Goal: Task Accomplishment & Management: Manage account settings

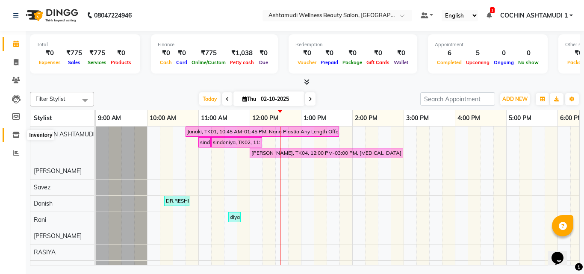
click at [15, 135] on icon at bounding box center [15, 135] width 7 height 6
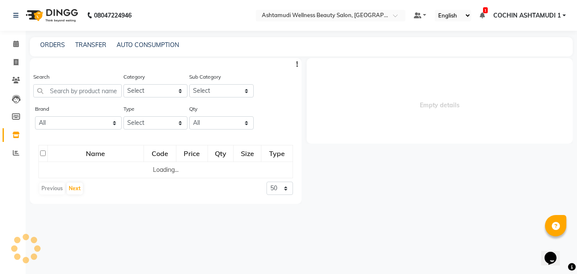
select select
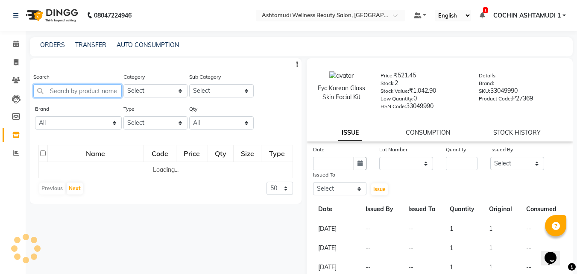
click at [73, 92] on input "text" at bounding box center [77, 90] width 88 height 13
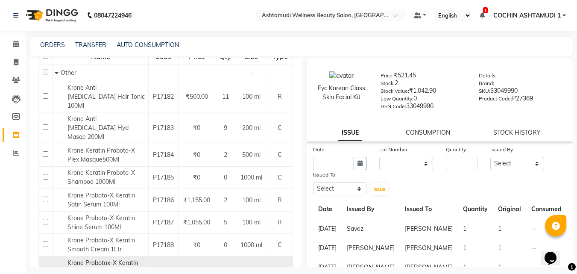
scroll to position [149, 0]
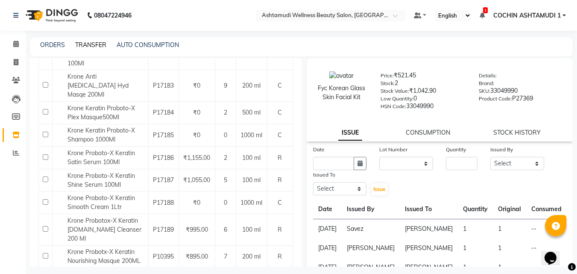
type input "krone"
click at [96, 47] on link "TRANSFER" at bounding box center [90, 45] width 31 height 8
select select "sender"
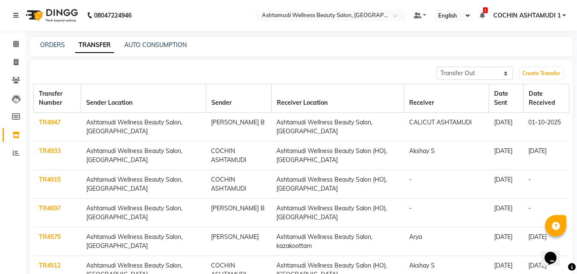
click at [47, 178] on link "TR4915" at bounding box center [50, 180] width 22 height 8
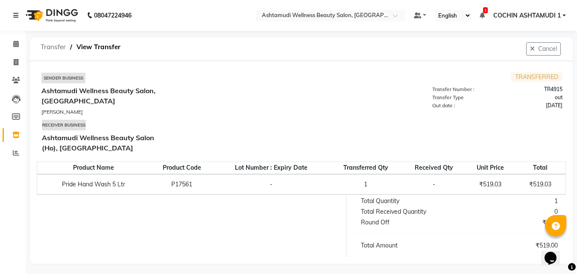
click at [63, 49] on span "Transfer" at bounding box center [53, 46] width 34 height 15
select select "sender"
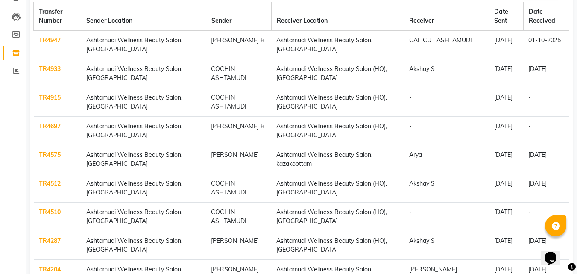
scroll to position [85, 0]
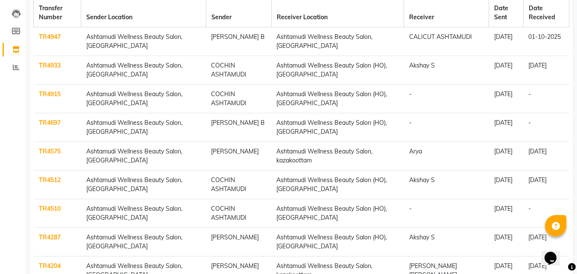
click at [47, 123] on link "TR4697" at bounding box center [50, 123] width 22 height 8
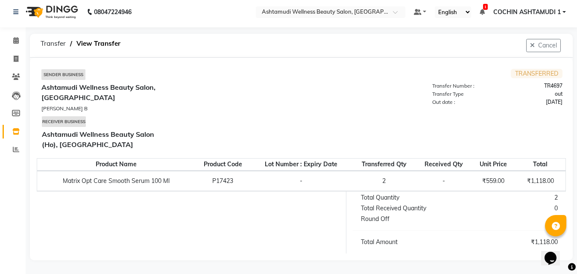
scroll to position [4, 0]
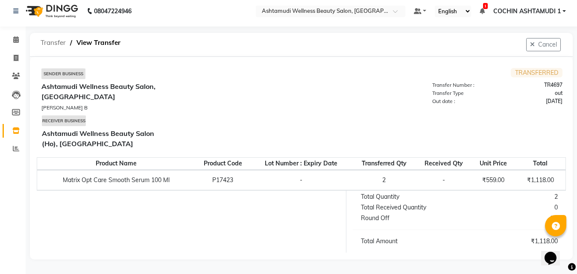
click at [50, 41] on span "Transfer" at bounding box center [53, 42] width 34 height 15
select select "sender"
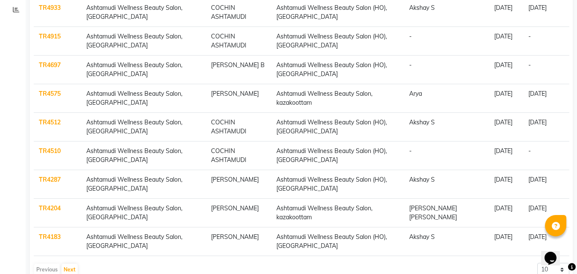
scroll to position [165, 0]
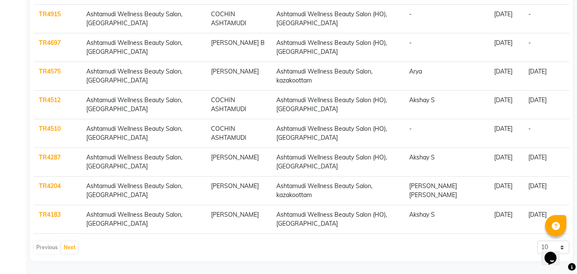
click at [41, 128] on link "TR4510" at bounding box center [50, 129] width 22 height 8
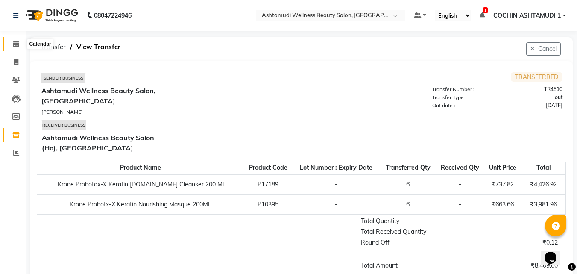
click at [15, 47] on span at bounding box center [16, 44] width 15 height 10
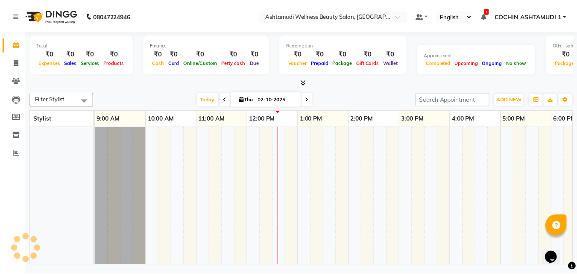
scroll to position [0, 132]
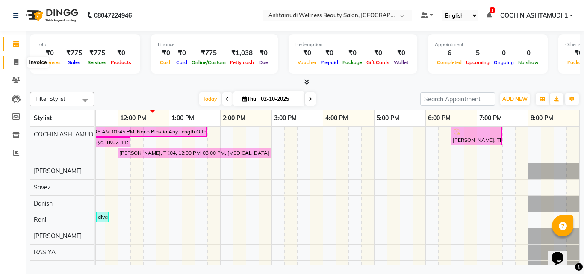
click at [18, 63] on icon at bounding box center [16, 62] width 5 height 6
select select "service"
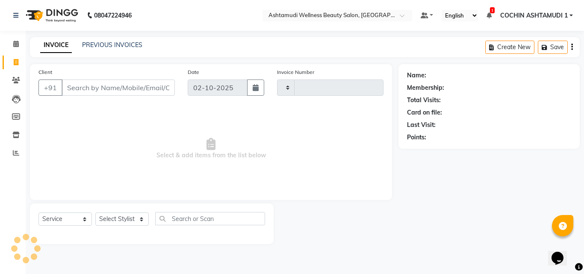
type input "5557"
select select "4632"
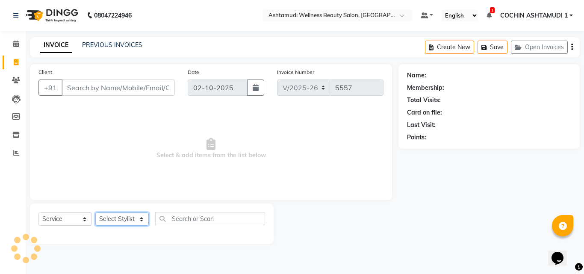
click at [119, 220] on select "Select Stylist [PERSON_NAME](URAJ) [PERSON_NAME] COCHIN ASHTAMUDI Danish Fousiy…" at bounding box center [121, 218] width 53 height 13
select select "44402"
click at [95, 212] on select "Select Stylist [PERSON_NAME](URAJ) [PERSON_NAME] COCHIN ASHTAMUDI Danish Fousiy…" at bounding box center [121, 218] width 53 height 13
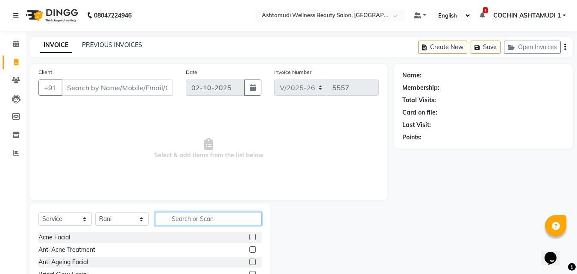
click at [201, 220] on input "text" at bounding box center [208, 218] width 107 height 13
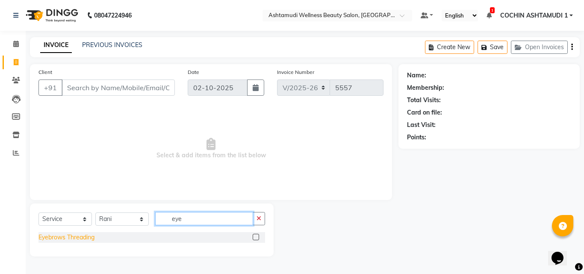
type input "eye"
click at [74, 238] on div "Eyebrows Threading" at bounding box center [66, 237] width 56 height 9
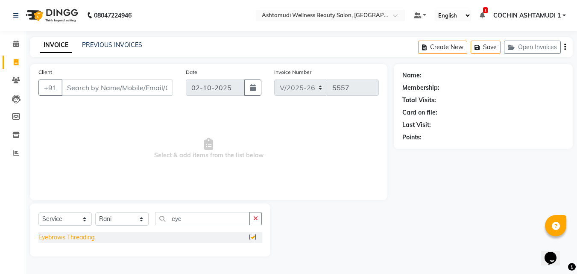
checkbox input "false"
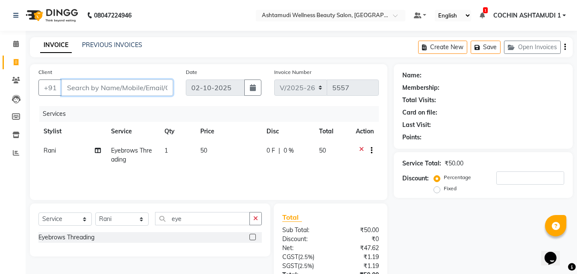
click at [91, 85] on input "Client" at bounding box center [117, 87] width 111 height 16
type input "1"
type input "0"
type input "12345678"
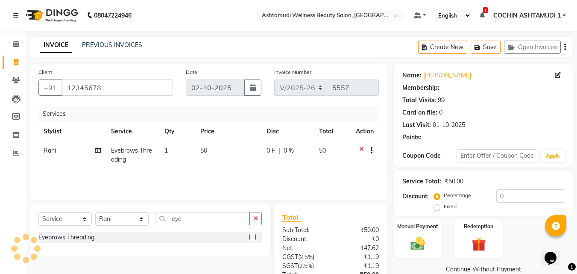
select select "1: Object"
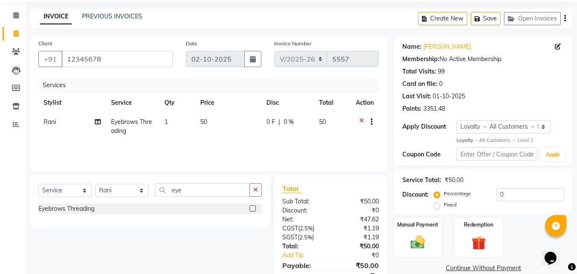
scroll to position [68, 0]
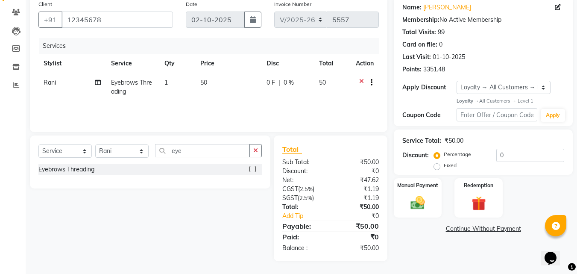
click at [420, 221] on div "Name: Sreelekshmi Membership: No Active Membership Total Visits: 99 Card on fil…" at bounding box center [486, 128] width 185 height 265
click at [431, 202] on div "Manual Payment" at bounding box center [418, 197] width 50 height 41
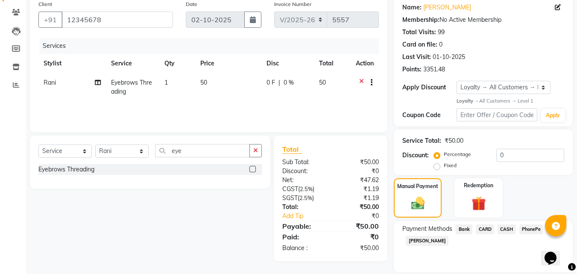
click at [535, 229] on span "PhonePe" at bounding box center [531, 229] width 24 height 10
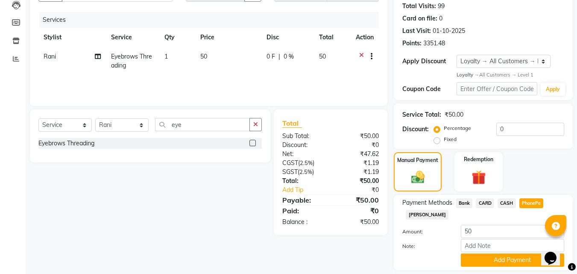
scroll to position [120, 0]
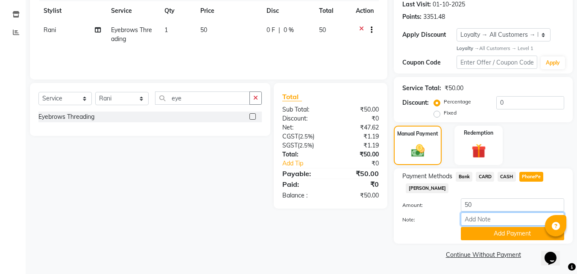
click at [480, 221] on input "Note:" at bounding box center [512, 218] width 103 height 13
type input "RAGHI"
click at [485, 229] on button "Add Payment" at bounding box center [512, 233] width 103 height 13
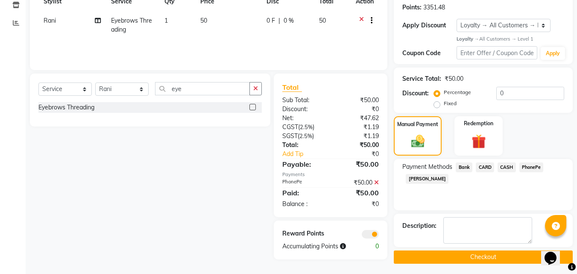
scroll to position [132, 0]
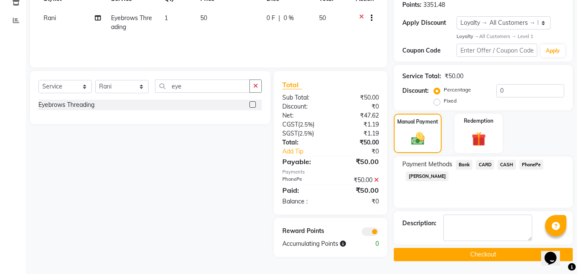
click at [436, 251] on button "Checkout" at bounding box center [483, 254] width 179 height 13
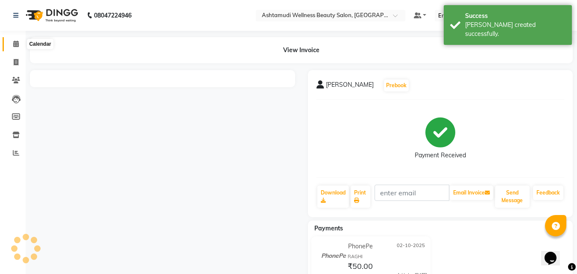
click at [17, 43] on icon at bounding box center [16, 44] width 6 height 6
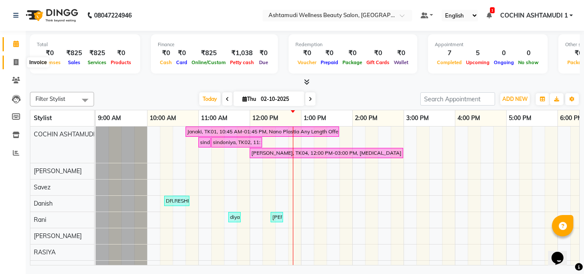
click at [18, 60] on icon at bounding box center [16, 62] width 5 height 6
select select "service"
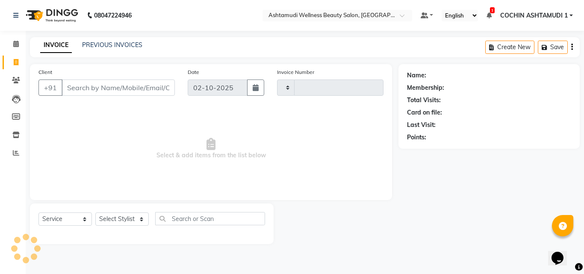
type input "5558"
select select "4632"
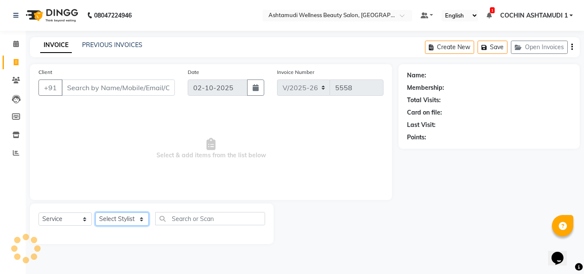
click at [120, 222] on select "Select Stylist" at bounding box center [121, 218] width 53 height 13
select select "88294"
click at [95, 212] on select "Select Stylist [PERSON_NAME](URAJ) [PERSON_NAME] COCHIN ASHTAMUDI Danish Fousiy…" at bounding box center [121, 218] width 53 height 13
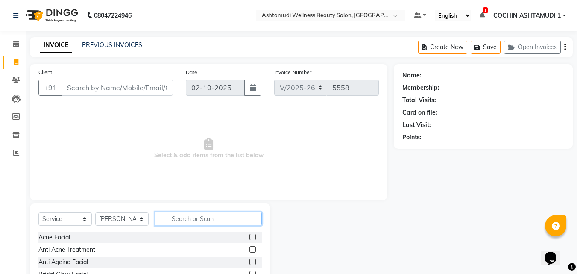
click at [200, 215] on input "text" at bounding box center [208, 218] width 107 height 13
type input "full"
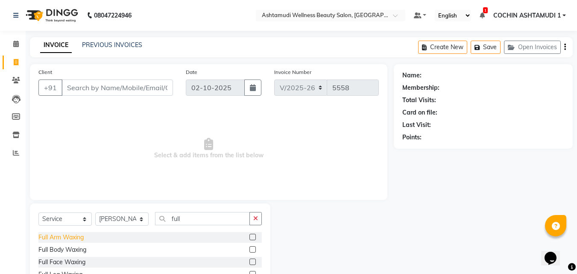
click at [73, 234] on div "Full Arm Waxing" at bounding box center [60, 237] width 45 height 9
checkbox input "false"
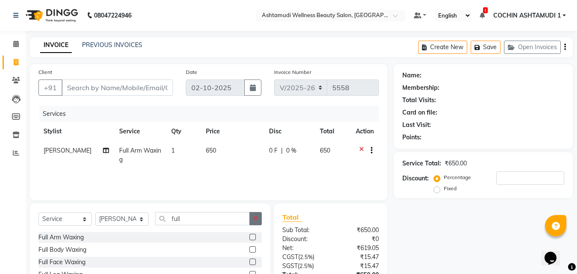
click at [257, 218] on icon "button" at bounding box center [255, 218] width 5 height 6
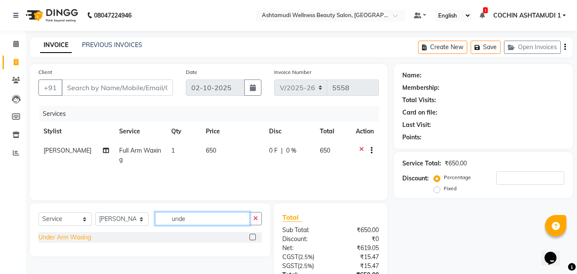
type input "unde"
click at [81, 239] on div "Under Arm Waxing" at bounding box center [64, 237] width 53 height 9
checkbox input "false"
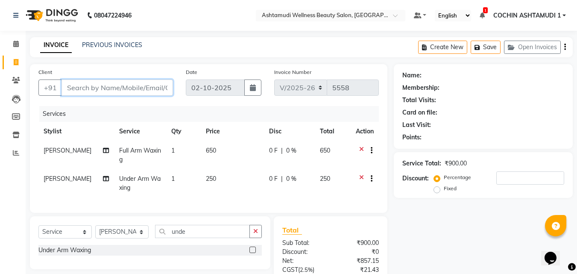
click at [119, 91] on input "Client" at bounding box center [117, 87] width 111 height 16
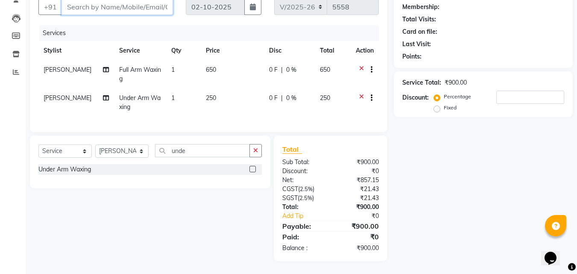
scroll to position [2, 0]
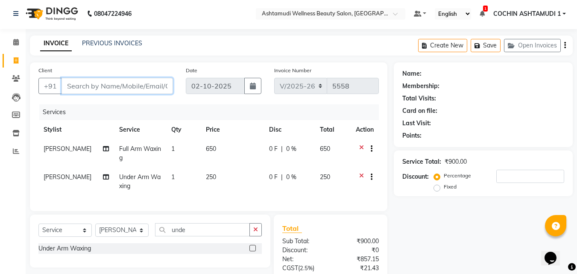
type input "9"
type input "0"
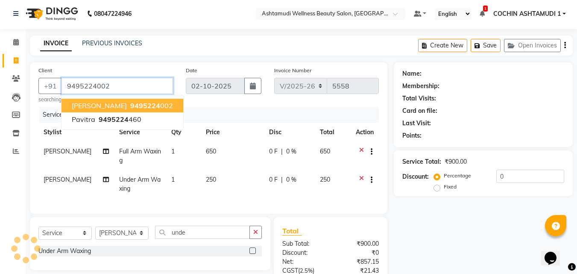
type input "9495224002"
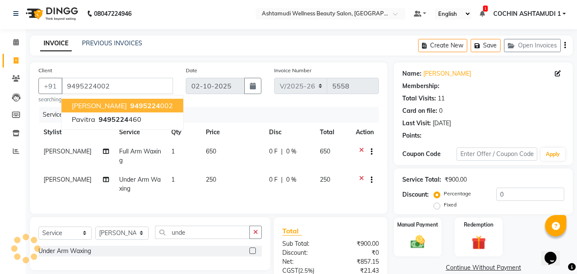
select select "1: Object"
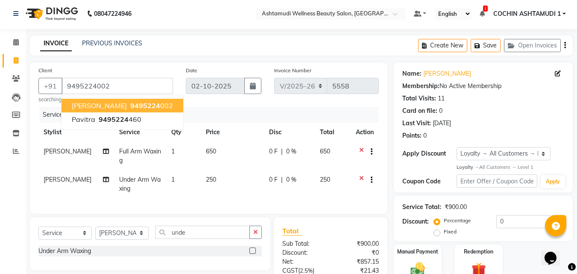
click at [130, 103] on span "9495224" at bounding box center [145, 105] width 30 height 9
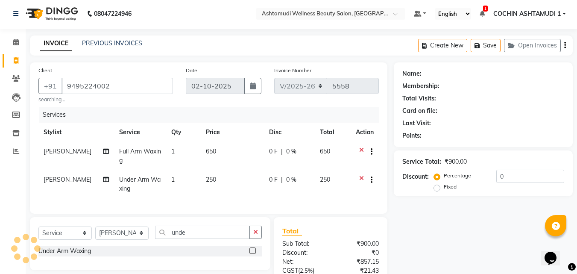
select select "1: Object"
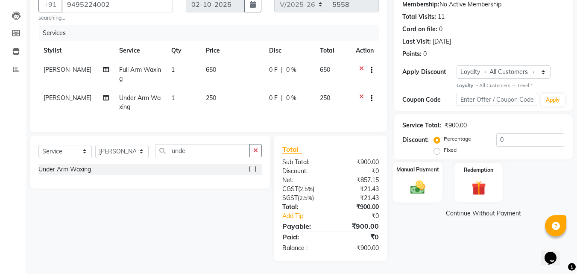
click at [402, 168] on div "Manual Payment" at bounding box center [418, 182] width 50 height 41
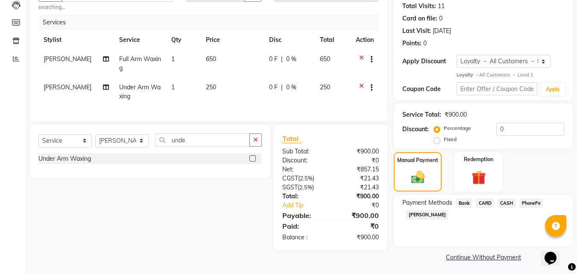
scroll to position [97, 0]
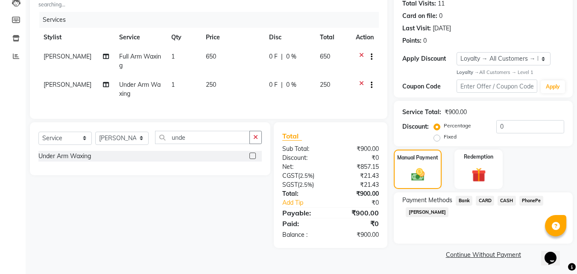
click at [531, 197] on span "PhonePe" at bounding box center [531, 201] width 24 height 10
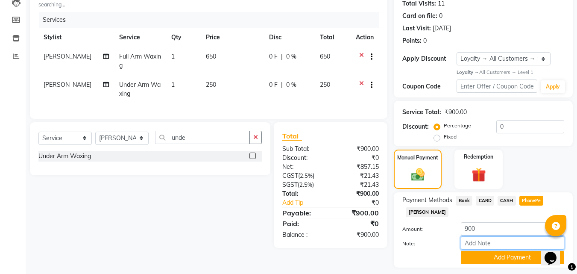
click at [484, 240] on input "Note:" at bounding box center [512, 242] width 103 height 13
type input "RAGHI"
click at [484, 254] on button "Add Payment" at bounding box center [512, 257] width 103 height 13
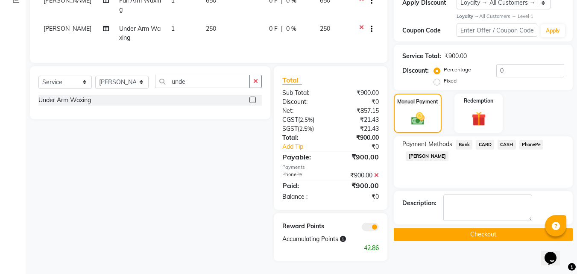
scroll to position [159, 0]
click at [443, 228] on button "Checkout" at bounding box center [483, 234] width 179 height 13
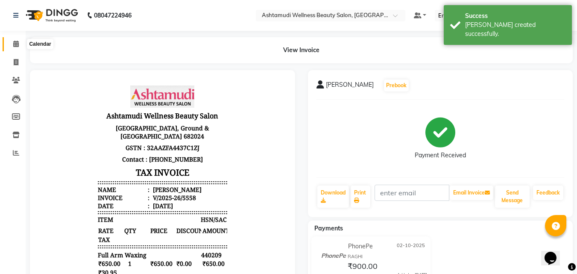
click at [23, 48] on span at bounding box center [16, 44] width 15 height 10
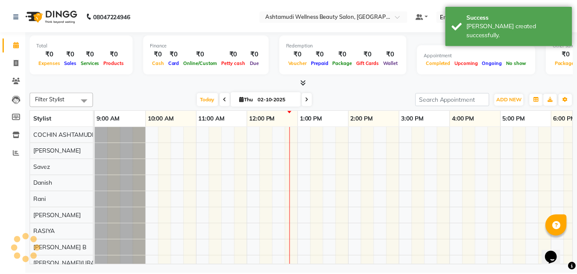
scroll to position [0, 132]
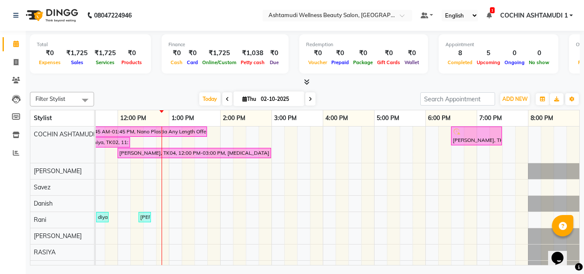
click at [378, 92] on div "Filter Stylist Select All COCHIN ASHTAMUDI SALMAN ALI Savez Danish Rani BINU MA…" at bounding box center [304, 99] width 549 height 15
click at [12, 58] on span at bounding box center [16, 63] width 15 height 10
select select "service"
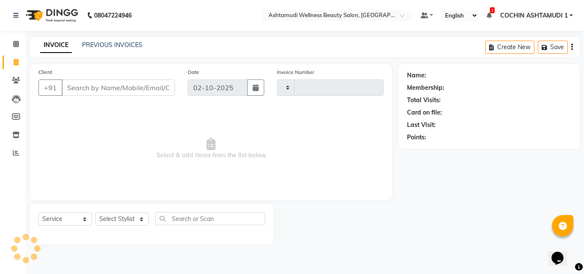
type input "5559"
select select "4632"
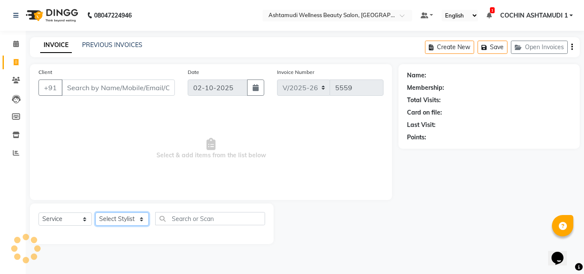
click at [126, 214] on select "Select Stylist" at bounding box center [121, 218] width 53 height 13
select select "61969"
click at [95, 212] on select "Select Stylist [PERSON_NAME](URAJ) [PERSON_NAME] COCHIN ASHTAMUDI Danish Fousiy…" at bounding box center [121, 218] width 53 height 13
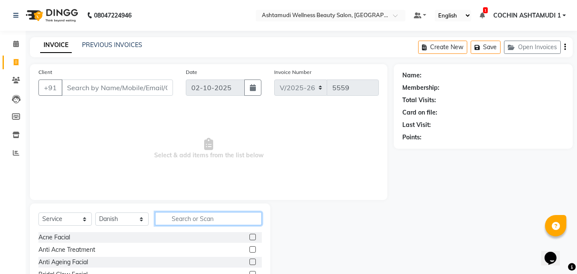
click at [204, 219] on input "text" at bounding box center [208, 218] width 107 height 13
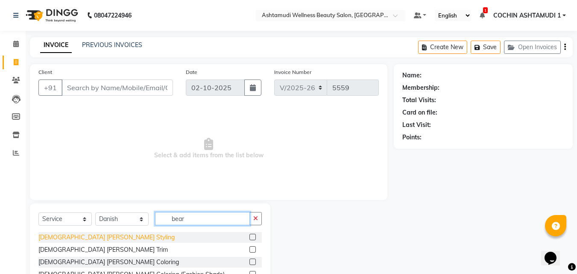
type input "bear"
click at [67, 236] on div "[DEMOGRAPHIC_DATA] [PERSON_NAME] Styling" at bounding box center [106, 237] width 136 height 9
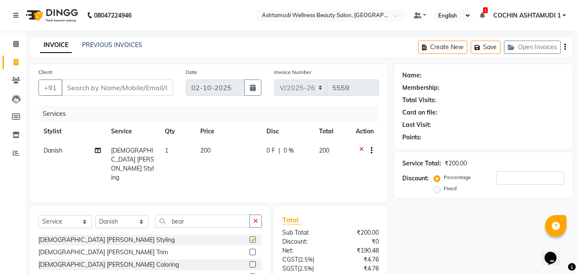
checkbox input "false"
click at [254, 218] on icon "button" at bounding box center [255, 221] width 5 height 6
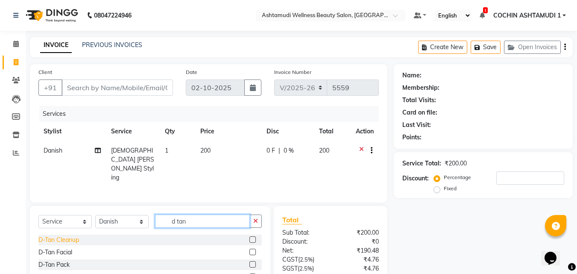
type input "d tan"
click at [70, 235] on div "D-Tan Cleanup" at bounding box center [58, 239] width 41 height 9
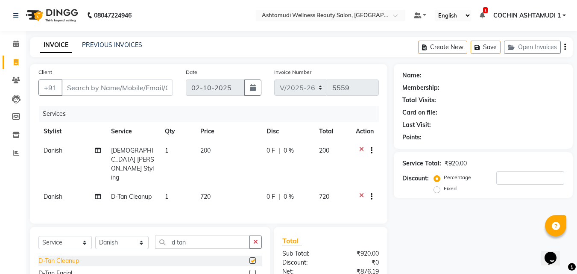
checkbox input "false"
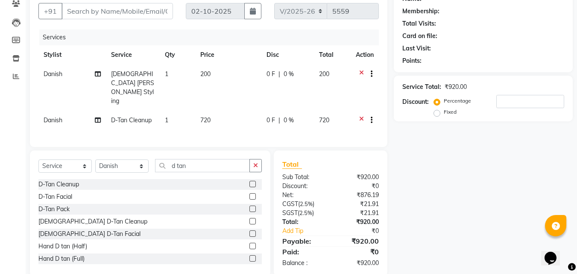
scroll to position [80, 0]
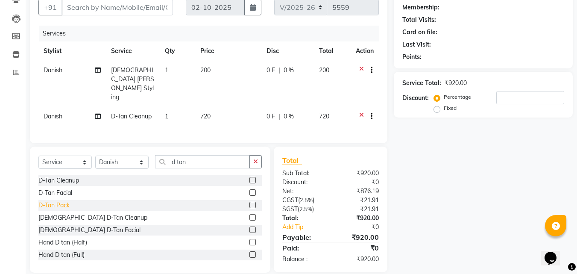
click at [63, 201] on div "D-Tan Pack" at bounding box center [53, 205] width 31 height 9
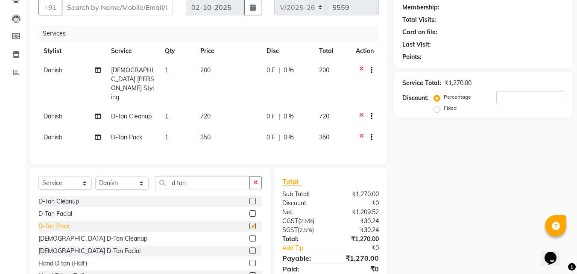
checkbox input "false"
click at [245, 176] on input "d tan" at bounding box center [202, 182] width 95 height 13
click at [97, 176] on select "Select Stylist [PERSON_NAME](URAJ) [PERSON_NAME] COCHIN ASHTAMUDI Danish Fousiy…" at bounding box center [121, 182] width 53 height 13
select select "44402"
click at [95, 176] on select "Select Stylist [PERSON_NAME](URAJ) [PERSON_NAME] COCHIN ASHTAMUDI Danish Fousiy…" at bounding box center [121, 182] width 53 height 13
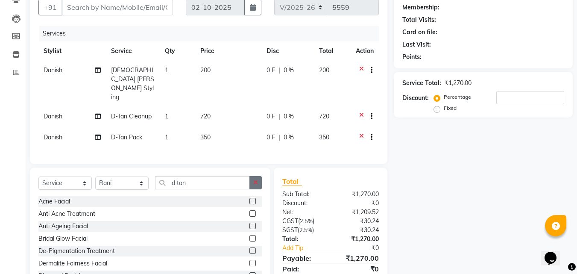
click at [260, 176] on button "button" at bounding box center [255, 182] width 12 height 13
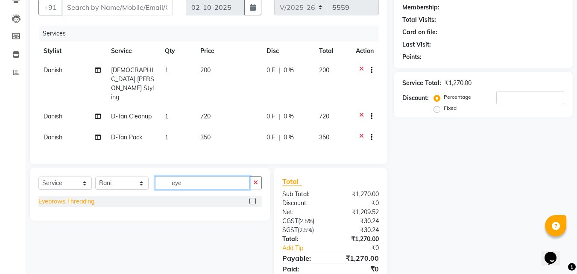
type input "eye"
click at [67, 197] on div "Eyebrows Threading" at bounding box center [66, 201] width 56 height 9
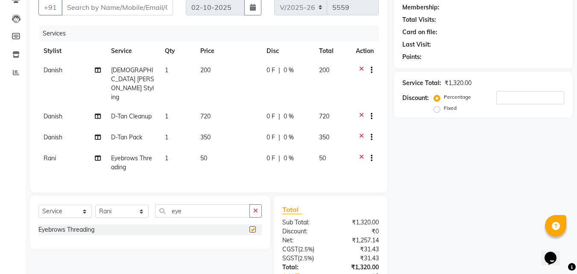
checkbox input "false"
click at [256, 208] on icon "button" at bounding box center [255, 211] width 5 height 6
type input "fore"
click at [78, 225] on div "Forehead Threading" at bounding box center [65, 229] width 55 height 9
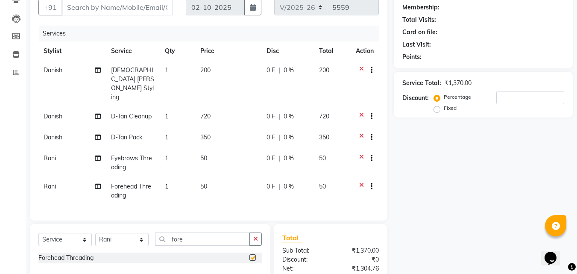
checkbox input "false"
click at [256, 236] on icon "button" at bounding box center [255, 239] width 5 height 6
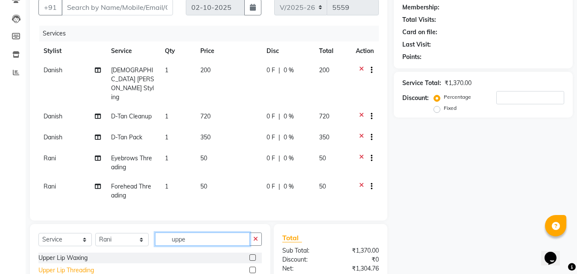
type input "uppe"
click at [82, 266] on div "Upper Lip Threading" at bounding box center [66, 270] width 56 height 9
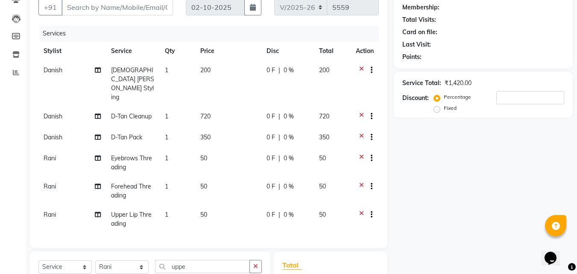
checkbox input "false"
click at [256, 260] on button "button" at bounding box center [255, 266] width 12 height 13
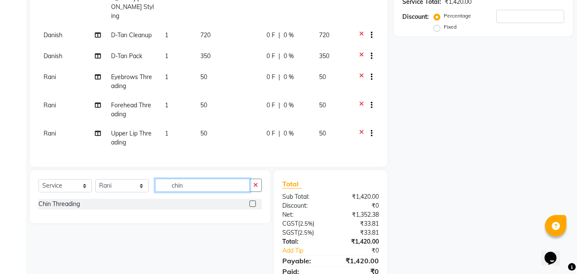
scroll to position [185, 0]
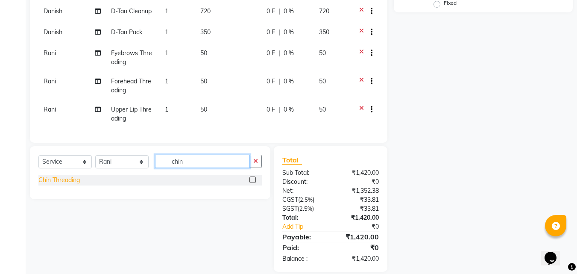
type input "chin"
click at [73, 176] on div "Chin Threading" at bounding box center [58, 180] width 41 height 9
checkbox input "false"
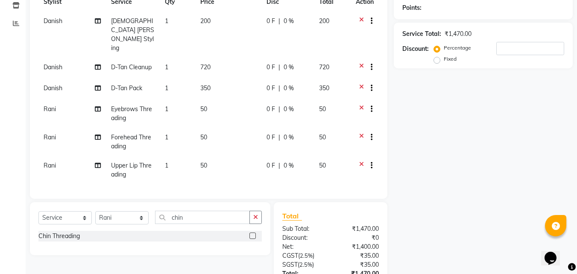
scroll to position [100, 0]
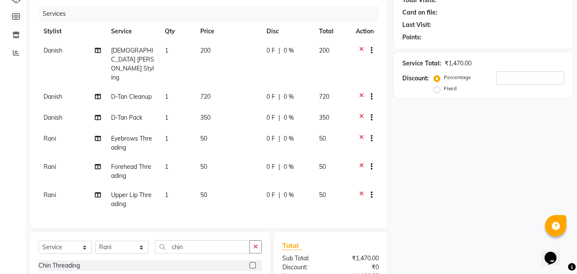
click at [359, 113] on icon at bounding box center [361, 118] width 5 height 11
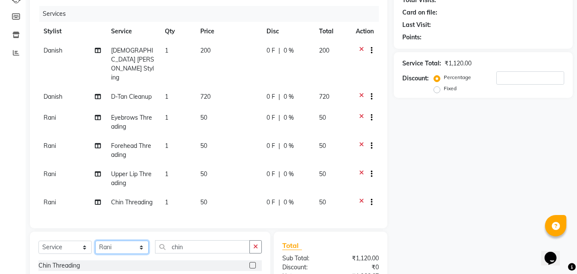
drag, startPoint x: 117, startPoint y: 230, endPoint x: 117, endPoint y: 223, distance: 6.4
click at [117, 241] on select "Select Stylist [PERSON_NAME](URAJ) [PERSON_NAME] COCHIN ASHTAMUDI Danish Fousiy…" at bounding box center [121, 247] width 53 height 13
select select "61969"
click at [95, 241] on select "Select Stylist [PERSON_NAME](URAJ) [PERSON_NAME] COCHIN ASHTAMUDI Danish Fousiy…" at bounding box center [121, 247] width 53 height 13
click at [255, 244] on icon "button" at bounding box center [255, 247] width 5 height 6
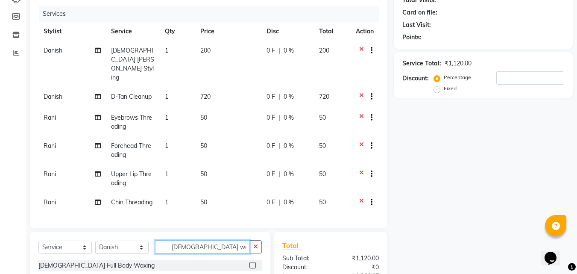
type input "gents wa"
click at [78, 273] on div "[DEMOGRAPHIC_DATA] Hair Wash" at bounding box center [87, 277] width 98 height 9
checkbox input "false"
click at [267, 219] on span "0 F" at bounding box center [271, 223] width 9 height 9
select select "61969"
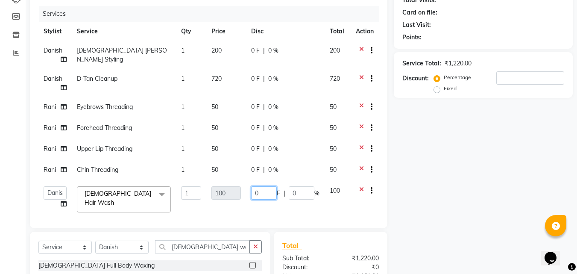
click at [261, 192] on input "0" at bounding box center [264, 192] width 26 height 13
type input "2"
type input "20"
click at [288, 18] on div "Services" at bounding box center [212, 14] width 346 height 16
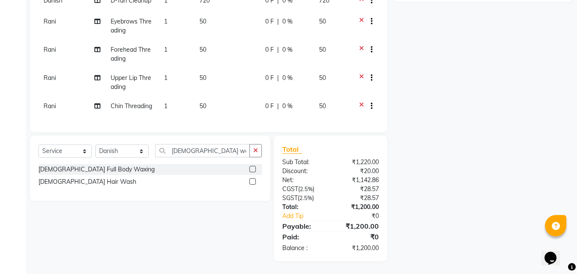
scroll to position [0, 0]
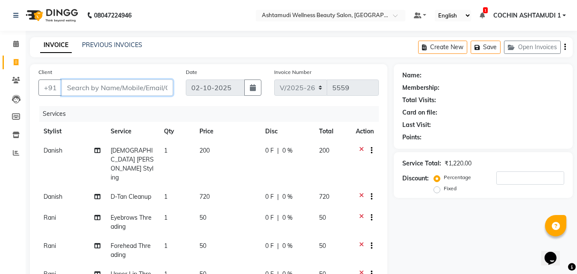
click at [131, 89] on input "Client" at bounding box center [117, 87] width 111 height 16
type input "7"
type input "0"
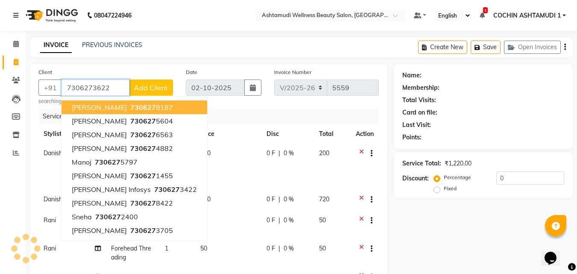
type input "7306273622"
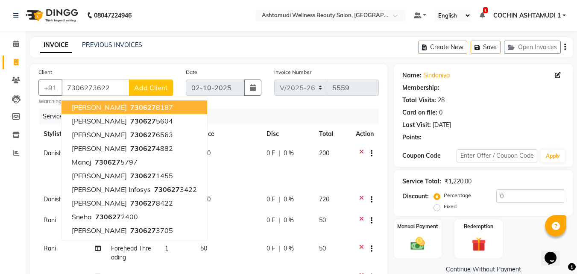
select select "1: Object"
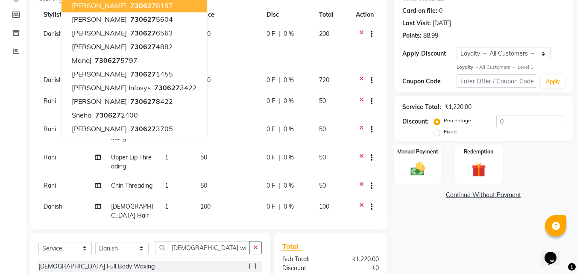
scroll to position [199, 0]
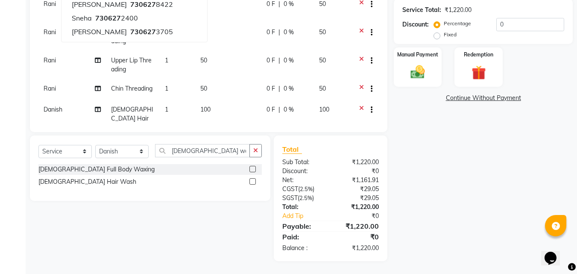
click at [420, 241] on div "Name: Sindoniya Membership: No Active Membership Total Visits: 28 Card on file:…" at bounding box center [486, 63] width 185 height 396
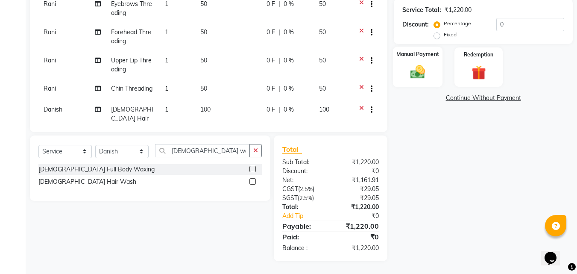
click at [423, 62] on div "Manual Payment" at bounding box center [418, 67] width 50 height 41
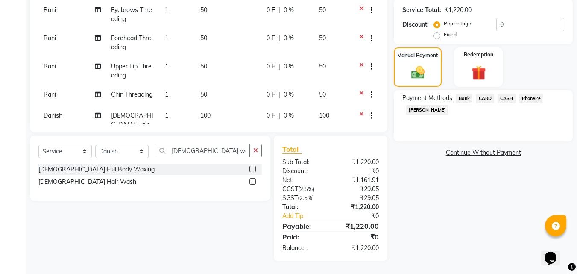
scroll to position [18, 0]
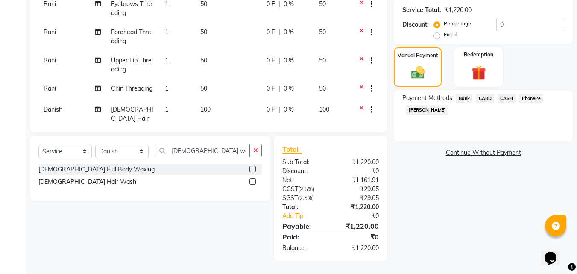
click at [484, 97] on span "CARD" at bounding box center [485, 99] width 18 height 10
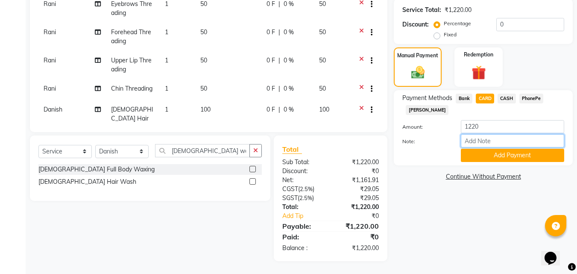
click at [469, 143] on input "Note:" at bounding box center [512, 140] width 103 height 13
type input "RAGHI"
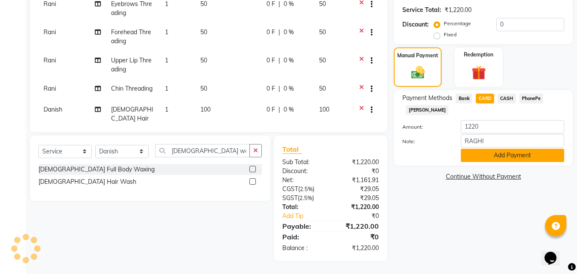
click at [489, 156] on button "Add Payment" at bounding box center [512, 155] width 103 height 13
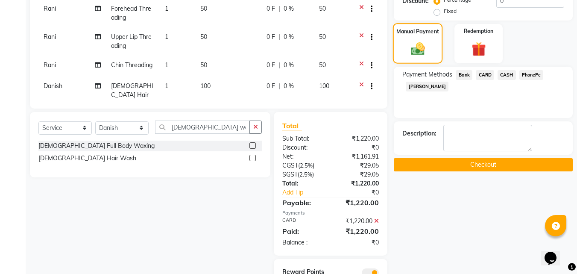
scroll to position [268, 0]
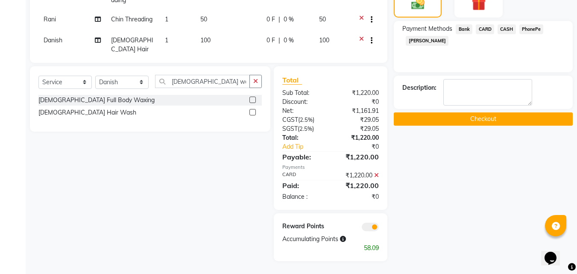
click at [412, 117] on button "Checkout" at bounding box center [483, 118] width 179 height 13
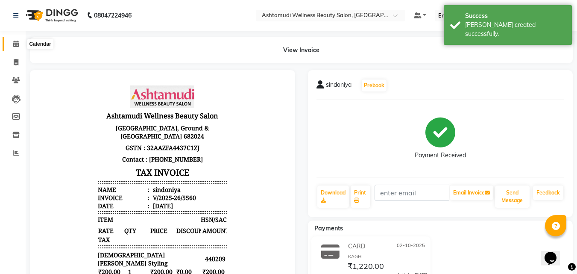
click at [17, 43] on icon at bounding box center [16, 44] width 6 height 6
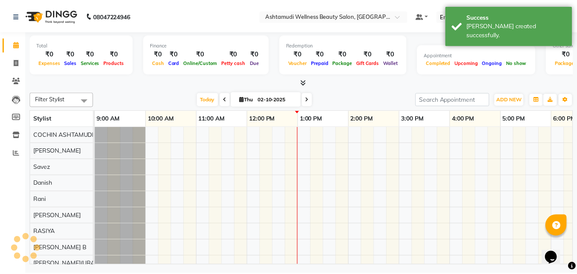
scroll to position [0, 132]
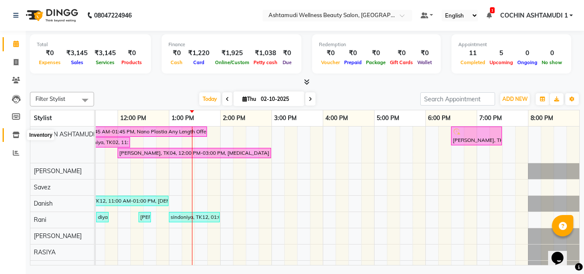
click at [20, 137] on span at bounding box center [16, 135] width 15 height 10
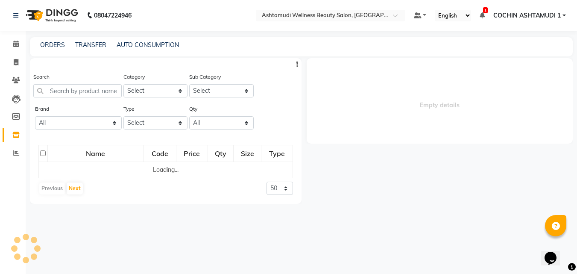
select select
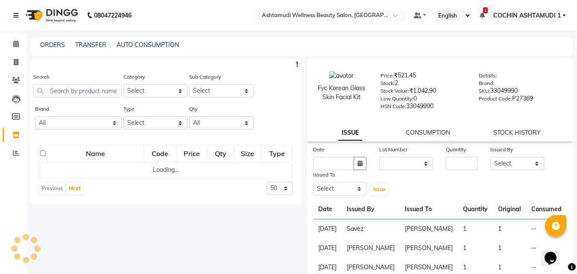
click at [62, 97] on div "Search" at bounding box center [77, 88] width 88 height 32
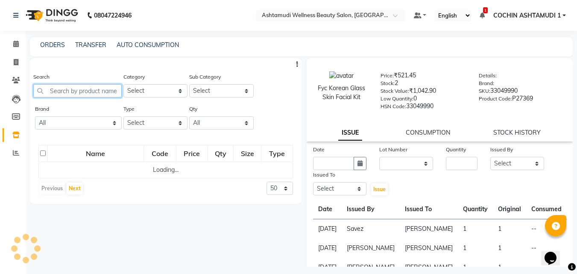
click at [62, 88] on input "text" at bounding box center [77, 90] width 88 height 13
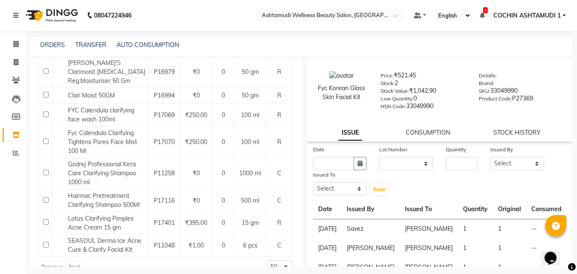
scroll to position [138, 0]
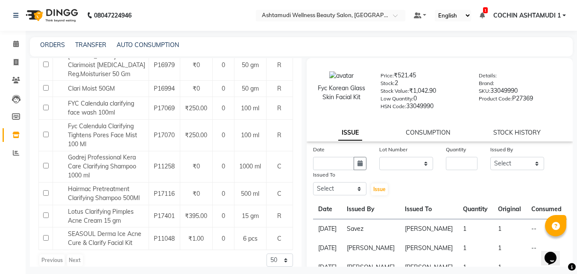
type input "clar"
click at [17, 60] on icon at bounding box center [16, 62] width 5 height 6
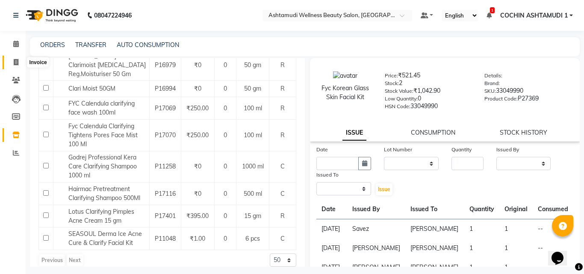
select select "service"
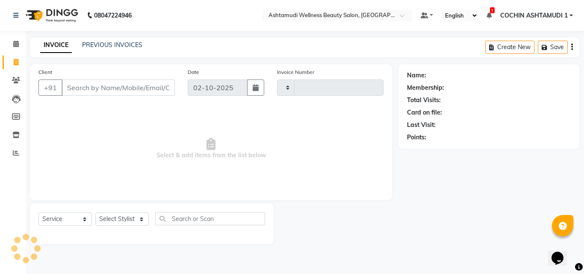
type input "5561"
select select "4632"
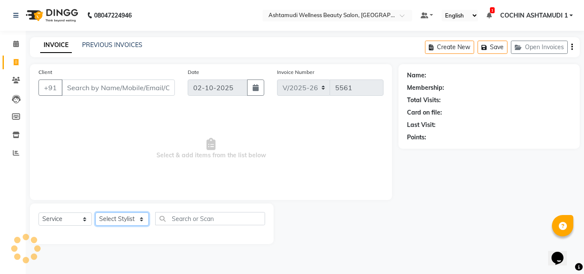
click at [104, 220] on select "Select Stylist" at bounding box center [121, 218] width 53 height 13
select select "88466"
click at [95, 212] on select "Select Stylist [PERSON_NAME](URAJ) [PERSON_NAME] COCHIN ASHTAMUDI Danish Fousiy…" at bounding box center [121, 218] width 53 height 13
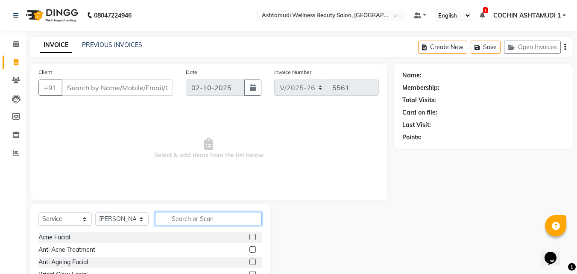
click at [180, 220] on input "text" at bounding box center [208, 218] width 107 height 13
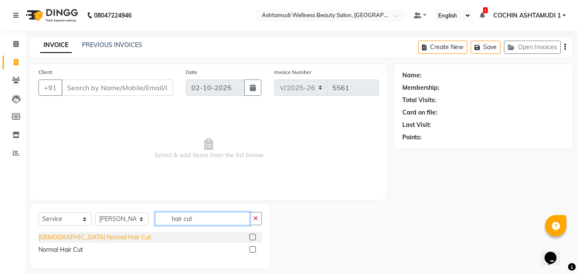
type input "hair cut"
click at [62, 239] on div "[DEMOGRAPHIC_DATA] Normal Hair Cut" at bounding box center [94, 237] width 113 height 9
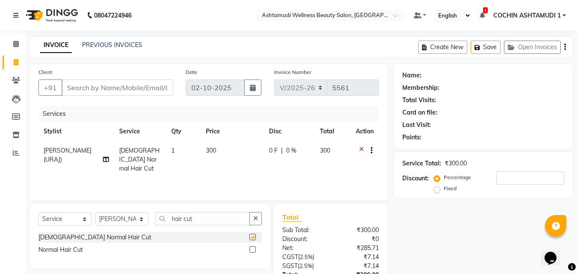
checkbox input "false"
click at [131, 223] on select "Select Stylist [PERSON_NAME](URAJ) [PERSON_NAME] COCHIN ASHTAMUDI Danish Fousiy…" at bounding box center [121, 218] width 53 height 13
drag, startPoint x: 202, startPoint y: 216, endPoint x: 146, endPoint y: 224, distance: 57.5
click at [146, 224] on div "Select Service Product Membership Package Voucher Prepaid Gift Card Select Styl…" at bounding box center [149, 222] width 223 height 20
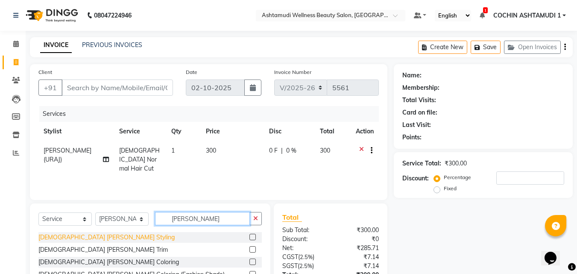
type input "beard"
click at [71, 238] on div "[DEMOGRAPHIC_DATA] [PERSON_NAME] Styling" at bounding box center [106, 237] width 136 height 9
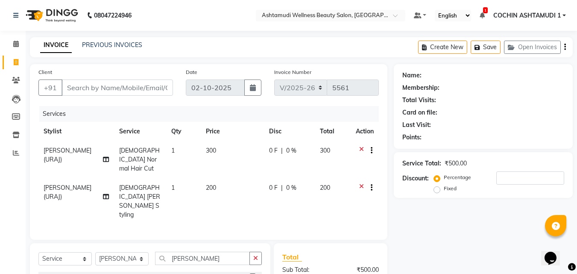
checkbox input "false"
click at [116, 252] on select "Select Stylist [PERSON_NAME](URAJ) [PERSON_NAME] COCHIN ASHTAMUDI Danish Fousiy…" at bounding box center [121, 258] width 53 height 13
select select "88294"
click at [95, 252] on select "Select Stylist [PERSON_NAME](URAJ) [PERSON_NAME] COCHIN ASHTAMUDI Danish Fousiy…" at bounding box center [121, 258] width 53 height 13
click at [205, 252] on input "beard" at bounding box center [202, 258] width 95 height 13
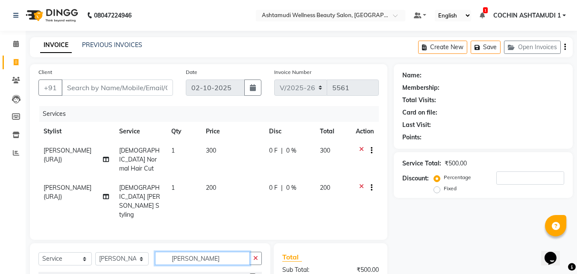
click at [205, 252] on input "beard" at bounding box center [202, 258] width 95 height 13
type input "eye"
click at [62, 273] on div "Eyebrows Threading" at bounding box center [66, 277] width 56 height 9
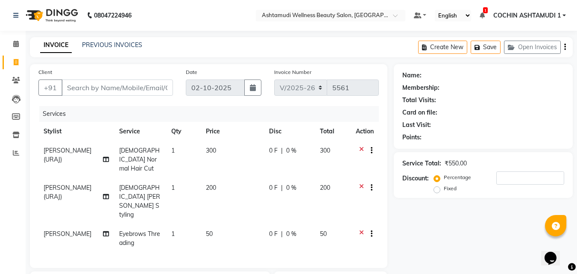
checkbox input "false"
click at [115, 85] on input "Client" at bounding box center [117, 87] width 111 height 16
type input "7"
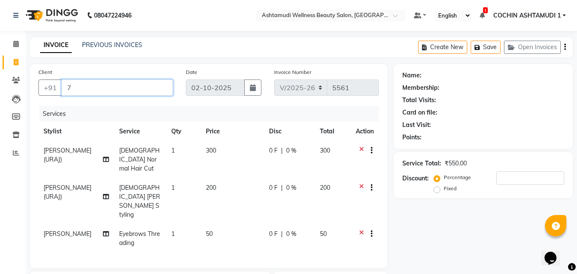
type input "0"
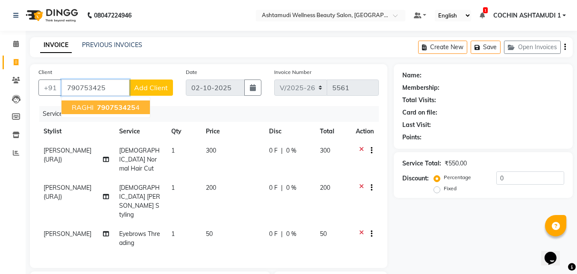
click at [90, 109] on span "RAGHI" at bounding box center [83, 107] width 22 height 9
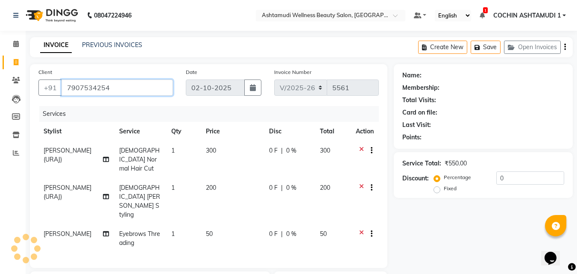
type input "7907534254"
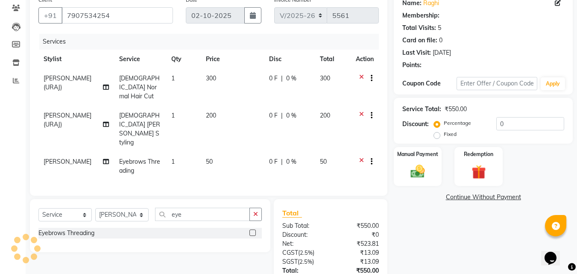
select select "1: Object"
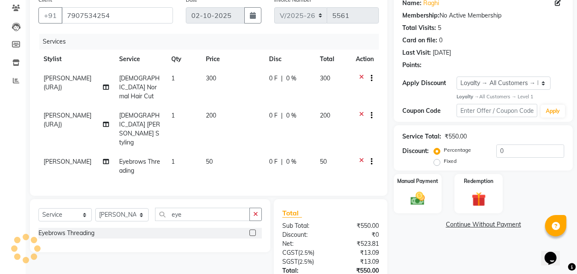
scroll to position [115, 0]
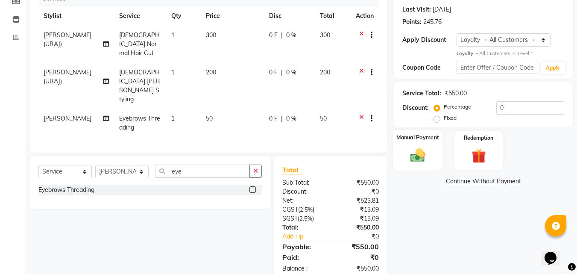
click at [414, 155] on img at bounding box center [418, 155] width 24 height 17
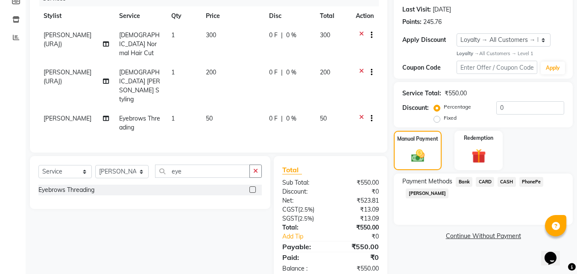
click at [526, 182] on span "PhonePe" at bounding box center [531, 182] width 24 height 10
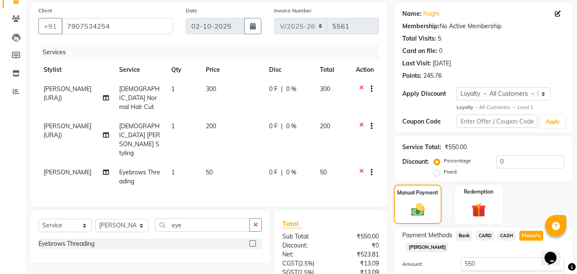
scroll to position [120, 0]
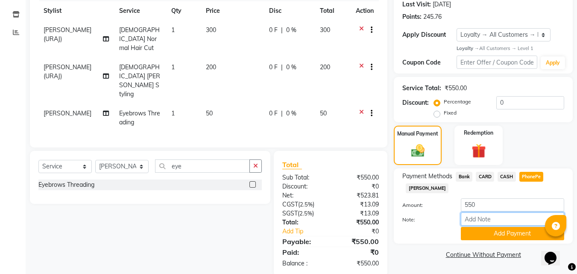
click at [473, 218] on input "Note:" at bounding box center [512, 218] width 103 height 13
type input "[PERSON_NAME]"
click at [494, 235] on button "Add Payment" at bounding box center [512, 233] width 103 height 13
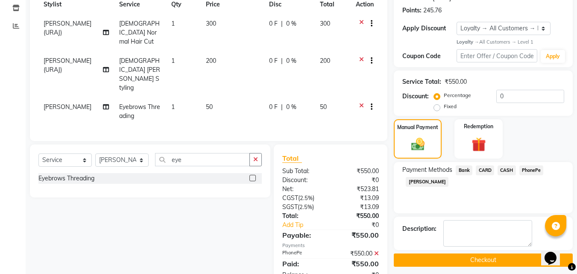
scroll to position [185, 0]
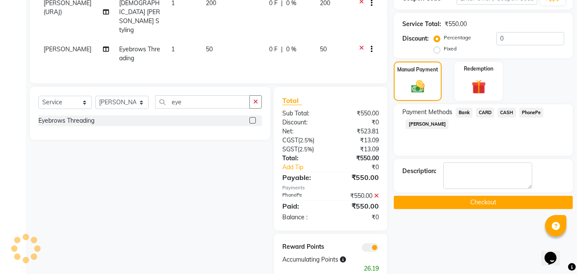
click at [502, 207] on button "Checkout" at bounding box center [483, 202] width 179 height 13
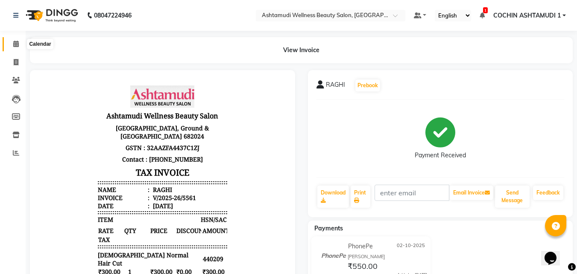
click at [15, 47] on icon at bounding box center [16, 44] width 6 height 6
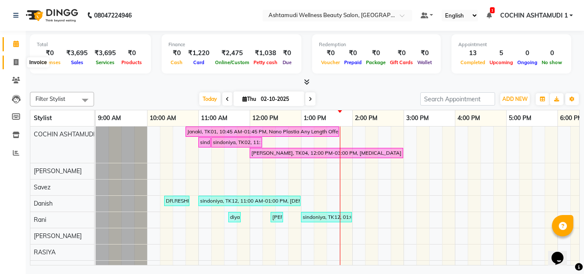
click at [18, 64] on icon at bounding box center [16, 62] width 5 height 6
select select "service"
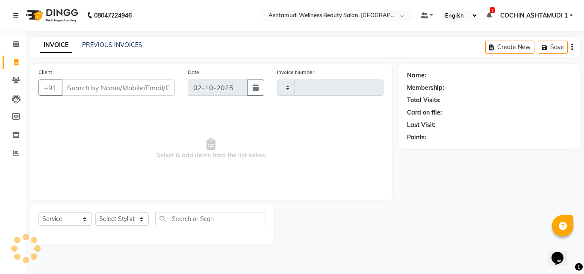
type input "5562"
select select "4632"
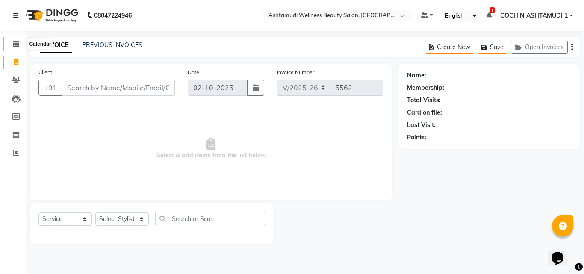
click at [17, 46] on icon at bounding box center [16, 44] width 6 height 6
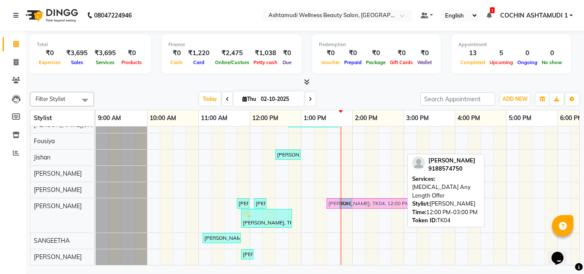
drag, startPoint x: 279, startPoint y: 151, endPoint x: 361, endPoint y: 210, distance: 100.3
click at [361, 210] on div "Janaki, TK01, 10:45 AM-01:45 PM, Nano Plastia Any Length Offer Monisha, TK03, 0…" at bounding box center [403, 116] width 615 height 298
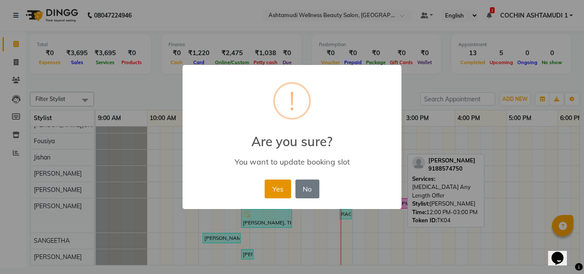
click at [280, 185] on button "Yes" at bounding box center [277, 188] width 26 height 19
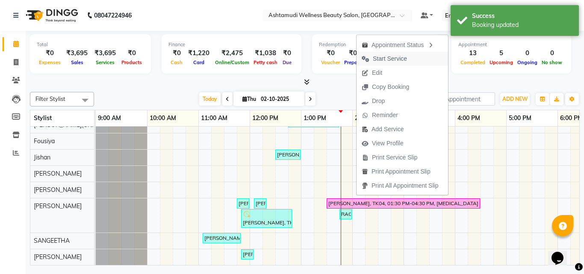
click at [387, 59] on span "Start Service" at bounding box center [390, 58] width 34 height 9
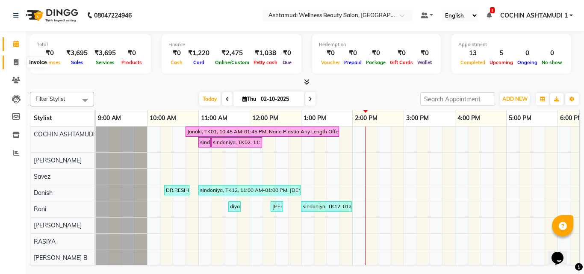
click at [18, 61] on icon at bounding box center [16, 62] width 5 height 6
select select "service"
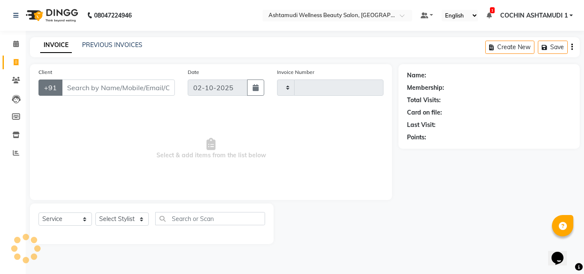
type input "5562"
select select "4632"
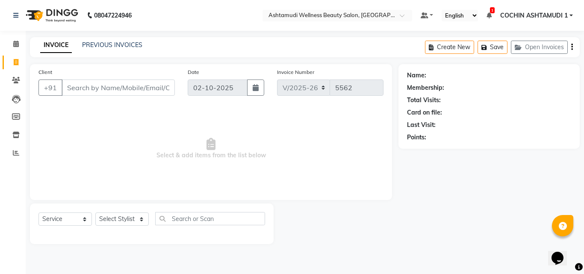
click at [77, 85] on input "Client" at bounding box center [118, 87] width 113 height 16
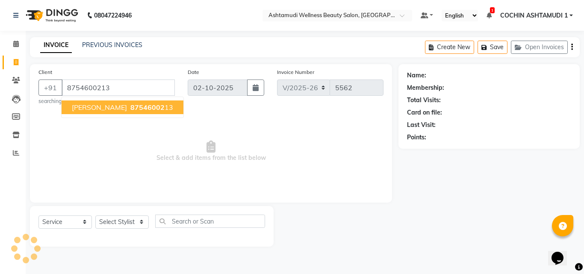
type input "8754600213"
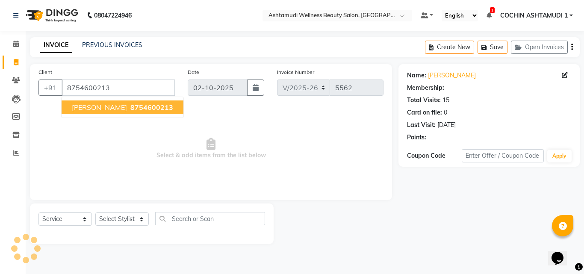
select select "2: Object"
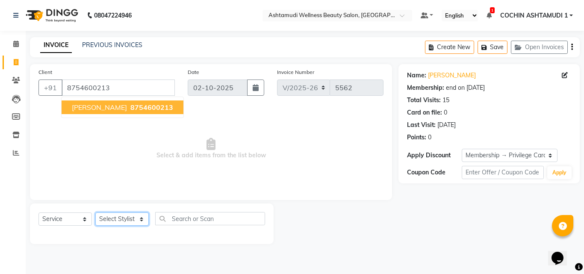
click at [118, 220] on select "Select Stylist [PERSON_NAME](URAJ) [PERSON_NAME] COCHIN ASHTAMUDI Danish Fousiy…" at bounding box center [121, 218] width 53 height 13
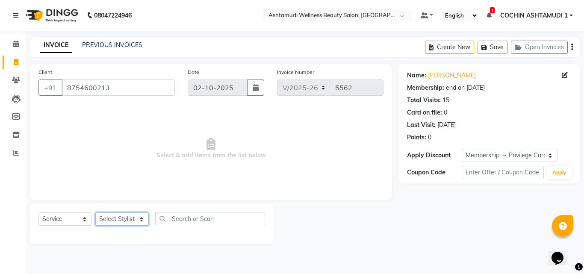
select select "91339"
click at [95, 212] on select "Select Stylist [PERSON_NAME](URAJ) [PERSON_NAME] COCHIN ASHTAMUDI Danish Fousiy…" at bounding box center [121, 218] width 53 height 13
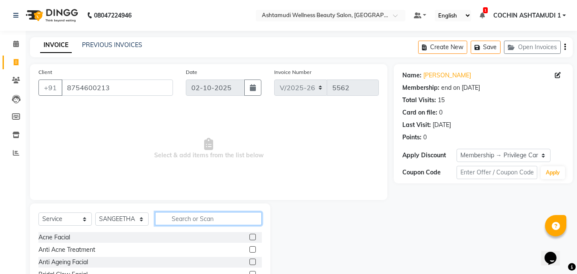
click at [183, 222] on input "text" at bounding box center [208, 218] width 107 height 13
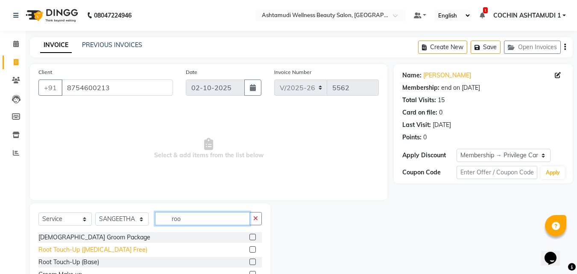
type input "roo"
click at [89, 250] on div "Root Touch-Up ([MEDICAL_DATA] Free)" at bounding box center [92, 249] width 109 height 9
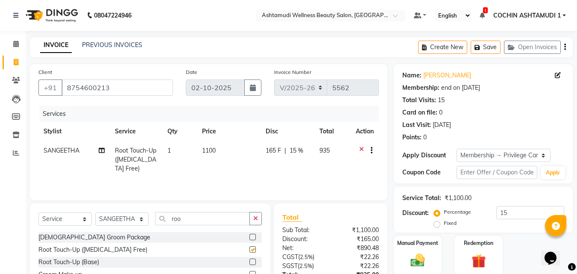
checkbox input "false"
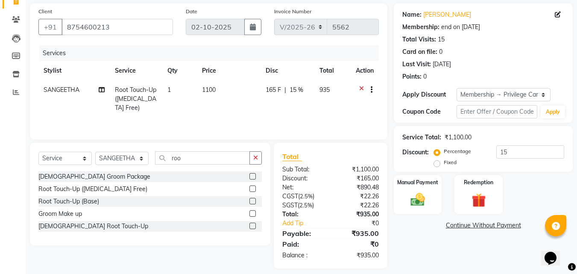
scroll to position [68, 0]
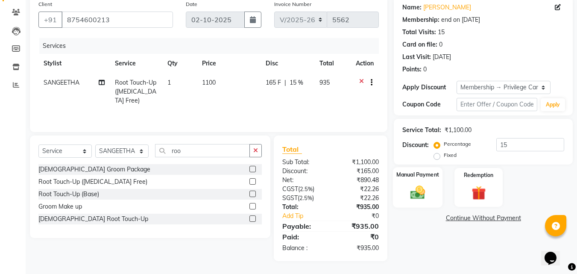
click at [427, 195] on img at bounding box center [418, 192] width 24 height 17
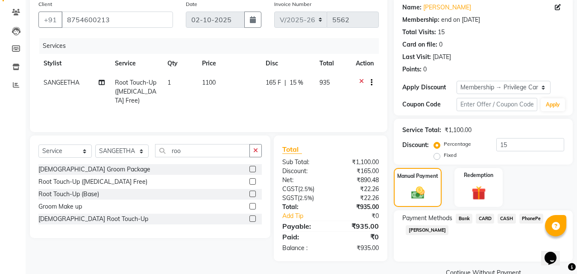
click at [524, 217] on span "PhonePe" at bounding box center [531, 219] width 24 height 10
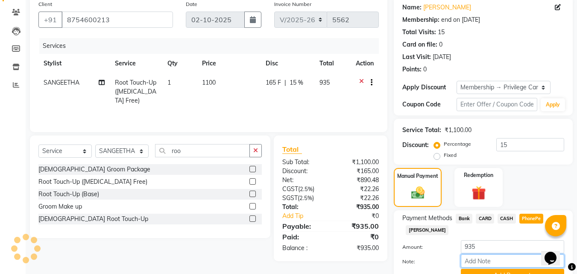
click at [481, 264] on input "Note:" at bounding box center [512, 260] width 103 height 13
type input "[PERSON_NAME]"
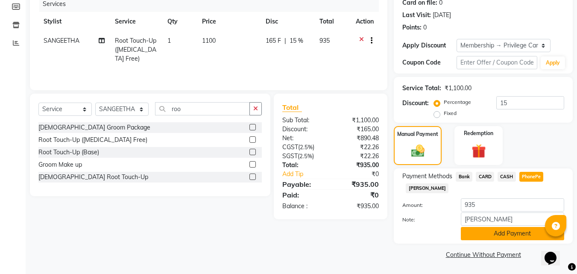
click at [508, 236] on button "Add Payment" at bounding box center [512, 233] width 103 height 13
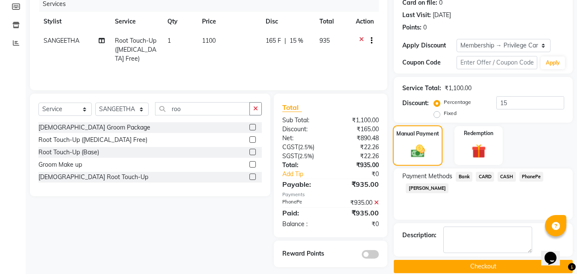
scroll to position [122, 0]
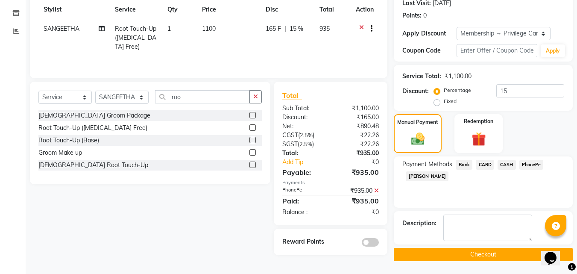
click at [490, 255] on button "Checkout" at bounding box center [483, 254] width 179 height 13
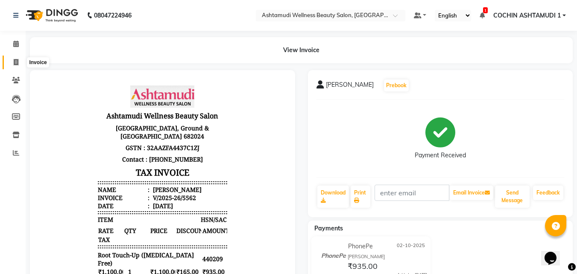
click at [17, 58] on span at bounding box center [16, 63] width 15 height 10
select select "service"
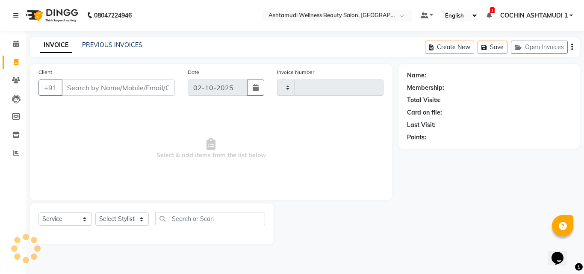
type input "5563"
select select "4632"
click at [100, 84] on input "Client" at bounding box center [118, 87] width 113 height 16
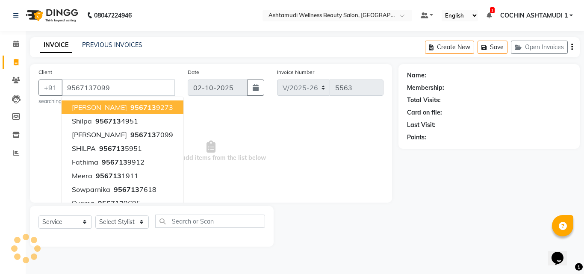
type input "9567137099"
select select "1: Object"
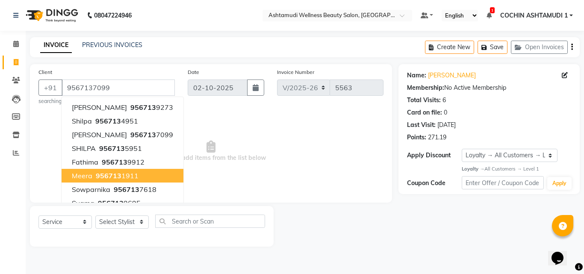
click at [253, 178] on span "Select & add items from the list below" at bounding box center [210, 151] width 345 height 85
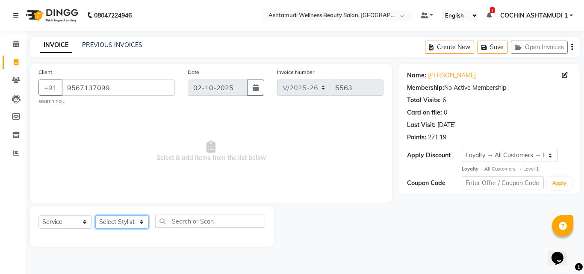
click at [132, 220] on select "Select Stylist [PERSON_NAME](URAJ) [PERSON_NAME] COCHIN ASHTAMUDI Danish Fousiy…" at bounding box center [121, 221] width 53 height 13
select select "88283"
click at [95, 215] on select "Select Stylist [PERSON_NAME](URAJ) [PERSON_NAME] COCHIN ASHTAMUDI Danish Fousiy…" at bounding box center [121, 221] width 53 height 13
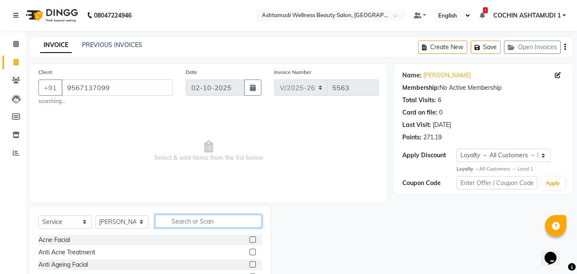
click at [206, 220] on input "text" at bounding box center [208, 220] width 107 height 13
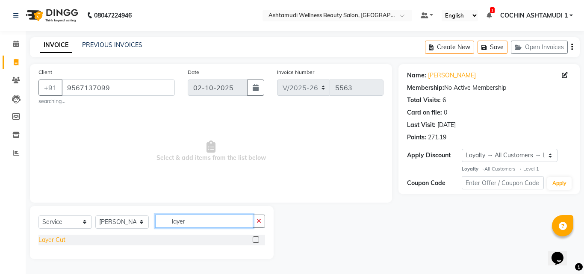
type input "layer"
click at [47, 241] on div "Layer Cut" at bounding box center [51, 239] width 27 height 9
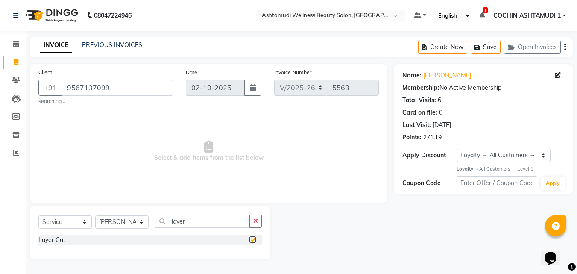
checkbox input "false"
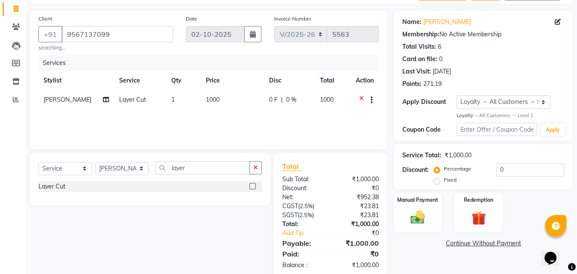
scroll to position [70, 0]
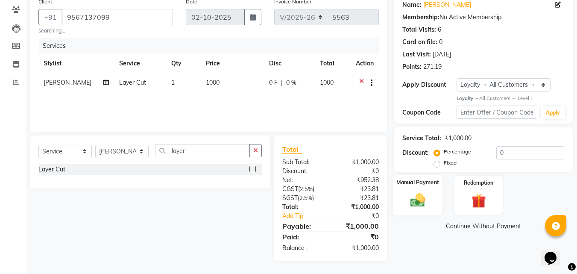
click at [432, 197] on div "Manual Payment" at bounding box center [418, 195] width 50 height 41
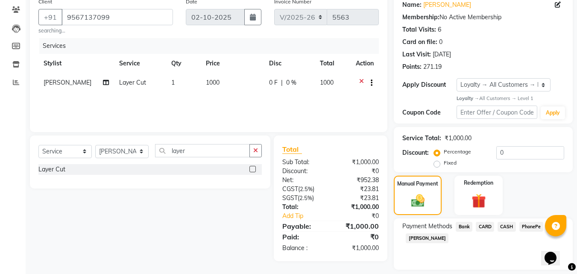
click at [526, 225] on span "PhonePe" at bounding box center [531, 227] width 24 height 10
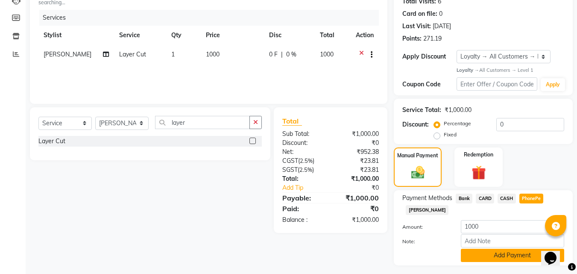
scroll to position [120, 0]
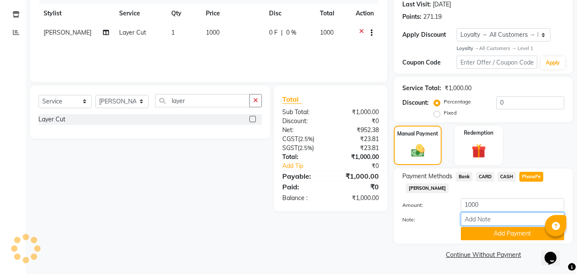
click at [475, 217] on input "Note:" at bounding box center [512, 218] width 103 height 13
type input "[PERSON_NAME]"
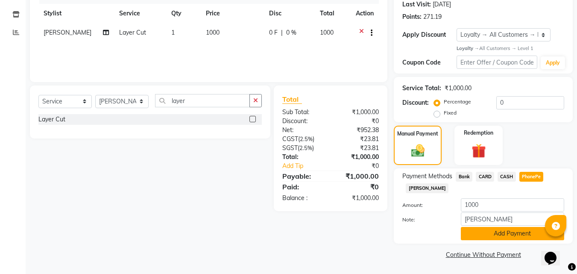
click at [504, 238] on button "Add Payment" at bounding box center [512, 233] width 103 height 13
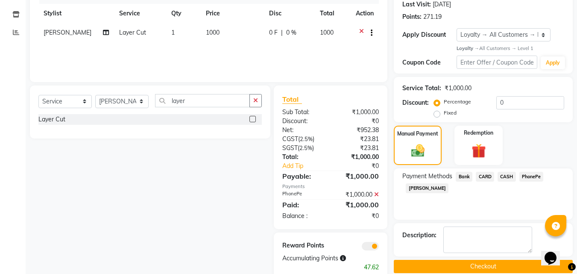
scroll to position [140, 0]
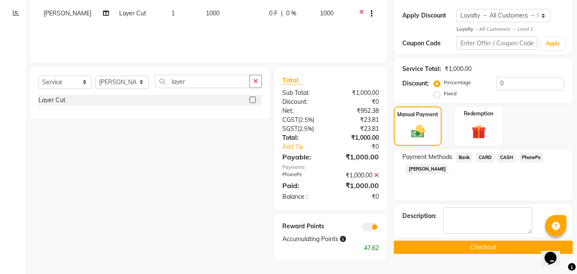
click at [487, 244] on button "Checkout" at bounding box center [483, 247] width 179 height 13
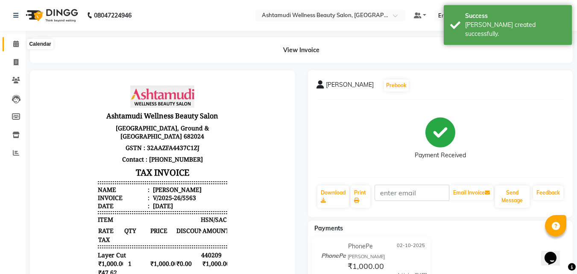
click at [12, 42] on span at bounding box center [16, 44] width 15 height 10
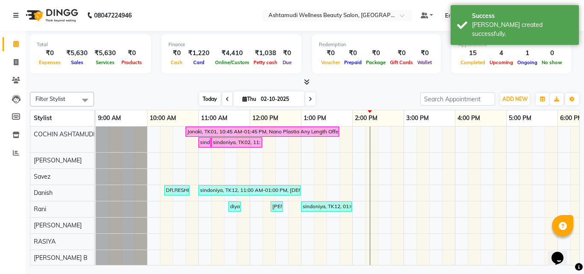
click at [211, 101] on span "Today" at bounding box center [209, 98] width 21 height 13
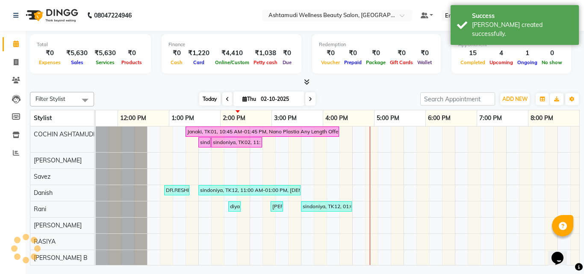
scroll to position [0, 132]
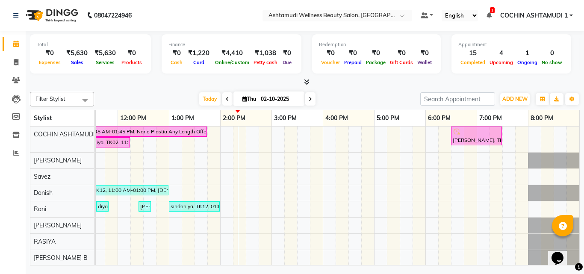
click at [305, 81] on span at bounding box center [304, 82] width 9 height 9
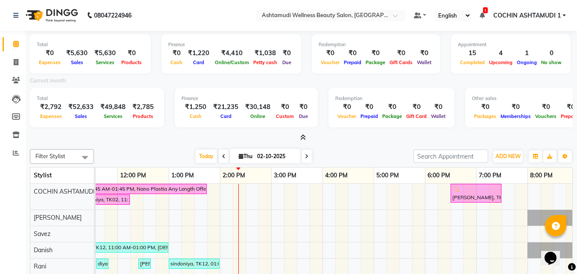
click at [303, 139] on icon at bounding box center [303, 137] width 6 height 6
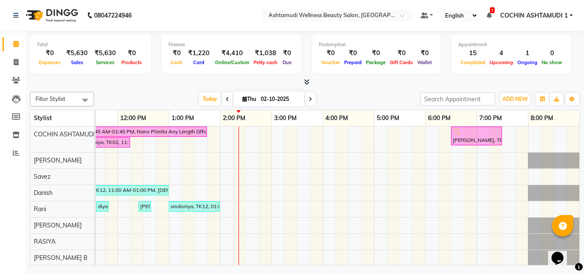
click at [306, 83] on icon at bounding box center [307, 82] width 6 height 6
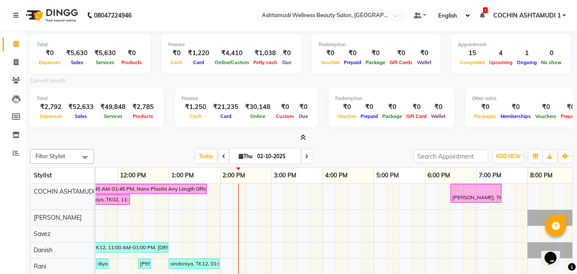
click at [303, 137] on icon at bounding box center [303, 137] width 6 height 6
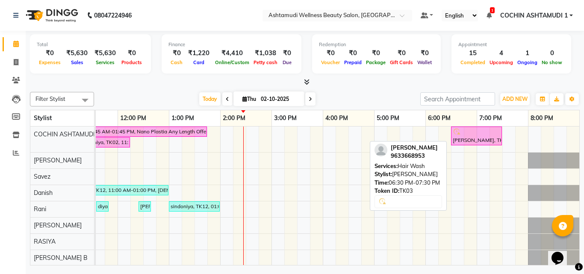
click at [467, 142] on div "Monisha, TK03, 06:30 PM-07:30 PM, Hair Wash" at bounding box center [476, 136] width 49 height 16
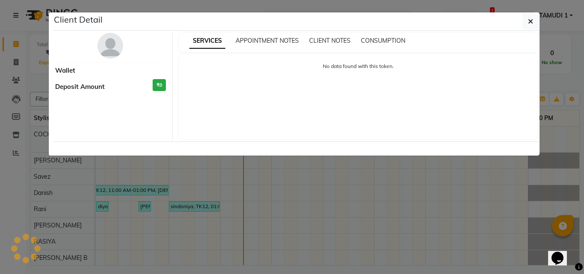
select select "6"
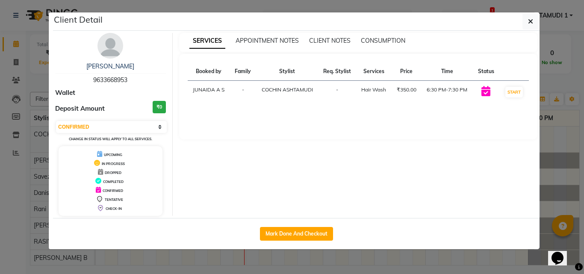
click at [103, 81] on span "9633668953" at bounding box center [110, 80] width 34 height 8
copy span "9633668953"
click at [30, 83] on ngb-modal-window "Client Detail Monisha 9633668953 Wallet Deposit Amount ₹0 Select IN SERVICE CON…" at bounding box center [292, 137] width 584 height 274
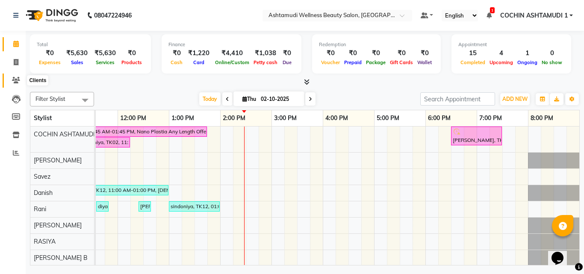
click at [18, 78] on icon at bounding box center [16, 80] width 8 height 6
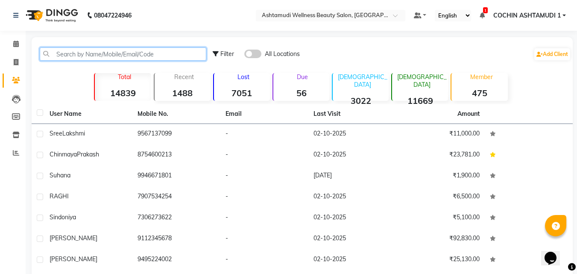
click at [112, 51] on input "text" at bounding box center [123, 53] width 167 height 13
paste input "9633668953"
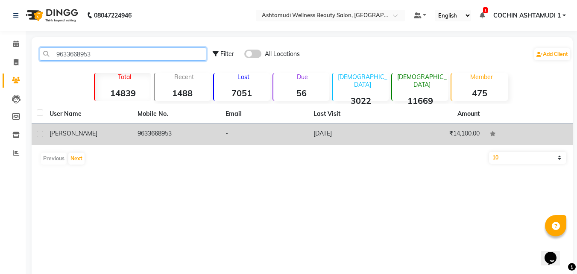
type input "9633668953"
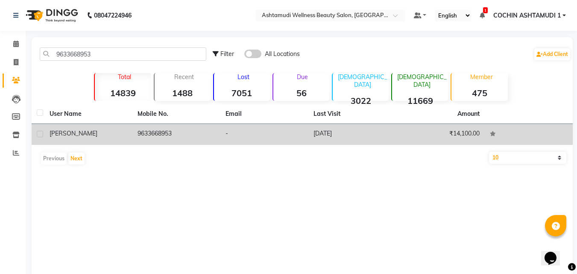
click at [91, 133] on div "Monisha" at bounding box center [89, 133] width 78 height 9
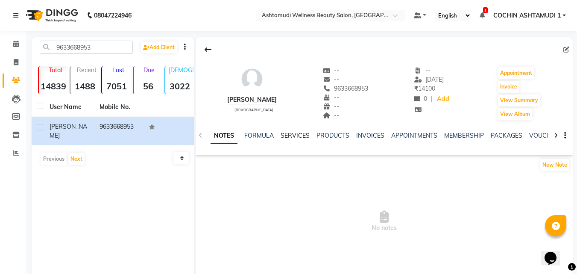
click at [301, 137] on link "SERVICES" at bounding box center [295, 136] width 29 height 8
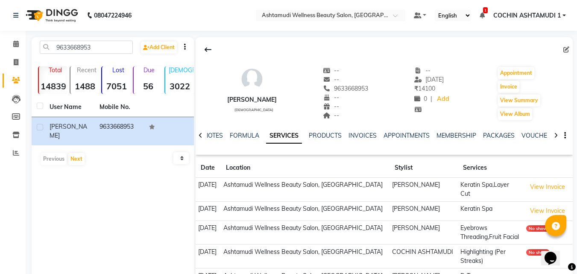
click at [452, 130] on div "NOTES FORMULA SERVICES PRODUCTS INVOICES APPOINTMENTS MEMBERSHIP PACKAGES VOUCH…" at bounding box center [384, 135] width 377 height 29
click at [450, 134] on link "MEMBERSHIP" at bounding box center [457, 136] width 40 height 8
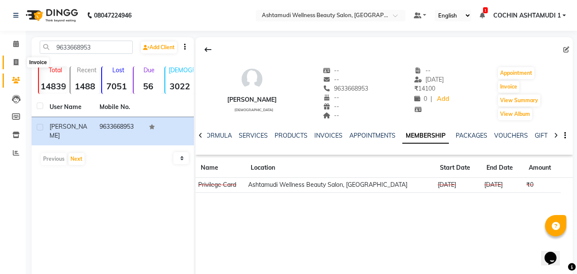
click at [18, 63] on icon at bounding box center [16, 62] width 5 height 6
select select "service"
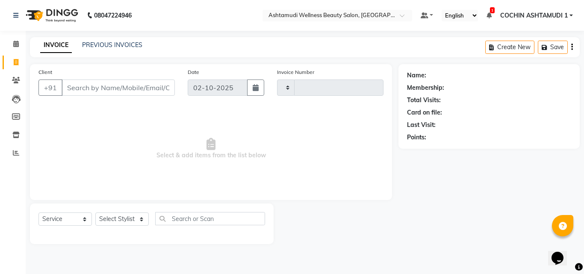
type input "5564"
select select "4632"
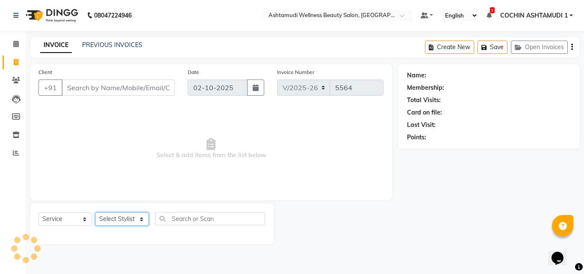
click at [129, 217] on select "Select Stylist" at bounding box center [121, 218] width 53 height 13
select select "91339"
click at [95, 212] on select "Select Stylist [PERSON_NAME](URAJ) [PERSON_NAME] COCHIN ASHTAMUDI Danish Fousiy…" at bounding box center [121, 218] width 53 height 13
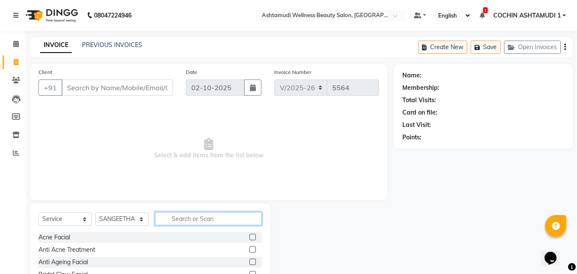
click at [180, 215] on input "text" at bounding box center [208, 218] width 107 height 13
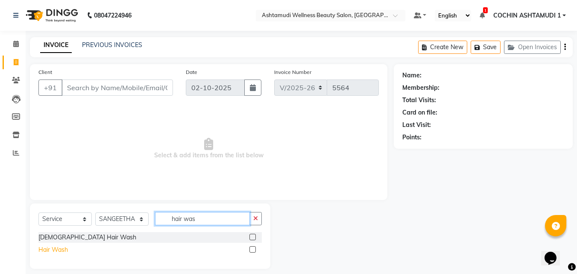
type input "hair was"
click at [48, 252] on div "Hair Wash" at bounding box center [52, 249] width 29 height 9
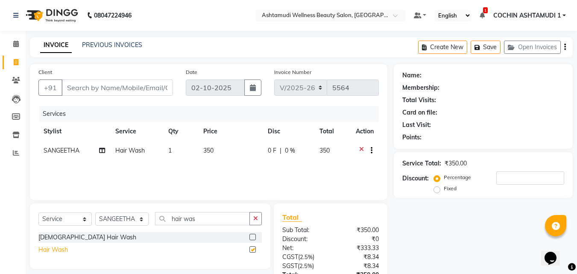
checkbox input "false"
click at [360, 147] on icon at bounding box center [361, 151] width 5 height 11
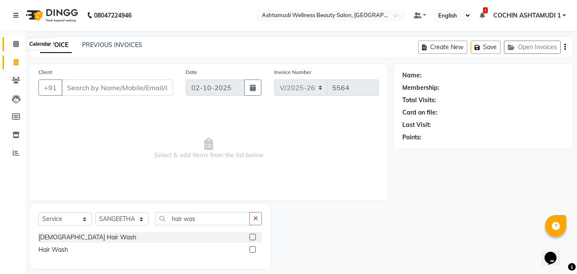
click at [15, 44] on icon at bounding box center [16, 44] width 6 height 6
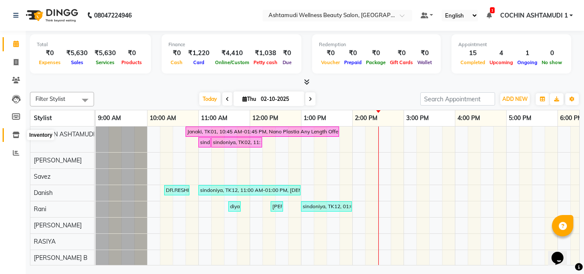
click at [13, 132] on icon at bounding box center [15, 135] width 7 height 6
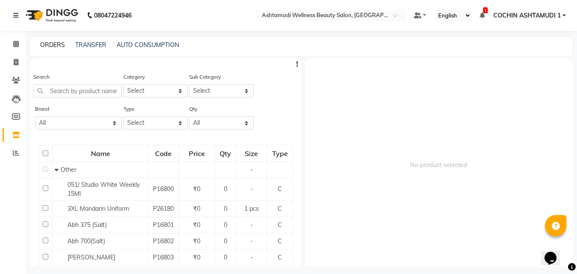
click at [53, 44] on link "ORDERS" at bounding box center [52, 45] width 25 height 8
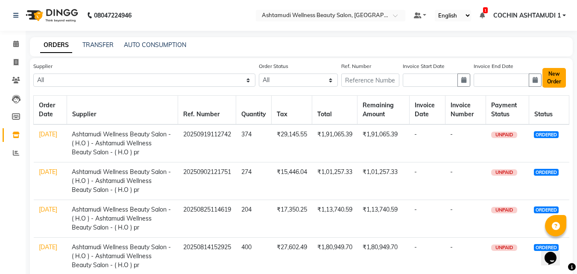
click at [555, 76] on button "New Order" at bounding box center [554, 78] width 23 height 20
select select "true"
select select "1777"
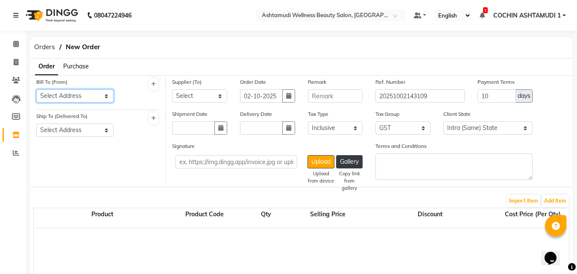
click at [62, 91] on select "Select Address Ashtamudi Cochin" at bounding box center [74, 95] width 77 height 13
select select "1008"
click at [36, 89] on select "Select Address Ashtamudi Cochin" at bounding box center [74, 95] width 77 height 13
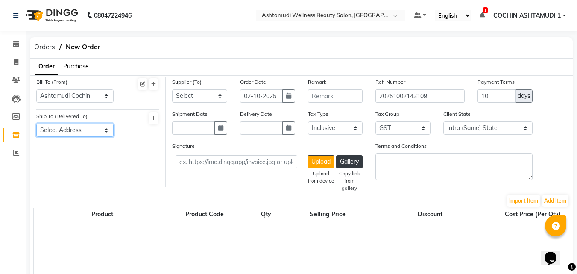
click at [65, 131] on select "Select Address Ashtamudi Cochin" at bounding box center [74, 129] width 77 height 13
select select "1009"
click at [36, 123] on select "Select Address Ashtamudi Cochin" at bounding box center [74, 129] width 77 height 13
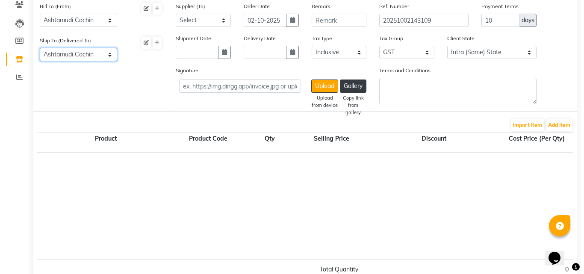
scroll to position [43, 0]
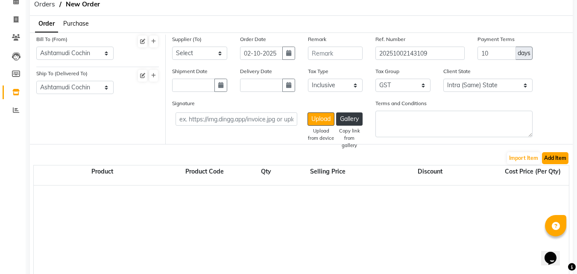
click at [557, 157] on button "Add Item" at bounding box center [555, 158] width 26 height 12
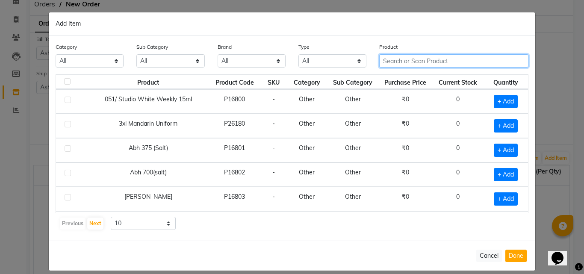
click at [418, 62] on input "text" at bounding box center [453, 60] width 149 height 13
paste input "Floractive Professional Conditioner W1 300ml"
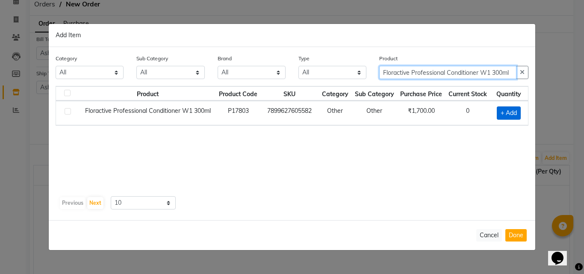
type input "Floractive Professional Conditioner W1 300ml"
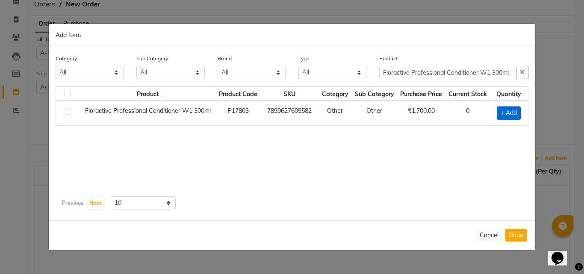
click at [505, 111] on span "+ Add" at bounding box center [508, 112] width 24 height 13
checkbox input "true"
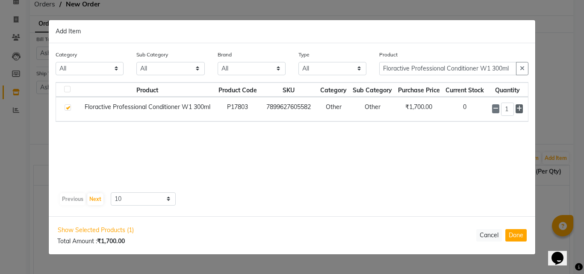
click at [519, 109] on icon at bounding box center [519, 109] width 6 height 6
type input "5"
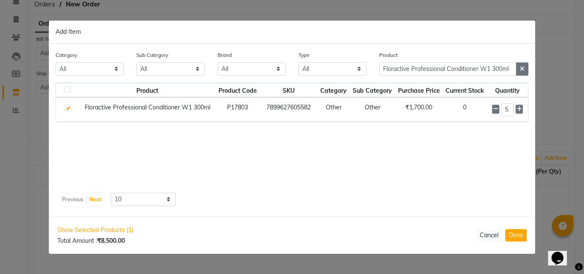
click at [519, 68] on button "button" at bounding box center [522, 68] width 12 height 13
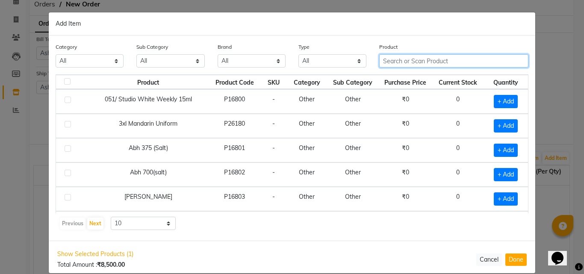
paste input "Floractive Professional Shampoo W1 300ml"
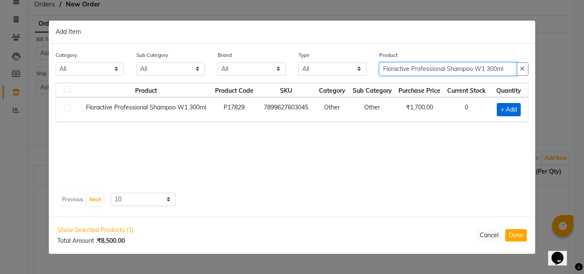
type input "Floractive Professional Shampoo W1 300ml"
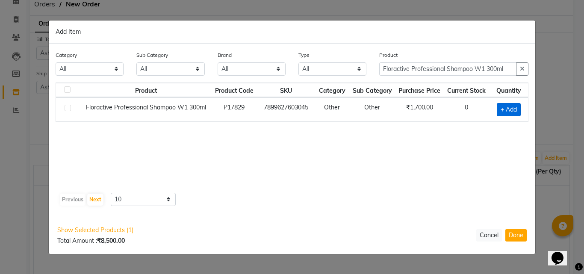
click at [507, 107] on span "+ Add" at bounding box center [508, 109] width 24 height 13
checkbox input "true"
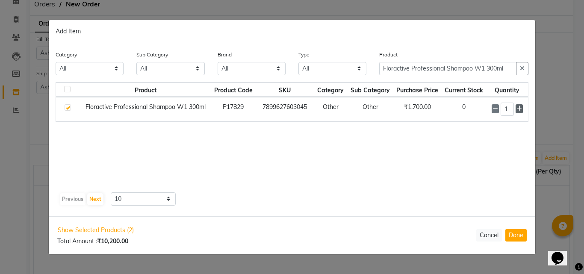
click at [519, 108] on icon at bounding box center [519, 109] width 6 height 6
type input "5"
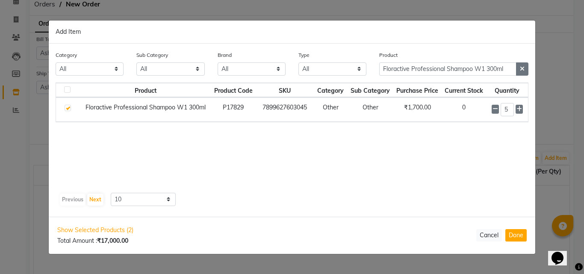
click at [521, 68] on icon "button" at bounding box center [521, 69] width 5 height 6
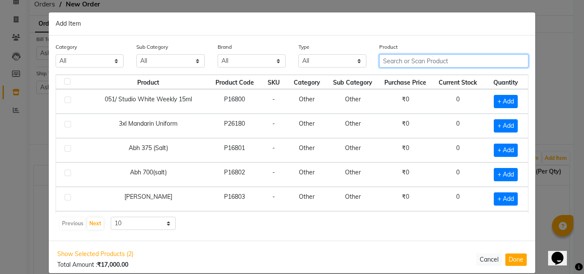
click at [440, 64] on input "text" at bounding box center [453, 60] width 149 height 13
paste input "Biolage Advanced Scalp Pure Dandruff Shampoo 200ml"
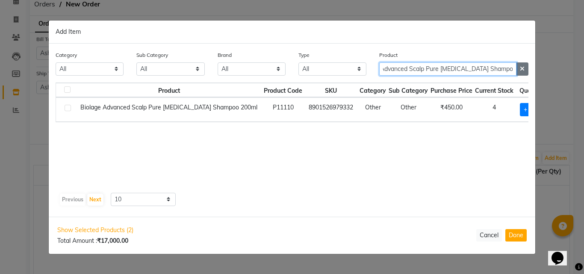
type input "Biolage Advanced Scalp Pure Dandruff Shampoo 200ml"
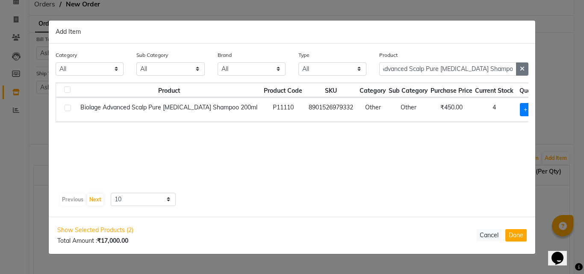
click at [522, 69] on icon "button" at bounding box center [521, 69] width 5 height 6
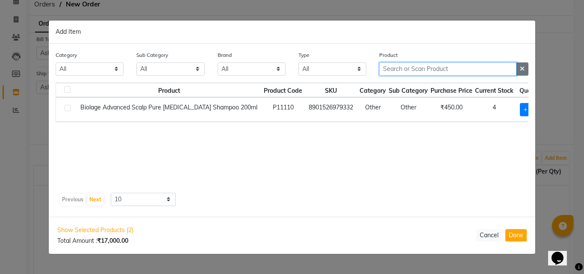
scroll to position [0, 0]
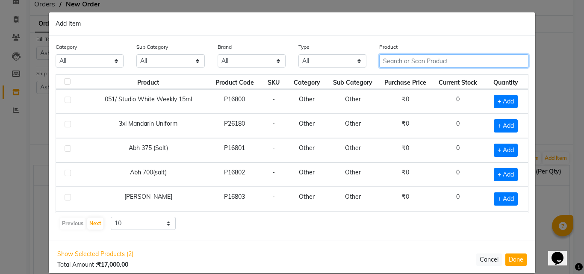
paste input "Biolage Advanced Scalp Pure Conditioner 98gm"
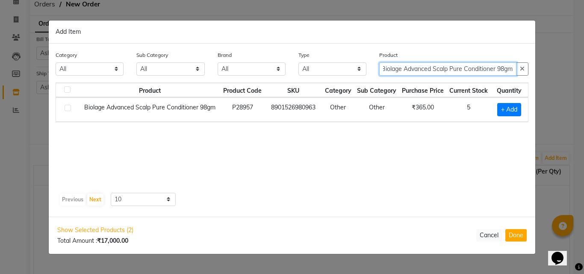
type input "Biolage Advanced Scalp Pure Conditioner 98gm"
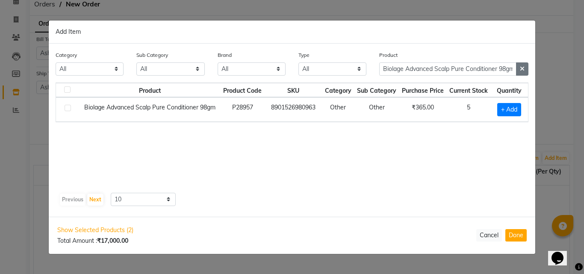
click at [522, 67] on icon "button" at bounding box center [521, 69] width 5 height 6
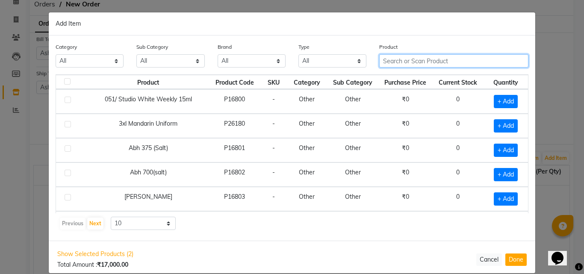
paste input "Krone Probotox-X Keratin Sul.Free Cleanser 200 Ml"
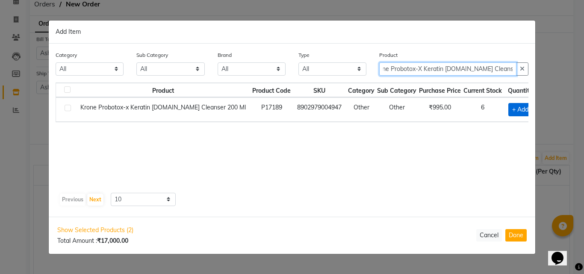
type input "Krone Probotox-X Keratin Sul.Free Cleanser 200 Ml"
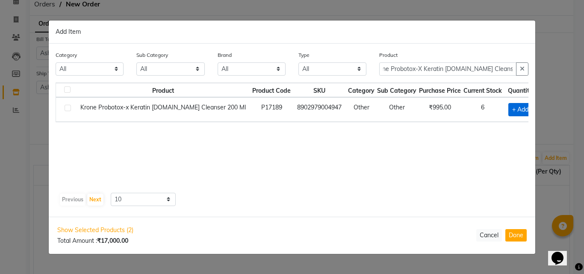
click at [508, 108] on span "+ Add" at bounding box center [520, 109] width 24 height 13
checkbox input "true"
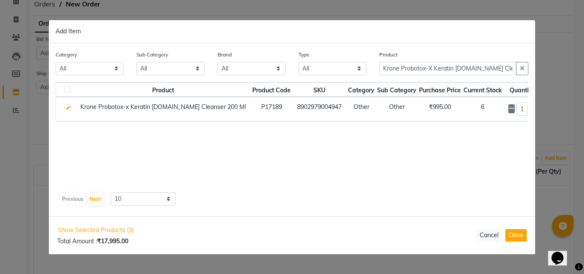
click at [529, 109] on icon at bounding box center [532, 109] width 6 height 6
type input "4"
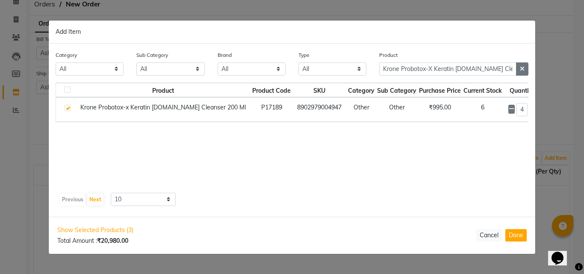
click at [516, 67] on button "button" at bounding box center [522, 68] width 12 height 13
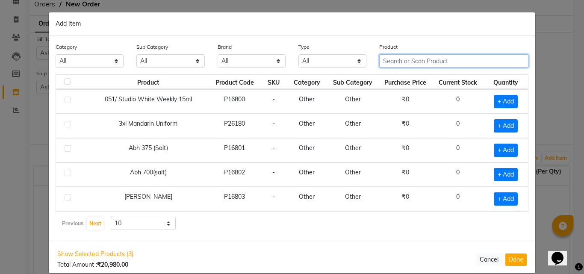
paste input "Krone Probotx-X Keratin Nourishing Masque 200ML"
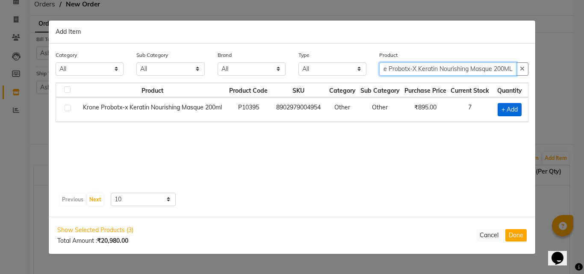
type input "Krone Probotx-X Keratin Nourishing Masque 200ML"
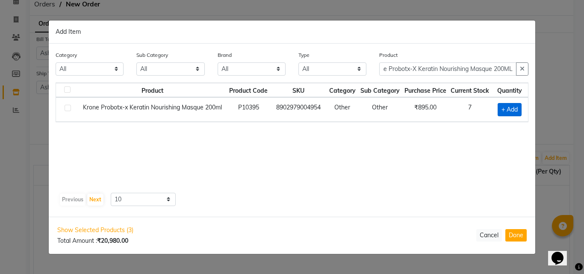
click at [508, 106] on span "+ Add" at bounding box center [509, 109] width 24 height 13
checkbox input "true"
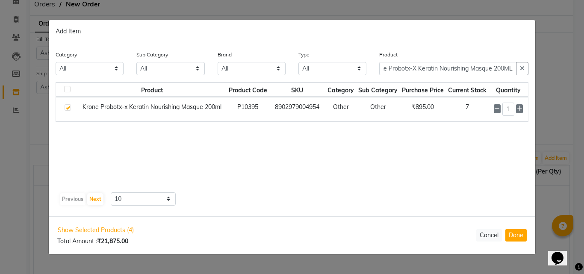
scroll to position [0, 0]
click at [517, 109] on icon at bounding box center [519, 109] width 6 height 6
type input "3"
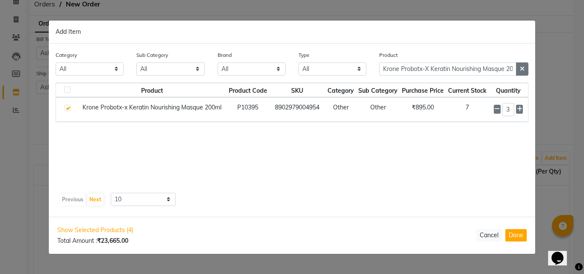
click at [517, 70] on button "button" at bounding box center [522, 68] width 12 height 13
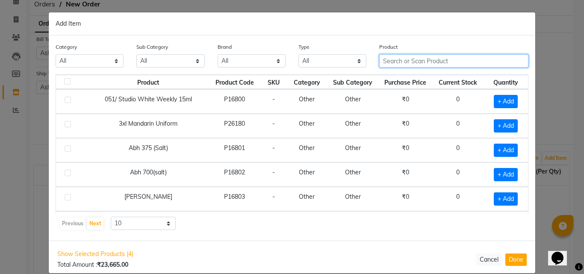
paste input "Matrix Opt Care Smooth Conditioner 98gm"
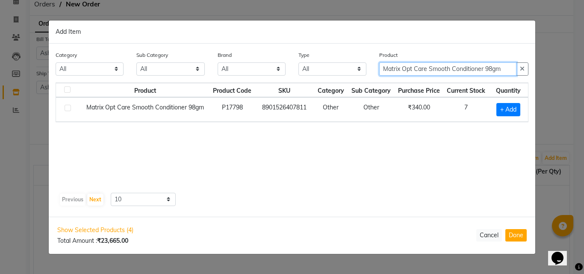
type input "Matrix Opt Care Smooth Conditioner 98gm"
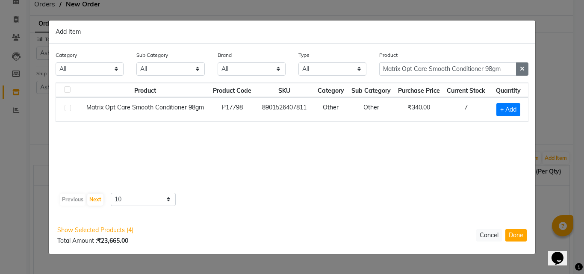
click at [521, 65] on button "button" at bounding box center [522, 68] width 12 height 13
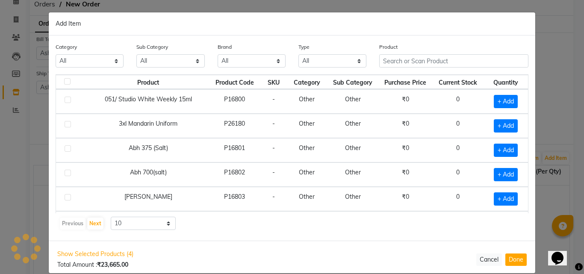
click at [450, 70] on div "Product" at bounding box center [454, 58] width 162 height 32
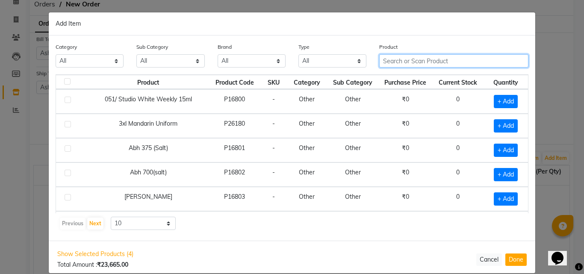
click at [433, 60] on input "text" at bounding box center [453, 60] width 149 height 13
paste input "RAAGA DAY CREAM RETAIL 50 GM"
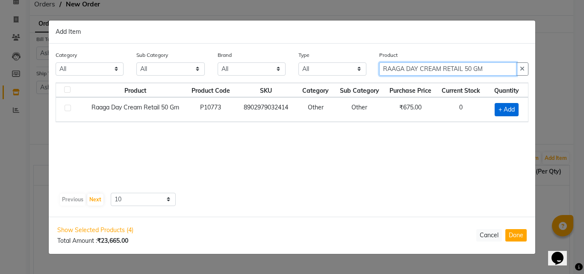
type input "RAAGA DAY CREAM RETAIL 50 GM"
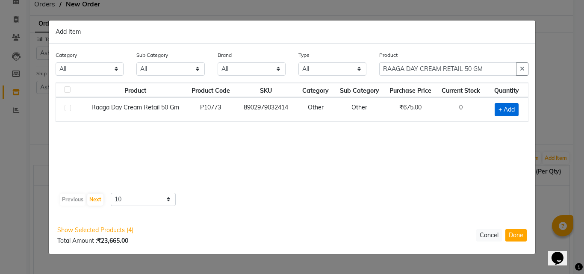
click at [508, 108] on span "+ Add" at bounding box center [506, 109] width 24 height 13
checkbox input "true"
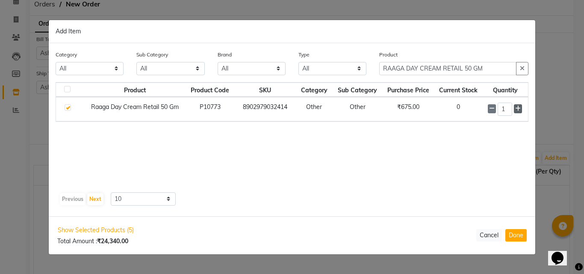
click at [517, 111] on icon at bounding box center [518, 109] width 6 height 6
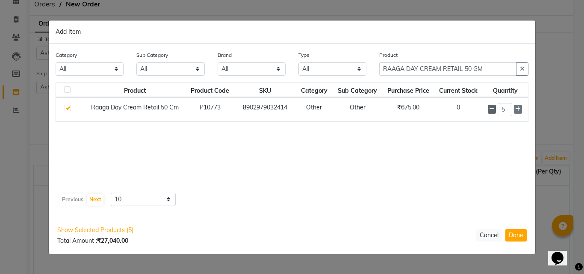
click at [493, 111] on icon at bounding box center [492, 109] width 6 height 6
type input "3"
click at [523, 66] on icon "button" at bounding box center [521, 69] width 5 height 6
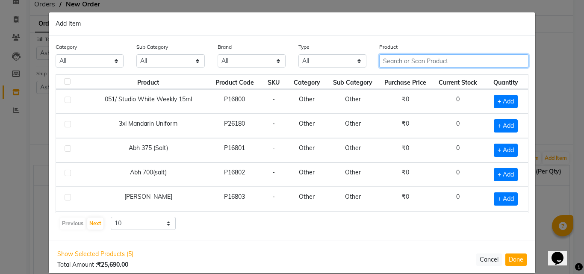
paste input "Aroma Magic Pedi & Mani 6step Single use Kit Blueberry"
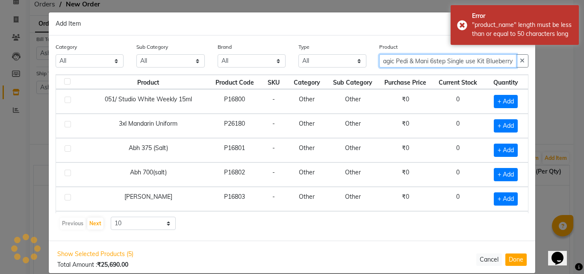
drag, startPoint x: 462, startPoint y: 62, endPoint x: 511, endPoint y: 62, distance: 49.1
click at [511, 62] on input "Aroma Magic Pedi & Mani 6step Single use Kit Blueberry" at bounding box center [447, 60] width 137 height 13
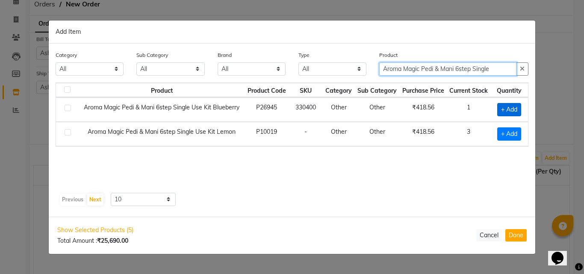
type input "Aroma Magic Pedi & Mani 6step Single"
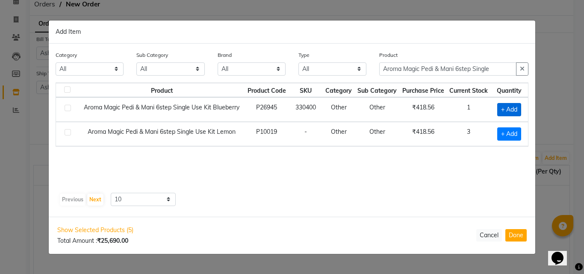
click at [510, 107] on span "+ Add" at bounding box center [509, 109] width 24 height 13
checkbox input "true"
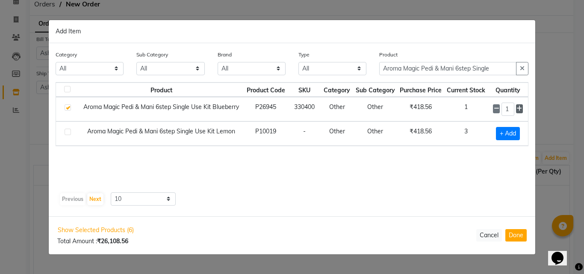
click at [521, 109] on icon at bounding box center [519, 109] width 6 height 6
type input "2"
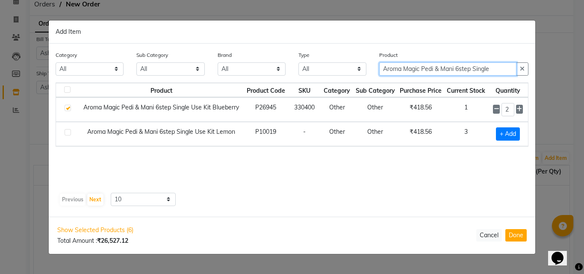
click at [443, 69] on input "Aroma Magic Pedi & Mani 6step Single" at bounding box center [447, 68] width 137 height 13
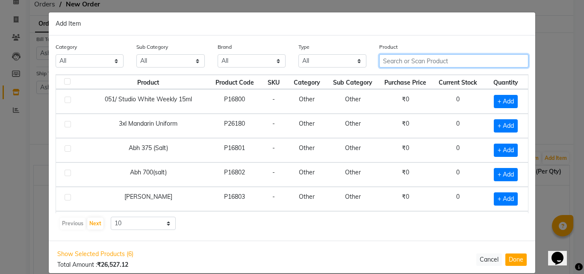
paste input "Biolage Advanced Scalp Pure Conditioner 1L"
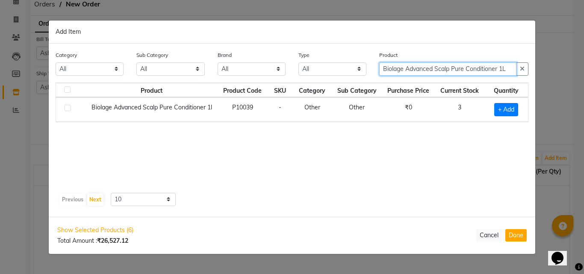
type input "Biolage Advanced Scalp Pure Conditioner 1L"
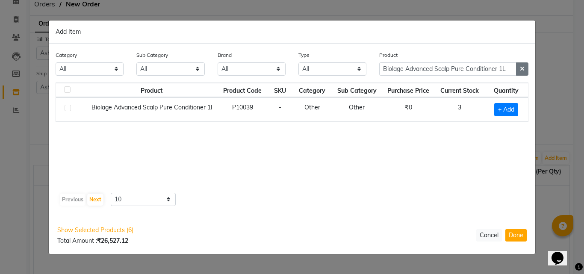
click at [523, 68] on icon "button" at bounding box center [521, 69] width 5 height 6
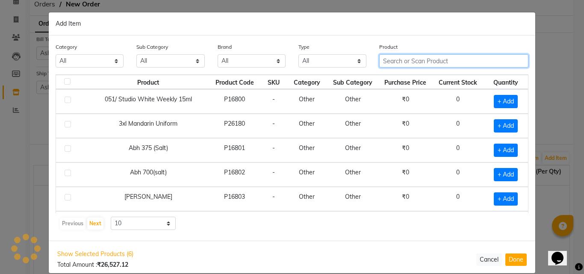
click at [467, 71] on div "Product" at bounding box center [454, 58] width 162 height 32
paste input "Biolage Advanced Scalp Pure Mask 500gm"
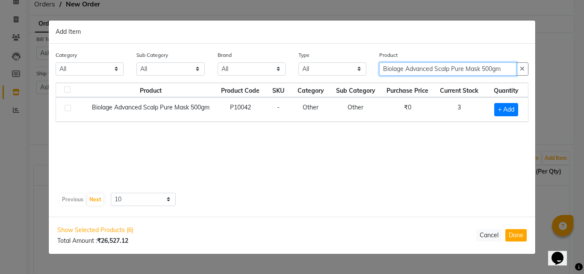
type input "Biolage Advanced Scalp Pure Mask 500gm"
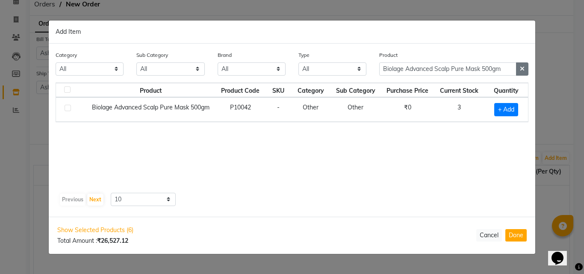
click at [527, 65] on button "button" at bounding box center [522, 68] width 12 height 13
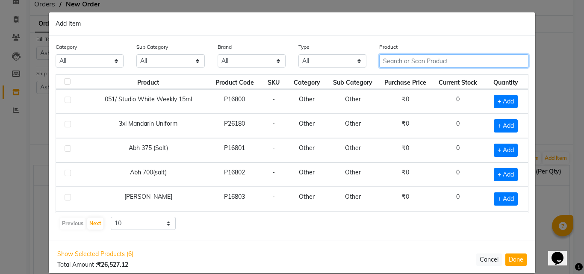
paste input "Biolage Advanced Scalpure Dandruf Scrub 6X 25 ML"
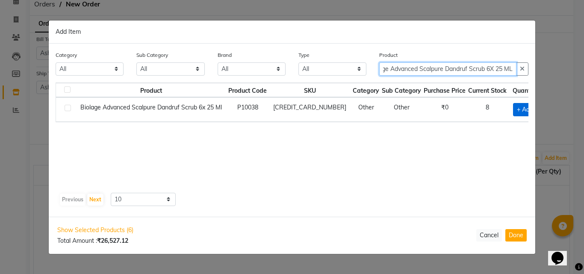
type input "Biolage Advanced Scalpure Dandruf Scrub 6X 25 ML"
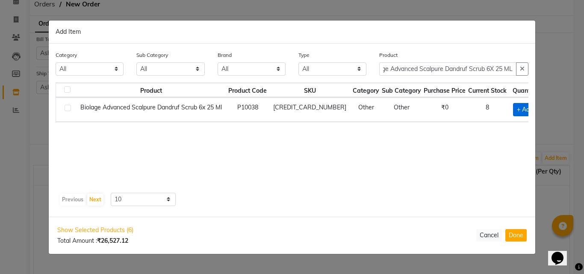
scroll to position [0, 0]
click at [513, 109] on span "+ Add" at bounding box center [525, 109] width 24 height 13
checkbox input "true"
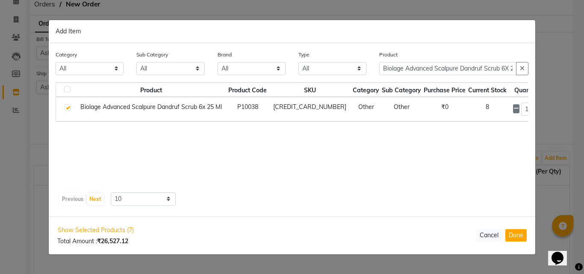
click at [534, 108] on icon at bounding box center [537, 109] width 6 height 6
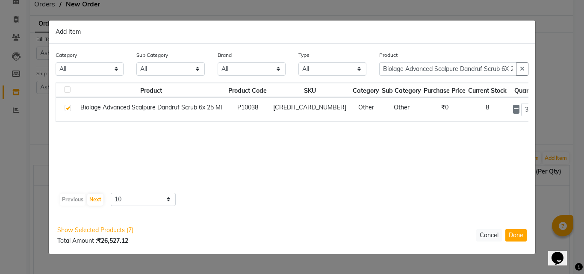
click at [534, 108] on icon at bounding box center [537, 109] width 6 height 6
type input "5"
click at [520, 66] on icon "button" at bounding box center [521, 69] width 5 height 6
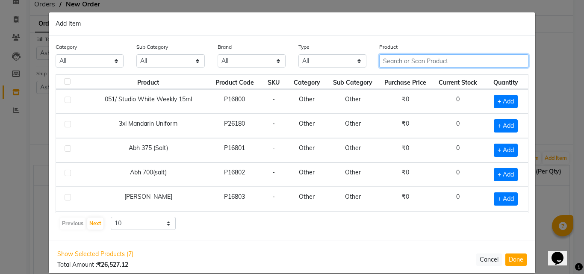
paste input "Biosoft Aloevera Cream Wax 800 Ml"
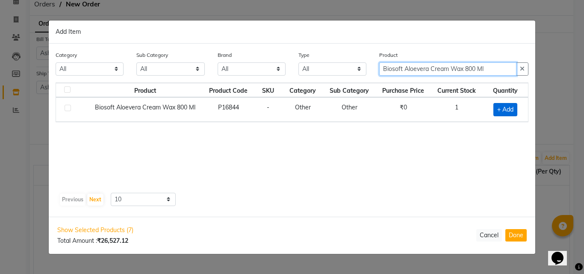
type input "Biosoft Aloevera Cream Wax 800 Ml"
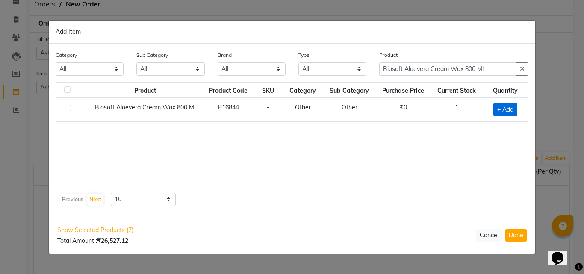
click at [507, 106] on span "+ Add" at bounding box center [505, 109] width 24 height 13
checkbox input "true"
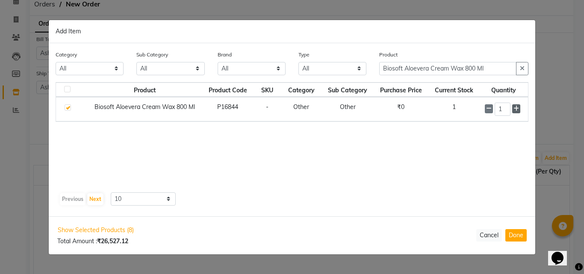
click at [517, 108] on icon at bounding box center [516, 109] width 6 height 6
type input "2"
click at [521, 64] on button "button" at bounding box center [522, 68] width 12 height 13
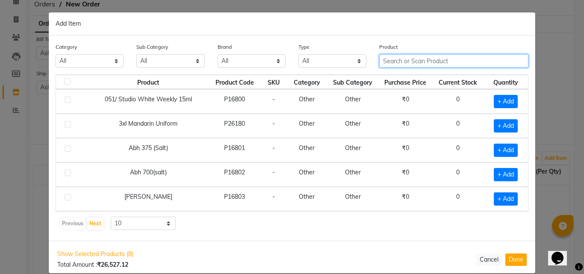
paste input "Biosoft Brazilian Stripless wax ( Rose ) 500 gm"
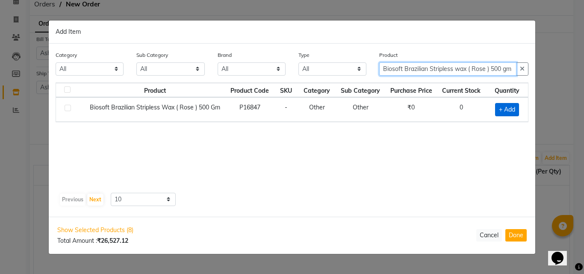
type input "Biosoft Brazilian Stripless wax ( Rose ) 500 gm"
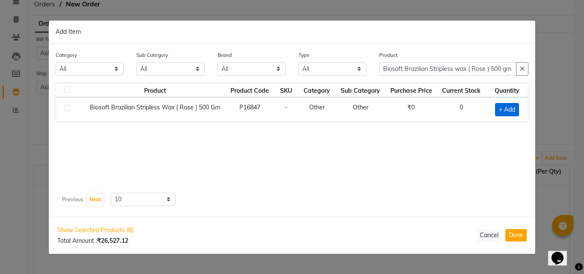
click at [503, 109] on span "+ Add" at bounding box center [507, 109] width 24 height 13
checkbox input "true"
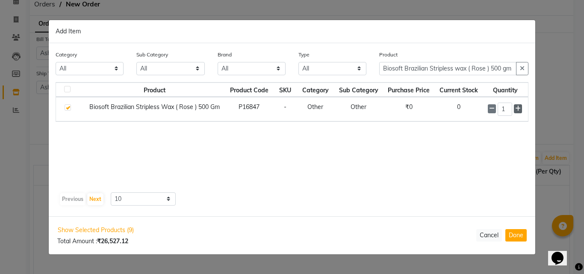
click at [516, 106] on icon at bounding box center [518, 109] width 6 height 6
type input "2"
click at [525, 67] on button "button" at bounding box center [522, 68] width 12 height 13
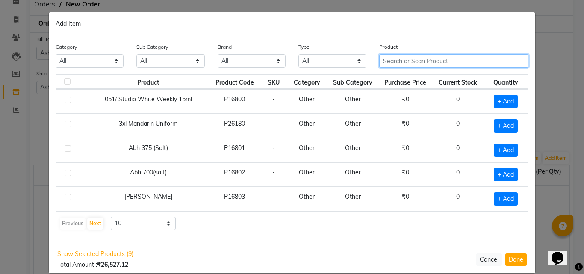
paste input "Biosoft Menthol Prewax Gel 500Ml"
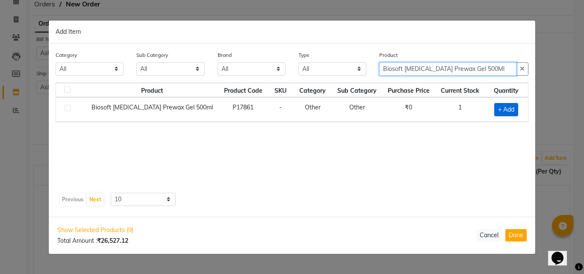
type input "Biosoft Menthol Prewax Gel 500Ml"
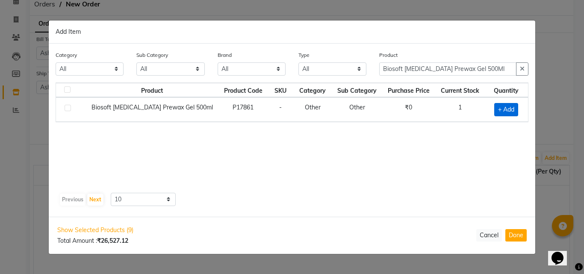
click at [502, 108] on span "+ Add" at bounding box center [506, 109] width 24 height 13
checkbox input "true"
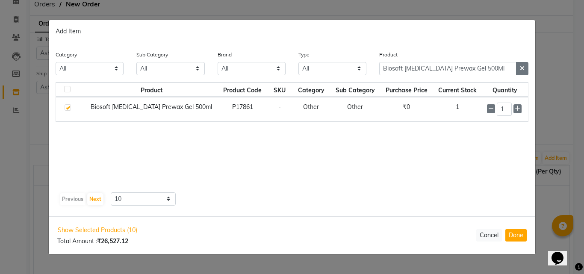
click at [521, 68] on icon "button" at bounding box center [521, 68] width 5 height 6
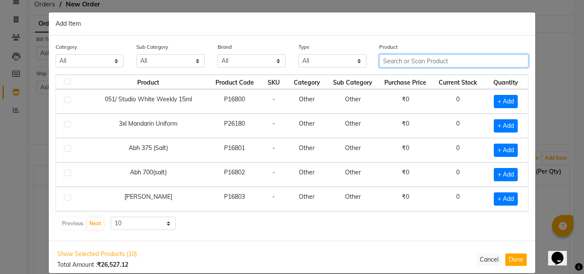
paste input "Biosoft White Chocolate Cream Wax 800 Ml"
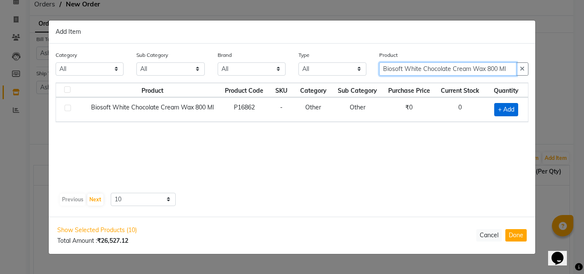
type input "Biosoft White Chocolate Cream Wax 800 Ml"
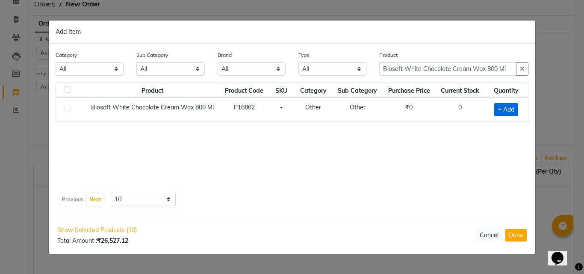
click at [515, 110] on span "+ Add" at bounding box center [506, 109] width 24 height 13
checkbox input "true"
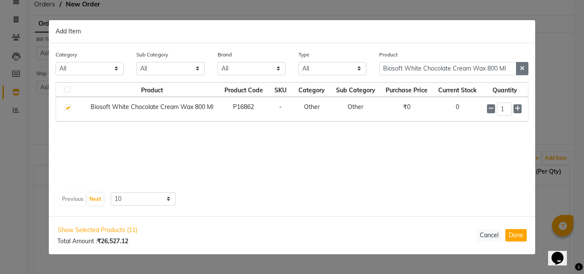
click at [520, 70] on icon "button" at bounding box center [521, 68] width 5 height 6
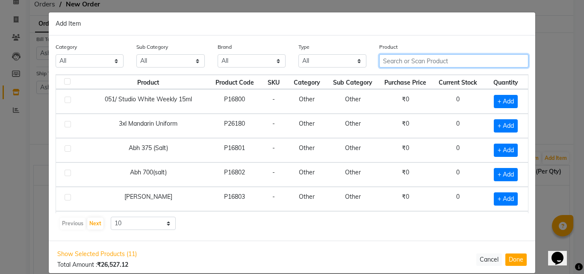
paste input "Brillare Ceramide Treatment"
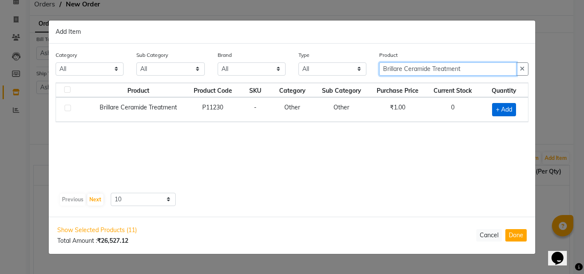
type input "Brillare Ceramide Treatment"
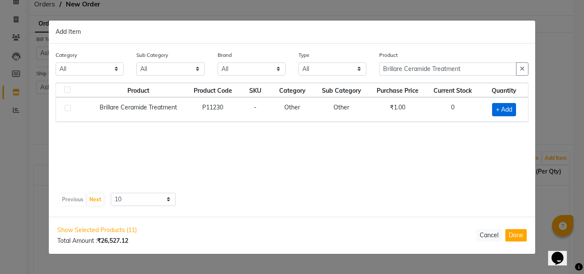
click at [501, 107] on span "+ Add" at bounding box center [504, 109] width 24 height 13
checkbox input "true"
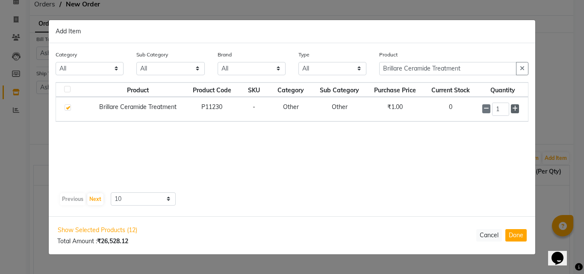
click at [513, 109] on icon at bounding box center [515, 109] width 6 height 6
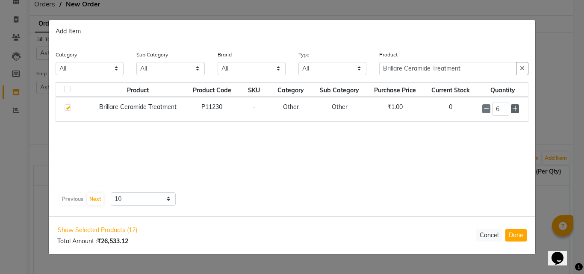
click at [513, 109] on icon at bounding box center [515, 109] width 6 height 6
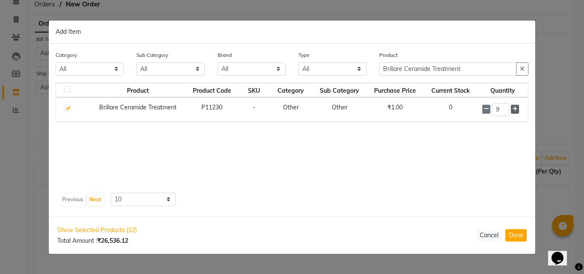
click at [513, 109] on icon at bounding box center [515, 109] width 6 height 6
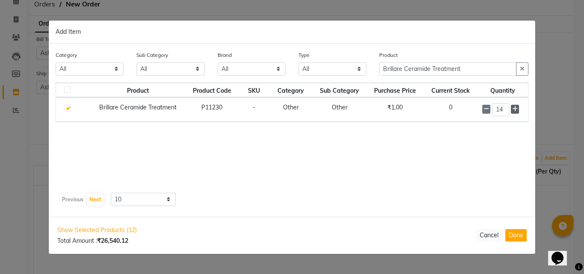
click at [513, 109] on icon at bounding box center [515, 109] width 6 height 6
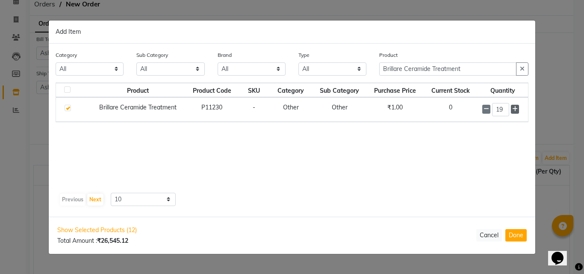
click at [513, 109] on icon at bounding box center [515, 109] width 6 height 6
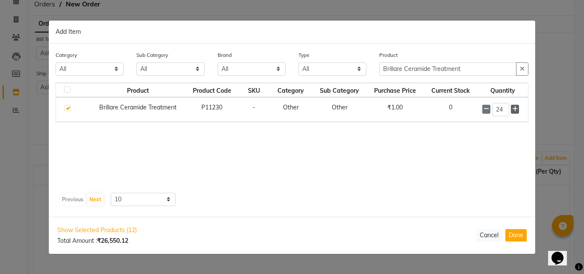
click at [513, 109] on icon at bounding box center [515, 109] width 6 height 6
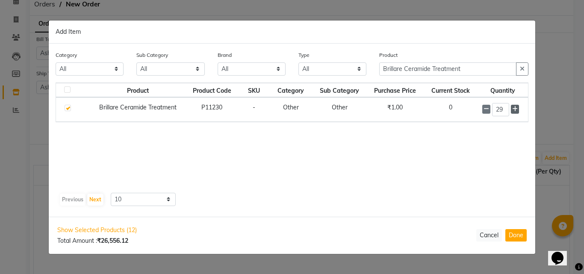
click at [513, 109] on icon at bounding box center [515, 109] width 6 height 6
type input "30"
click at [522, 67] on icon "button" at bounding box center [521, 69] width 5 height 6
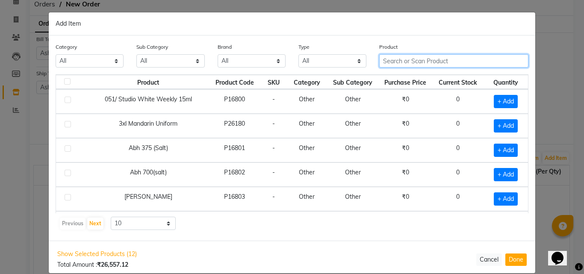
paste input "BTC Cedar of Lebanon & Wild Honey Pedi Mani Kit"
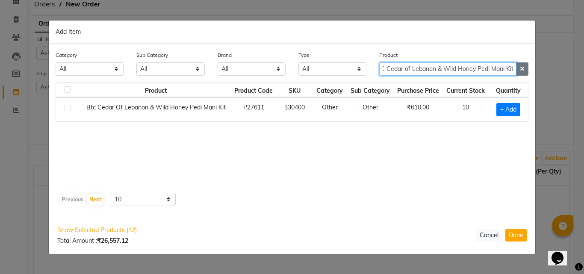
type input "BTC Cedar of Lebanon & Wild Honey Pedi Mani Kit"
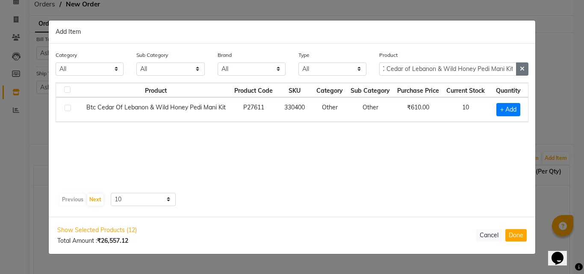
click at [523, 69] on icon "button" at bounding box center [521, 69] width 5 height 6
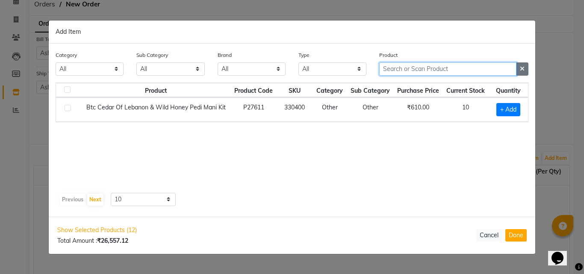
scroll to position [0, 0]
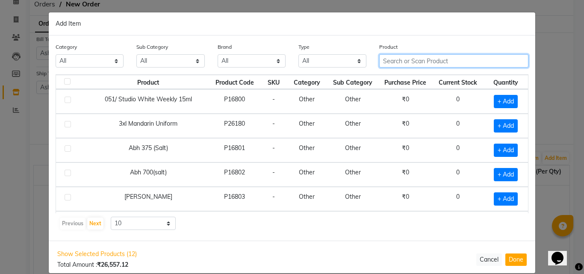
paste input "BTC Jordan Vibes Pedi Mani Kit"
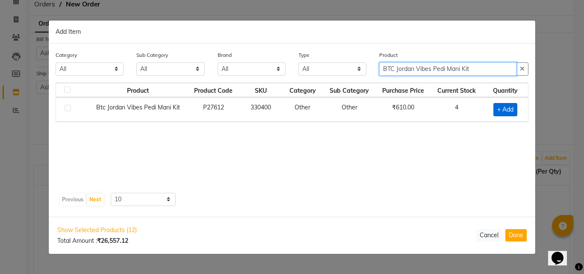
type input "BTC Jordan Vibes Pedi Mani Kit"
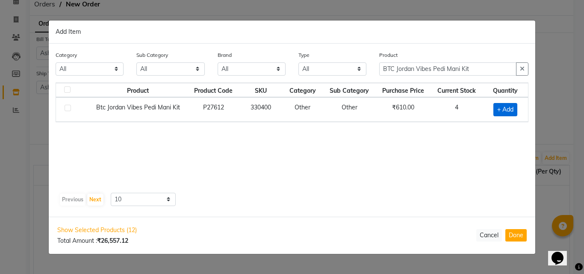
click at [505, 110] on span "+ Add" at bounding box center [505, 109] width 24 height 13
checkbox input "true"
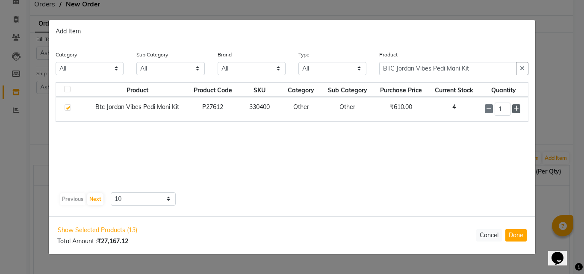
click at [515, 109] on icon at bounding box center [516, 109] width 6 height 6
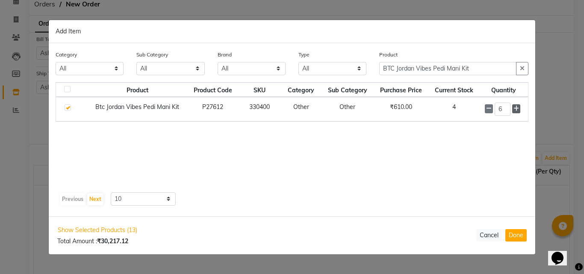
click at [515, 109] on icon at bounding box center [516, 109] width 6 height 6
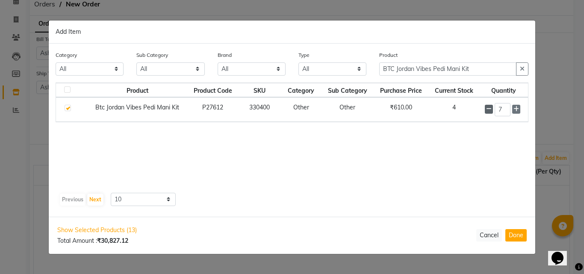
click at [490, 110] on icon at bounding box center [489, 109] width 6 height 6
type input "6"
click at [524, 69] on button "button" at bounding box center [522, 68] width 12 height 13
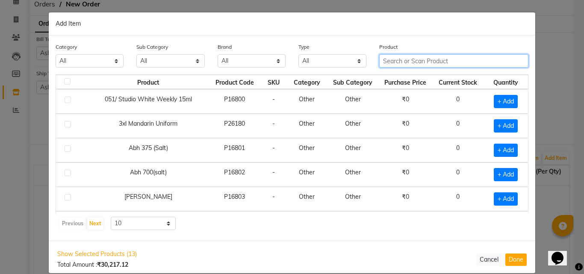
paste input "BTC Nourishing Bubble Serum"
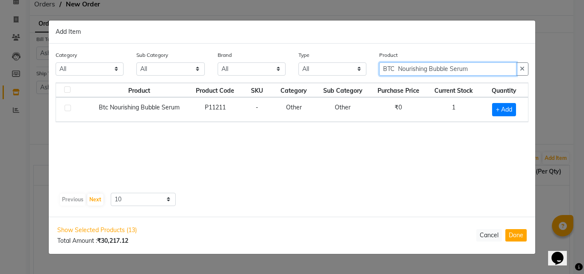
type input "BTC Nourishing Bubble Serum"
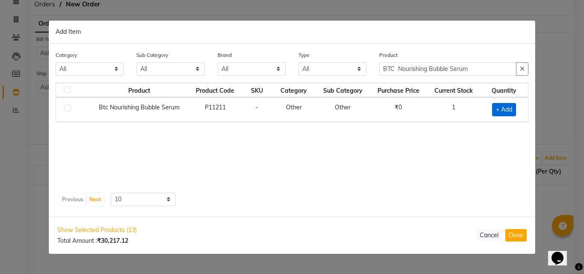
click at [508, 109] on span "+ Add" at bounding box center [504, 109] width 24 height 13
checkbox input "true"
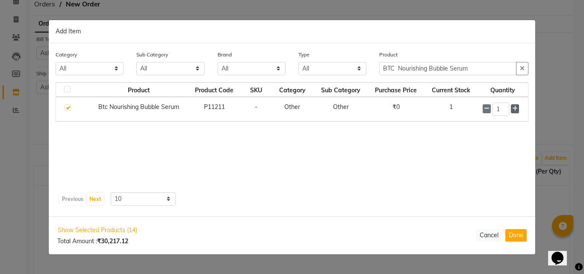
click at [515, 109] on icon at bounding box center [515, 109] width 6 height 6
type input "2"
click at [522, 68] on icon "button" at bounding box center [521, 68] width 5 height 6
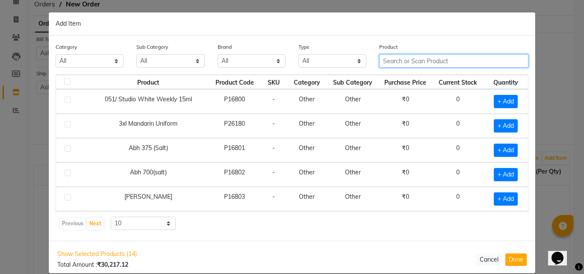
paste input "BTC Sugar Scrub10g"
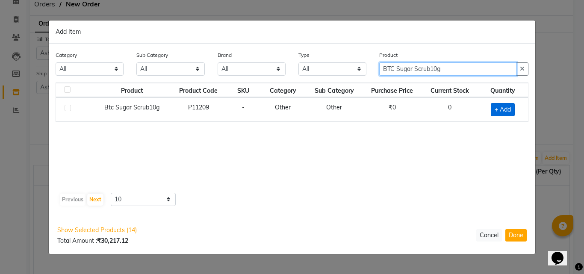
type input "BTC Sugar Scrub10g"
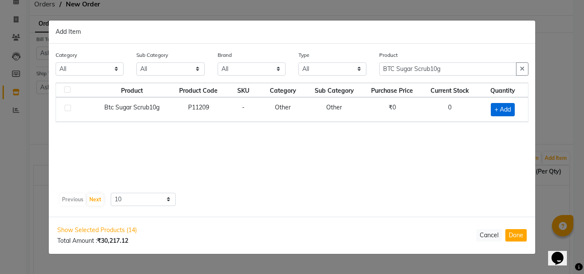
click at [505, 104] on span "+ Add" at bounding box center [502, 109] width 24 height 13
checkbox input "true"
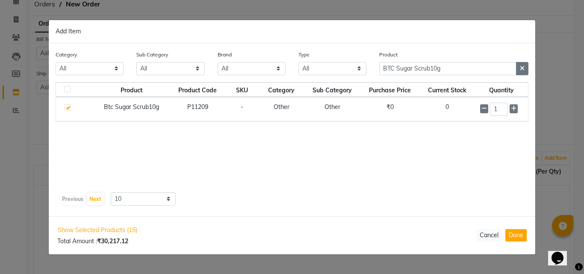
click at [522, 69] on icon "button" at bounding box center [521, 68] width 5 height 6
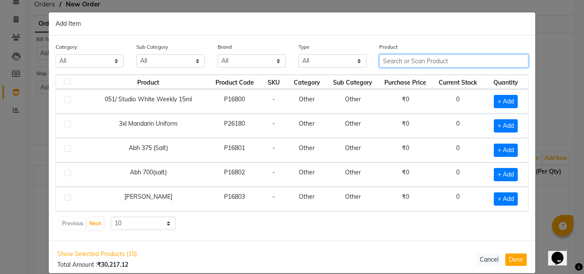
paste input "Detangling Brush"
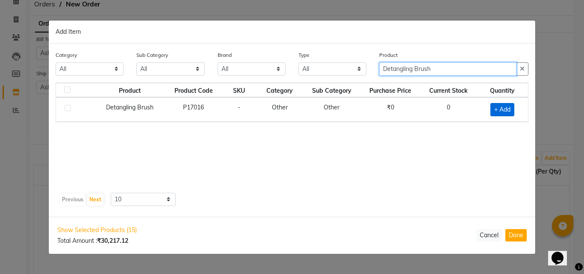
type input "Detangling Brush"
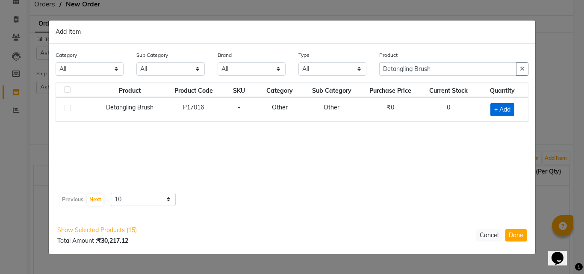
click at [499, 107] on span "+ Add" at bounding box center [502, 109] width 24 height 13
checkbox input "true"
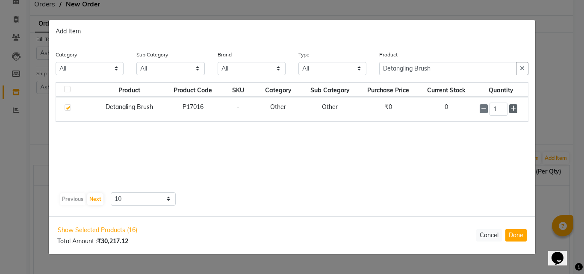
click at [512, 108] on icon at bounding box center [513, 109] width 6 height 6
type input "5"
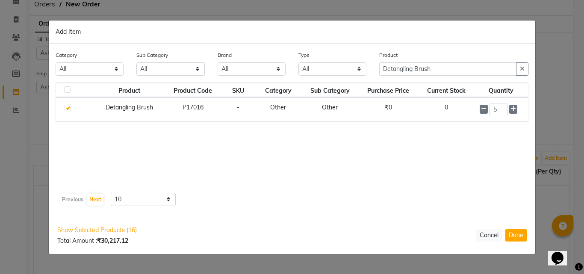
click at [520, 70] on icon "button" at bounding box center [521, 69] width 5 height 6
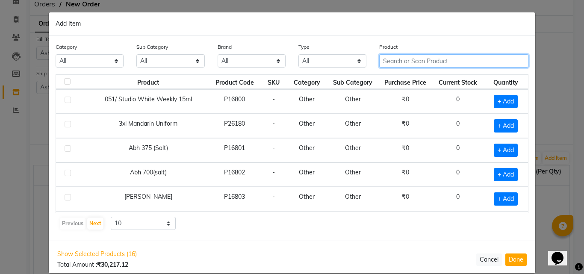
paste input "Dispossible Facial Gown"
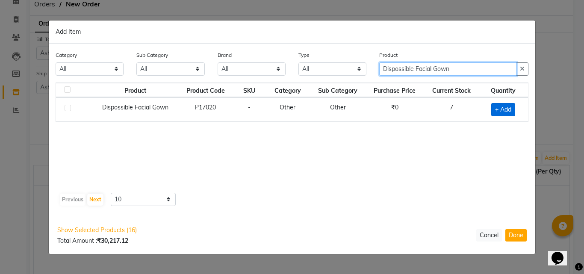
type input "Dispossible Facial Gown"
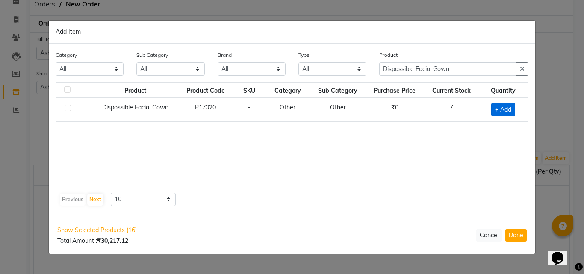
click at [502, 109] on span "+ Add" at bounding box center [503, 109] width 24 height 13
checkbox input "true"
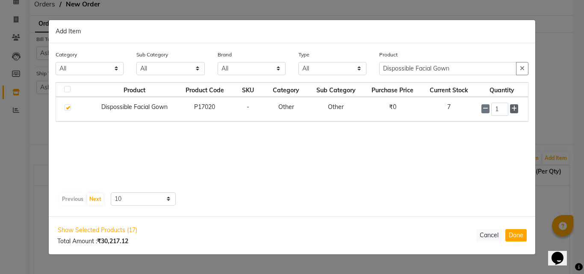
click at [513, 109] on icon at bounding box center [514, 109] width 6 height 6
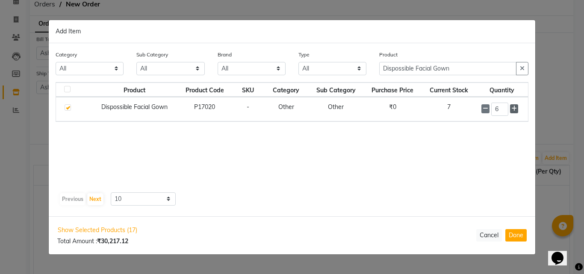
click at [513, 109] on icon at bounding box center [514, 109] width 6 height 6
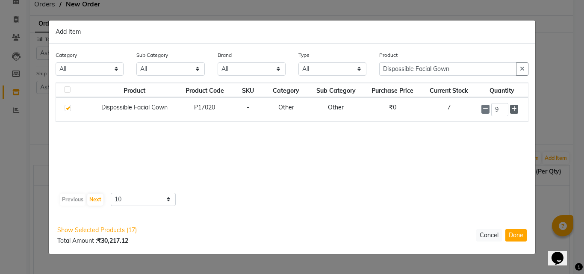
click at [513, 109] on icon at bounding box center [514, 109] width 6 height 6
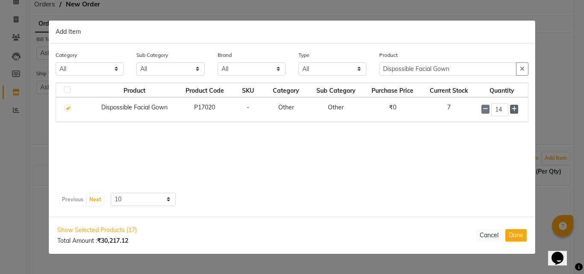
click at [513, 109] on icon at bounding box center [514, 109] width 6 height 6
click at [483, 111] on icon at bounding box center [485, 109] width 6 height 6
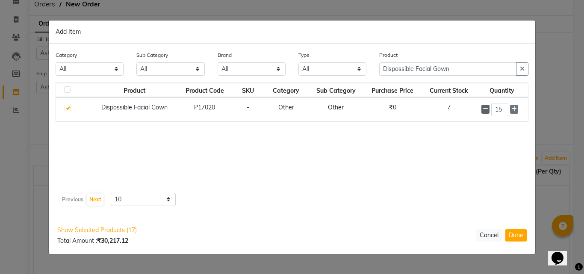
click at [483, 111] on icon at bounding box center [485, 109] width 6 height 6
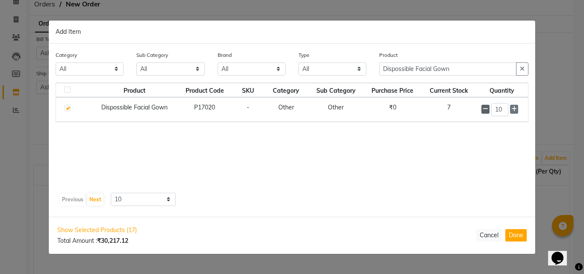
click at [483, 111] on icon at bounding box center [485, 109] width 6 height 6
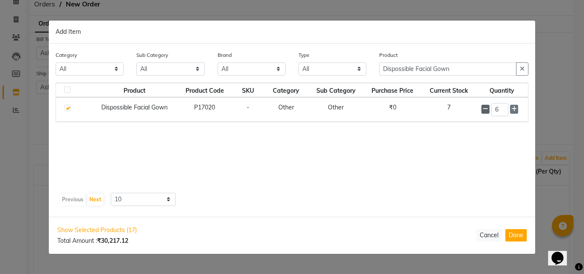
type input "5"
click at [522, 72] on button "button" at bounding box center [522, 68] width 12 height 13
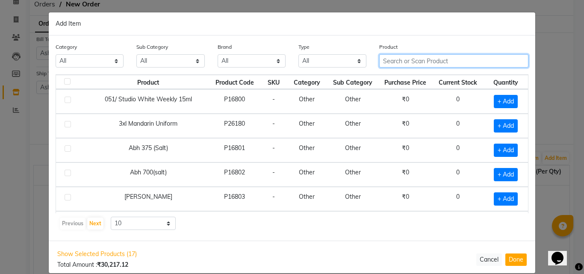
paste input "Dot & Key Strawberry Dew Strobe Cream 30ml"
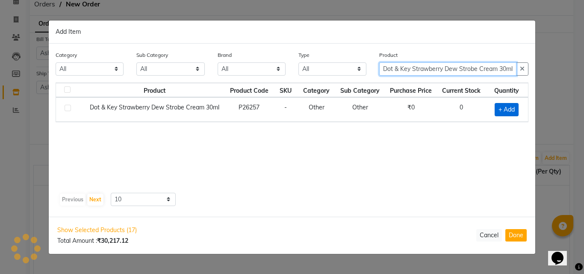
type input "Dot & Key Strawberry Dew Strobe Cream 30ml"
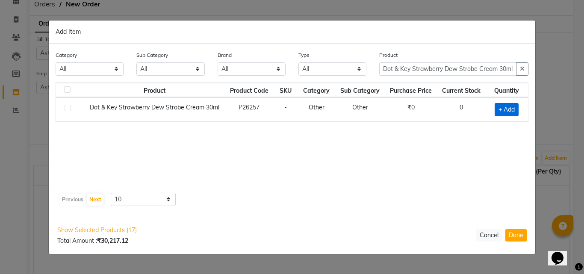
click at [509, 107] on span "+ Add" at bounding box center [506, 109] width 24 height 13
checkbox input "true"
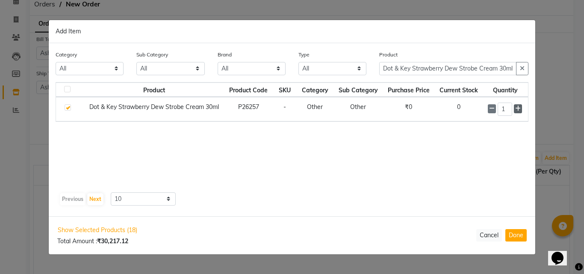
click at [517, 107] on icon at bounding box center [518, 109] width 6 height 6
type input "2"
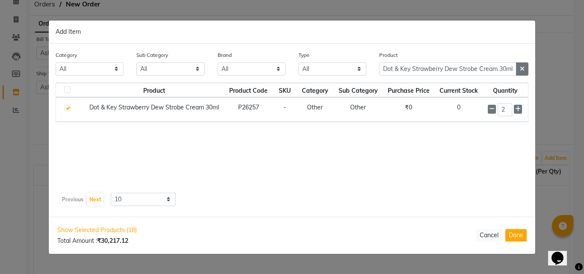
click at [520, 71] on icon "button" at bounding box center [521, 69] width 5 height 6
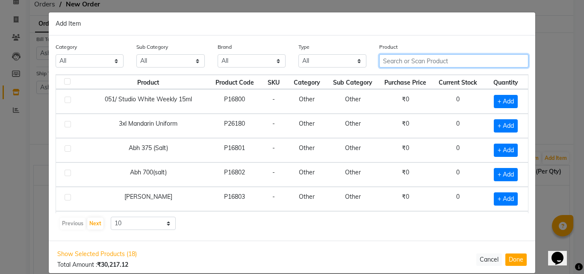
paste input "Exeala Surgical Mask (Black)"
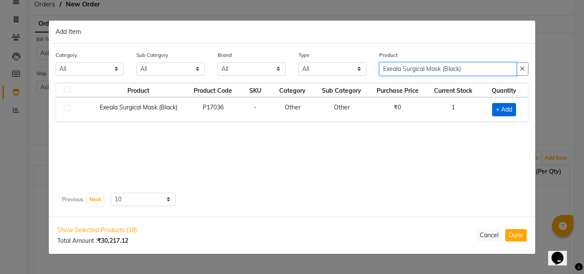
type input "Exeala Surgical Mask (Black)"
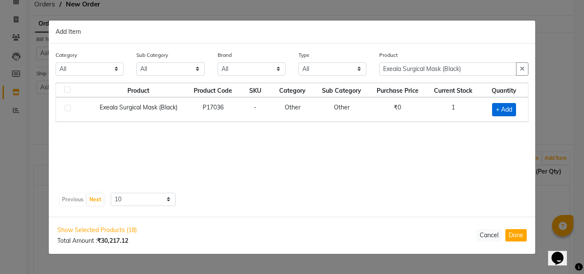
click at [496, 110] on span "+ Add" at bounding box center [504, 109] width 24 height 13
checkbox input "true"
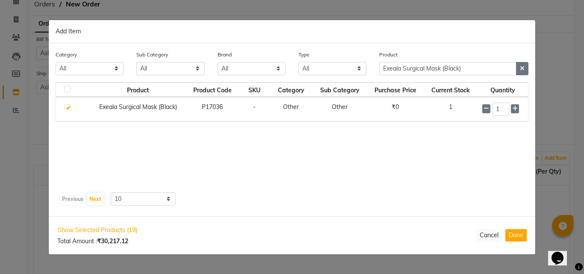
click at [522, 66] on icon "button" at bounding box center [521, 68] width 5 height 6
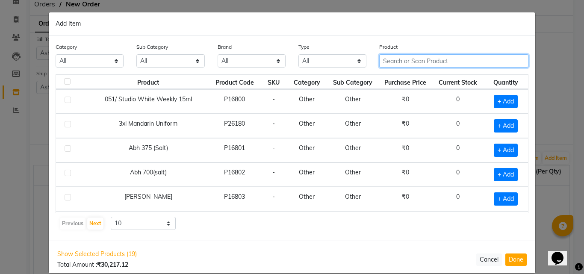
paste input "Fevicol Glue Drops 20"
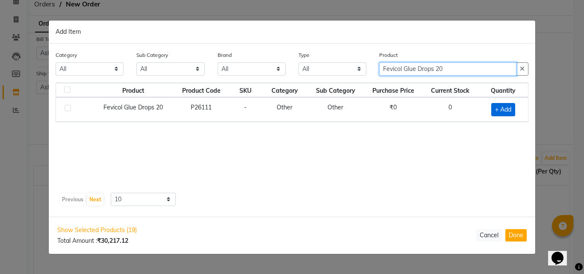
type input "Fevicol Glue Drops 20"
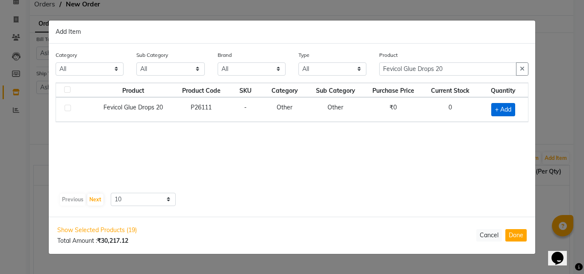
click at [505, 108] on span "+ Add" at bounding box center [503, 109] width 24 height 13
checkbox input "true"
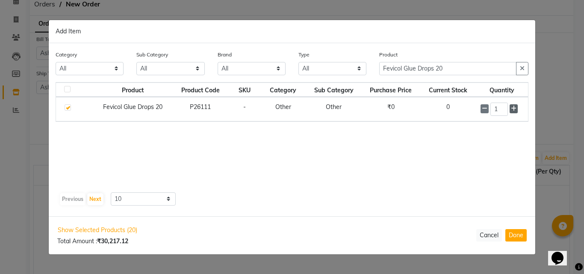
click at [513, 110] on icon at bounding box center [514, 109] width 6 height 6
click at [512, 112] on span at bounding box center [513, 108] width 8 height 9
type input "3"
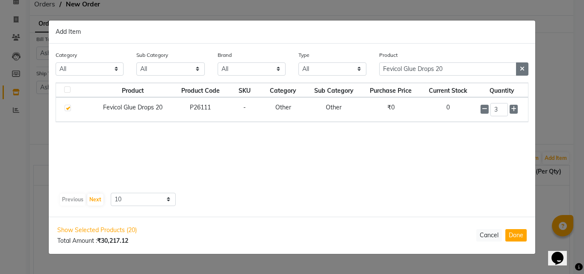
click at [523, 67] on icon "button" at bounding box center [521, 69] width 5 height 6
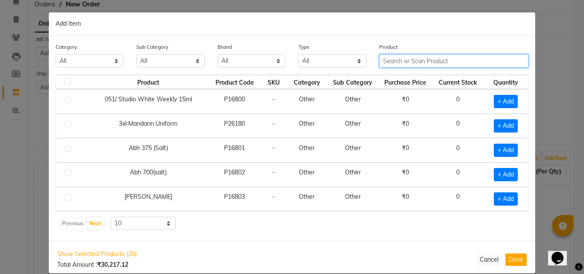
paste input "Floractive marrocco golden plus mask 1kg"
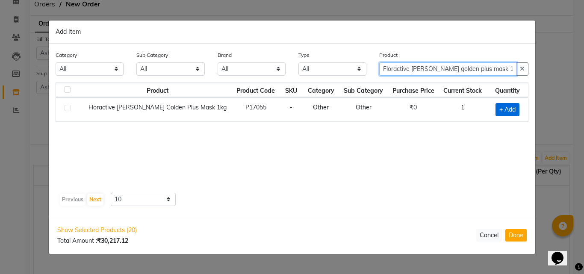
type input "Floractive marrocco golden plus mask 1kg"
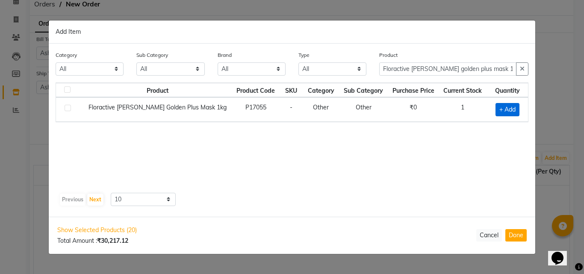
click at [502, 110] on span "+ Add" at bounding box center [507, 109] width 24 height 13
checkbox input "true"
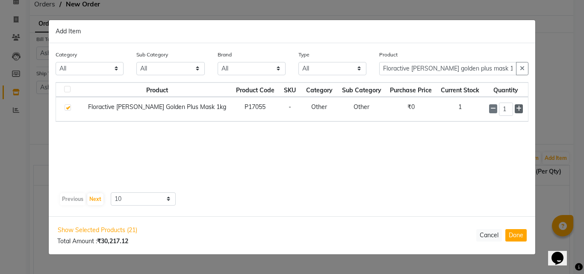
click at [519, 108] on icon at bounding box center [519, 109] width 6 height 6
click at [489, 106] on span at bounding box center [493, 108] width 8 height 9
type input "1"
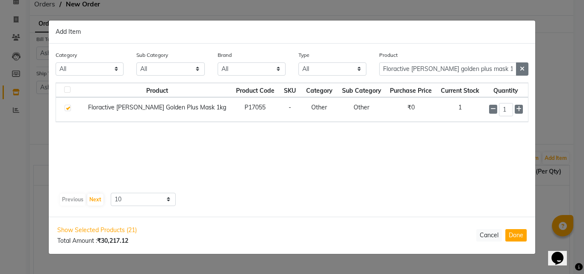
click at [526, 70] on button "button" at bounding box center [522, 68] width 12 height 13
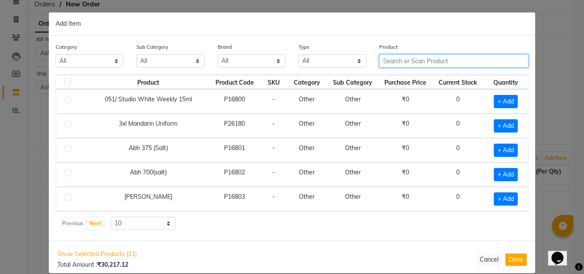
paste input "Floractive Professional W1 Conditioner 1L"
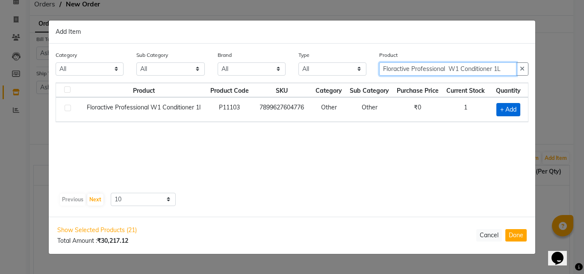
type input "Floractive Professional W1 Conditioner 1L"
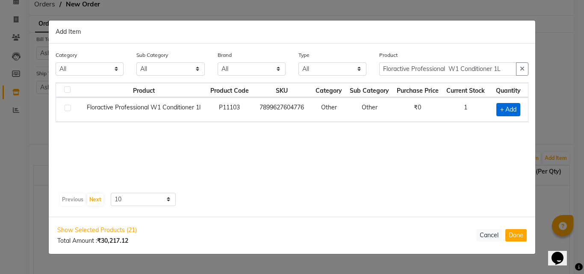
click at [509, 106] on span "+ Add" at bounding box center [508, 109] width 24 height 13
checkbox input "true"
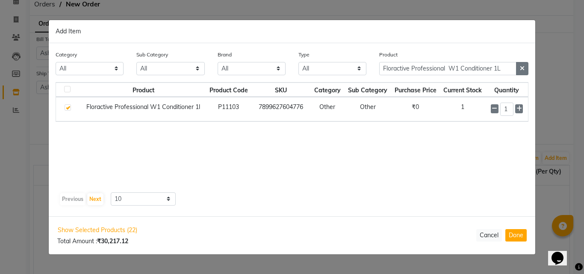
click at [519, 66] on button "button" at bounding box center [522, 68] width 12 height 13
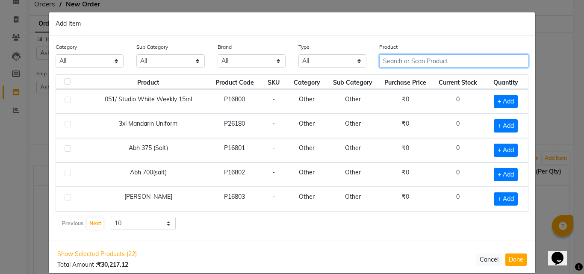
paste input "Floractive Professional W1 Plex Treatment 1000ml"
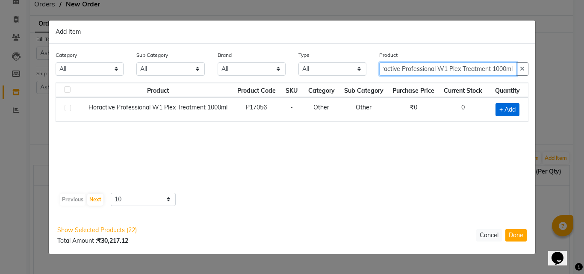
type input "Floractive Professional W1 Plex Treatment 1000ml"
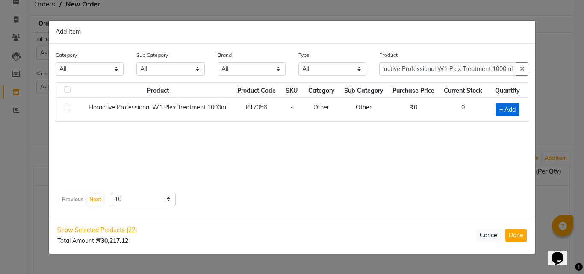
click at [508, 108] on span "+ Add" at bounding box center [507, 109] width 24 height 13
checkbox input "true"
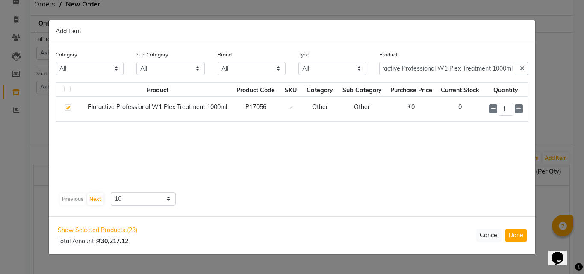
scroll to position [0, 0]
click at [516, 109] on icon at bounding box center [519, 109] width 6 height 6
type input "3"
click at [519, 67] on button "button" at bounding box center [522, 68] width 12 height 13
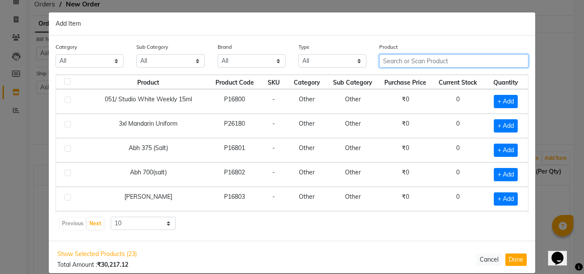
paste input "Floractive Professional W1 Shampoo 1L"
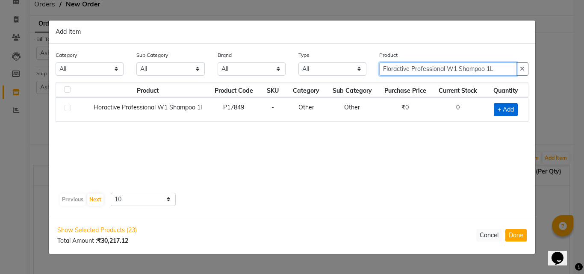
type input "Floractive Professional W1 Shampoo 1L"
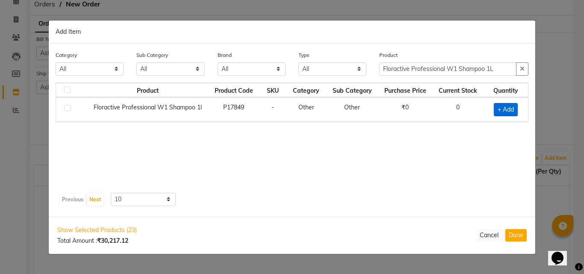
click at [508, 111] on span "+ Add" at bounding box center [505, 109] width 24 height 13
checkbox input "true"
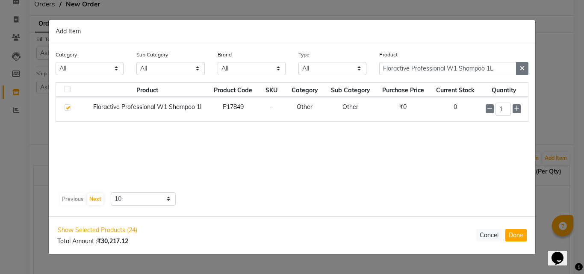
click at [520, 68] on icon "button" at bounding box center [521, 68] width 5 height 6
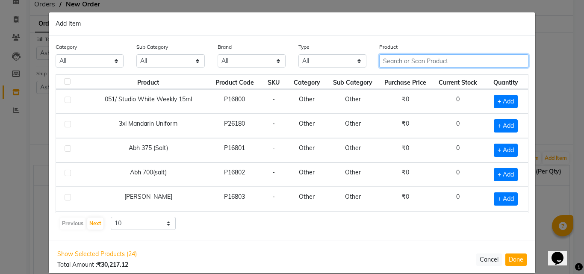
paste input "Fyc Korean Glass Skin Facial Kit"
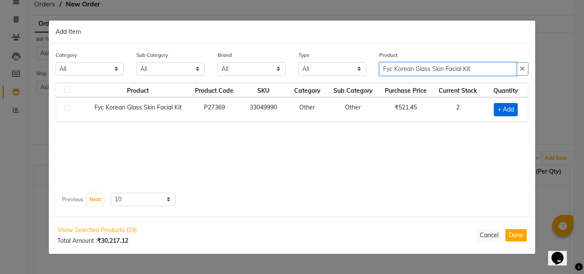
type input "Fyc Korean Glass Skin Facial Kit"
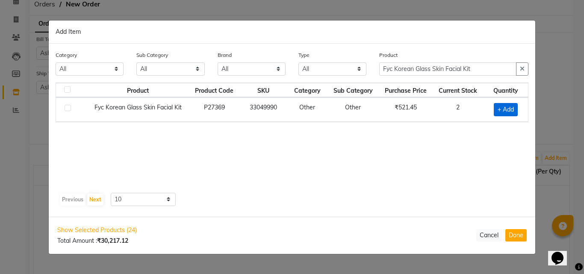
click at [504, 109] on span "+ Add" at bounding box center [505, 109] width 24 height 13
checkbox input "true"
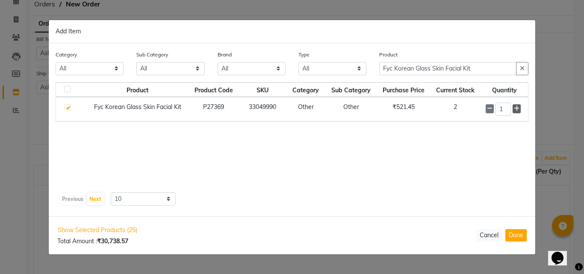
click at [516, 108] on icon at bounding box center [516, 109] width 6 height 6
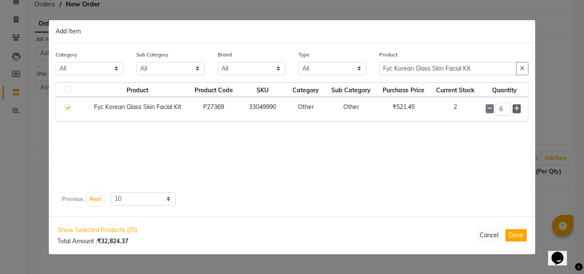
click at [516, 108] on icon at bounding box center [516, 109] width 6 height 6
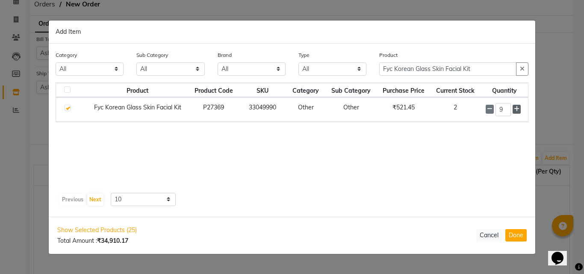
click at [516, 108] on icon at bounding box center [516, 109] width 6 height 6
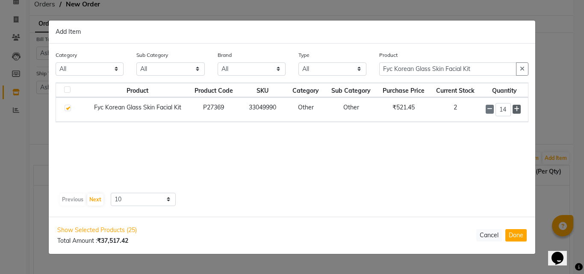
click at [516, 108] on icon at bounding box center [516, 109] width 6 height 6
click at [517, 111] on icon at bounding box center [516, 109] width 6 height 6
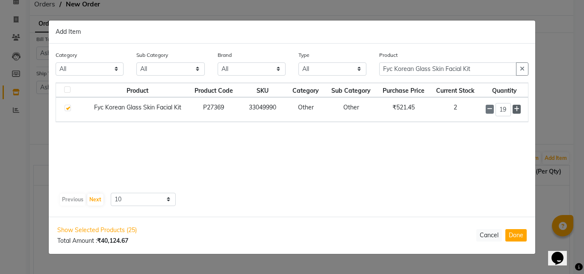
click at [517, 111] on icon at bounding box center [516, 109] width 6 height 6
type input "20"
click at [521, 67] on icon "button" at bounding box center [521, 69] width 5 height 6
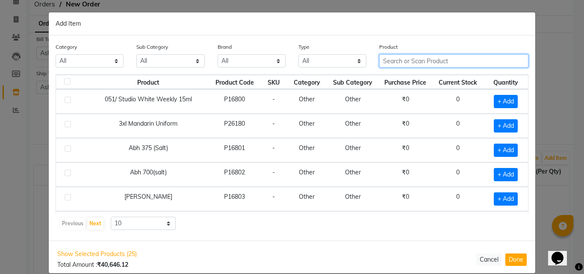
paste input "Fyc Fruit Fusion Facial Kit"
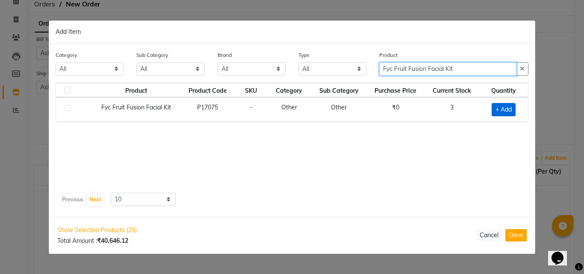
type input "Fyc Fruit Fusion Facial Kit"
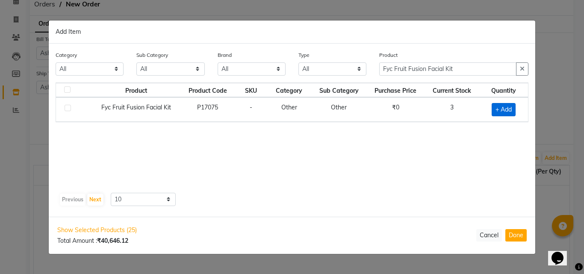
click at [504, 109] on span "+ Add" at bounding box center [503, 109] width 24 height 13
checkbox input "true"
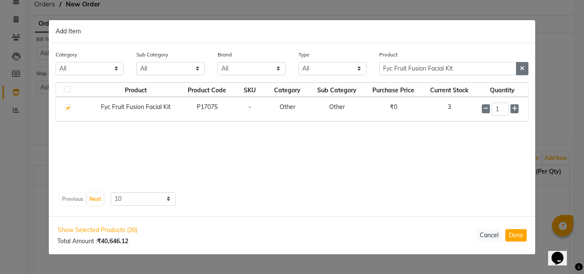
click at [520, 68] on icon "button" at bounding box center [521, 68] width 5 height 6
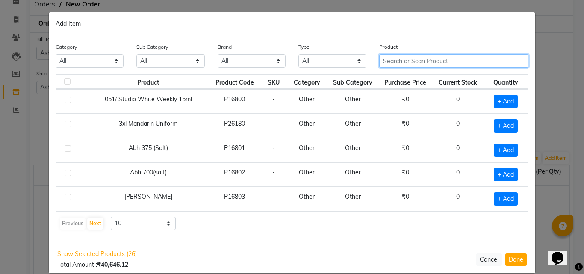
paste input "Gatsby Set & Keep Spary Ultra Hard 250 Ml"
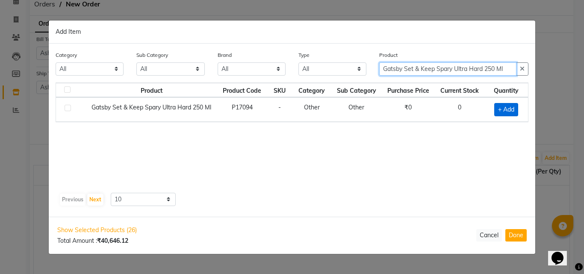
type input "Gatsby Set & Keep Spary Ultra Hard 250 Ml"
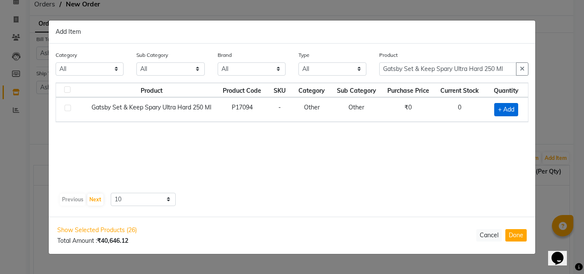
click at [510, 108] on span "+ Add" at bounding box center [506, 109] width 24 height 13
checkbox input "true"
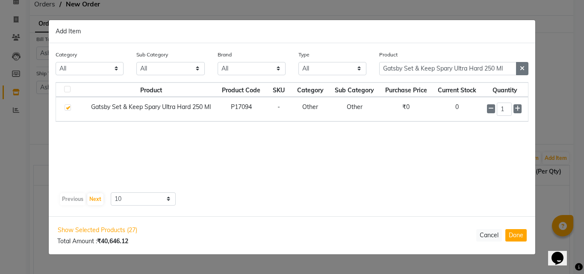
click at [524, 67] on icon "button" at bounding box center [521, 68] width 5 height 6
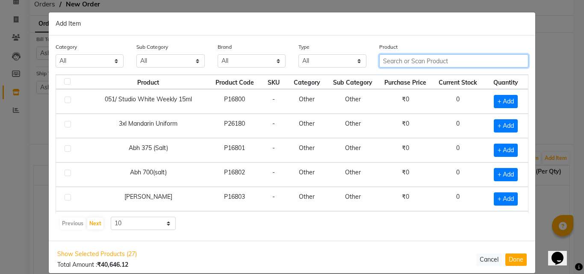
paste input "Godrej Professional Kera Care Clarifying Shampoo 1000 ml"
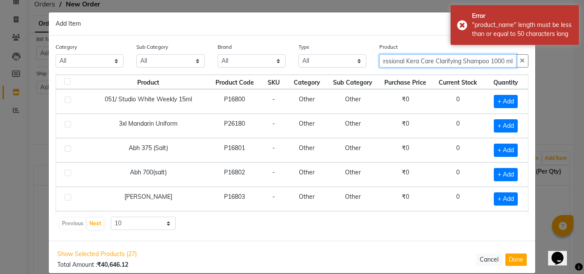
scroll to position [0, 33]
drag, startPoint x: 463, startPoint y: 60, endPoint x: 510, endPoint y: 63, distance: 46.7
click at [510, 63] on input "Godrej Professional Kera Care Clarifying Shampoo 1000 ml" at bounding box center [447, 60] width 137 height 13
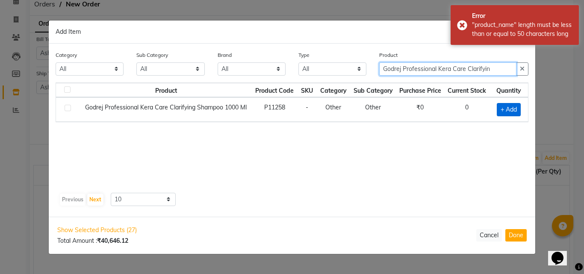
type input "Godrej Professional Kera Care Clarifyin"
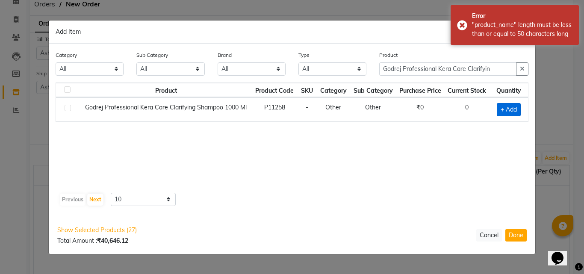
click at [508, 103] on span "+ Add" at bounding box center [508, 109] width 24 height 13
checkbox input "true"
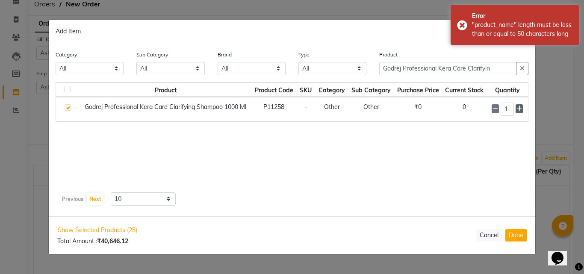
click at [518, 109] on icon at bounding box center [519, 109] width 6 height 6
type input "3"
click at [525, 67] on button "button" at bounding box center [522, 68] width 12 height 13
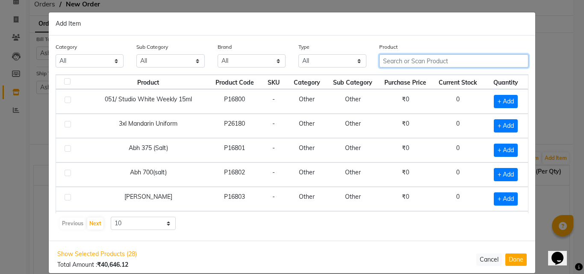
paste input "HAIR CUTTING COMB"
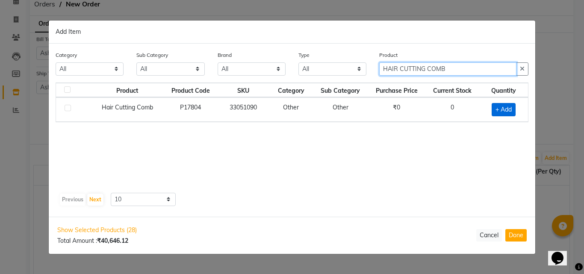
type input "HAIR CUTTING COMB"
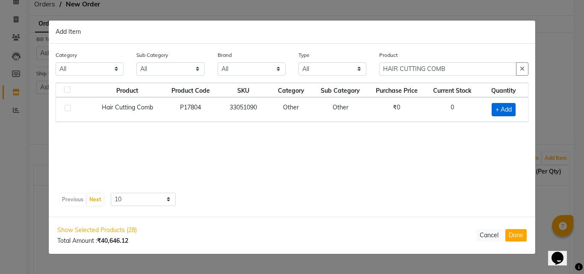
click at [495, 107] on span "+ Add" at bounding box center [503, 109] width 24 height 13
checkbox input "true"
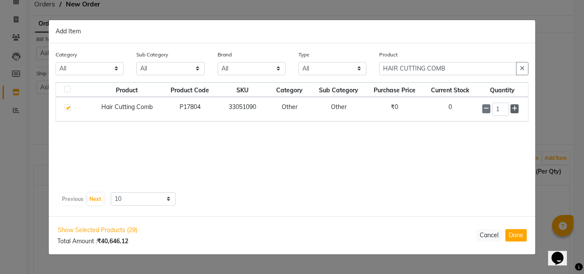
click at [514, 108] on icon at bounding box center [514, 109] width 6 height 6
type input "2"
click at [525, 70] on button "button" at bounding box center [522, 68] width 12 height 13
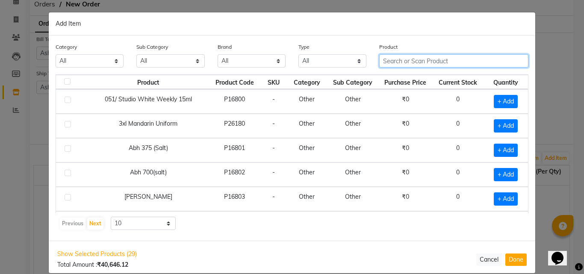
paste input "Hector Spray Bottle HT-SB 69 280ml"
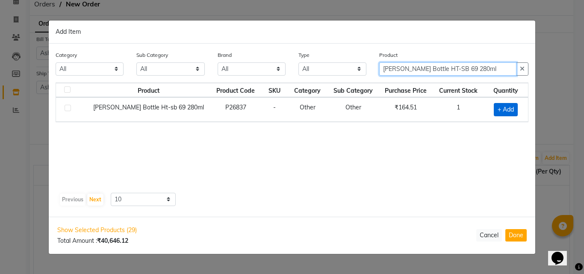
type input "Hector Spray Bottle HT-SB 69 280ml"
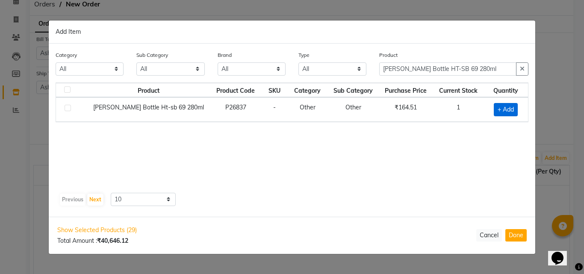
click at [504, 106] on span "+ Add" at bounding box center [505, 109] width 24 height 13
checkbox input "true"
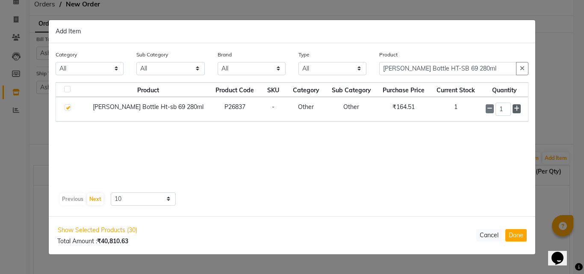
click at [516, 107] on icon at bounding box center [516, 109] width 6 height 6
type input "2"
click at [523, 67] on icon "button" at bounding box center [521, 68] width 5 height 6
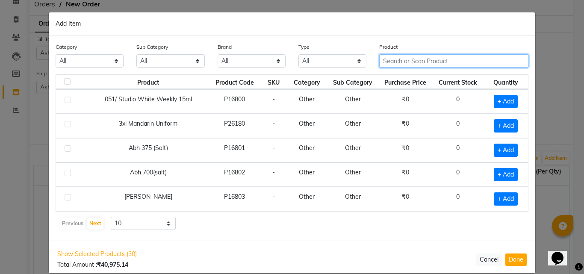
paste input "Hector Spray Bottle HT-SB 69 280ml"
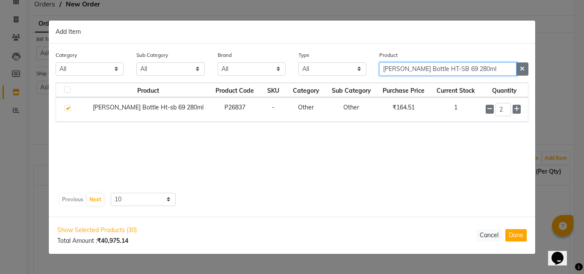
type input "Hector Spray Bottle HT-SB 69 280ml"
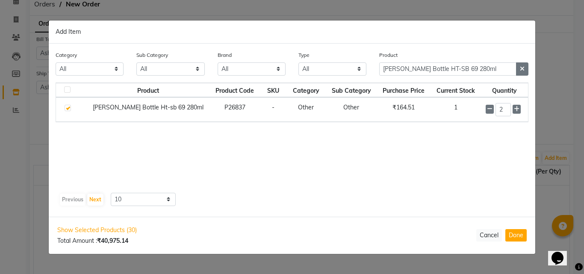
click at [525, 69] on button "button" at bounding box center [522, 68] width 12 height 13
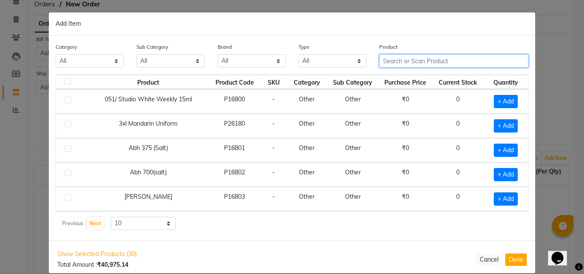
paste input "Hl Croco Clip - Section Clip"
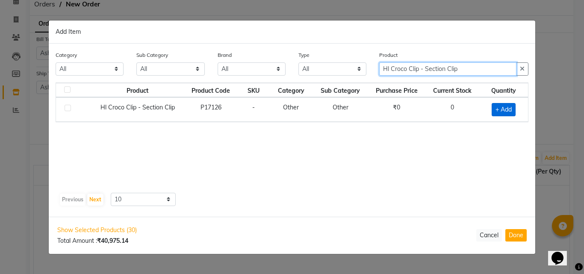
type input "Hl Croco Clip - Section Clip"
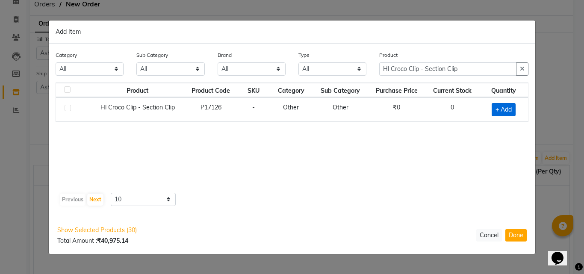
click at [502, 110] on span "+ Add" at bounding box center [503, 109] width 24 height 13
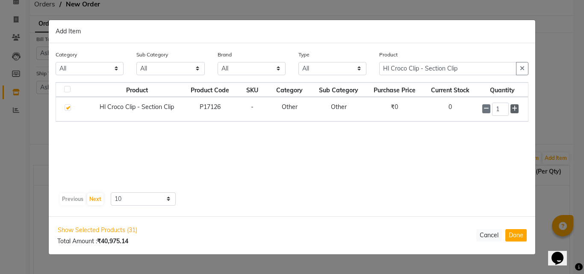
click at [516, 109] on icon at bounding box center [514, 109] width 6 height 6
click at [519, 69] on icon "button" at bounding box center [521, 68] width 5 height 6
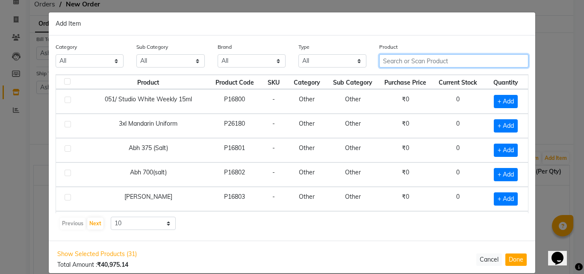
paste input "Joves Vegcot Peel 250 Gm"
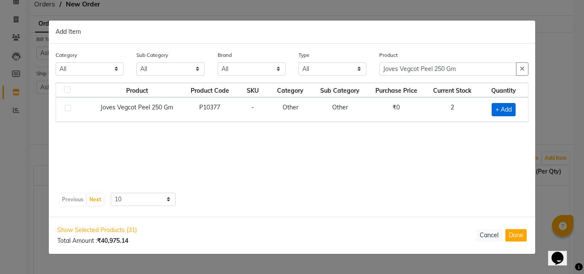
click at [508, 106] on span "+ Add" at bounding box center [503, 109] width 24 height 13
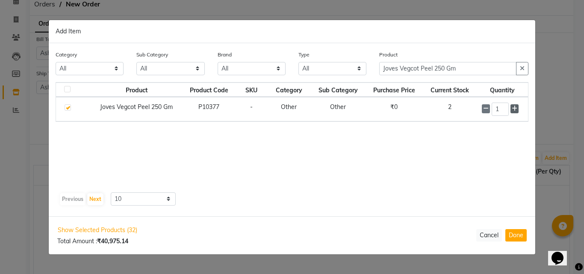
click at [515, 107] on icon at bounding box center [514, 109] width 6 height 6
click at [524, 69] on icon "button" at bounding box center [521, 68] width 5 height 6
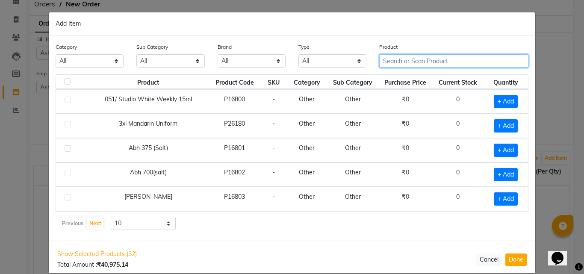
paste input "Kanpeki Kouyou 5 step Facial Kit"
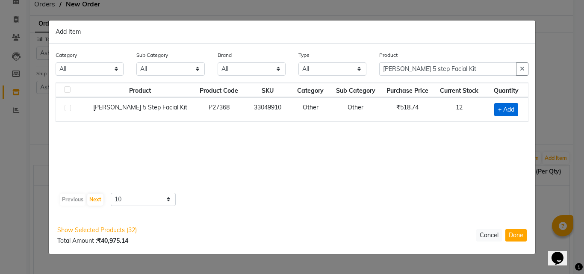
click at [507, 109] on span "+ Add" at bounding box center [506, 109] width 24 height 13
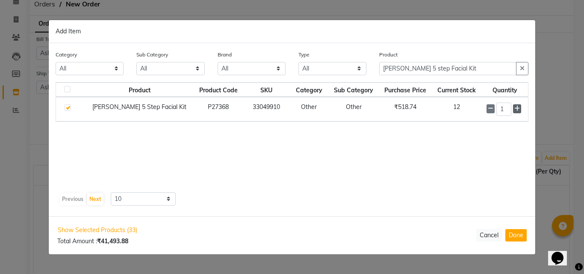
click at [519, 109] on icon at bounding box center [517, 109] width 6 height 6
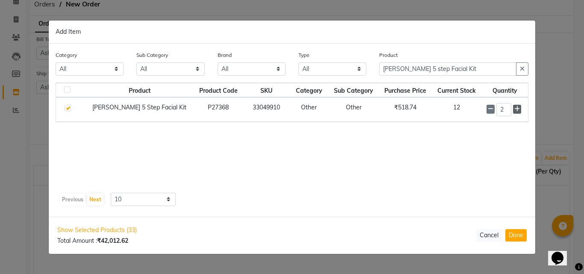
click at [518, 108] on icon at bounding box center [517, 109] width 6 height 6
click at [521, 70] on icon "button" at bounding box center [521, 69] width 5 height 6
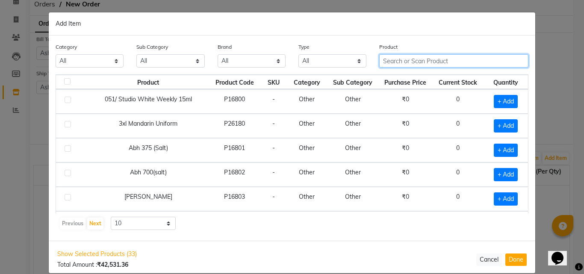
paste input "Krone Anti Dandruff Hyd Masqe 200Ml"
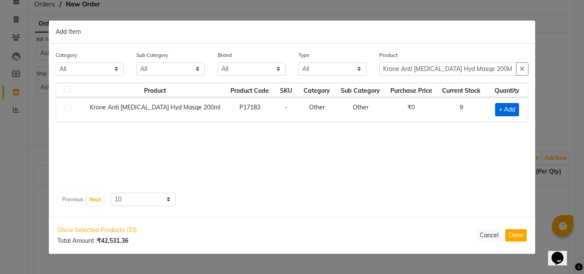
click at [503, 110] on span "+ Add" at bounding box center [507, 109] width 24 height 13
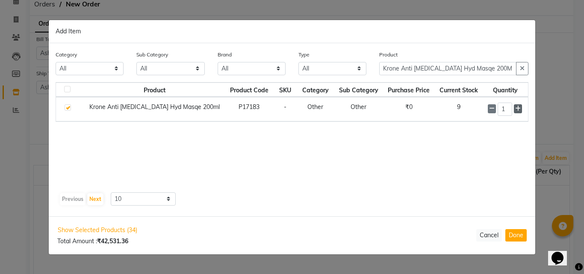
click at [516, 110] on icon at bounding box center [518, 109] width 6 height 6
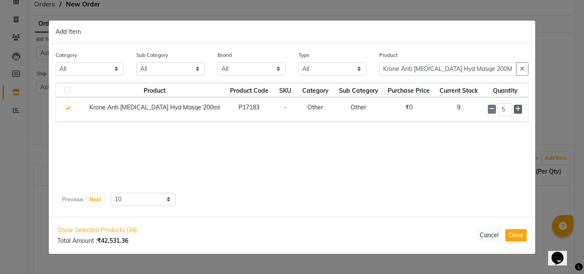
click at [515, 107] on icon at bounding box center [518, 109] width 6 height 6
click at [524, 66] on button "button" at bounding box center [522, 68] width 12 height 13
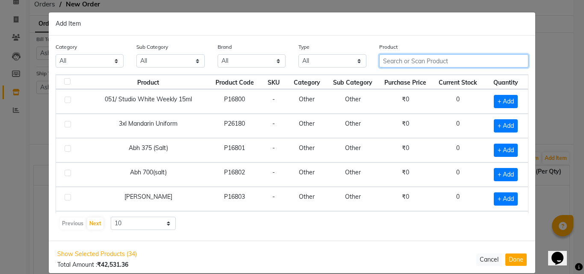
paste input "Krone Proboto-X Keratin Smooth Cream 1Ltr"
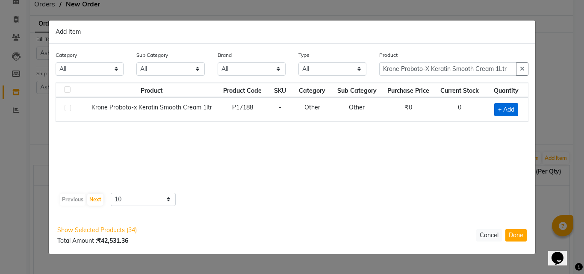
click at [508, 109] on span "+ Add" at bounding box center [506, 109] width 24 height 13
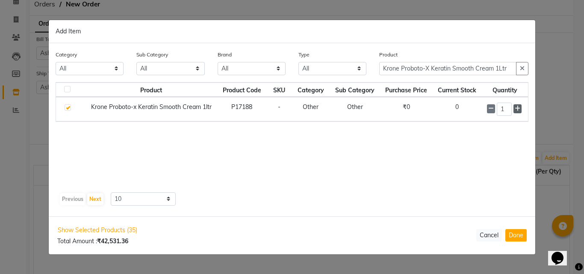
click at [517, 108] on icon at bounding box center [517, 109] width 6 height 6
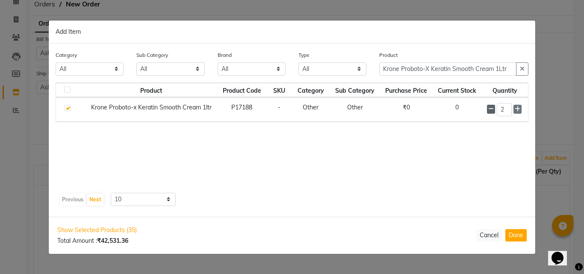
click at [492, 108] on icon at bounding box center [491, 109] width 6 height 6
click at [522, 72] on button "button" at bounding box center [522, 68] width 12 height 13
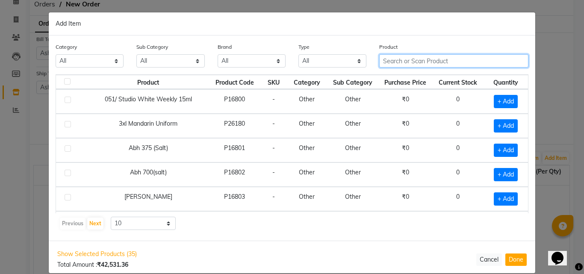
paste input "Lilium Bridal Pack 900 Ml"
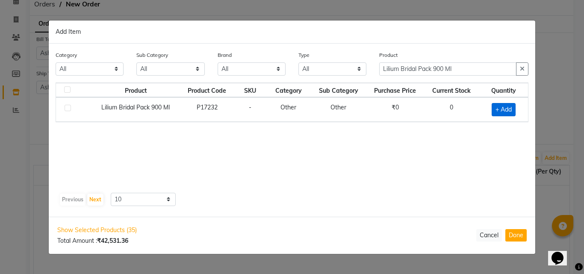
click at [503, 106] on span "+ Add" at bounding box center [503, 109] width 24 height 13
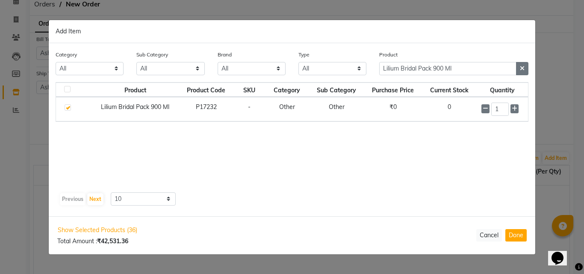
click at [522, 69] on icon "button" at bounding box center [521, 68] width 5 height 6
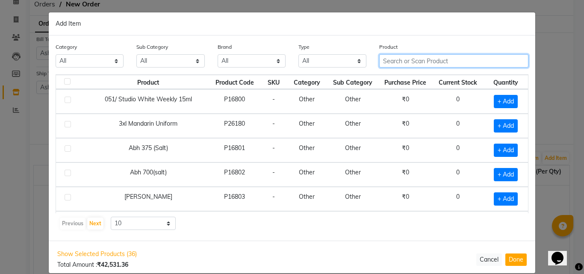
paste input "Lilium Rose Cream 900Ml"
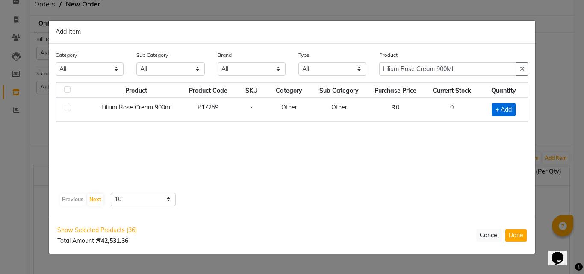
click at [501, 106] on span "+ Add" at bounding box center [503, 109] width 24 height 13
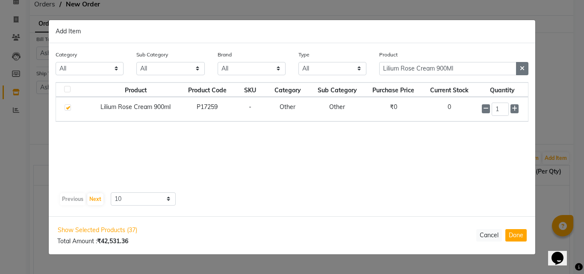
click at [521, 65] on icon "button" at bounding box center [521, 68] width 5 height 6
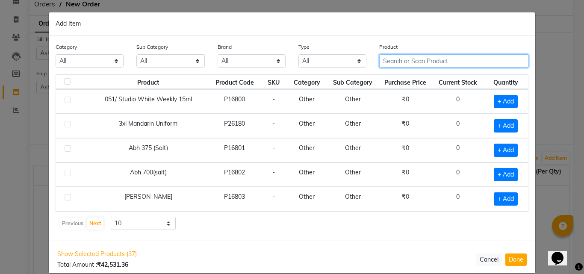
paste input "Loreal Liss unlimited shampoo 50ml"
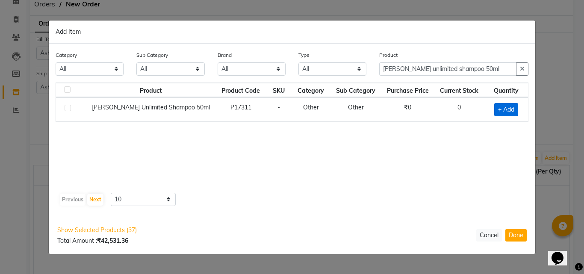
click at [505, 113] on span "+ Add" at bounding box center [506, 109] width 24 height 13
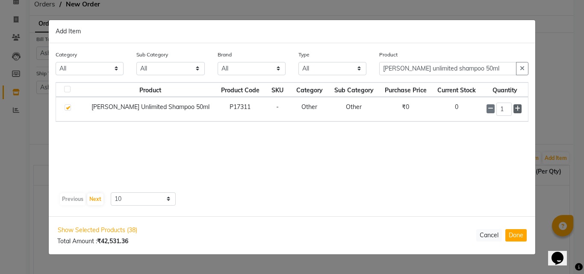
click at [514, 110] on icon at bounding box center [517, 109] width 6 height 6
click at [519, 66] on button "button" at bounding box center [522, 68] width 12 height 13
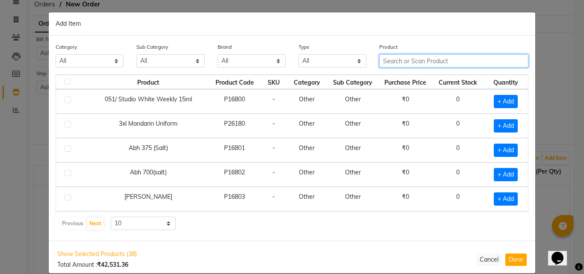
paste input "Loreal Liss Unlimited Masque 490 Gm"
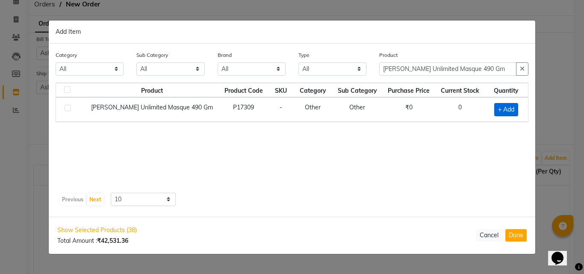
click at [501, 111] on span "+ Add" at bounding box center [506, 109] width 24 height 13
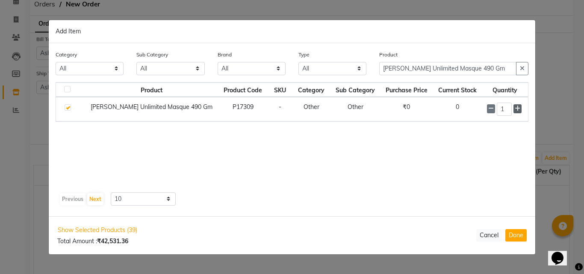
click at [513, 110] on span at bounding box center [517, 108] width 8 height 9
click at [518, 68] on button "button" at bounding box center [522, 68] width 12 height 13
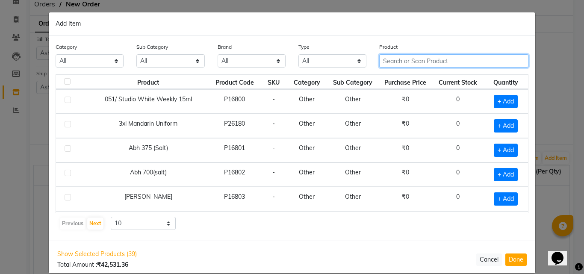
paste input "MAGNA Nitrile gloves black"
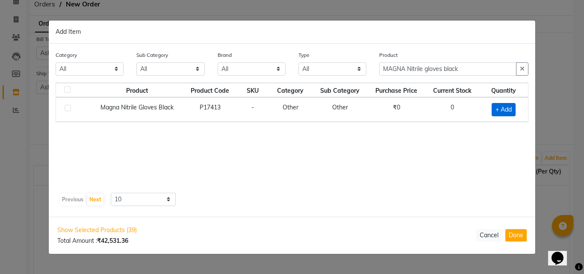
click at [500, 107] on span "+ Add" at bounding box center [503, 109] width 24 height 13
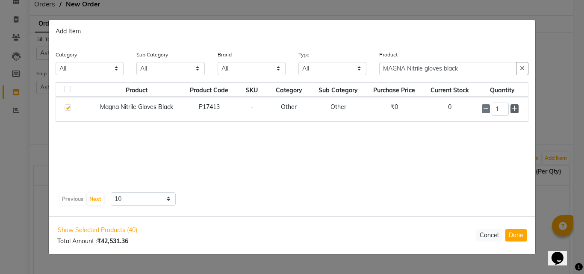
click at [515, 108] on icon at bounding box center [514, 109] width 6 height 6
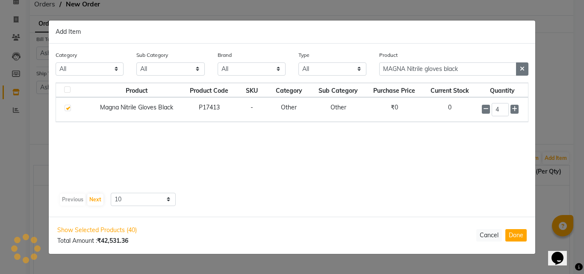
click at [521, 67] on icon "button" at bounding box center [521, 69] width 5 height 6
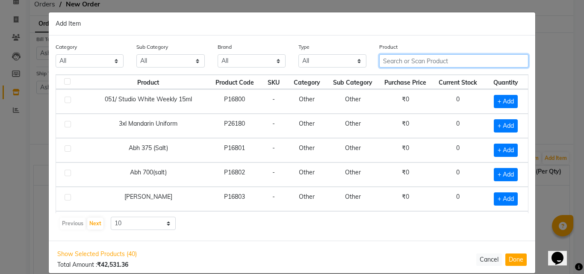
paste input "Matrix20v 135ml"
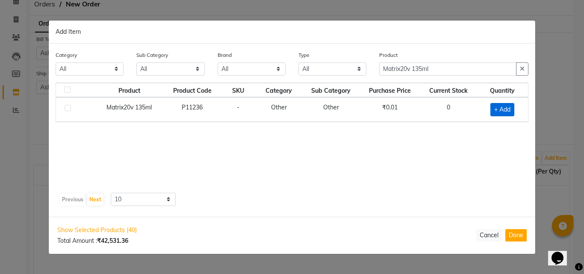
click at [500, 111] on span "+ Add" at bounding box center [502, 109] width 24 height 13
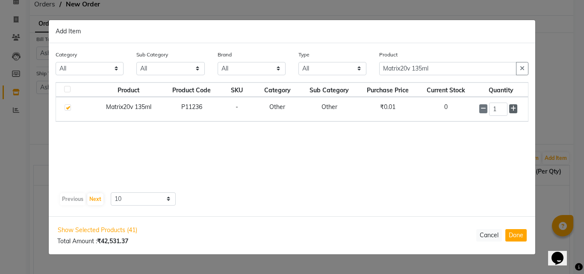
click at [511, 106] on icon at bounding box center [513, 109] width 6 height 6
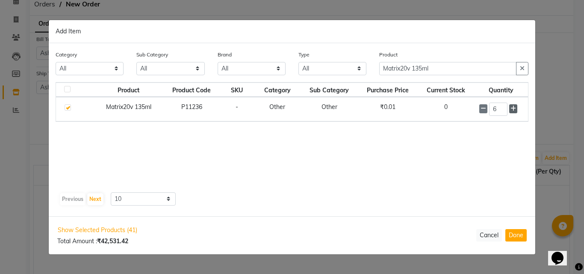
click at [511, 106] on icon at bounding box center [513, 109] width 6 height 6
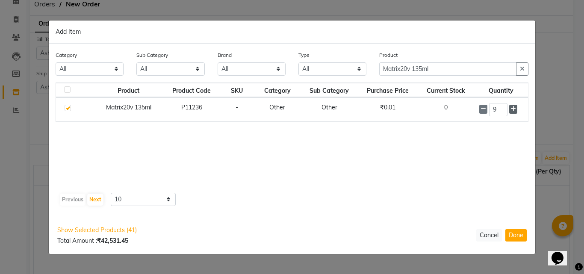
click at [511, 106] on icon at bounding box center [513, 109] width 6 height 6
click at [513, 109] on icon at bounding box center [513, 109] width 6 height 6
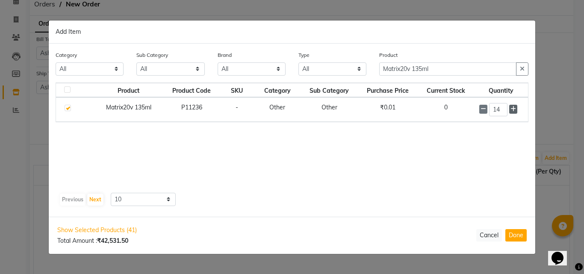
click at [513, 109] on icon at bounding box center [513, 109] width 6 height 6
click at [518, 63] on button "button" at bounding box center [522, 68] width 12 height 13
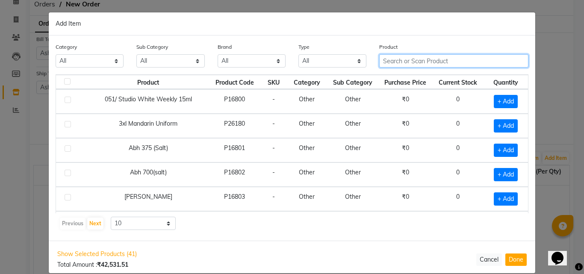
paste input "Matrix 20 Vol 1 Ltr"
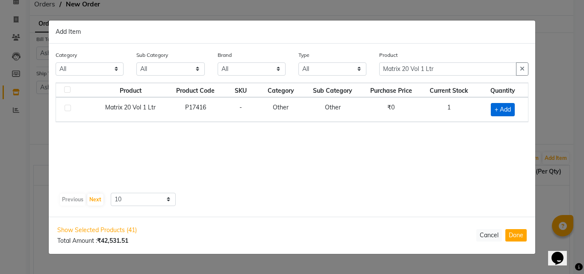
click at [504, 109] on span "+ Add" at bounding box center [502, 109] width 24 height 13
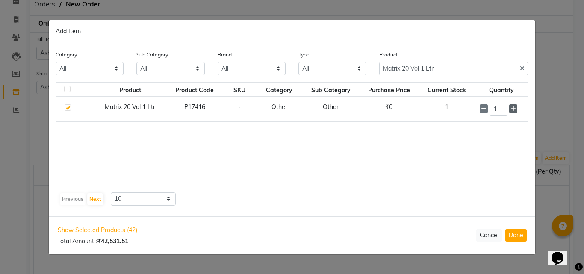
click at [514, 109] on icon at bounding box center [513, 109] width 6 height 6
click at [520, 69] on icon "button" at bounding box center [521, 68] width 5 height 6
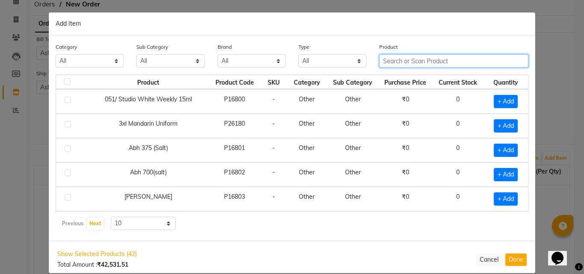
paste input "Matrix 30 Vol 1 Ltr"
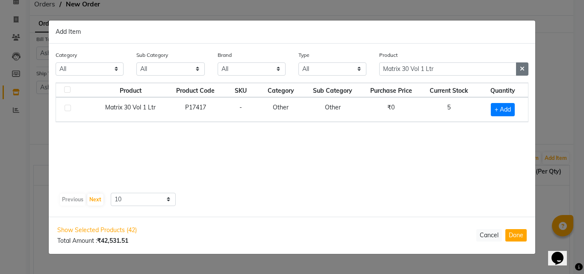
click at [522, 69] on icon "button" at bounding box center [521, 69] width 5 height 6
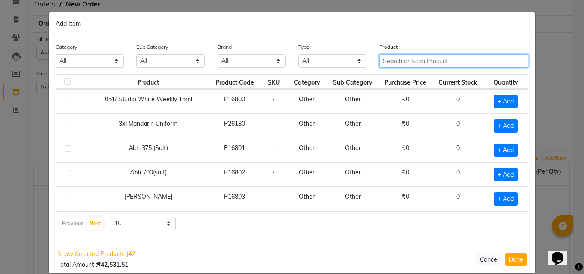
paste input "Matrix 40 Vol 1 Ltr"
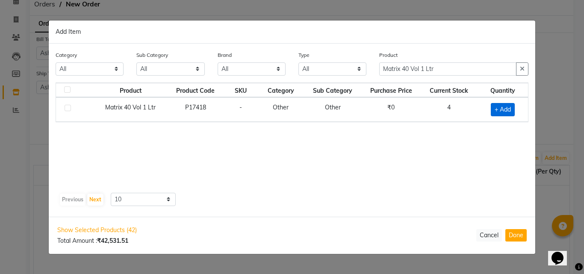
click at [502, 109] on span "+ Add" at bounding box center [502, 109] width 24 height 13
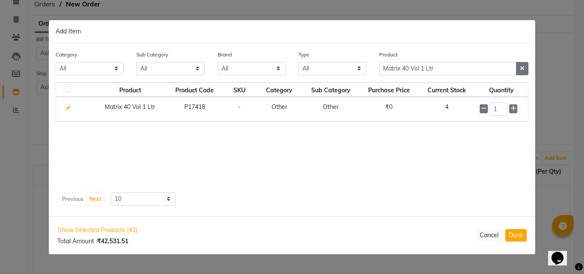
click at [519, 68] on icon "button" at bounding box center [521, 68] width 5 height 6
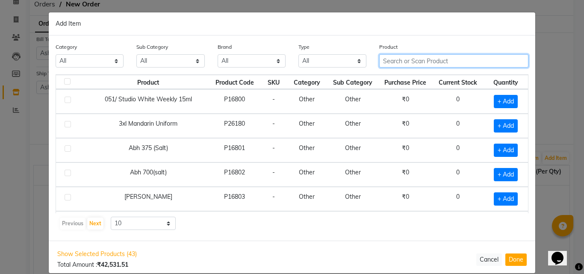
paste input "Matrix 20 Vol 1 Ltr"
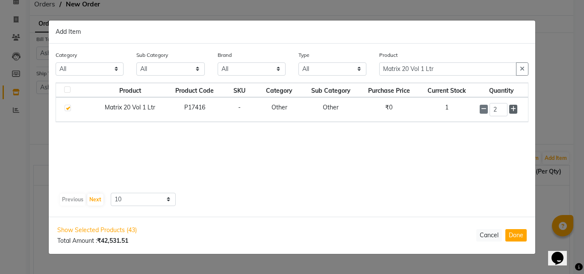
click at [513, 109] on icon at bounding box center [513, 109] width 6 height 6
click at [519, 67] on button "button" at bounding box center [522, 68] width 12 height 13
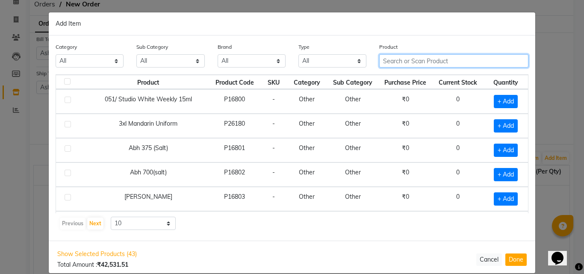
paste input "Matrix 20 Vol 1 Ltr"
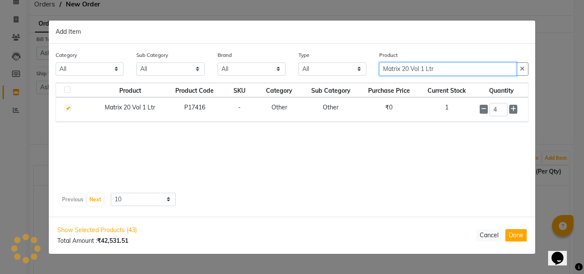
click at [405, 68] on input "Matrix 20 Vol 1 Ltr" at bounding box center [447, 68] width 137 height 13
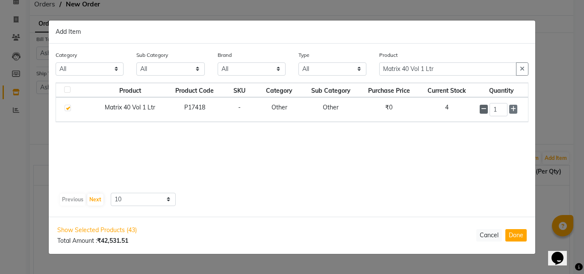
click at [481, 108] on icon at bounding box center [484, 109] width 6 height 6
click at [502, 109] on span "+ Add" at bounding box center [502, 109] width 24 height 13
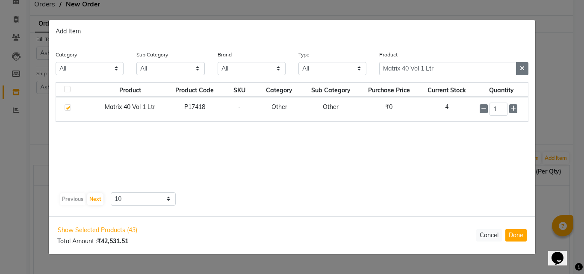
click at [521, 69] on icon "button" at bounding box center [521, 68] width 5 height 6
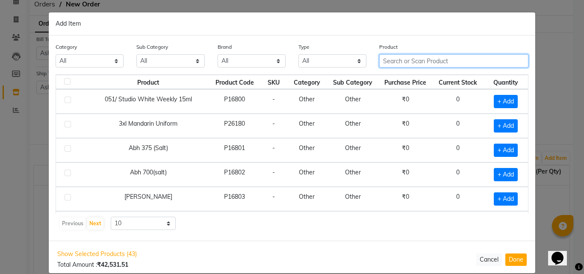
paste input "Matrix Opt .Care Smooth Shampoo 1L"
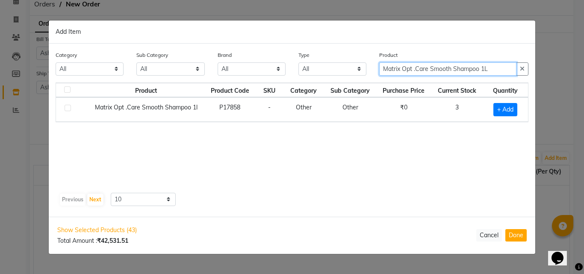
click at [401, 63] on input "Matrix Opt .Care Smooth Shampoo 1L" at bounding box center [447, 68] width 137 height 13
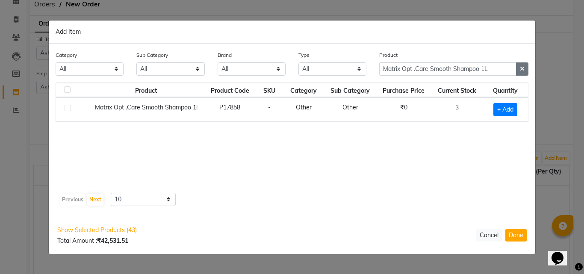
click at [523, 68] on icon "button" at bounding box center [521, 69] width 5 height 6
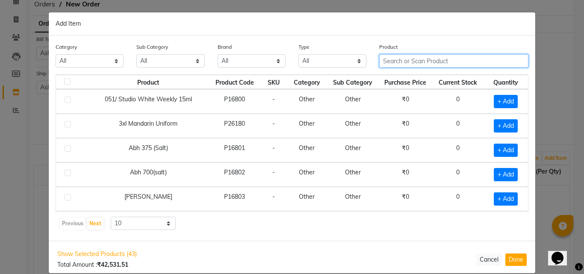
paste input "Matrix Opticare Smooth Conditioner 1L"
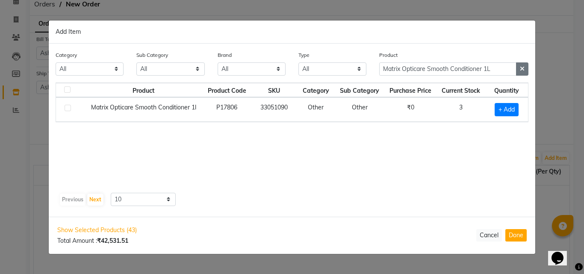
click at [522, 65] on button "button" at bounding box center [522, 68] width 12 height 13
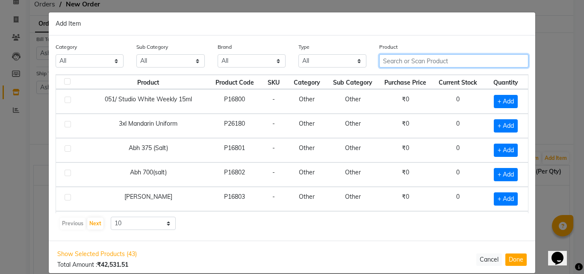
paste input "Matrix So Color 12C 12.4_90 Ml"
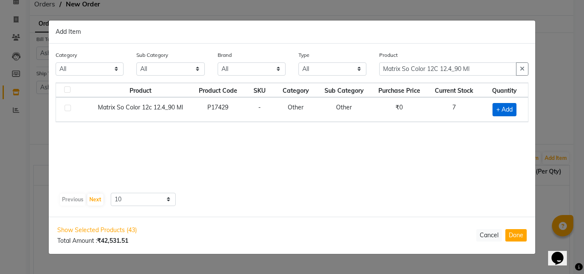
click at [502, 108] on span "+ Add" at bounding box center [504, 109] width 24 height 13
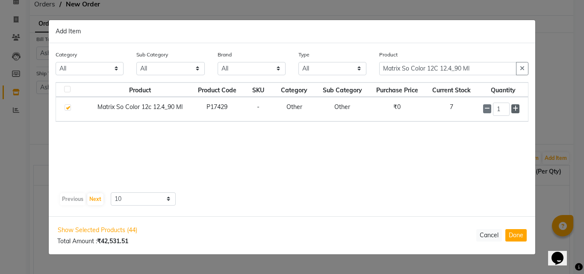
click at [515, 109] on icon at bounding box center [515, 109] width 6 height 6
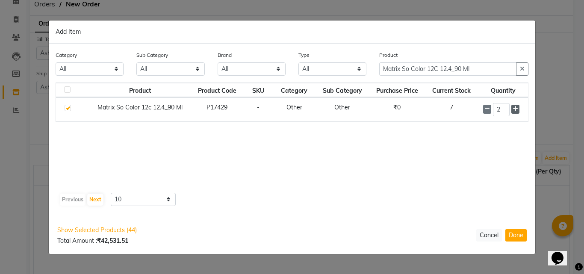
click at [515, 109] on icon at bounding box center [515, 109] width 6 height 6
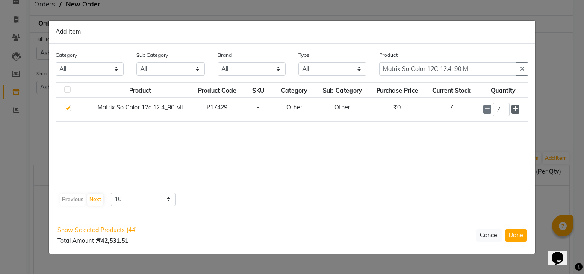
click at [515, 109] on icon at bounding box center [515, 109] width 6 height 6
click at [514, 109] on icon at bounding box center [515, 109] width 6 height 6
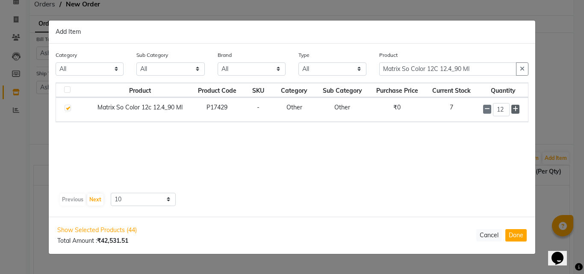
click at [514, 109] on icon at bounding box center [515, 109] width 6 height 6
click at [515, 109] on icon at bounding box center [515, 109] width 6 height 6
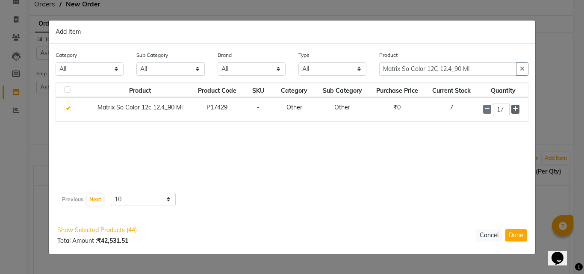
click at [515, 109] on icon at bounding box center [515, 109] width 6 height 6
click at [487, 110] on icon at bounding box center [487, 109] width 6 height 6
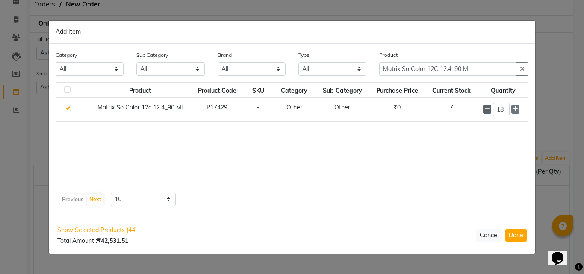
click at [487, 110] on icon at bounding box center [487, 109] width 6 height 6
click at [524, 65] on button "button" at bounding box center [522, 68] width 12 height 13
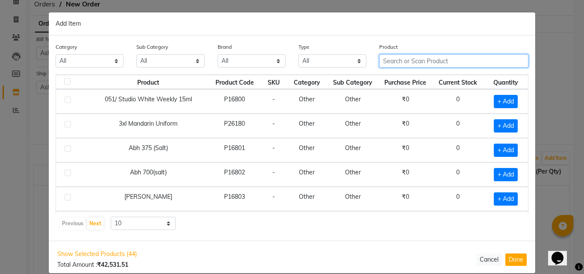
paste input "Matrix So Color 2Nn 2.0_90 Ml"
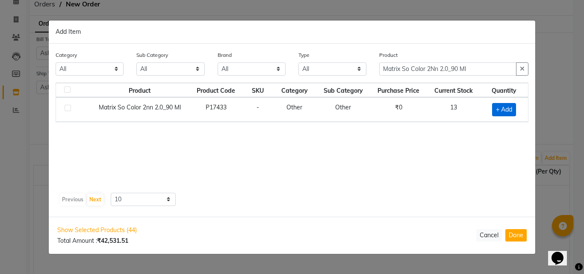
click at [505, 105] on span "+ Add" at bounding box center [504, 109] width 24 height 13
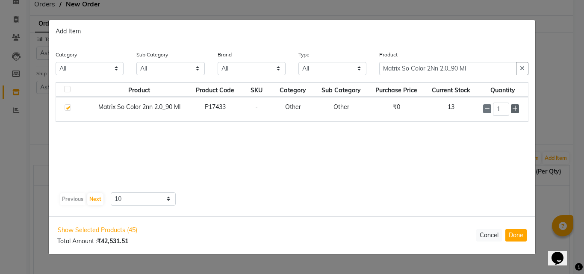
click at [514, 108] on icon at bounding box center [515, 109] width 6 height 6
click at [486, 109] on icon at bounding box center [487, 109] width 6 height 6
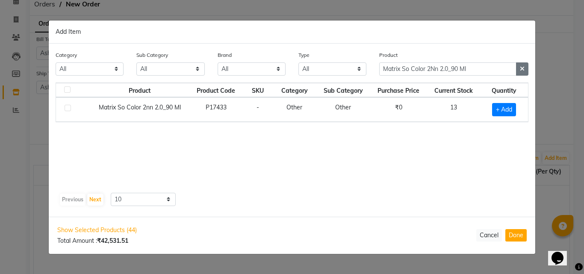
click at [523, 69] on icon "button" at bounding box center [521, 69] width 5 height 6
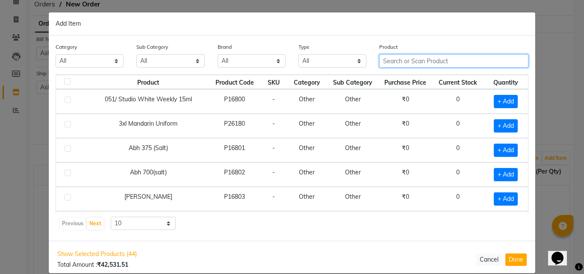
paste input "Matrix So Color 3Nn 3.0_90 Ml"
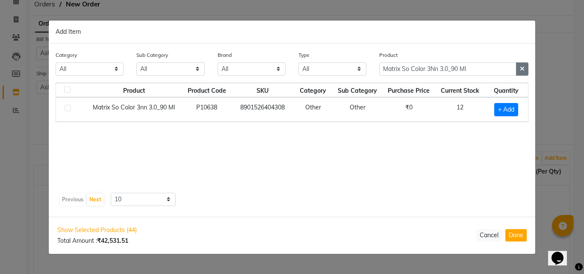
click at [521, 69] on icon "button" at bounding box center [521, 69] width 5 height 6
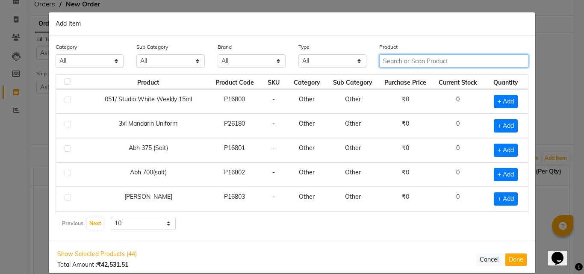
paste input "Matrix Wondercolor 3N 3.0_90Ml"
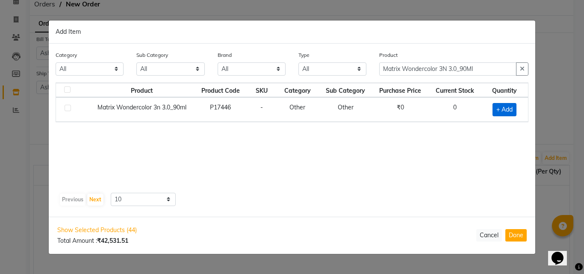
click at [507, 109] on span "+ Add" at bounding box center [504, 109] width 24 height 13
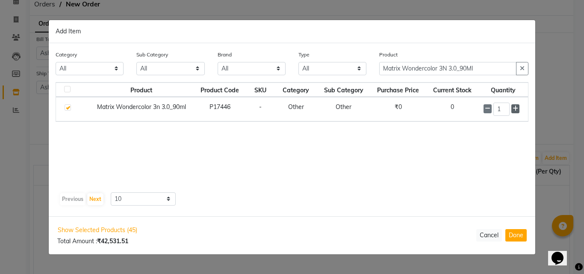
click at [516, 109] on icon at bounding box center [515, 109] width 6 height 6
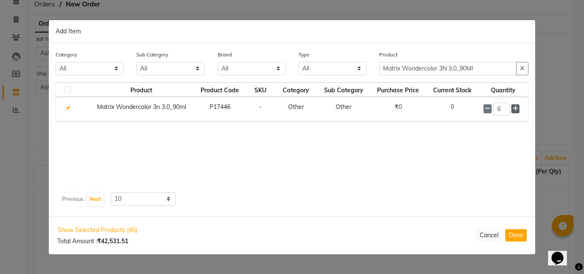
click at [516, 109] on icon at bounding box center [515, 109] width 6 height 6
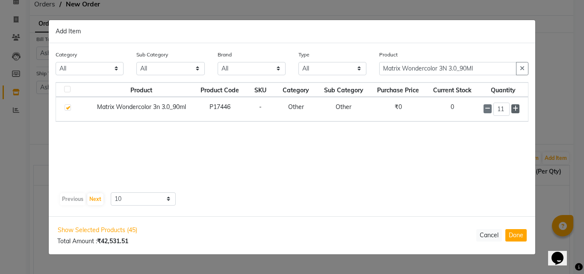
click at [516, 109] on icon at bounding box center [515, 109] width 6 height 6
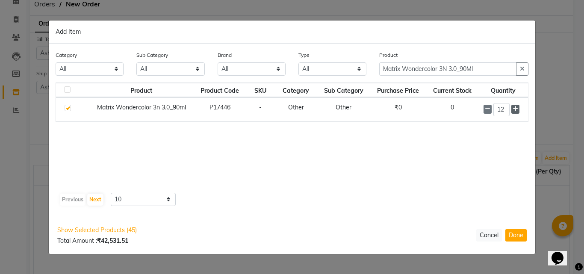
click at [516, 109] on icon at bounding box center [515, 109] width 6 height 6
click at [519, 67] on button "button" at bounding box center [522, 68] width 12 height 13
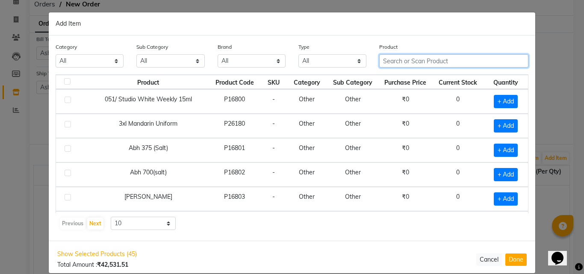
paste input "Matrix Wondercolor 5N 5.0_90Ml"
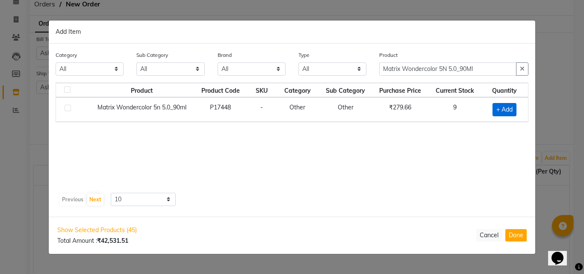
click at [496, 106] on span "+ Add" at bounding box center [504, 109] width 24 height 13
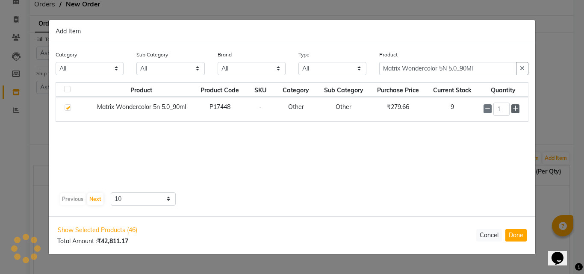
click at [514, 109] on icon at bounding box center [515, 109] width 6 height 6
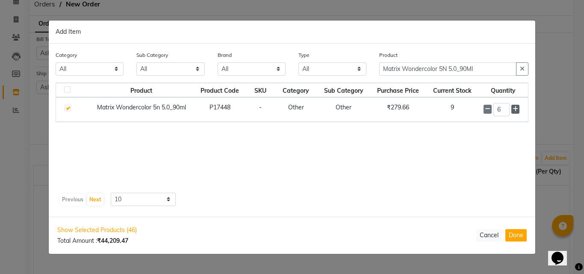
click at [514, 109] on icon at bounding box center [515, 109] width 6 height 6
click at [520, 67] on icon "button" at bounding box center [521, 69] width 5 height 6
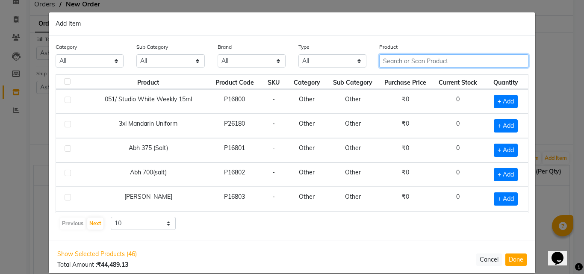
paste input "MAYB GEL LINER"
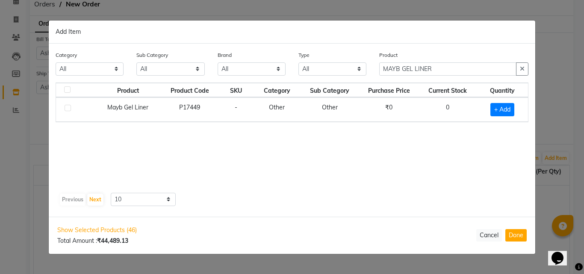
click at [516, 107] on div "+ Add" at bounding box center [501, 109] width 41 height 13
click at [503, 108] on span "+ Add" at bounding box center [502, 109] width 24 height 13
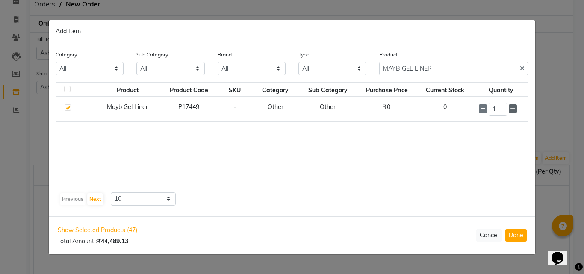
click at [516, 109] on span at bounding box center [512, 108] width 8 height 9
click at [512, 109] on icon at bounding box center [513, 109] width 6 height 6
click at [484, 109] on icon at bounding box center [483, 109] width 6 height 6
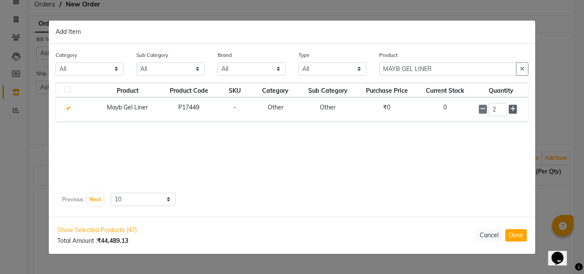
click at [511, 110] on icon at bounding box center [513, 109] width 6 height 6
click at [483, 110] on icon at bounding box center [483, 109] width 6 height 6
click at [513, 108] on icon at bounding box center [513, 109] width 6 height 6
click at [522, 67] on icon "button" at bounding box center [521, 69] width 5 height 6
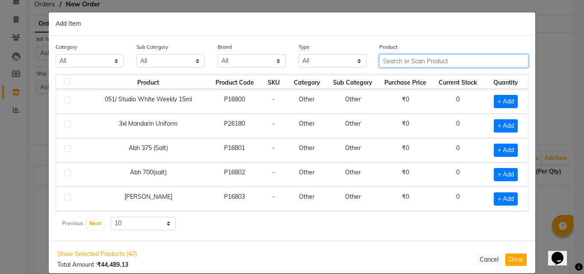
paste input "May Colossal Mascara 499"
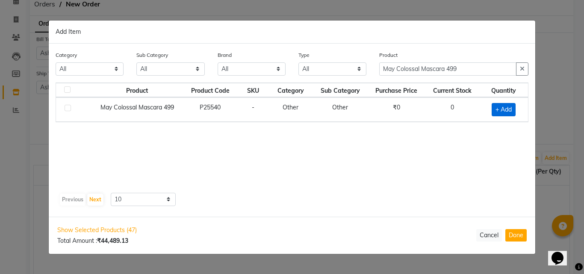
click at [500, 103] on span "+ Add" at bounding box center [503, 109] width 24 height 13
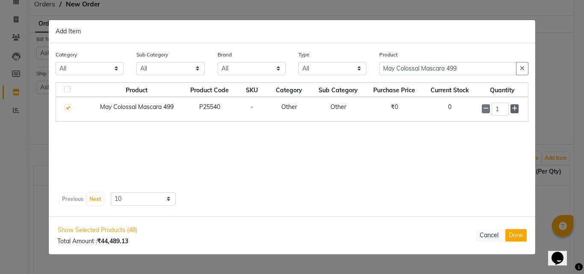
click at [513, 110] on icon at bounding box center [514, 109] width 6 height 6
click at [523, 69] on icon "button" at bounding box center [521, 68] width 5 height 6
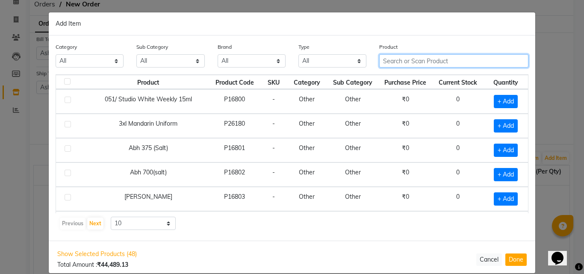
paste input "Mx Wonder Colour 2N_90ML"
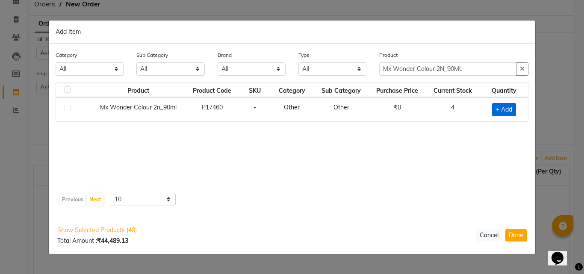
click at [505, 106] on span "+ Add" at bounding box center [504, 109] width 24 height 13
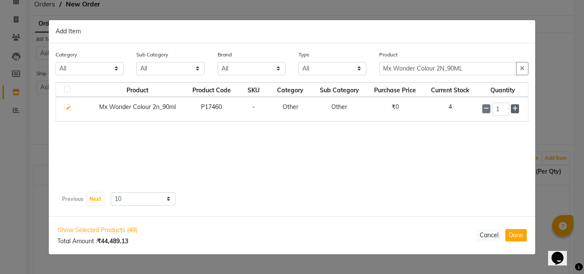
click at [513, 108] on icon at bounding box center [515, 109] width 6 height 6
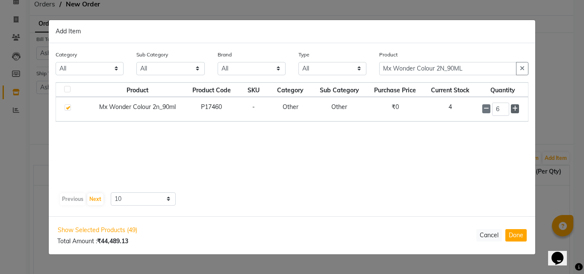
click at [513, 108] on icon at bounding box center [515, 109] width 6 height 6
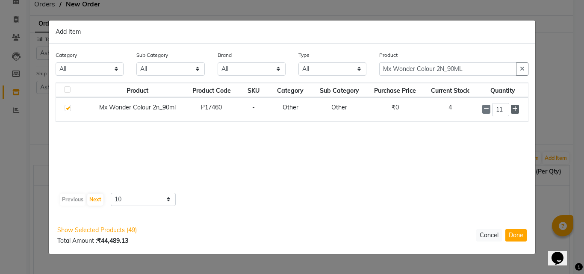
click at [513, 108] on icon at bounding box center [515, 109] width 6 height 6
click at [517, 69] on button "button" at bounding box center [522, 68] width 12 height 13
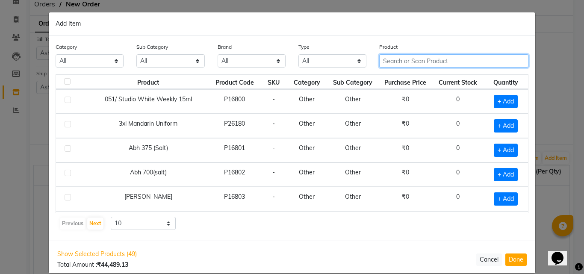
paste input "Mx Wonder Colour 4N"
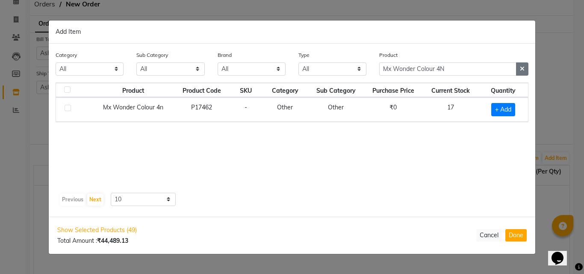
click at [522, 68] on icon "button" at bounding box center [521, 69] width 5 height 6
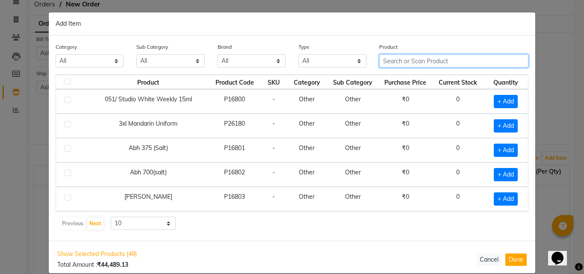
paste input "Nail Polish Remover 450 Ml"
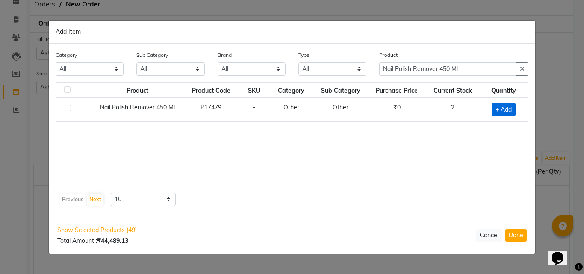
click at [500, 108] on span "+ Add" at bounding box center [503, 109] width 24 height 13
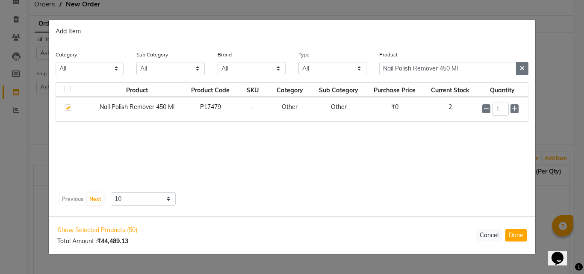
click at [524, 69] on icon "button" at bounding box center [521, 68] width 5 height 6
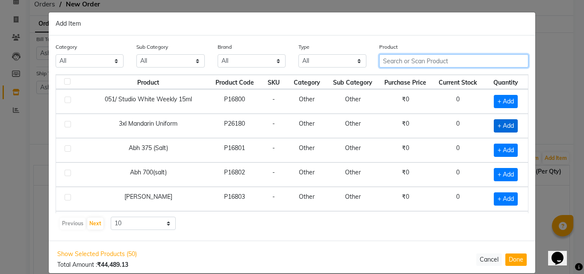
paste input "Nitrile gloves black"
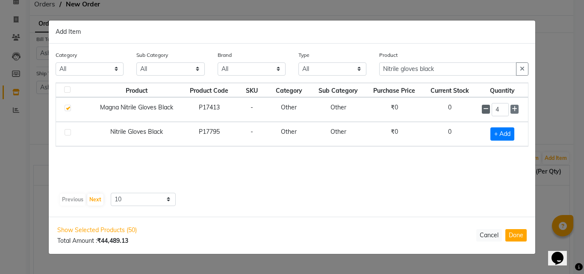
click at [484, 109] on icon at bounding box center [486, 109] width 6 height 6
click at [510, 131] on span "+ Add" at bounding box center [503, 133] width 24 height 13
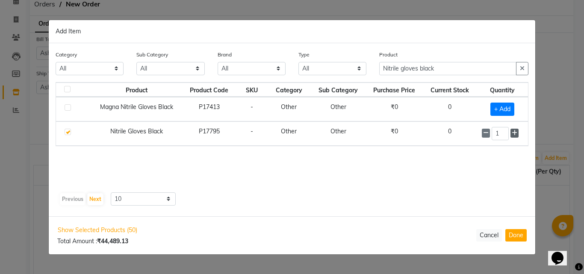
click at [513, 132] on icon at bounding box center [514, 133] width 6 height 6
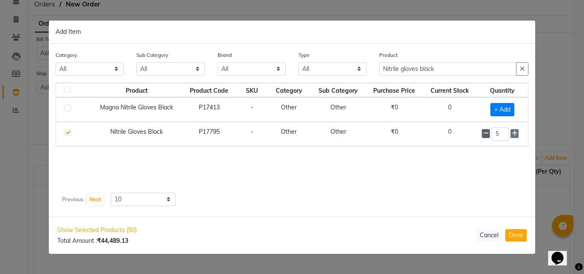
click at [487, 134] on icon at bounding box center [486, 133] width 6 height 6
click at [522, 69] on icon "button" at bounding box center [521, 69] width 5 height 6
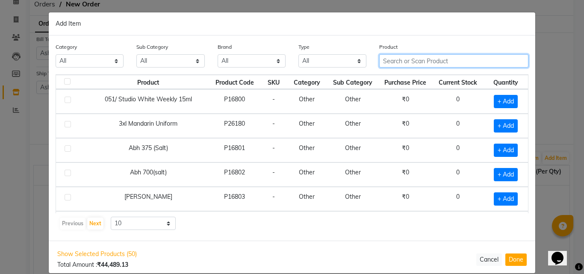
paste input "Piramal Lacto Calamin Face Lotion Normal Skin120 Ml"
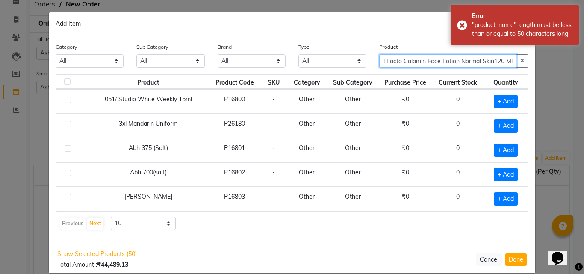
drag, startPoint x: 458, startPoint y: 60, endPoint x: 484, endPoint y: 78, distance: 31.4
click at [484, 78] on div "Category All Hair Skin Makeup Personal Care Appliances Beard Waxing Disposable …" at bounding box center [292, 137] width 486 height 205
click at [482, 56] on input "Piramal Lacto Calamin Face Lotion Normal Skin120 Ml" at bounding box center [447, 60] width 137 height 13
drag, startPoint x: 457, startPoint y: 60, endPoint x: 512, endPoint y: 61, distance: 54.7
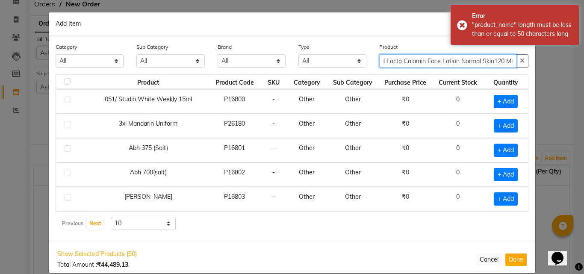
click at [512, 61] on input "Piramal Lacto Calamin Face Lotion Normal Skin120 Ml" at bounding box center [447, 60] width 137 height 13
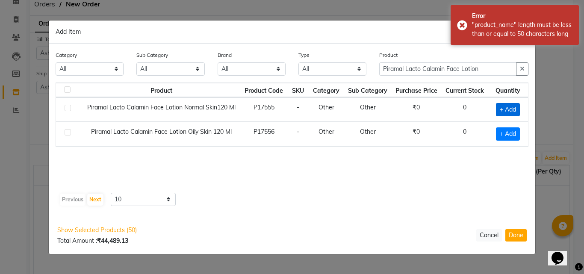
click at [509, 109] on span "+ Add" at bounding box center [508, 109] width 24 height 13
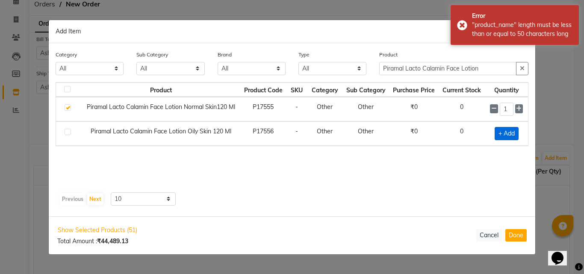
click at [505, 133] on span "+ Add" at bounding box center [506, 133] width 24 height 13
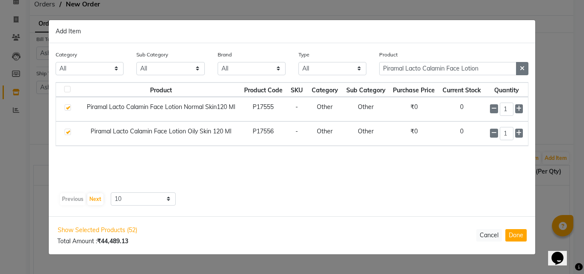
click at [522, 70] on icon "button" at bounding box center [521, 68] width 5 height 6
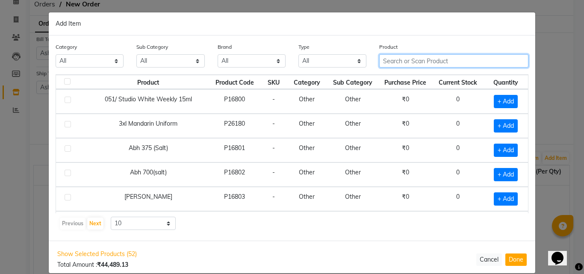
paste input "Premier Aluminium Foil 72 Meters"
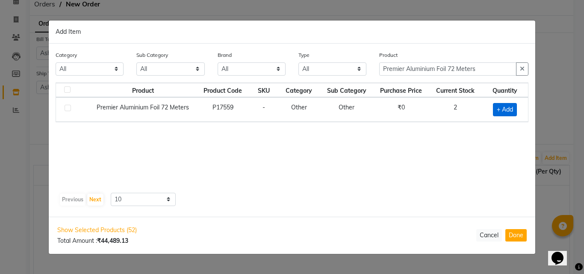
click at [509, 109] on span "+ Add" at bounding box center [505, 109] width 24 height 13
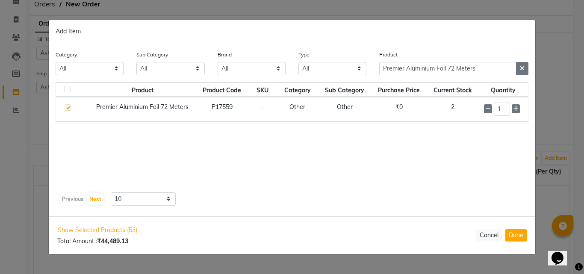
click at [525, 65] on button "button" at bounding box center [522, 68] width 12 height 13
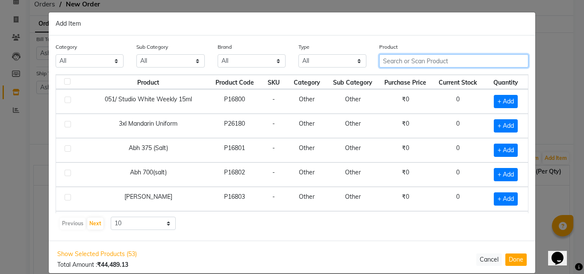
paste input "Printed 27 Soft Tissue"
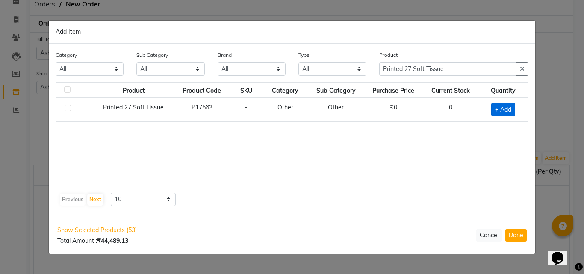
click at [502, 111] on span "+ Add" at bounding box center [503, 109] width 24 height 13
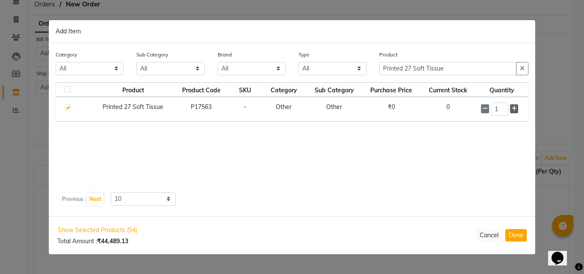
click at [513, 110] on icon at bounding box center [514, 109] width 6 height 6
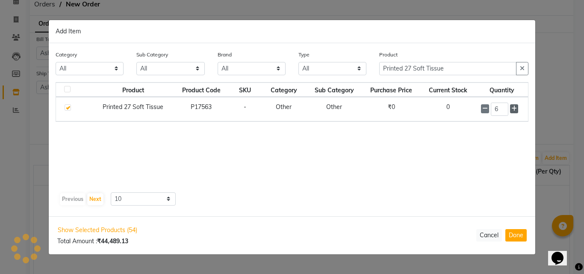
click at [513, 110] on icon at bounding box center [514, 109] width 6 height 6
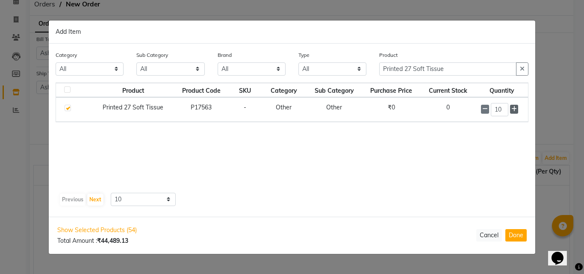
click at [513, 110] on icon at bounding box center [514, 109] width 6 height 6
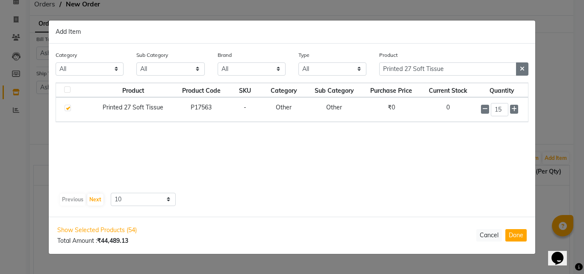
click at [522, 68] on icon "button" at bounding box center [521, 69] width 5 height 6
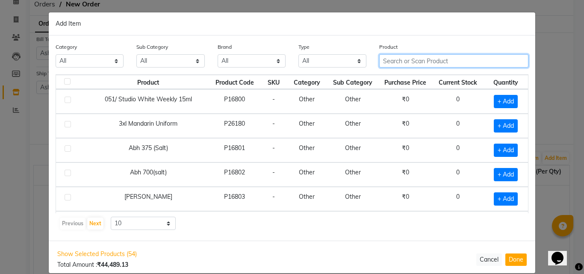
paste input "Raaga Eco Dry Variant + D Tan"
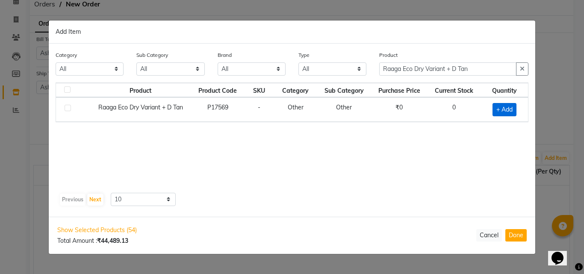
click at [502, 105] on span "+ Add" at bounding box center [504, 109] width 24 height 13
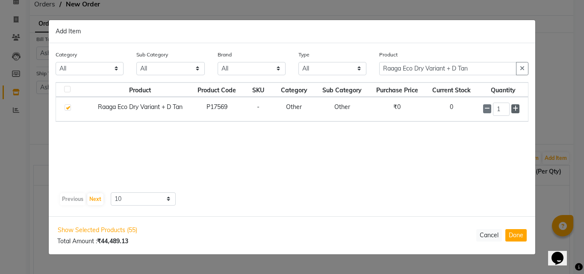
click at [515, 109] on icon at bounding box center [515, 109] width 6 height 6
click at [513, 111] on icon at bounding box center [515, 109] width 6 height 6
click at [513, 110] on icon at bounding box center [515, 109] width 6 height 6
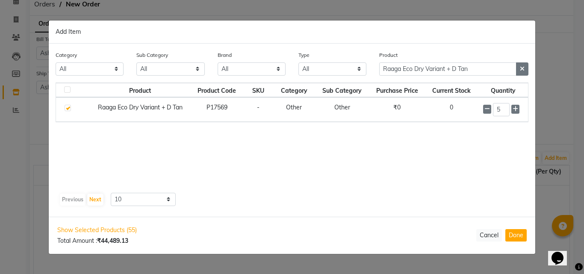
click at [522, 71] on icon "button" at bounding box center [521, 69] width 5 height 6
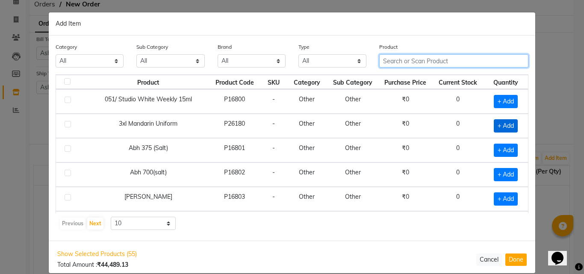
paste input "Raaga Eco Oily Variant + D Tan"
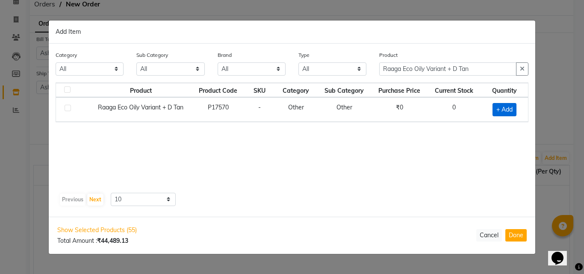
click at [508, 109] on span "+ Add" at bounding box center [504, 109] width 24 height 13
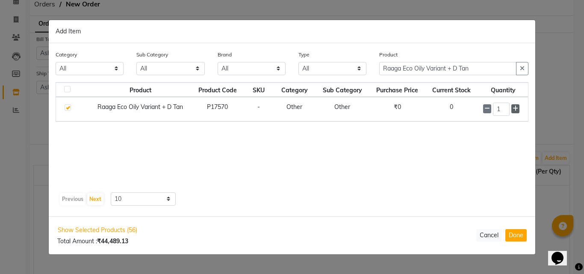
click at [513, 110] on icon at bounding box center [515, 109] width 6 height 6
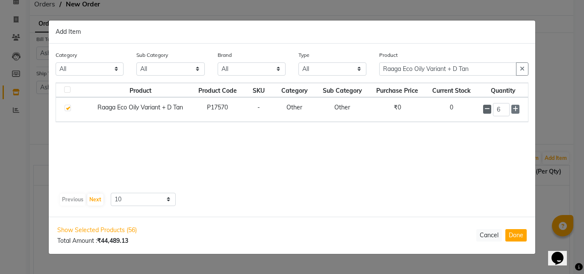
click at [487, 108] on icon at bounding box center [487, 109] width 6 height 6
click at [519, 70] on button "button" at bounding box center [522, 68] width 12 height 13
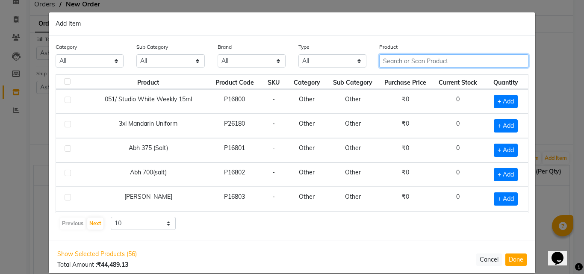
paste input "Raaga Day Cream 50 gm service"
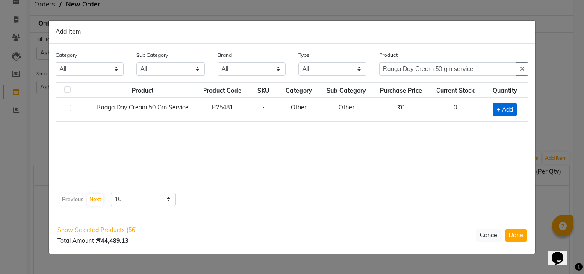
click at [505, 111] on span "+ Add" at bounding box center [505, 109] width 24 height 13
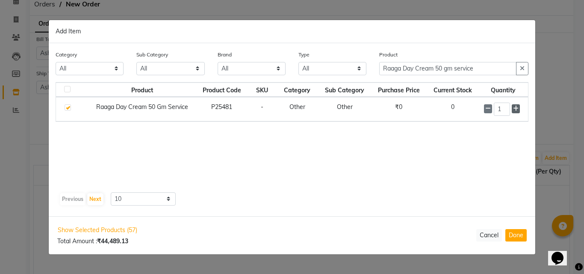
click at [514, 109] on icon at bounding box center [516, 109] width 6 height 6
click at [516, 69] on button "button" at bounding box center [522, 68] width 12 height 13
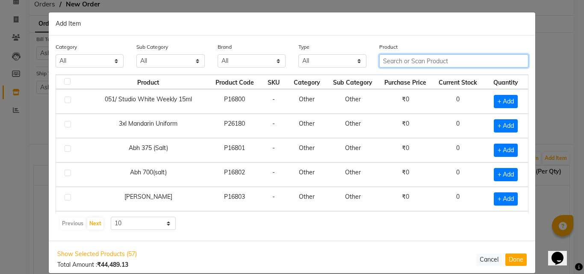
paste input "Raaga Stemcell Infused Anti Acne Facialkit"
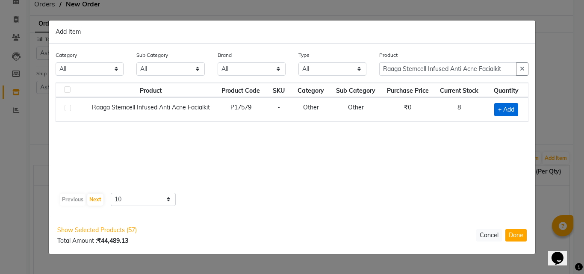
click at [511, 106] on span "+ Add" at bounding box center [506, 109] width 24 height 13
click at [518, 109] on icon at bounding box center [517, 109] width 6 height 6
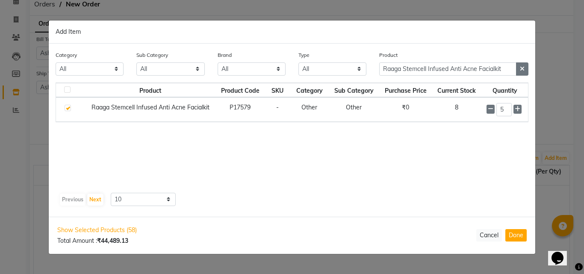
click at [521, 65] on button "button" at bounding box center [522, 68] width 12 height 13
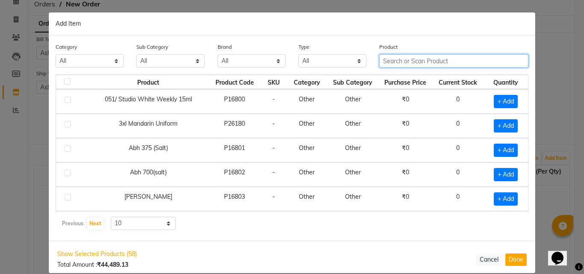
paste input "Raaga Stemcell Infused Anti Aging Kit"
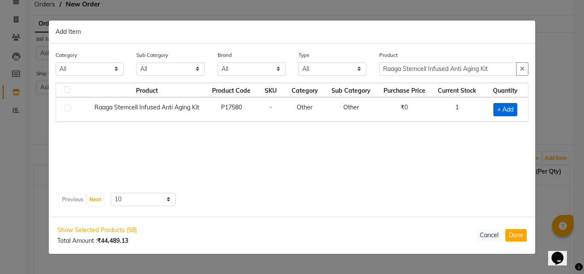
click at [507, 106] on span "+ Add" at bounding box center [505, 109] width 24 height 13
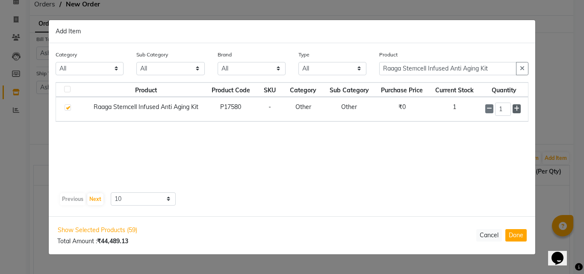
click at [516, 108] on icon at bounding box center [516, 109] width 6 height 6
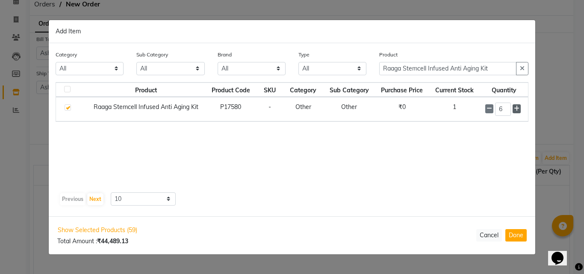
click at [516, 108] on icon at bounding box center [516, 109] width 6 height 6
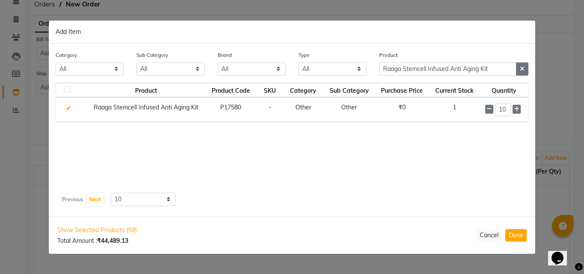
click at [521, 70] on icon "button" at bounding box center [521, 69] width 5 height 6
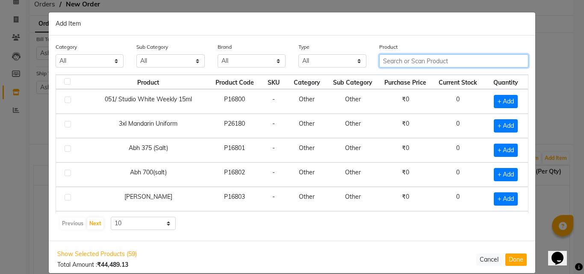
paste input "Raaga Stemcell Infused Fairness Kit"
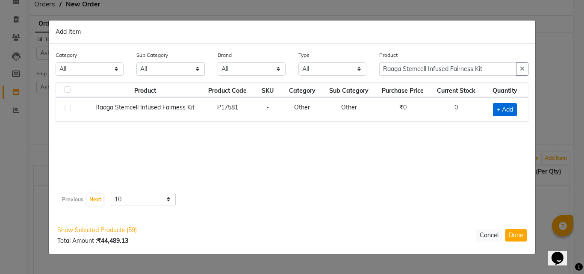
click at [495, 107] on span "+ Add" at bounding box center [505, 109] width 24 height 13
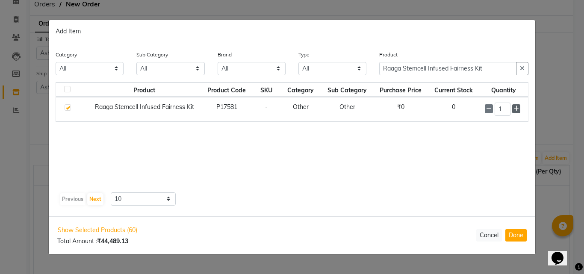
click at [516, 107] on icon at bounding box center [516, 109] width 6 height 6
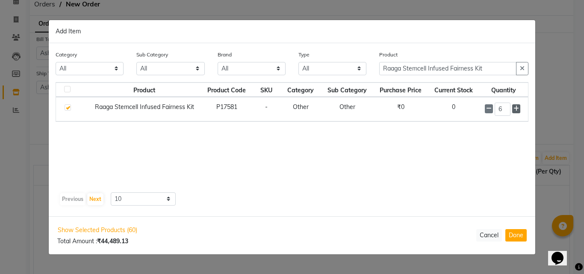
click at [516, 107] on icon at bounding box center [516, 109] width 6 height 6
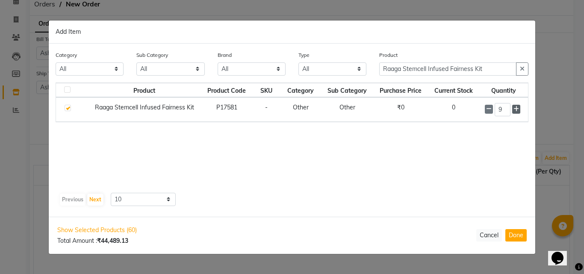
click at [516, 107] on icon at bounding box center [516, 109] width 6 height 6
click at [519, 69] on button "button" at bounding box center [522, 68] width 12 height 13
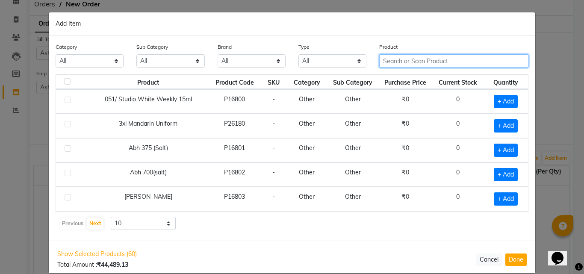
paste input "Raaga Stemcell Infused Platinum Kit"
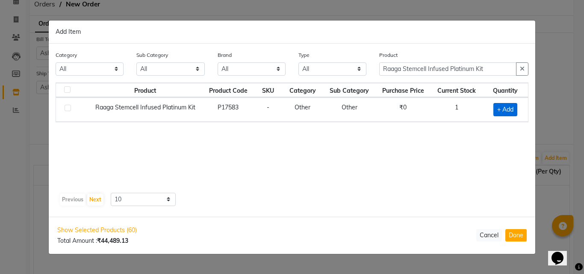
click at [506, 107] on span "+ Add" at bounding box center [505, 109] width 24 height 13
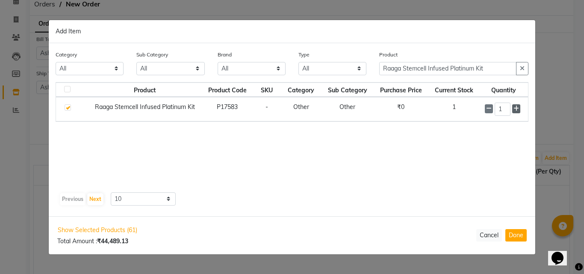
click at [515, 107] on icon at bounding box center [516, 109] width 6 height 6
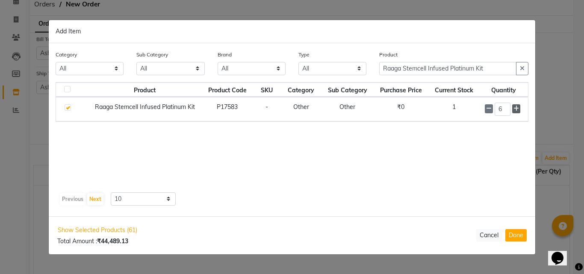
click at [515, 107] on icon at bounding box center [516, 109] width 6 height 6
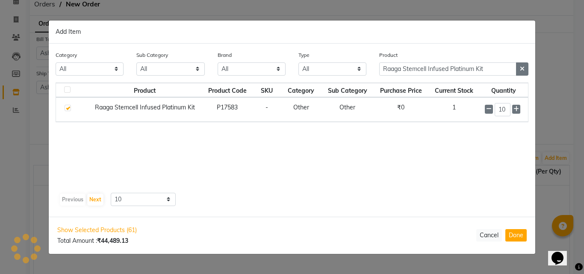
click at [524, 67] on icon "button" at bounding box center [521, 69] width 5 height 6
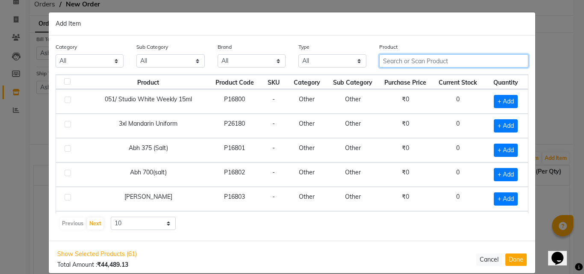
paste input "RUBAAZ BODY SCRUB 1000 MG"
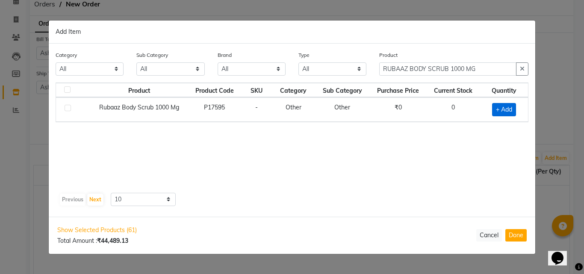
click at [499, 108] on span "+ Add" at bounding box center [504, 109] width 24 height 13
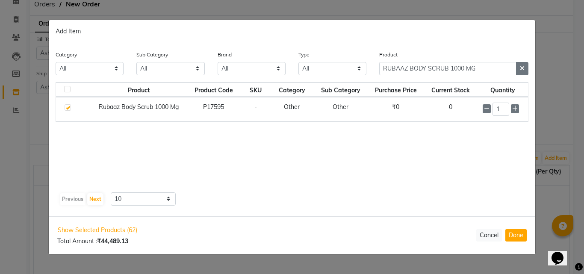
click at [523, 70] on icon "button" at bounding box center [521, 68] width 5 height 6
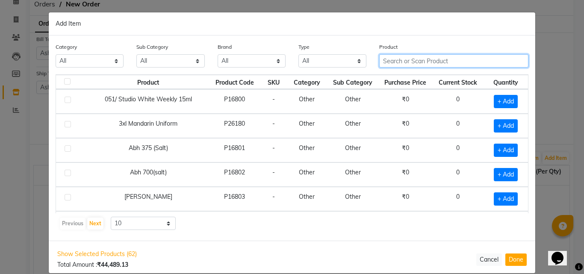
paste input "RUBAAZ SPA SALT 1000 MG"
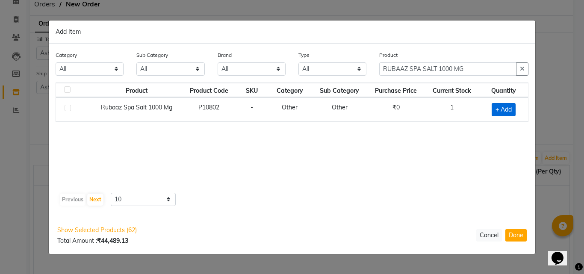
click at [509, 103] on span "+ Add" at bounding box center [503, 109] width 24 height 13
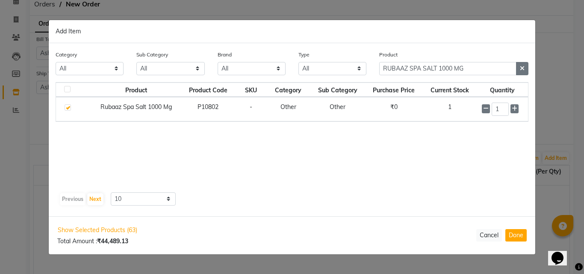
click at [525, 65] on button "button" at bounding box center [522, 68] width 12 height 13
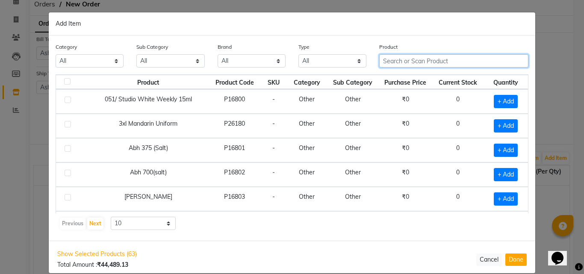
paste input "Rubaz Pedimani Massage Cream 1000gm"
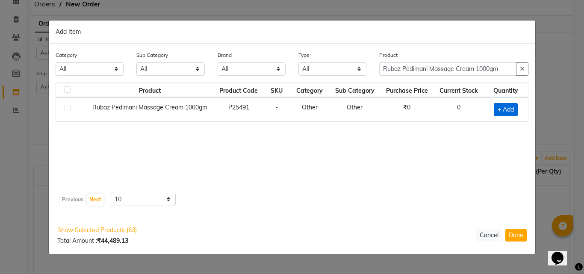
click at [503, 105] on span "+ Add" at bounding box center [505, 109] width 24 height 13
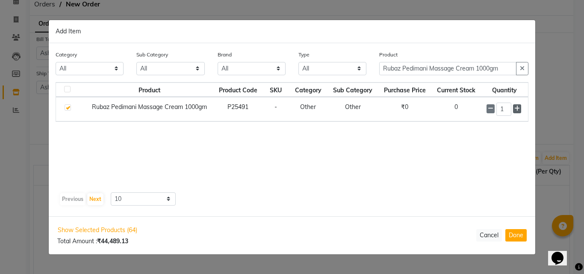
click at [519, 108] on icon at bounding box center [517, 109] width 6 height 6
click at [519, 68] on icon "button" at bounding box center [521, 68] width 5 height 6
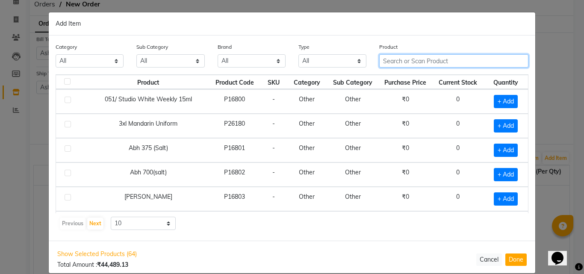
paste input "Sch Igora 12% 40 Vol 1 Ltr"
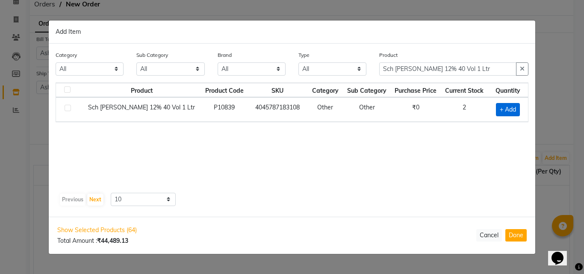
click at [502, 107] on span "+ Add" at bounding box center [508, 109] width 24 height 13
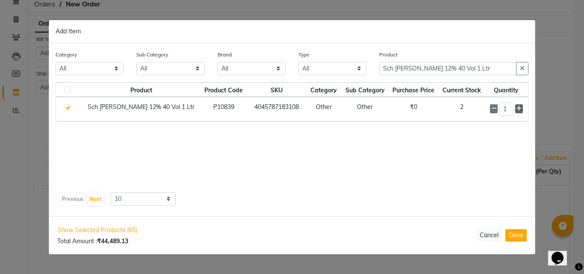
click at [516, 110] on icon at bounding box center [519, 109] width 6 height 6
click at [523, 68] on icon "button" at bounding box center [521, 68] width 5 height 6
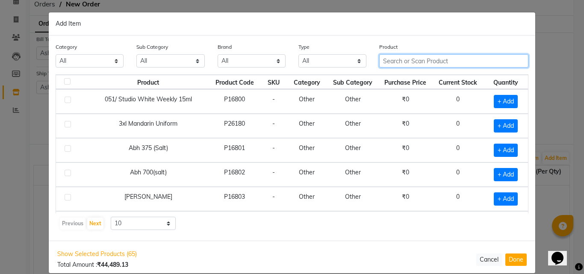
paste input "Sch Igora 6% 20 Vol 1 Ltr"
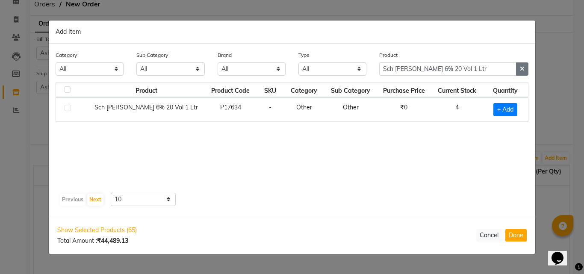
click at [521, 68] on icon "button" at bounding box center [521, 69] width 5 height 6
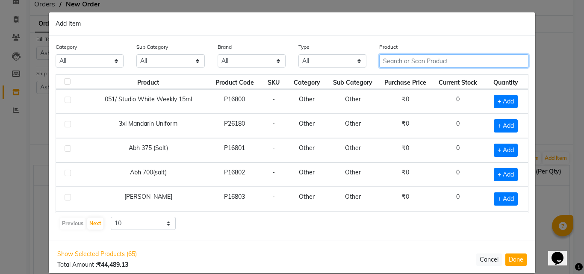
paste input "Sch Igora 9% 30 Vol 1 Ltr"
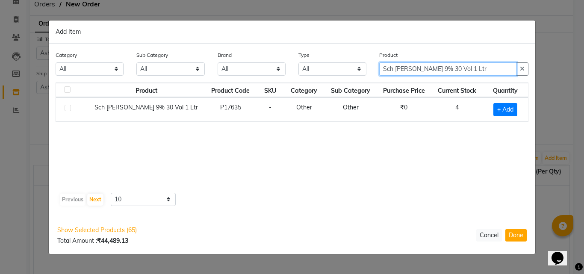
paste input "Sch Igora Royal 12-0 60 Ml"
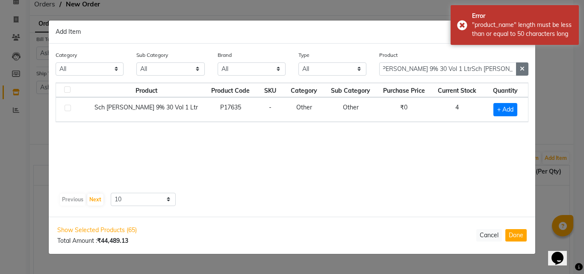
click at [522, 68] on icon "button" at bounding box center [521, 69] width 5 height 6
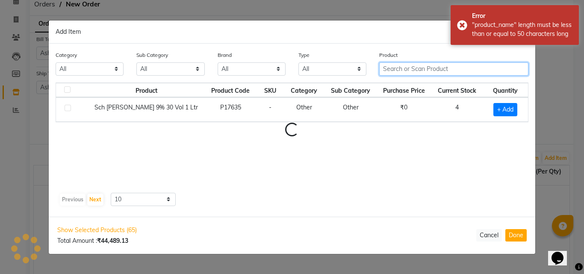
scroll to position [0, 0]
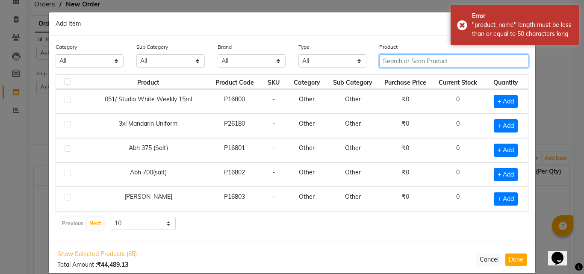
paste input "Sch Igora Royal 12-0 60 Ml"
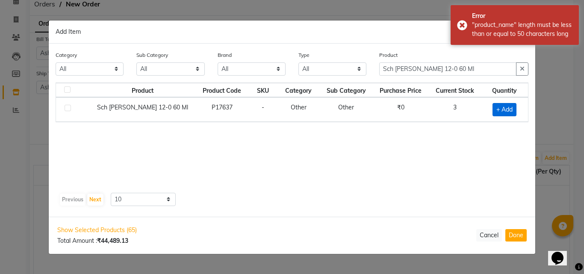
click at [503, 106] on span "+ Add" at bounding box center [504, 109] width 24 height 13
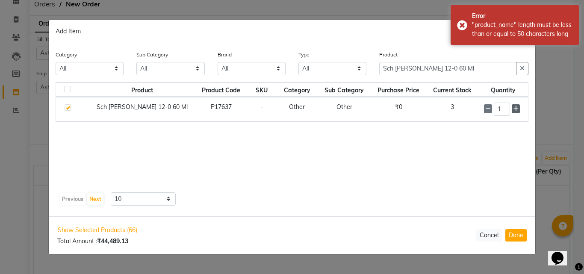
click at [515, 107] on icon at bounding box center [516, 109] width 6 height 6
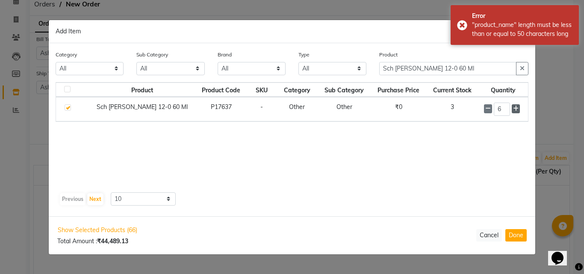
click at [515, 107] on icon at bounding box center [516, 109] width 6 height 6
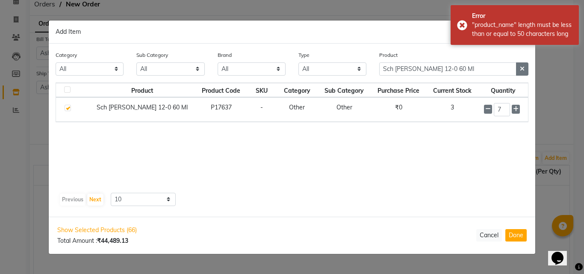
click at [521, 71] on icon "button" at bounding box center [521, 69] width 5 height 6
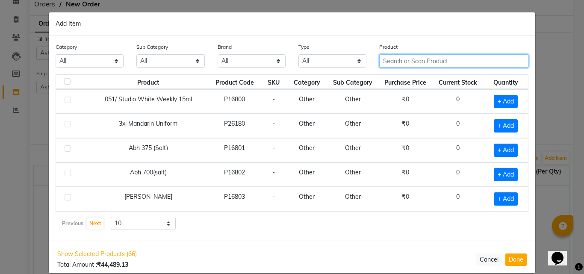
paste input "Sch Igora Royal 12-1 60 Ml"
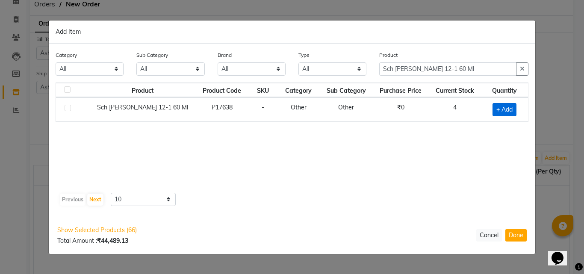
click at [500, 107] on span "+ Add" at bounding box center [504, 109] width 24 height 13
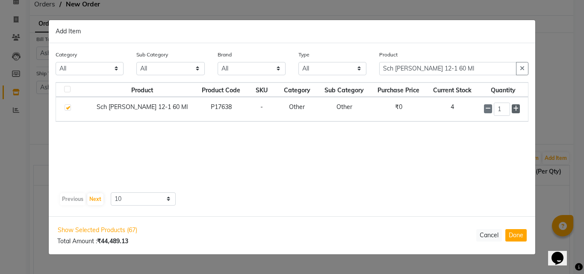
click at [513, 109] on icon at bounding box center [516, 109] width 6 height 6
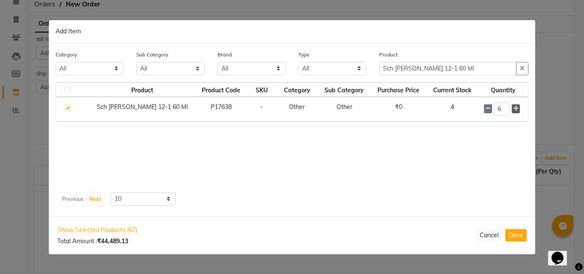
click at [513, 109] on icon at bounding box center [516, 109] width 6 height 6
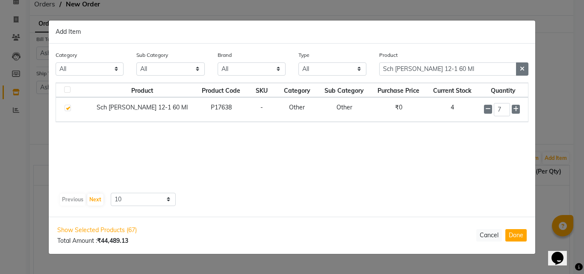
click at [520, 69] on icon "button" at bounding box center [521, 69] width 5 height 6
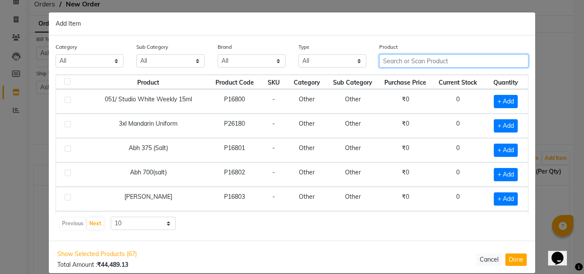
paste input "Sch Igora Royal 12-2 60 Ml"
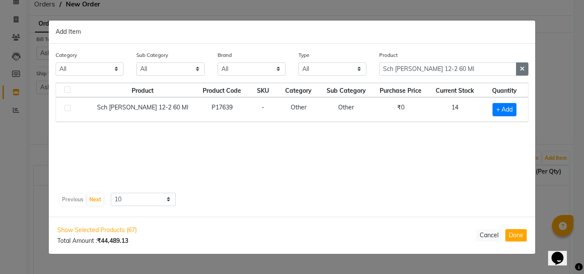
click at [520, 68] on icon "button" at bounding box center [521, 69] width 5 height 6
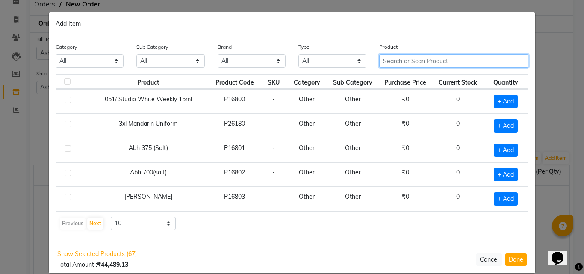
paste input "Sch Igoraroyal 4-68_60 Ml"
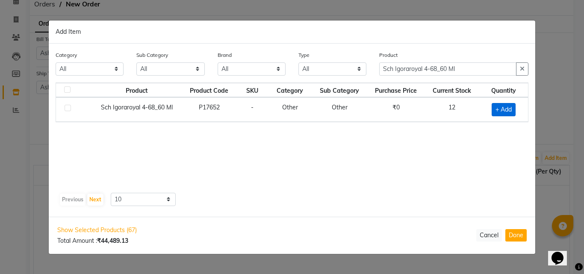
click at [505, 109] on span "+ Add" at bounding box center [503, 109] width 24 height 13
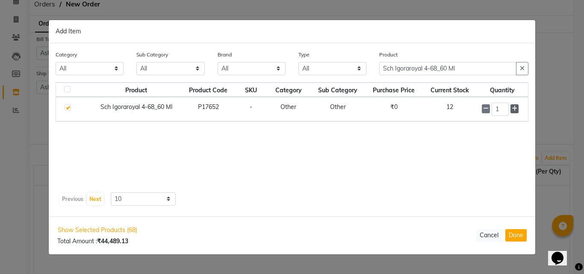
click at [513, 109] on icon at bounding box center [514, 109] width 6 height 6
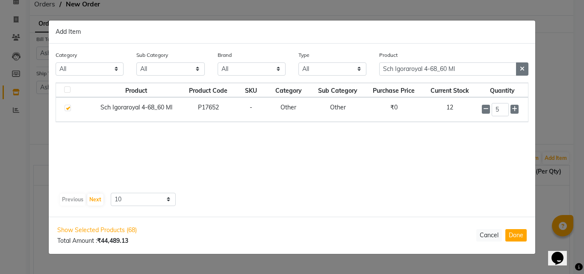
click at [524, 68] on button "button" at bounding box center [522, 68] width 12 height 13
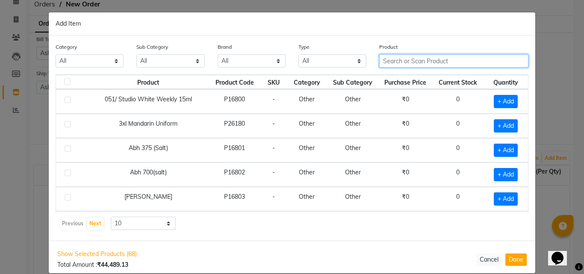
paste input "Sch Igora Royal 4-88 60 Ml"
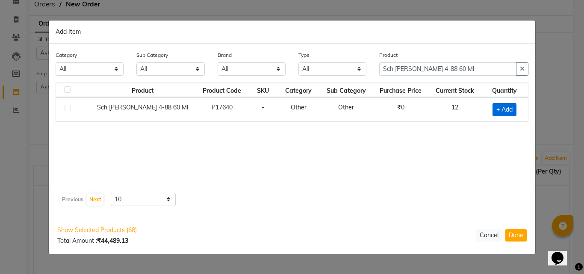
click at [505, 104] on span "+ Add" at bounding box center [504, 109] width 24 height 13
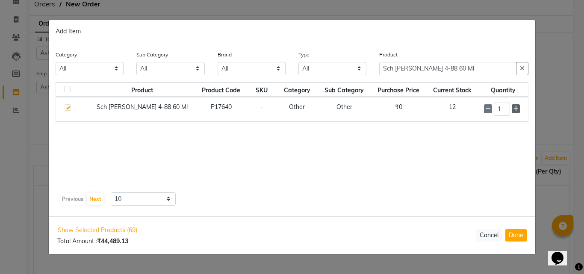
click at [513, 107] on icon at bounding box center [516, 109] width 6 height 6
click at [525, 68] on button "button" at bounding box center [522, 68] width 12 height 13
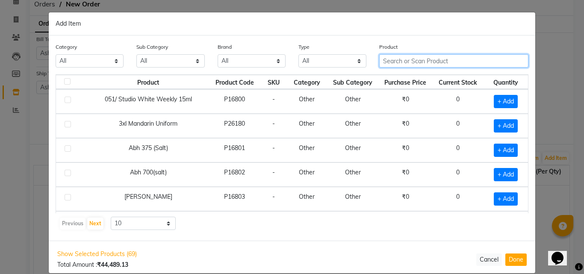
paste input "Sch Igora Royal 5-57 60 Ml"
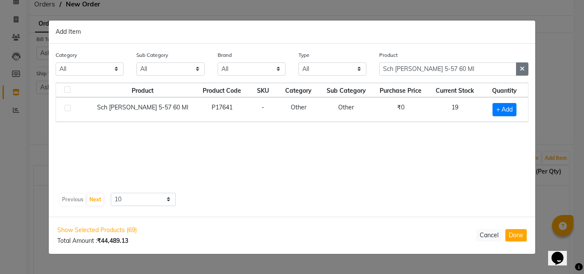
click at [519, 71] on button "button" at bounding box center [522, 68] width 12 height 13
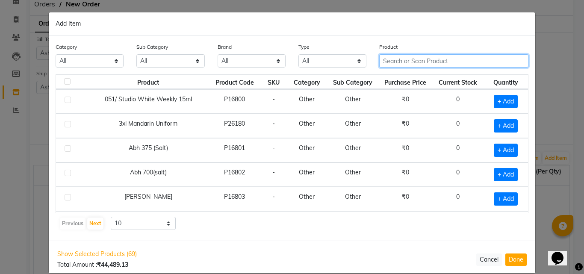
paste input "Sch Igora Royal 6-68_60 Ml"
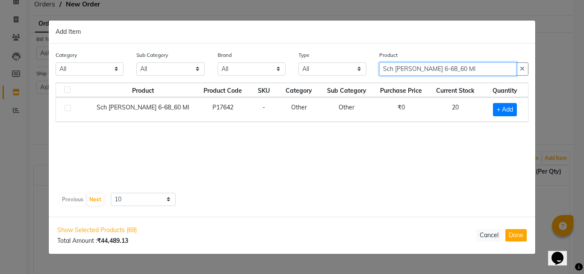
paste input "Sch Igora Royal 7-55 60 Ml"
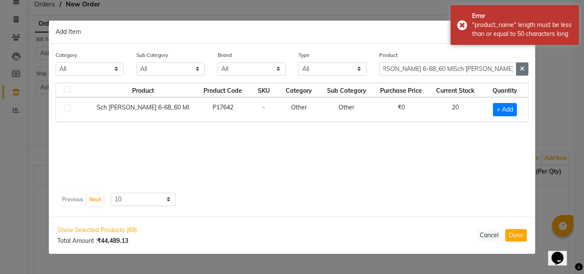
click at [522, 67] on icon "button" at bounding box center [521, 69] width 5 height 6
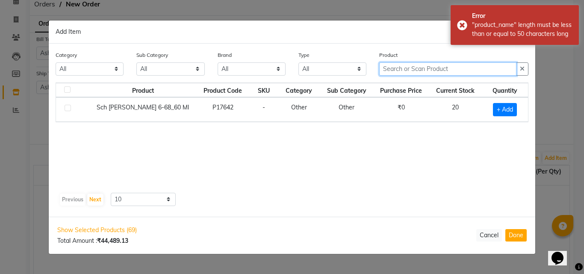
scroll to position [0, 0]
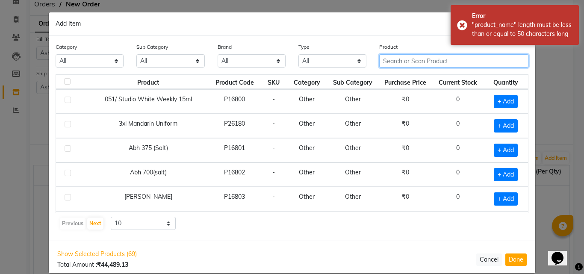
paste input "Sch Igora Royal 7-55 60 Ml"
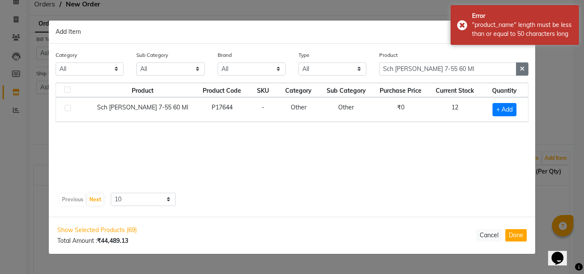
click at [524, 68] on button "button" at bounding box center [522, 68] width 12 height 13
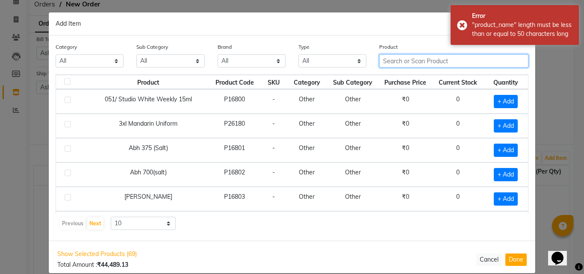
paste input "Sch Igora Royal 7-57 60 Ml"
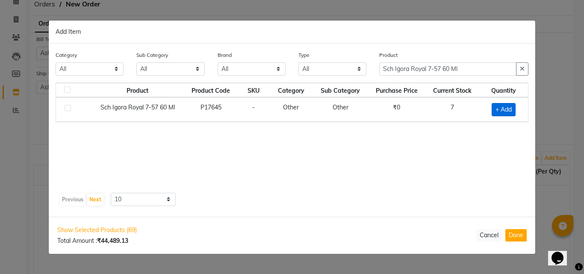
click at [502, 109] on span "+ Add" at bounding box center [503, 109] width 24 height 13
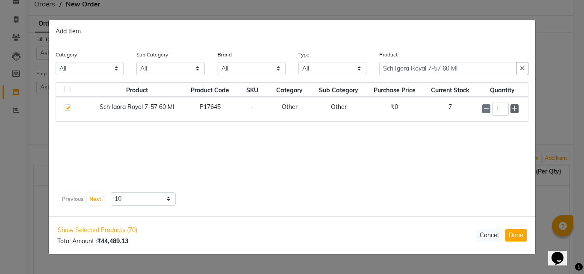
click at [513, 106] on icon at bounding box center [514, 109] width 6 height 6
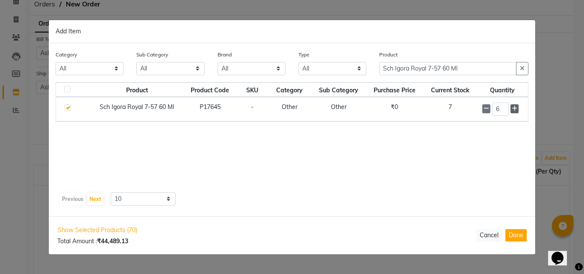
click at [513, 106] on icon at bounding box center [514, 109] width 6 height 6
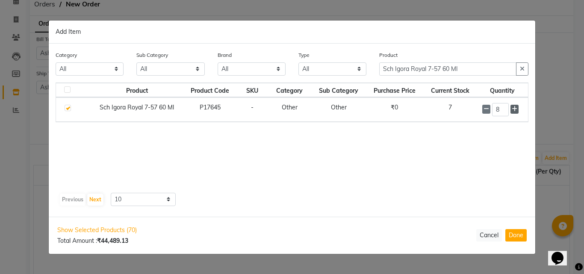
click at [516, 110] on icon at bounding box center [514, 109] width 6 height 6
click at [519, 70] on icon "button" at bounding box center [521, 69] width 5 height 6
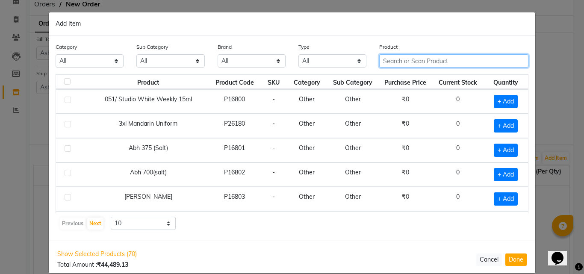
paste input "Sch Spa Essence Anti Dandruf Serum 8X10 Ml"
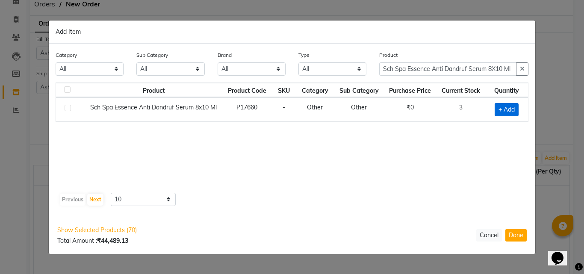
click at [511, 103] on span "+ Add" at bounding box center [506, 109] width 24 height 13
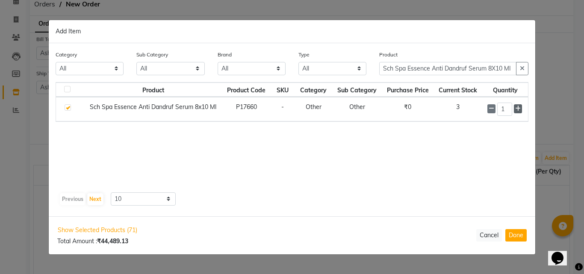
click at [519, 109] on icon at bounding box center [518, 109] width 6 height 6
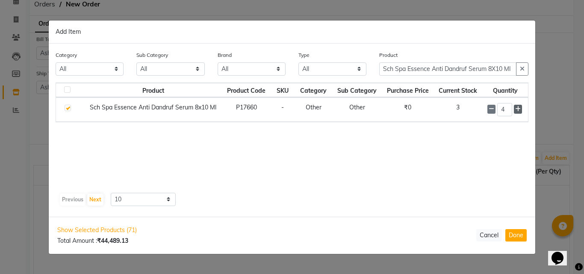
click at [519, 109] on icon at bounding box center [518, 109] width 6 height 6
click at [518, 68] on button "button" at bounding box center [522, 68] width 12 height 13
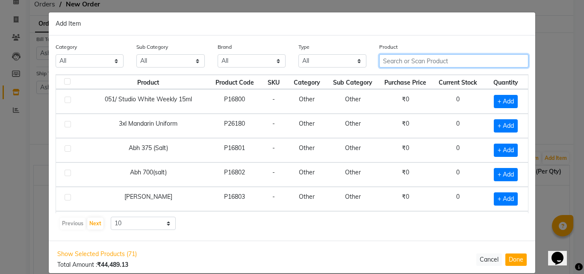
paste input "Sch Spa Essence Anti Hair Loss Serum 8X10 Ml"
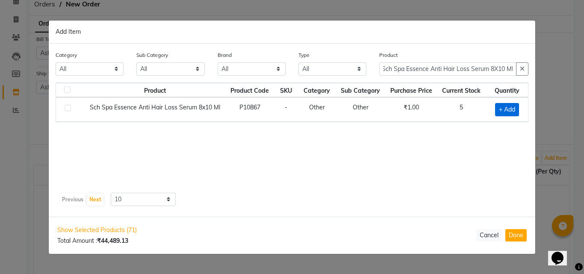
click at [513, 109] on span "+ Add" at bounding box center [507, 109] width 24 height 13
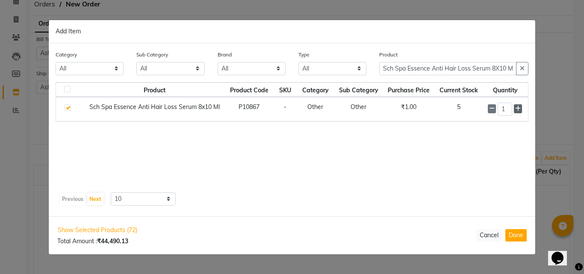
click at [518, 106] on icon at bounding box center [518, 109] width 6 height 6
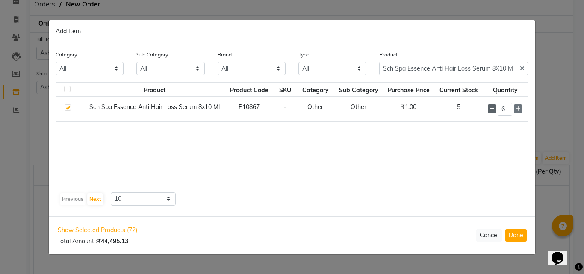
click at [493, 112] on span at bounding box center [491, 108] width 8 height 9
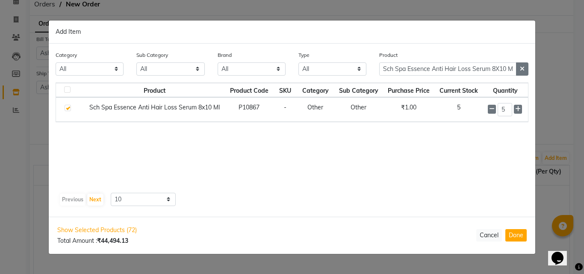
click at [522, 69] on icon "button" at bounding box center [521, 69] width 5 height 6
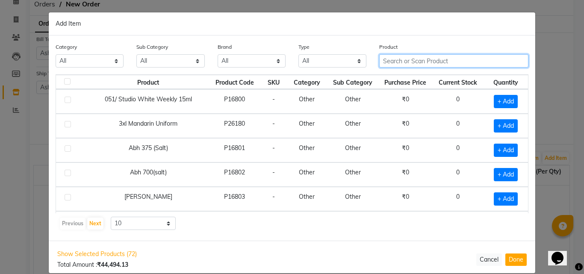
paste input "Sch Spa Essence Enriching Cream Masque 500 Ml"
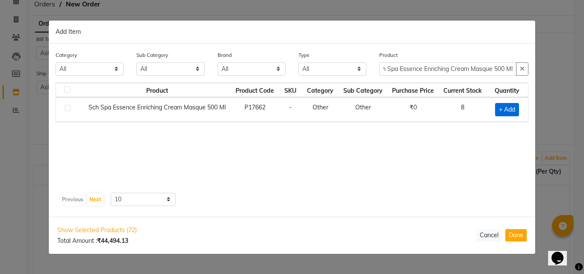
click at [505, 109] on span "+ Add" at bounding box center [507, 109] width 24 height 13
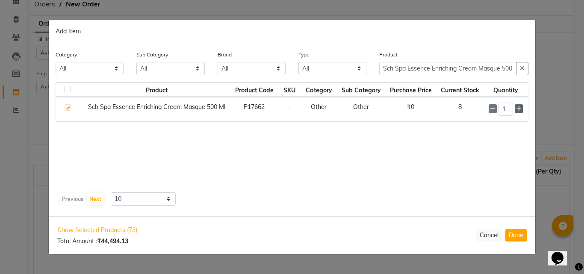
click at [521, 108] on icon at bounding box center [519, 109] width 6 height 6
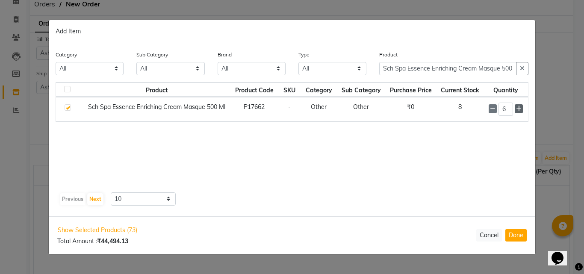
click at [521, 108] on icon at bounding box center [519, 109] width 6 height 6
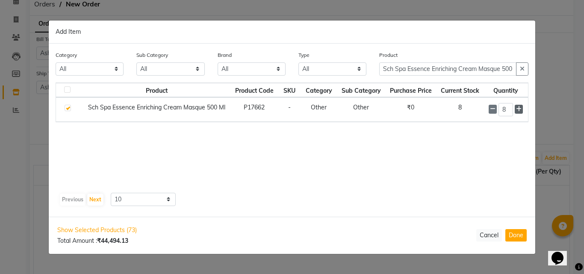
click at [521, 108] on icon at bounding box center [519, 109] width 6 height 6
click at [519, 70] on button "button" at bounding box center [522, 68] width 12 height 13
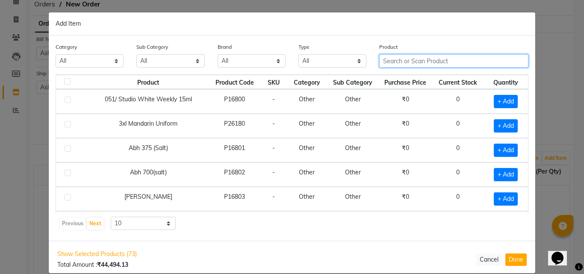
paste input "Sch Spa Essence Hydrating Cream Masque 500 Ml"
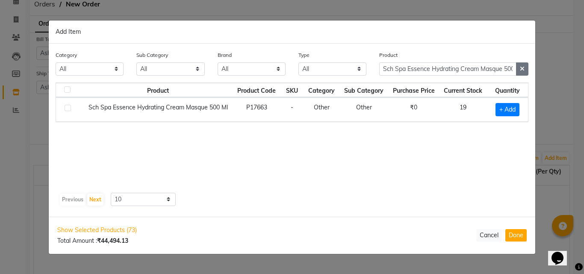
click at [523, 67] on icon "button" at bounding box center [521, 69] width 5 height 6
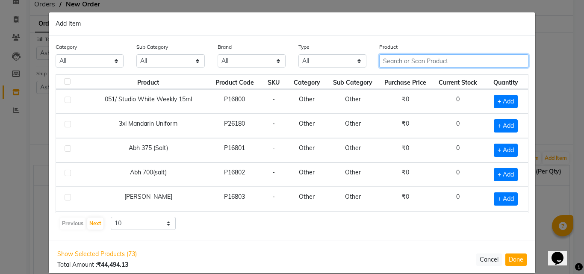
paste input "Sch Straight Glatt 0 400 ml"
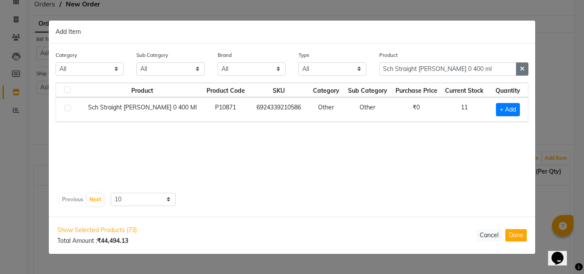
click at [521, 72] on button "button" at bounding box center [522, 68] width 12 height 13
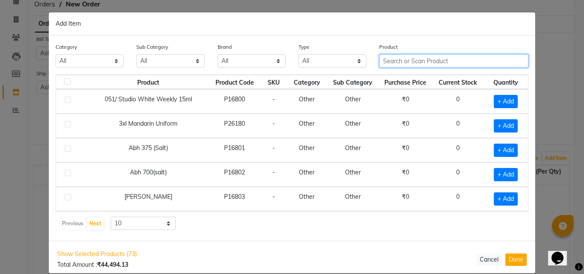
paste input "Sch Straight Glatt 1 400 ml"
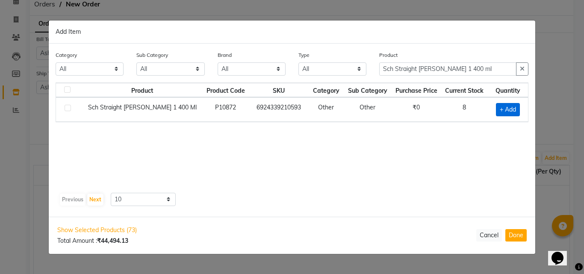
click at [511, 109] on span "+ Add" at bounding box center [508, 109] width 24 height 13
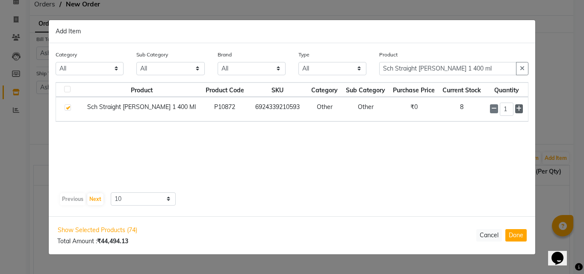
click at [517, 109] on icon at bounding box center [519, 109] width 6 height 6
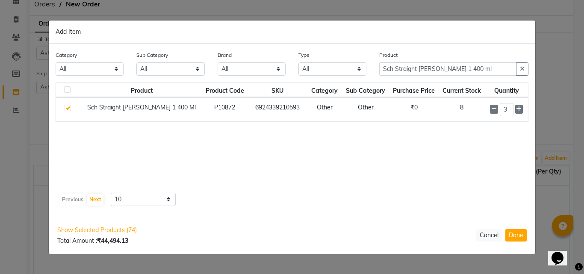
click at [522, 62] on div "Product Sch Straight Glatt 1 400 ml" at bounding box center [453, 62] width 149 height 25
click at [522, 65] on button "button" at bounding box center [522, 68] width 12 height 13
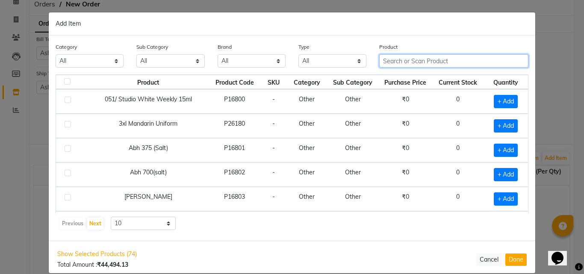
paste
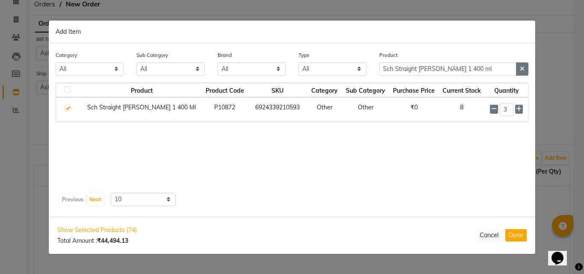
click at [520, 69] on icon "button" at bounding box center [521, 69] width 5 height 6
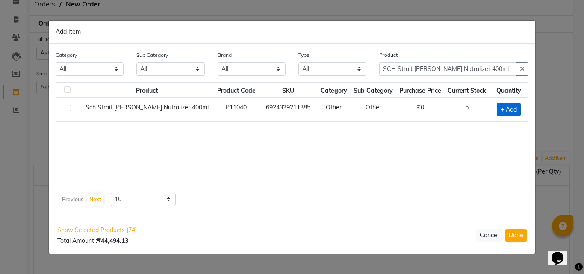
click at [509, 107] on span "+ Add" at bounding box center [508, 109] width 24 height 13
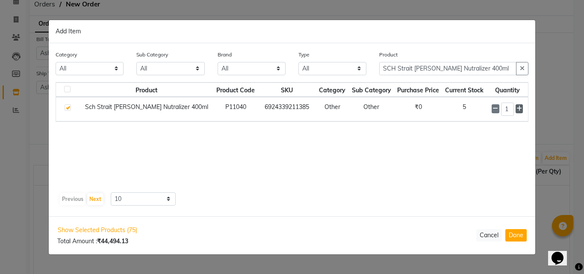
click at [521, 109] on span at bounding box center [518, 108] width 7 height 9
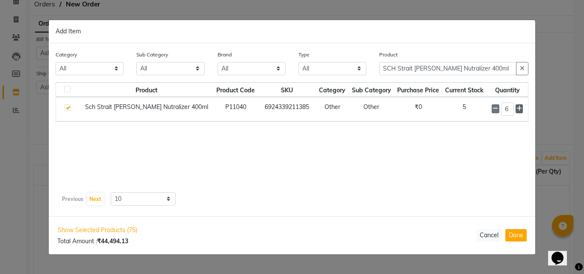
click at [521, 109] on span at bounding box center [518, 108] width 7 height 9
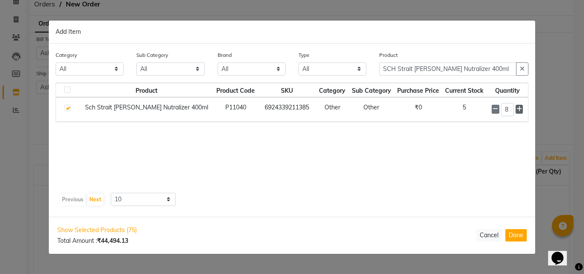
click at [521, 109] on span at bounding box center [518, 109] width 7 height 9
click at [523, 68] on icon "button" at bounding box center [521, 69] width 5 height 6
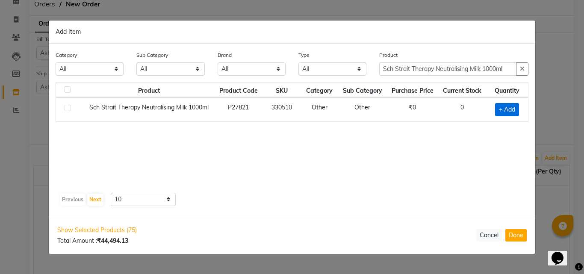
click at [508, 108] on span "+ Add" at bounding box center [507, 109] width 24 height 13
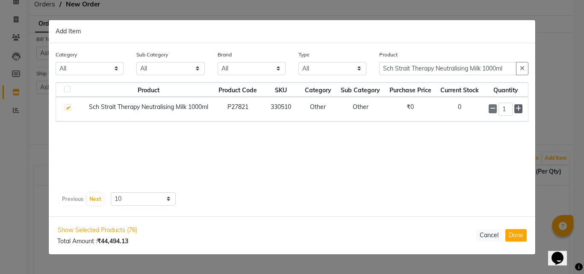
click at [520, 106] on icon at bounding box center [518, 109] width 6 height 6
click at [526, 65] on button "button" at bounding box center [522, 68] width 12 height 13
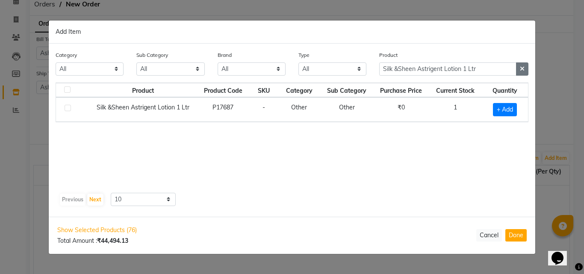
click at [518, 69] on button "button" at bounding box center [522, 68] width 12 height 13
drag, startPoint x: 518, startPoint y: 106, endPoint x: 491, endPoint y: 109, distance: 26.7
click at [518, 106] on div "+ Add" at bounding box center [504, 109] width 36 height 13
click at [498, 106] on span "+ Add" at bounding box center [505, 109] width 24 height 13
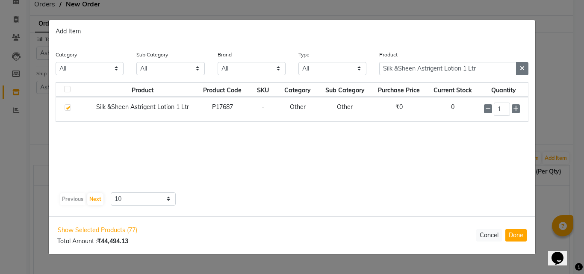
click at [521, 66] on icon "button" at bounding box center [521, 68] width 5 height 6
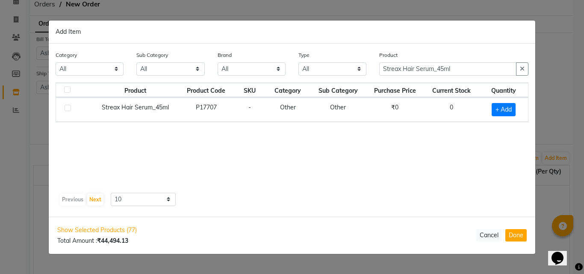
click at [516, 111] on div "+ Add" at bounding box center [503, 109] width 39 height 13
click at [503, 109] on span "+ Add" at bounding box center [503, 109] width 24 height 13
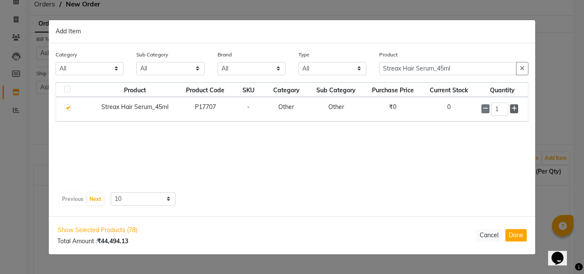
click at [515, 108] on icon at bounding box center [514, 109] width 6 height 6
click at [520, 67] on icon "button" at bounding box center [521, 68] width 5 height 6
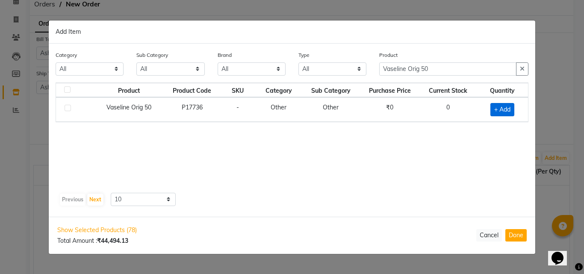
click at [504, 107] on span "+ Add" at bounding box center [502, 109] width 24 height 13
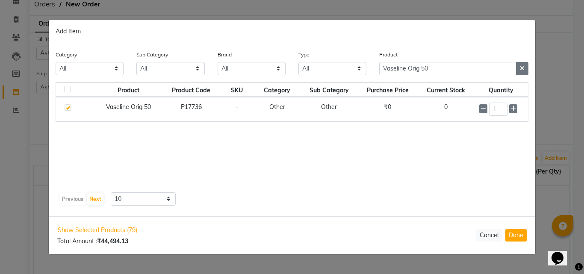
click at [525, 67] on button "button" at bounding box center [522, 68] width 12 height 13
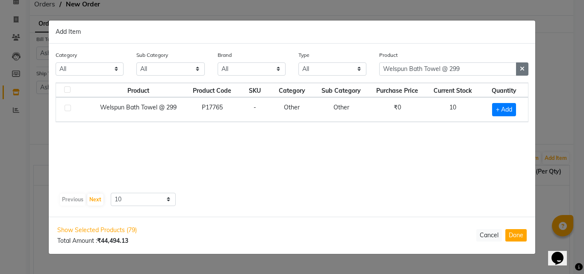
click at [525, 68] on button "button" at bounding box center [522, 68] width 12 height 13
click at [499, 107] on span "+ Add" at bounding box center [504, 109] width 24 height 13
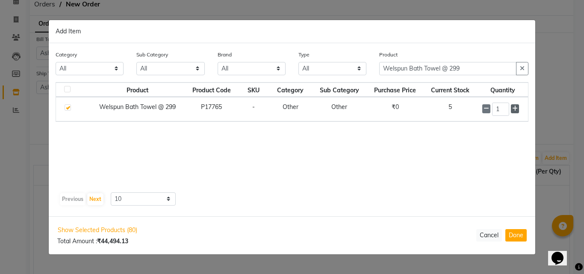
click at [514, 108] on icon at bounding box center [515, 109] width 6 height 6
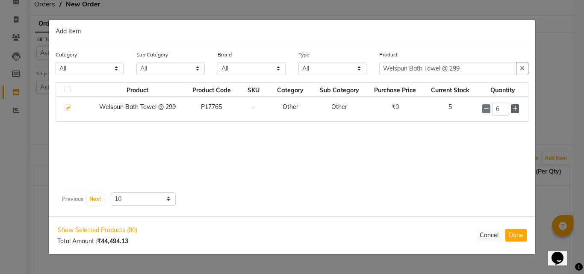
click at [514, 108] on icon at bounding box center [515, 109] width 6 height 6
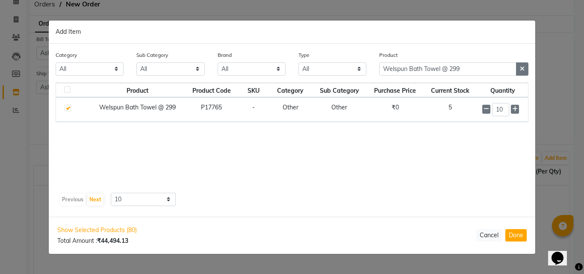
click at [519, 67] on button "button" at bounding box center [522, 68] width 12 height 13
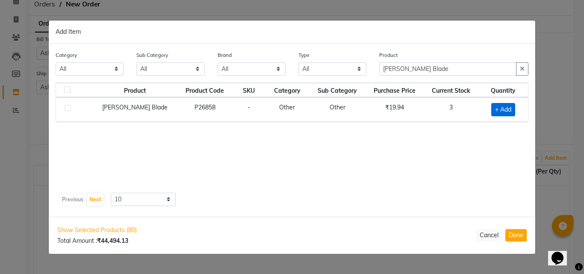
click at [507, 107] on span "+ Add" at bounding box center [503, 109] width 24 height 13
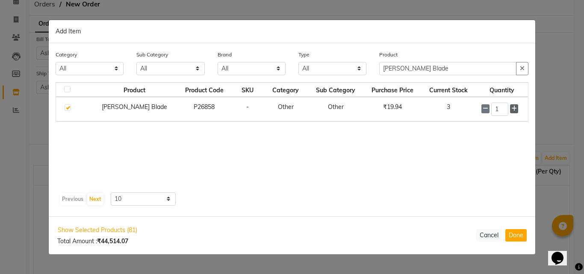
click at [511, 110] on icon at bounding box center [514, 109] width 6 height 6
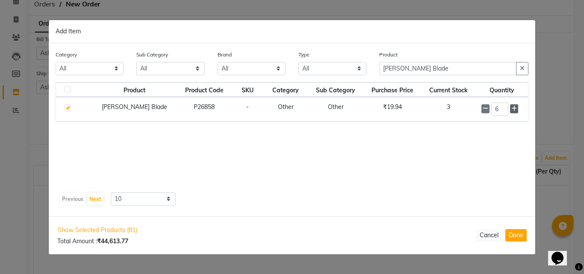
click at [511, 110] on icon at bounding box center [514, 109] width 6 height 6
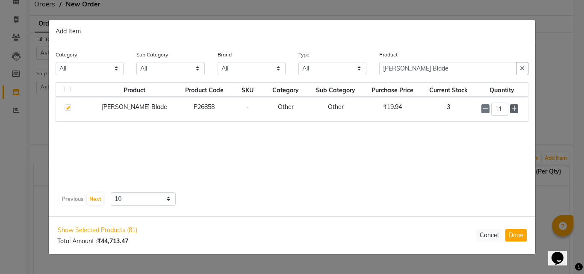
click at [511, 110] on icon at bounding box center [514, 109] width 6 height 6
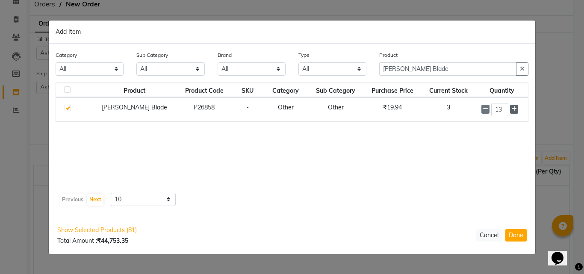
click at [511, 110] on icon at bounding box center [514, 109] width 6 height 6
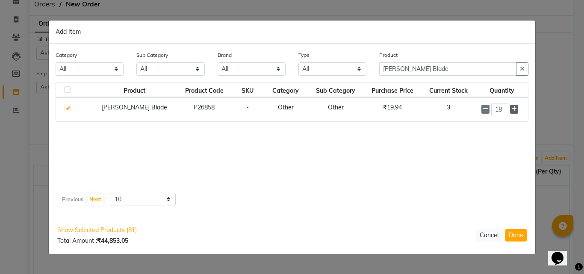
click at [511, 110] on icon at bounding box center [514, 109] width 6 height 6
click at [524, 66] on icon "button" at bounding box center [521, 69] width 5 height 6
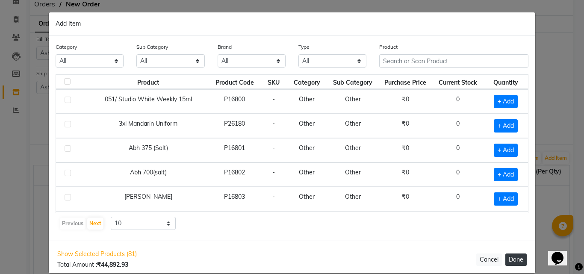
click at [512, 259] on button "Done" at bounding box center [515, 259] width 21 height 12
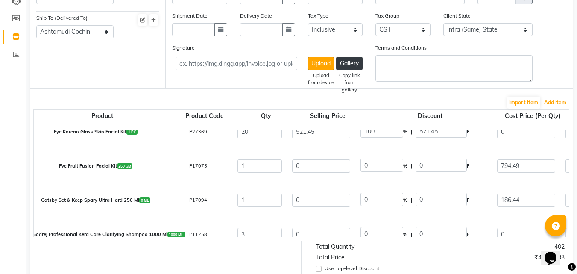
scroll to position [854, 0]
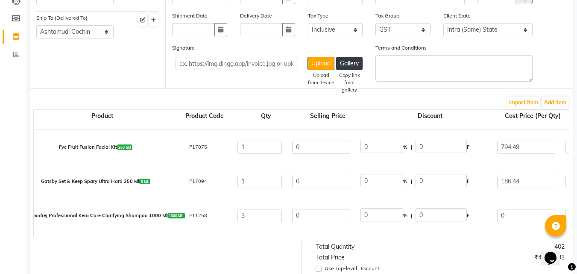
drag, startPoint x: 59, startPoint y: 146, endPoint x: 116, endPoint y: 148, distance: 57.3
click at [116, 148] on div "Fyc Fruit Fusion Facial Kit 250 GM" at bounding box center [95, 147] width 137 height 14
copy div "Fyc Fruit Fusion Facial Kit"
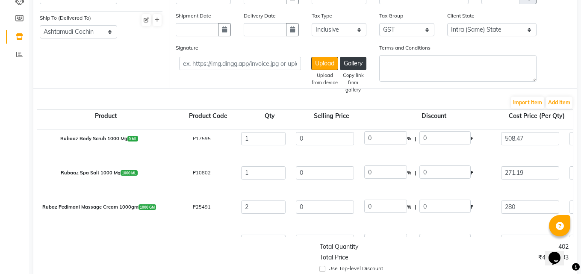
scroll to position [2136, 0]
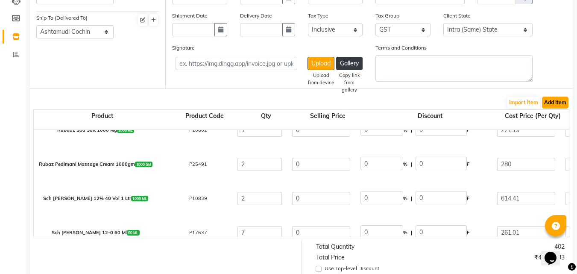
click at [561, 102] on button "Add Item" at bounding box center [555, 103] width 26 height 12
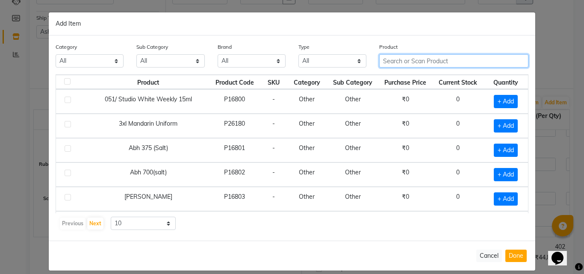
click at [402, 62] on input "text" at bounding box center [453, 60] width 149 height 13
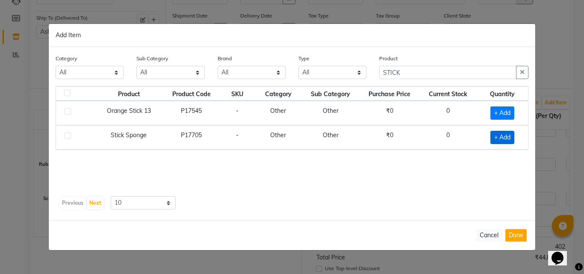
click at [499, 133] on span "+ Add" at bounding box center [502, 137] width 24 height 13
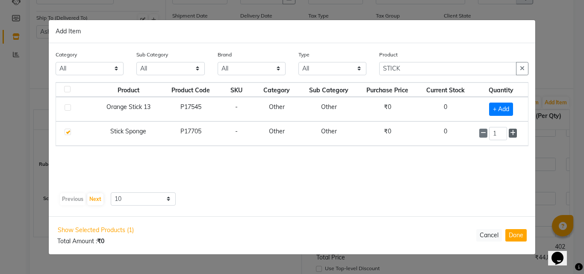
click at [513, 133] on icon at bounding box center [513, 133] width 6 height 6
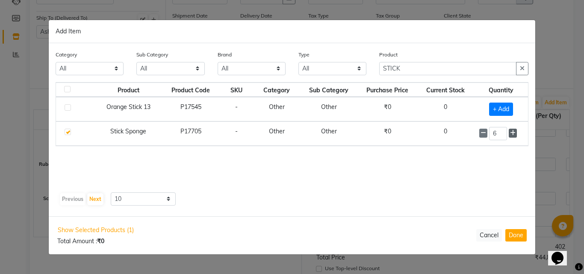
click at [513, 133] on icon at bounding box center [513, 133] width 6 height 6
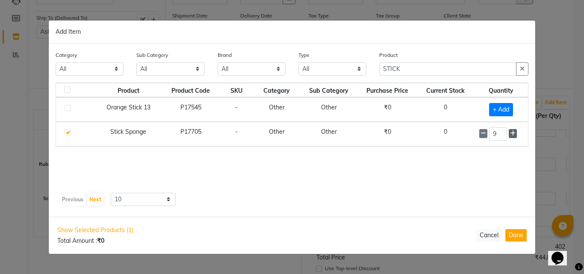
click at [513, 133] on icon at bounding box center [513, 133] width 6 height 6
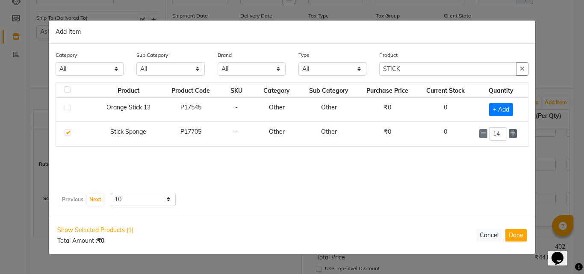
click at [513, 133] on icon at bounding box center [513, 133] width 6 height 6
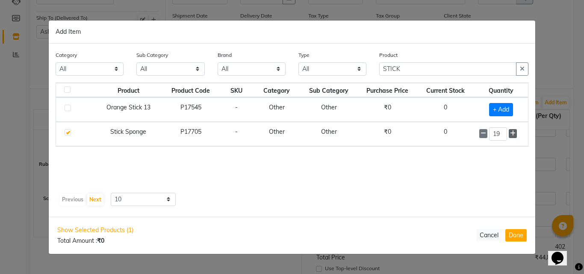
click at [513, 133] on icon at bounding box center [513, 133] width 6 height 6
click at [521, 65] on button "button" at bounding box center [522, 68] width 12 height 13
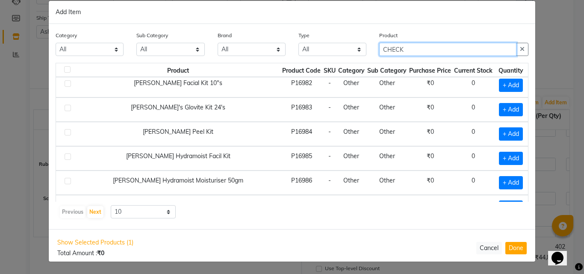
scroll to position [120, 0]
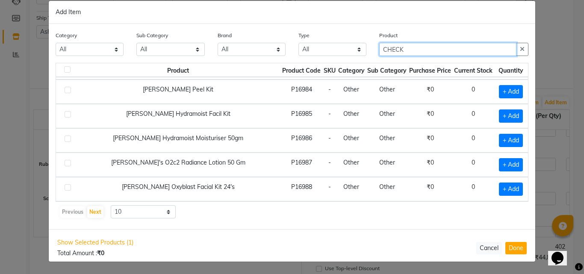
click at [392, 49] on input "CHECK" at bounding box center [447, 49] width 137 height 13
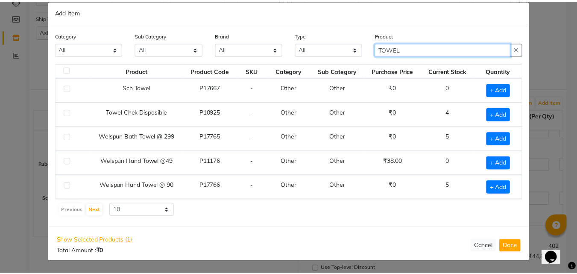
scroll to position [0, 0]
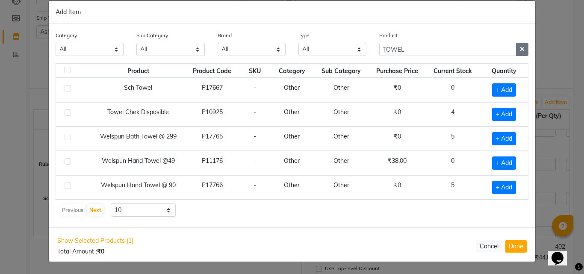
click at [519, 49] on icon "button" at bounding box center [521, 49] width 5 height 6
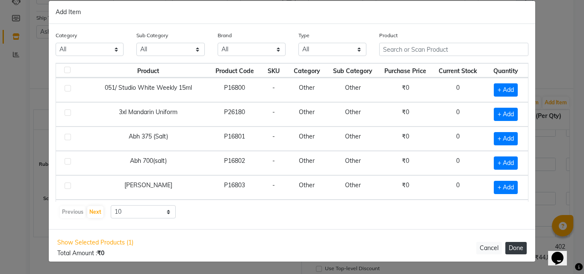
click at [512, 249] on button "Done" at bounding box center [515, 248] width 21 height 12
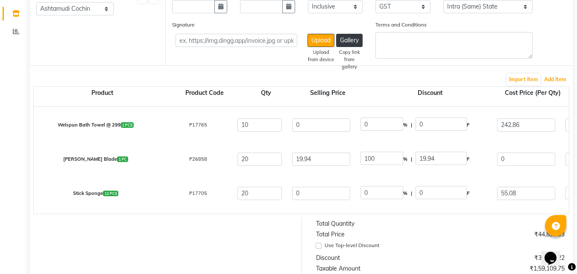
scroll to position [141, 0]
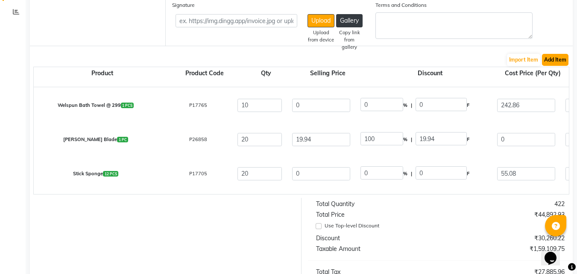
click at [562, 59] on button "Add Item" at bounding box center [555, 60] width 26 height 12
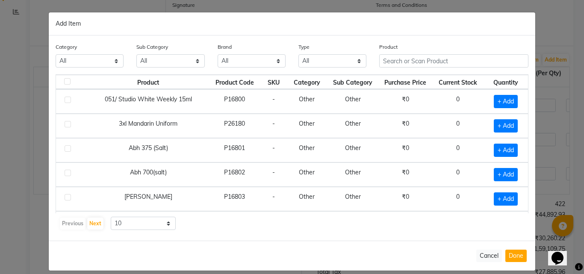
click at [405, 74] on div "Product" at bounding box center [454, 58] width 162 height 32
click at [411, 62] on input "text" at bounding box center [453, 60] width 149 height 13
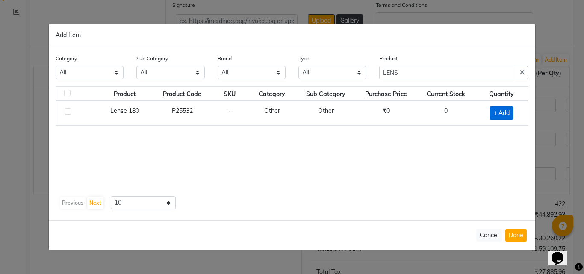
click at [502, 111] on span "+ Add" at bounding box center [501, 112] width 24 height 13
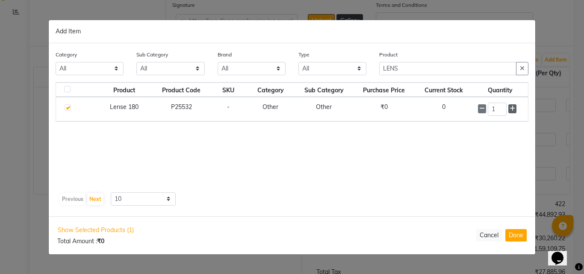
click at [512, 109] on icon at bounding box center [512, 109] width 6 height 6
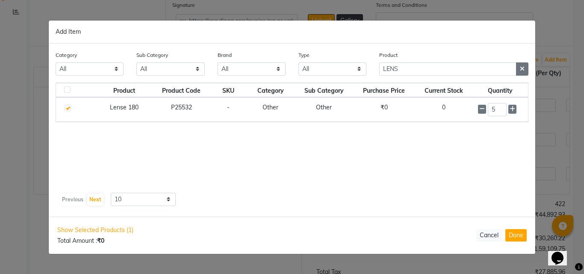
click at [521, 70] on icon "button" at bounding box center [521, 69] width 5 height 6
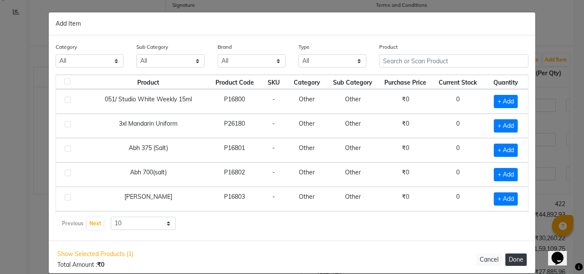
click at [507, 260] on button "Done" at bounding box center [515, 259] width 21 height 12
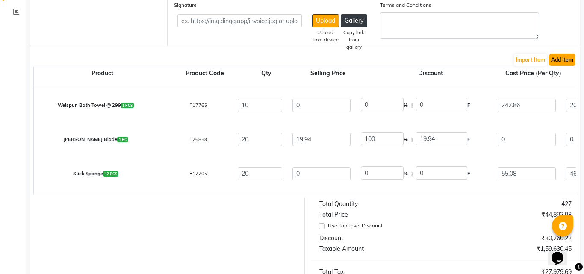
click at [556, 57] on button "Add Item" at bounding box center [562, 60] width 26 height 12
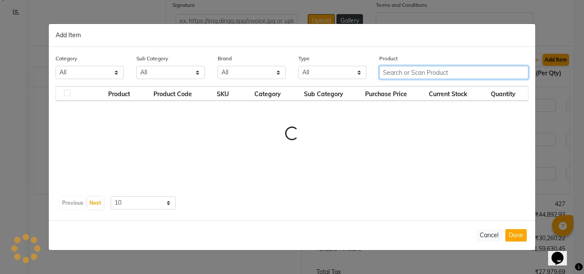
click at [399, 73] on input "text" at bounding box center [453, 72] width 149 height 13
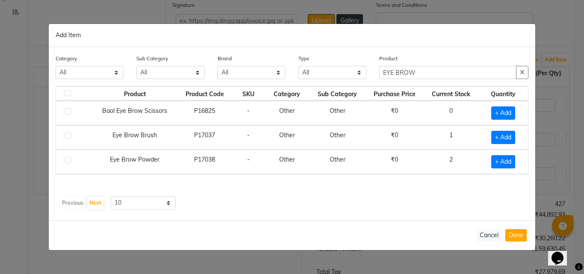
click at [144, 161] on td "Eye Brow Powder" at bounding box center [134, 162] width 85 height 24
copy td "Eye Brow Powder"
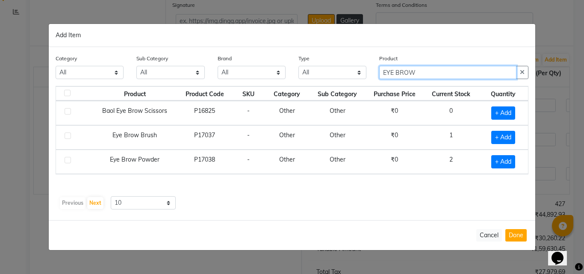
click at [446, 73] on input "EYE BROW" at bounding box center [447, 72] width 137 height 13
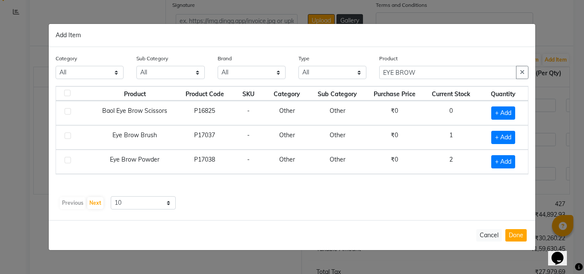
click at [521, 71] on icon "button" at bounding box center [521, 72] width 5 height 6
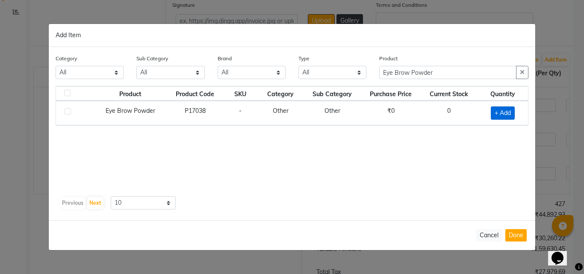
click at [502, 113] on span "+ Add" at bounding box center [502, 112] width 24 height 13
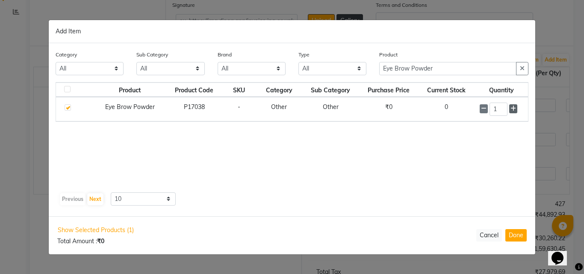
click at [515, 109] on icon at bounding box center [513, 109] width 6 height 6
click at [520, 70] on icon "button" at bounding box center [521, 68] width 5 height 6
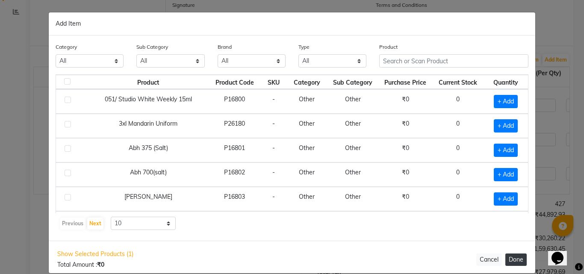
click at [514, 256] on button "Done" at bounding box center [515, 259] width 21 height 12
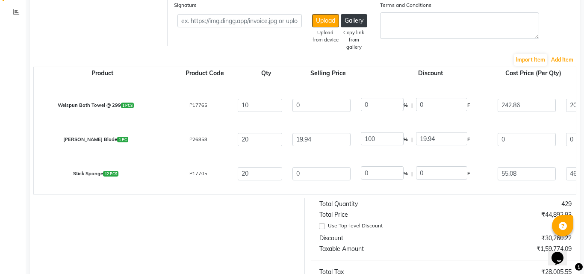
scroll to position [2767, 0]
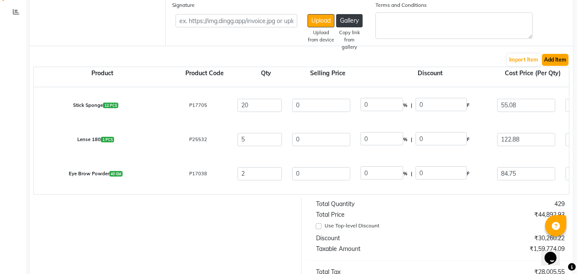
click at [552, 60] on button "Add Item" at bounding box center [555, 60] width 26 height 12
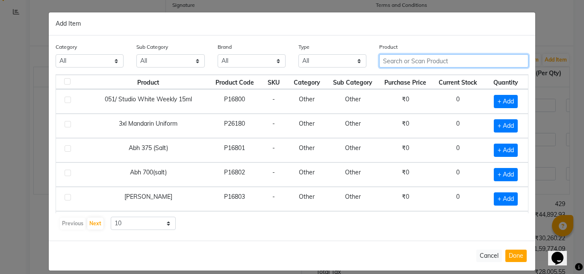
click at [396, 64] on input "text" at bounding box center [453, 60] width 149 height 13
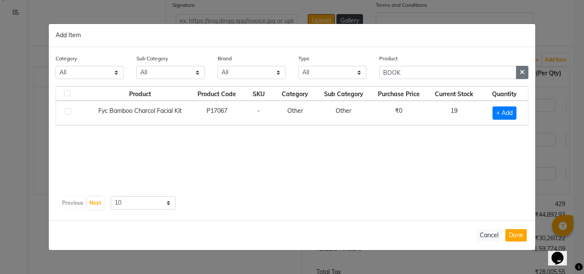
click at [524, 72] on icon "button" at bounding box center [521, 72] width 5 height 6
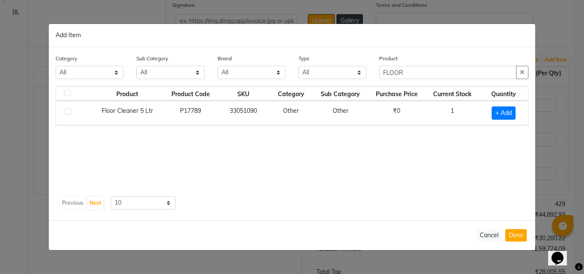
drag, startPoint x: 117, startPoint y: 111, endPoint x: 154, endPoint y: 111, distance: 36.3
click at [154, 111] on td "Floor Cleaner 5 Ltr" at bounding box center [127, 113] width 72 height 24
copy td "Floor Cleaner 5 Ltr"
click at [520, 71] on icon "button" at bounding box center [521, 72] width 5 height 6
click at [504, 109] on span "+ Add" at bounding box center [503, 112] width 24 height 13
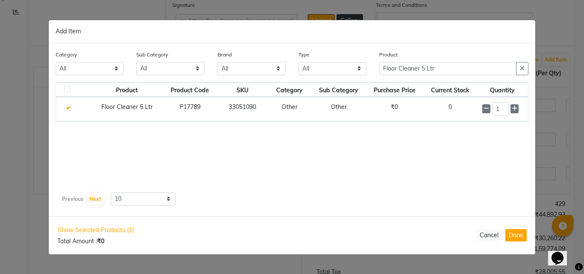
click at [522, 67] on icon "button" at bounding box center [521, 68] width 5 height 6
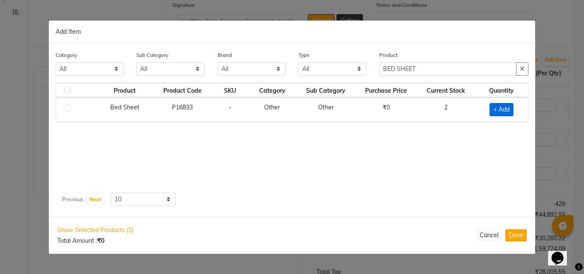
click at [502, 108] on span "+ Add" at bounding box center [501, 109] width 24 height 13
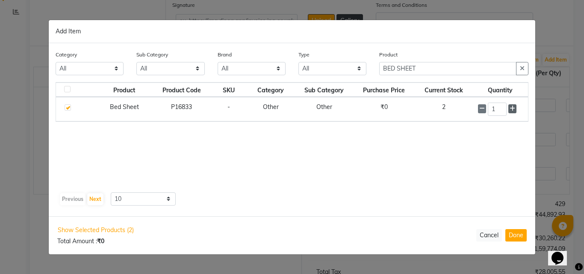
click at [511, 108] on icon at bounding box center [512, 109] width 6 height 6
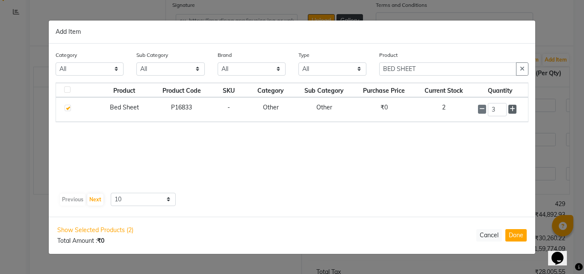
click at [511, 108] on icon at bounding box center [512, 109] width 6 height 6
click at [522, 67] on icon "button" at bounding box center [521, 69] width 5 height 6
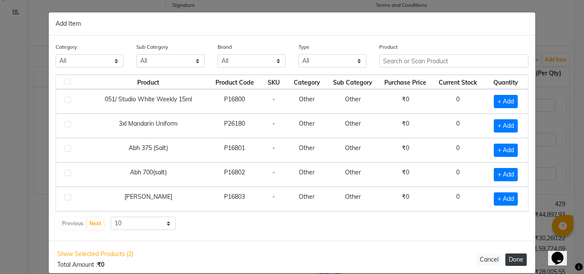
click at [507, 260] on button "Done" at bounding box center [515, 259] width 21 height 12
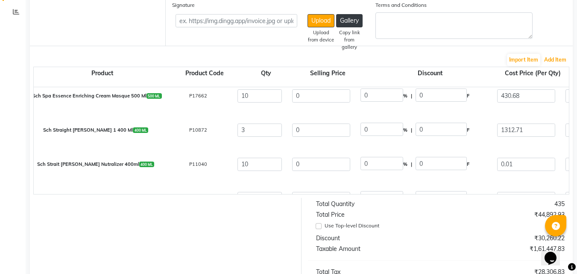
scroll to position [2494, 0]
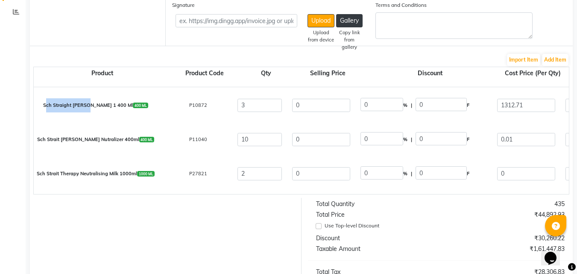
drag, startPoint x: 58, startPoint y: 106, endPoint x: 98, endPoint y: 104, distance: 40.2
click at [98, 104] on div "Sch Straight Glatt 1 400 Ml 400 ML" at bounding box center [95, 105] width 137 height 14
copy div "Sch Straight Glatt"
click at [556, 58] on button "Add Item" at bounding box center [555, 60] width 26 height 12
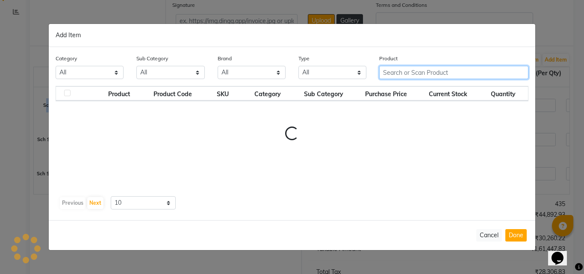
click at [403, 72] on input "text" at bounding box center [453, 72] width 149 height 13
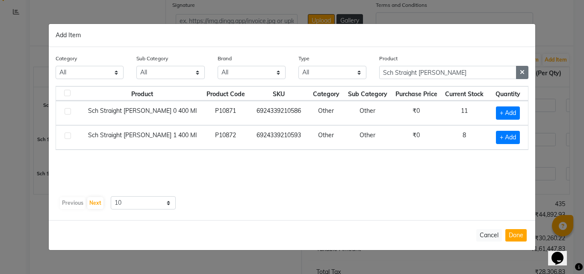
click at [522, 75] on icon "button" at bounding box center [521, 72] width 5 height 6
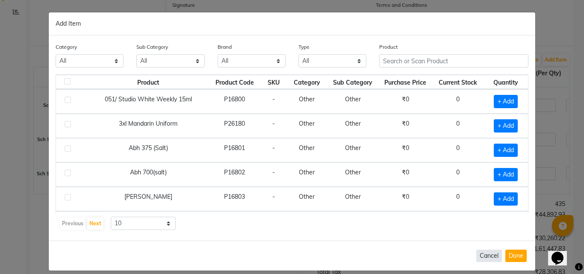
click at [485, 250] on button "Cancel" at bounding box center [489, 255] width 26 height 12
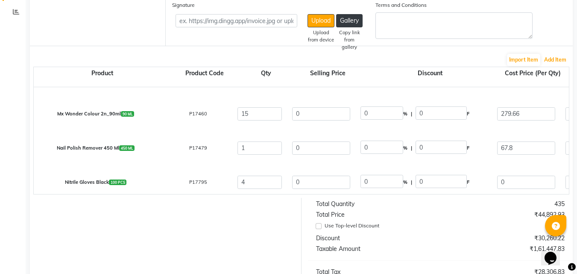
scroll to position [1554, 0]
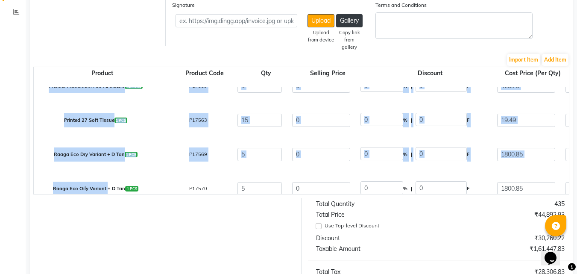
drag, startPoint x: 55, startPoint y: 190, endPoint x: 105, endPoint y: 191, distance: 50.0
click at [0, 0] on div "Floractive Professional Conditioner W1 300ml 300 ML P17803 5 1700 60.12 % | 102…" at bounding box center [0, 0] width 0 height 0
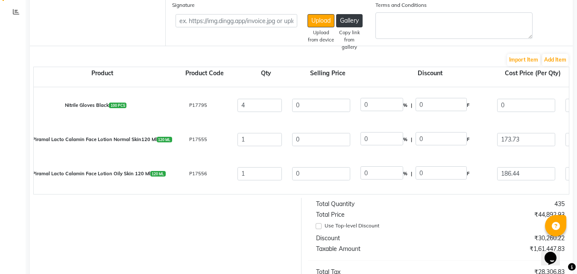
scroll to position [1641, 0]
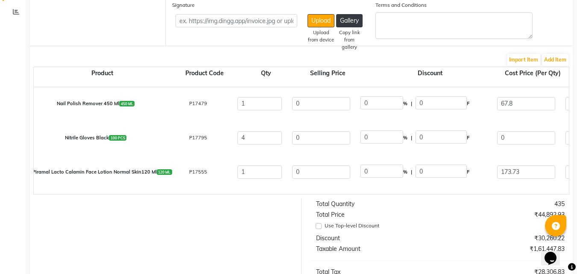
click at [78, 98] on div "Nail Polish Remover 450 Ml 450 ML" at bounding box center [95, 104] width 137 height 14
copy div "Nail Polish Remover 450 Ml 450 ML"
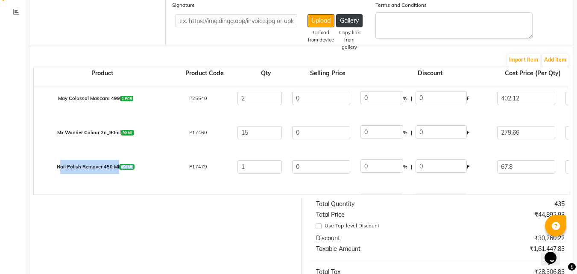
scroll to position [1556, 0]
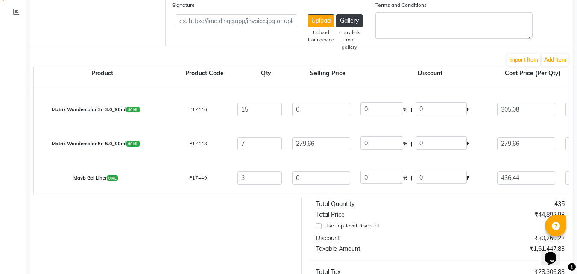
scroll to position [1470, 0]
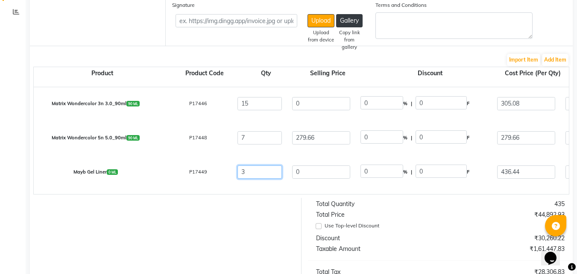
click at [260, 169] on input "3" at bounding box center [260, 171] width 44 height 13
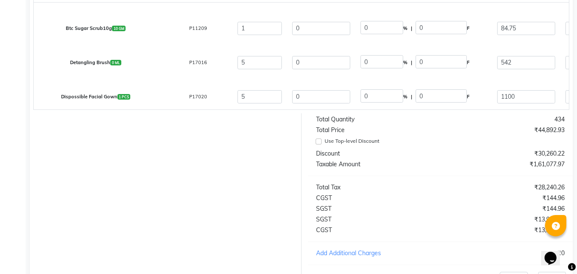
scroll to position [312, 0]
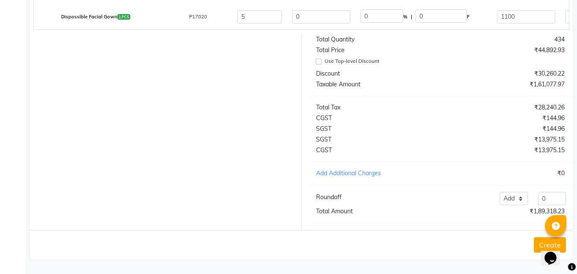
click at [539, 241] on button "Create" at bounding box center [550, 244] width 32 height 15
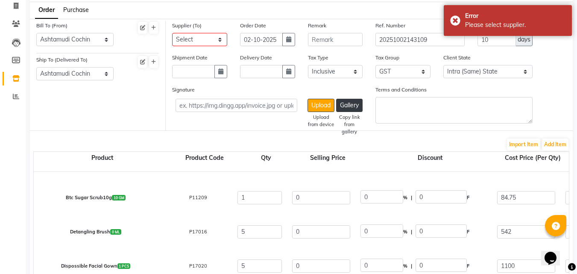
scroll to position [56, 0]
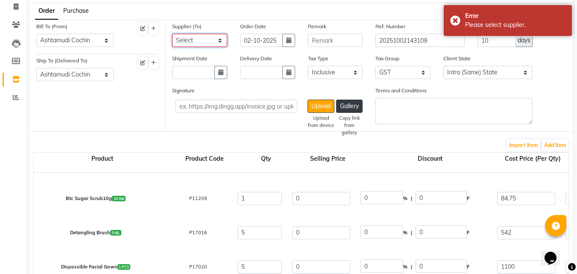
click at [206, 37] on select "Select Ashtamudi Wellness Beauty Salon - ( H.O ) - Ashtamudi Wellness Beauty Sa…" at bounding box center [199, 40] width 55 height 13
click at [172, 34] on select "Select Ashtamudi Wellness Beauty Salon - ( H.O ) - Ashtamudi Wellness Beauty Sa…" at bounding box center [199, 40] width 55 height 13
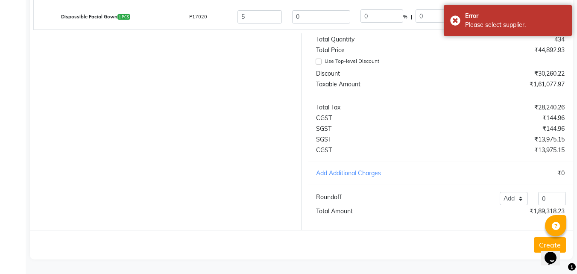
click at [537, 241] on button "Create" at bounding box center [550, 244] width 32 height 15
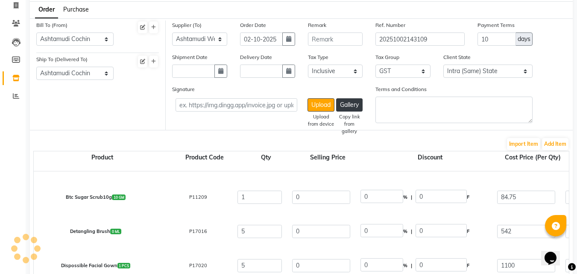
scroll to position [0, 0]
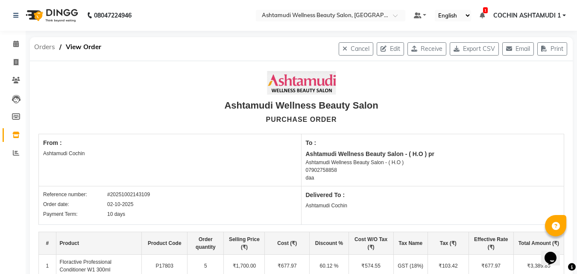
click at [41, 46] on span "Orders" at bounding box center [44, 46] width 29 height 15
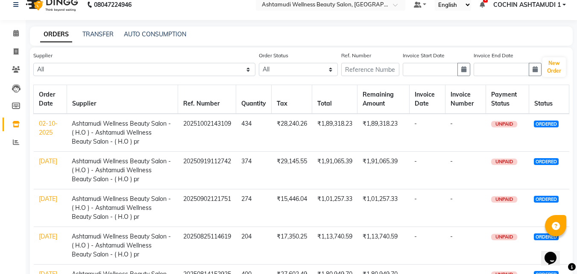
scroll to position [267, 0]
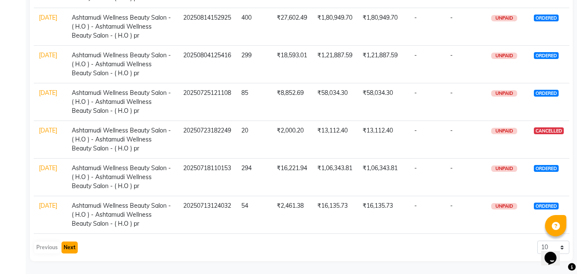
click at [74, 244] on button "Next" at bounding box center [70, 247] width 16 height 12
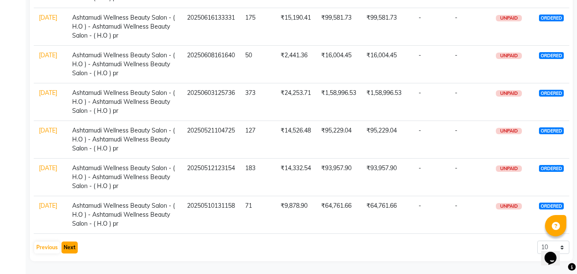
click at [63, 246] on button "Next" at bounding box center [70, 247] width 16 height 12
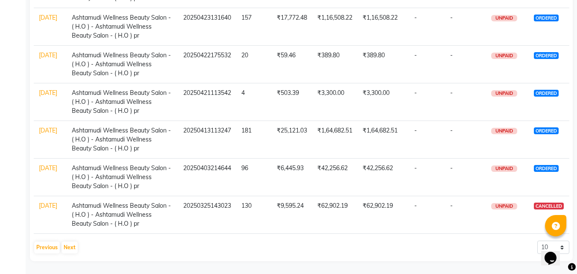
drag, startPoint x: 74, startPoint y: 239, endPoint x: 70, endPoint y: 245, distance: 7.3
click at [74, 240] on div "Order Date Supplier Ref. Number Quantity Tax Total Remaining Amount Invoice Dat…" at bounding box center [301, 42] width 536 height 429
click at [70, 245] on button "Next" at bounding box center [70, 247] width 16 height 12
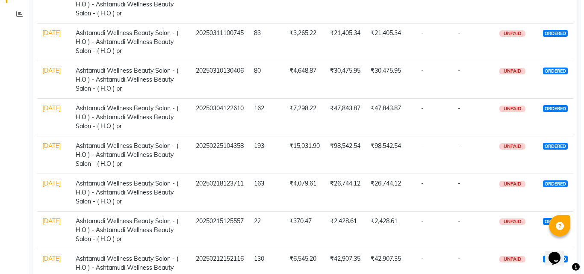
scroll to position [0, 0]
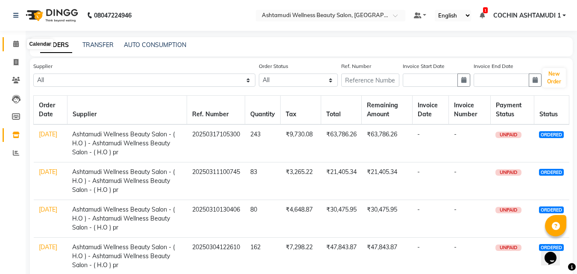
click at [19, 44] on icon at bounding box center [16, 44] width 6 height 6
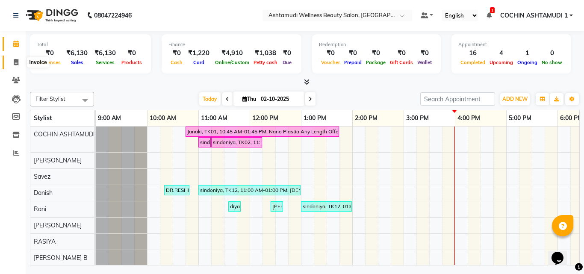
click at [15, 65] on icon at bounding box center [16, 62] width 5 height 6
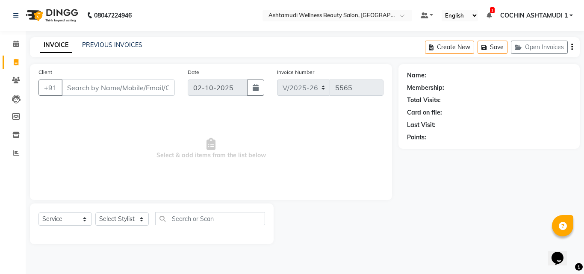
click at [88, 88] on input "Client" at bounding box center [118, 87] width 113 height 16
click at [152, 88] on span "Add Client" at bounding box center [153, 87] width 34 height 9
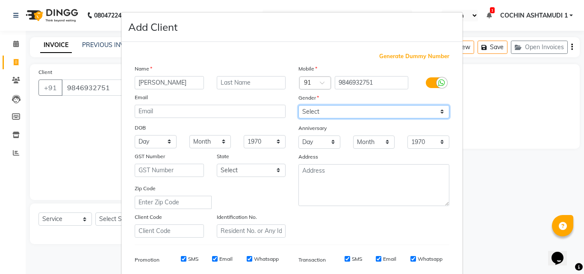
click at [315, 110] on select "Select Male Female Other Prefer Not To Say" at bounding box center [373, 111] width 151 height 13
click at [298, 105] on select "Select Male Female Other Prefer Not To Say" at bounding box center [373, 111] width 151 height 13
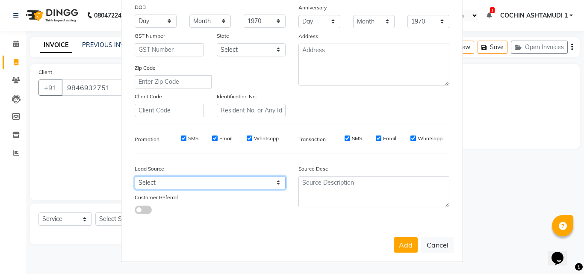
click at [188, 183] on select "Select Walk-in Referral Internet Friend Word of Mouth Advertisement Facebook Ju…" at bounding box center [210, 182] width 151 height 13
click at [135, 176] on select "Select Walk-in Referral Internet Friend Word of Mouth Advertisement Facebook Ju…" at bounding box center [210, 182] width 151 height 13
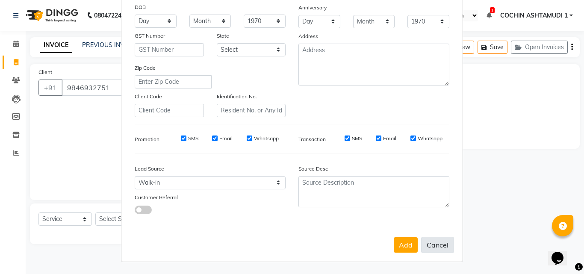
click at [421, 246] on button "Cancel" at bounding box center [437, 245] width 33 height 16
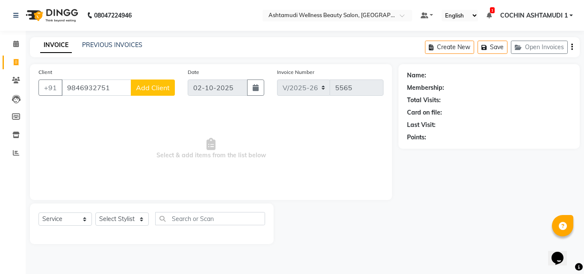
click at [153, 92] on button "Add Client" at bounding box center [153, 87] width 44 height 16
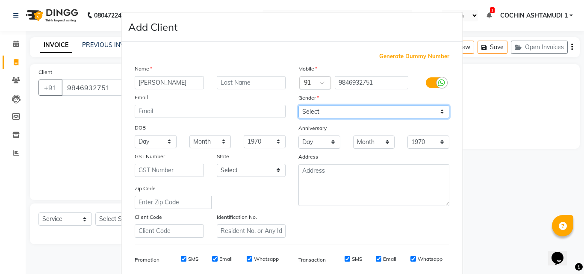
click at [355, 109] on select "Select Male Female Other Prefer Not To Say" at bounding box center [373, 111] width 151 height 13
click at [298, 105] on select "Select Male Female Other Prefer Not To Say" at bounding box center [373, 111] width 151 height 13
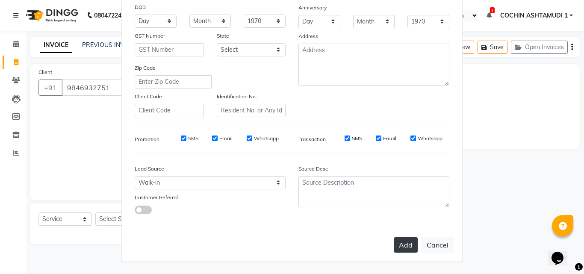
click at [401, 242] on button "Add" at bounding box center [405, 244] width 24 height 15
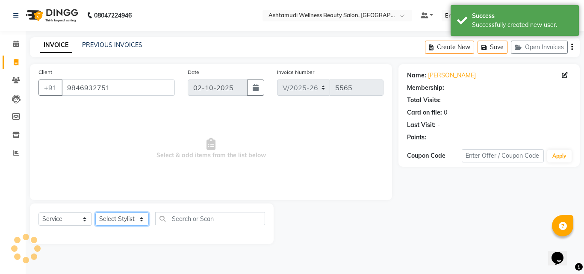
click at [122, 222] on select "Select Stylist [PERSON_NAME](URAJ) [PERSON_NAME] COCHIN ASHTAMUDI Danish Fousiy…" at bounding box center [121, 218] width 53 height 13
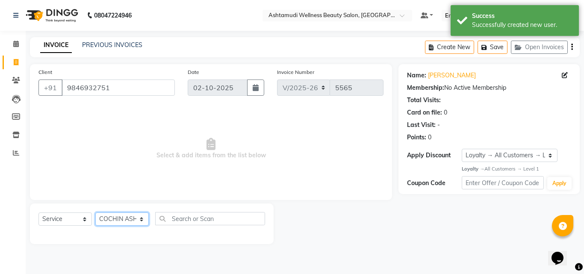
click at [95, 212] on select "Select Stylist [PERSON_NAME](URAJ) [PERSON_NAME] COCHIN ASHTAMUDI Danish Fousiy…" at bounding box center [121, 218] width 53 height 13
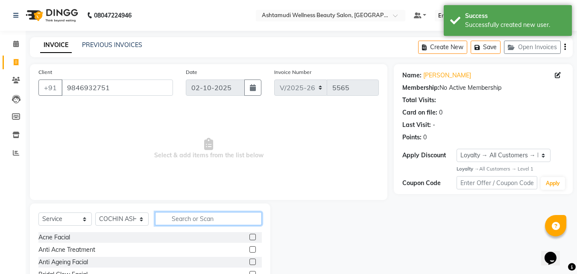
click at [175, 219] on input "text" at bounding box center [208, 218] width 107 height 13
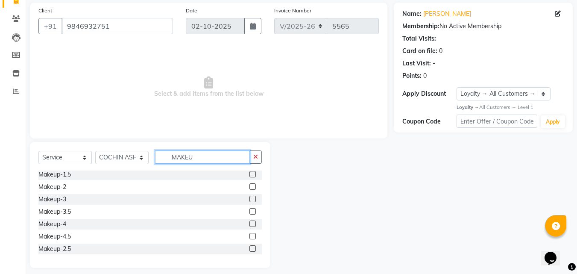
scroll to position [68, 0]
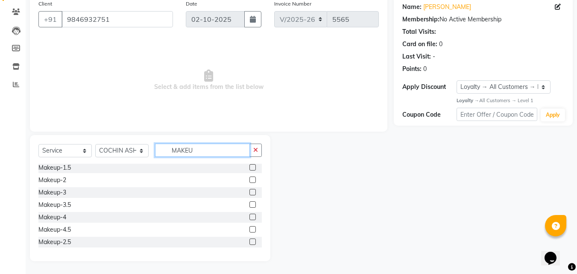
click at [188, 150] on input "MAKEU" at bounding box center [202, 150] width 95 height 13
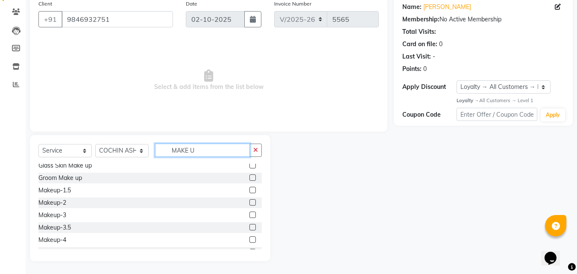
scroll to position [0, 0]
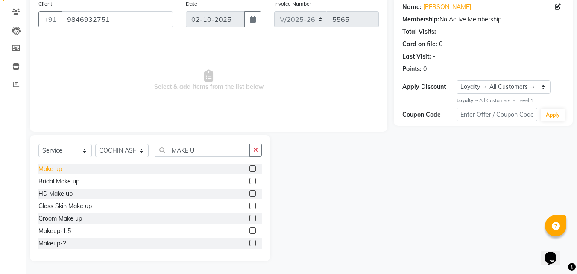
click at [53, 166] on div "Make up" at bounding box center [49, 168] width 23 height 9
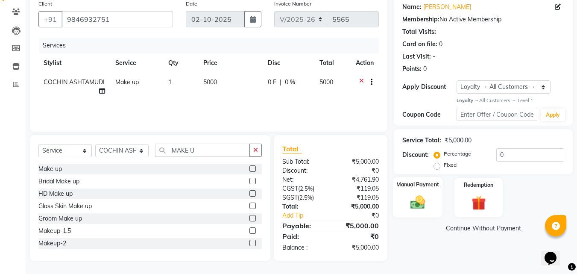
click at [419, 203] on img at bounding box center [418, 202] width 24 height 17
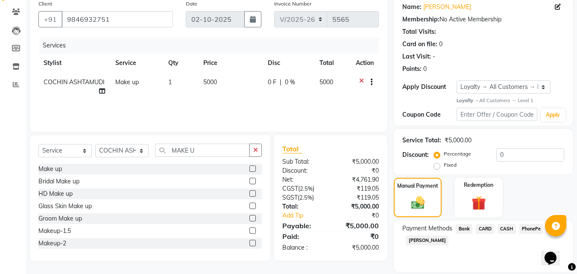
click at [529, 228] on span "PhonePe" at bounding box center [531, 229] width 24 height 10
click at [484, 268] on input "Note:" at bounding box center [512, 270] width 103 height 13
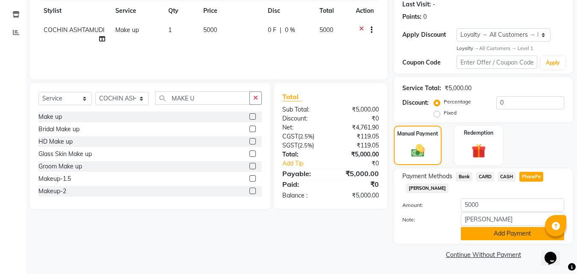
click at [502, 232] on button "Add Payment" at bounding box center [512, 233] width 103 height 13
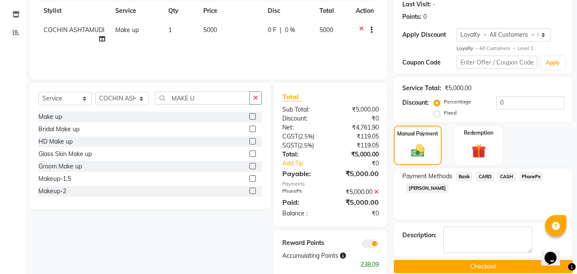
scroll to position [137, 0]
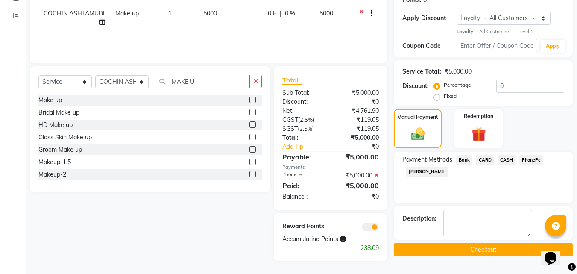
click at [486, 250] on button "Checkout" at bounding box center [483, 249] width 179 height 13
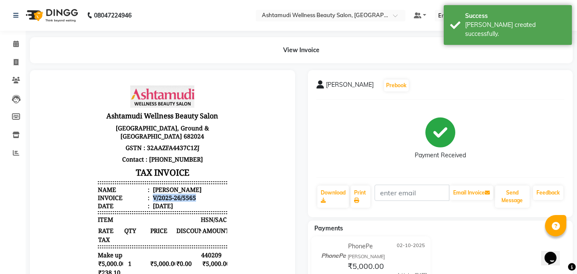
copy div "V/2025-26/5565"
drag, startPoint x: 147, startPoint y: 198, endPoint x: 201, endPoint y: 196, distance: 53.9
click at [201, 196] on li "Invoice : V/2025-26/5565" at bounding box center [162, 198] width 129 height 8
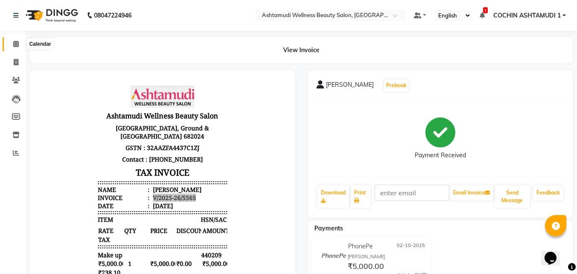
click at [19, 47] on span at bounding box center [16, 44] width 15 height 10
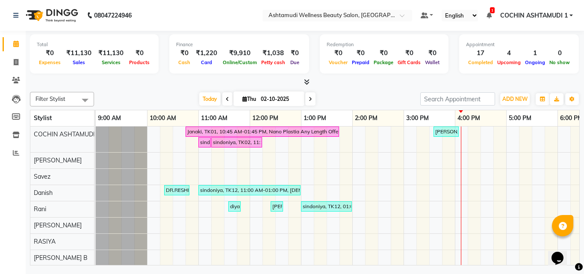
click at [305, 97] on span at bounding box center [310, 98] width 10 height 13
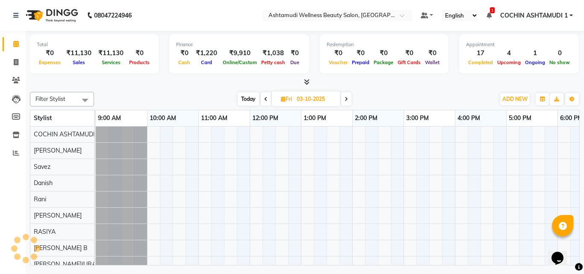
scroll to position [0, 132]
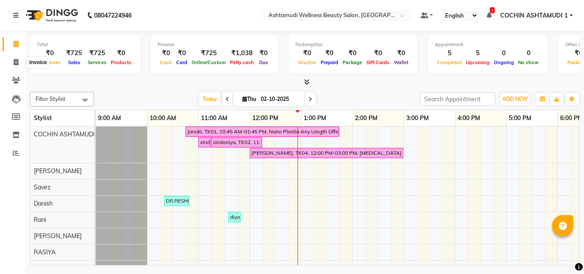
click at [12, 59] on span at bounding box center [16, 63] width 15 height 10
select select "4632"
select select "service"
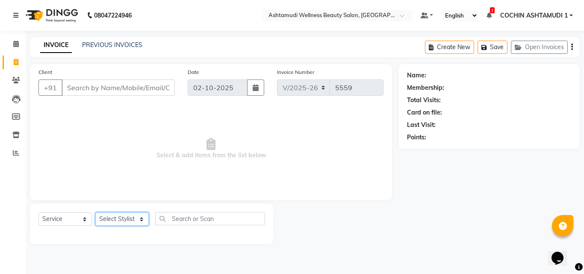
click at [126, 222] on select "Select Stylist" at bounding box center [121, 218] width 53 height 13
select select "80731"
click at [95, 212] on select "Select Stylist [PERSON_NAME](URAJ) [PERSON_NAME] COCHIN ASHTAMUDI Danish Fousiy…" at bounding box center [121, 218] width 53 height 13
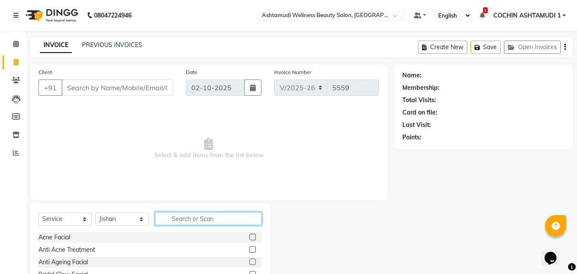
click at [195, 219] on input "text" at bounding box center [208, 218] width 107 height 13
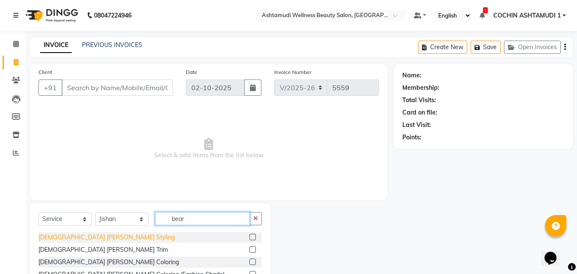
type input "bear"
click at [76, 234] on div "[DEMOGRAPHIC_DATA] [PERSON_NAME] Styling" at bounding box center [106, 237] width 136 height 9
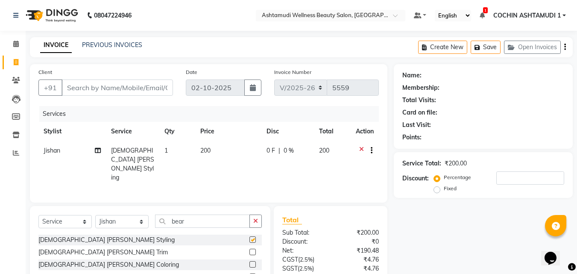
checkbox input "false"
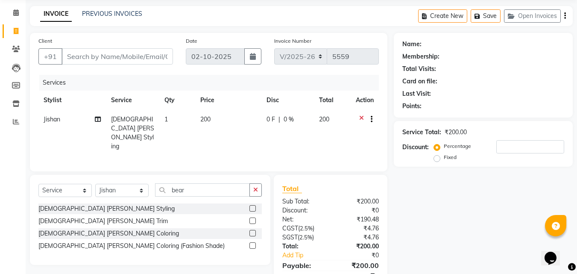
scroll to position [68, 0]
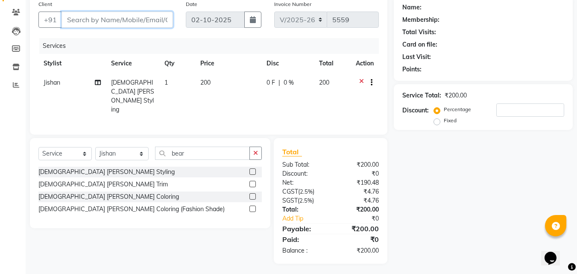
click at [132, 15] on input "Client" at bounding box center [117, 20] width 111 height 16
type input "1"
type input "0"
type input "12345678"
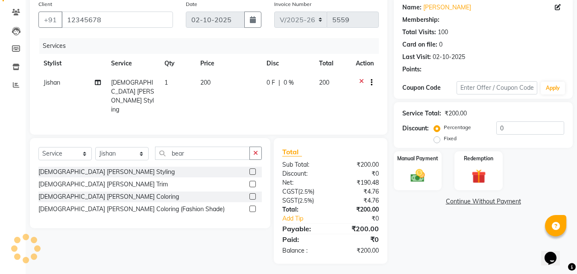
select select "1: Object"
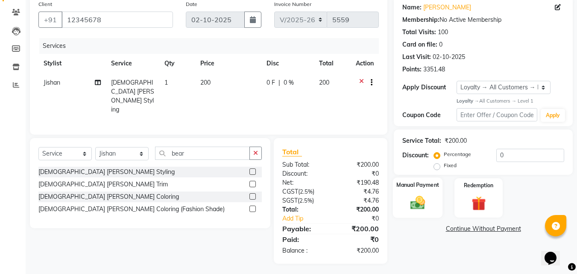
click at [431, 195] on div "Manual Payment" at bounding box center [418, 197] width 50 height 41
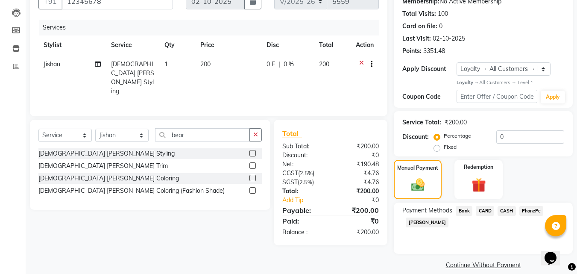
scroll to position [97, 0]
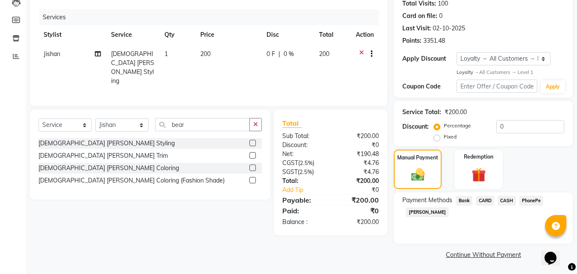
click at [529, 199] on span "PhonePe" at bounding box center [531, 201] width 24 height 10
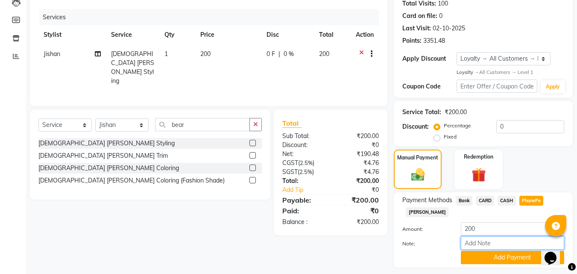
click at [480, 243] on input "Note:" at bounding box center [512, 242] width 103 height 13
type input "RAGHI"
click at [498, 253] on button "Add Payment" at bounding box center [512, 257] width 103 height 13
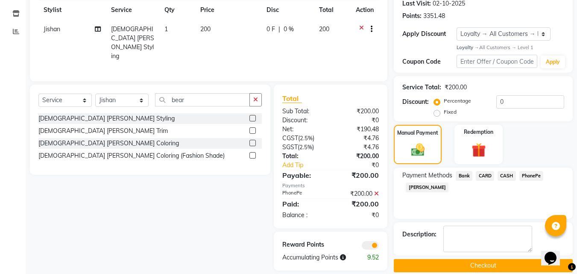
scroll to position [132, 0]
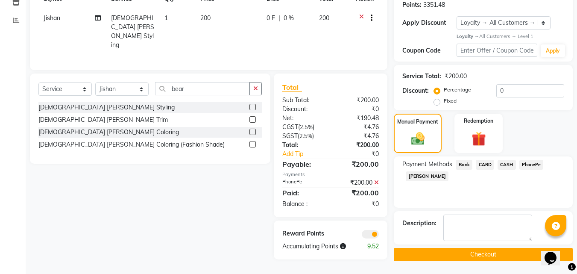
click at [436, 255] on button "Checkout" at bounding box center [483, 254] width 179 height 13
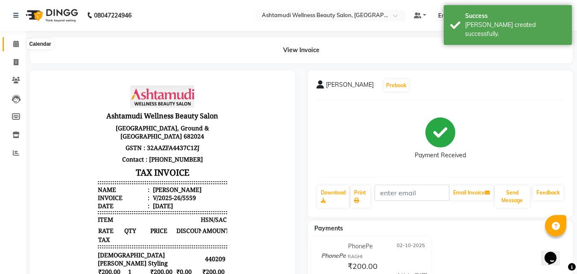
click at [16, 41] on icon at bounding box center [16, 44] width 6 height 6
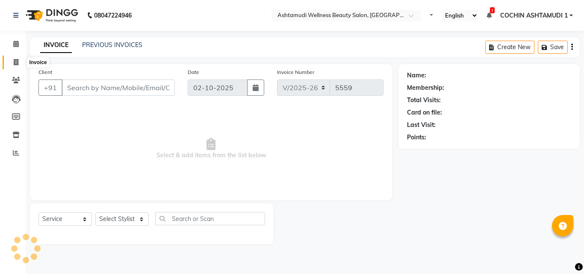
click at [16, 63] on icon at bounding box center [16, 62] width 5 height 6
select select "service"
type input "5559"
select select "4632"
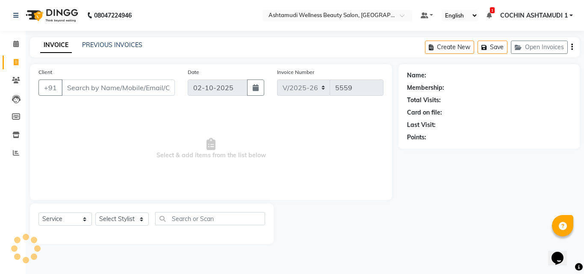
click at [117, 209] on div "Select Service Product Membership Package Voucher Prepaid Gift Card Select Styl…" at bounding box center [152, 223] width 244 height 41
click at [115, 217] on select "Select Stylist [PERSON_NAME](URAJ) [PERSON_NAME] COCHIN ASHTAMUDI Danish Fousiy…" at bounding box center [121, 218] width 53 height 13
select select "44402"
click at [95, 212] on select "Select Stylist [PERSON_NAME](URAJ) [PERSON_NAME] COCHIN ASHTAMUDI Danish Fousiy…" at bounding box center [121, 218] width 53 height 13
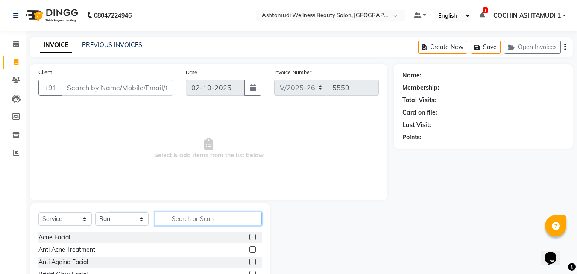
click at [182, 220] on input "text" at bounding box center [208, 218] width 107 height 13
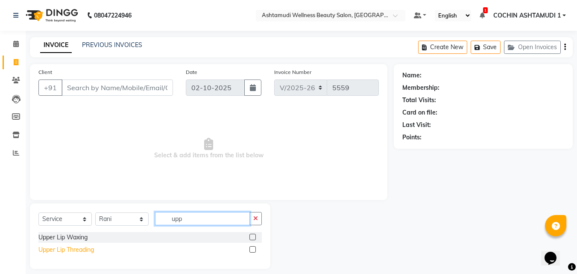
type input "upp"
click at [82, 246] on div "Upper Lip Threading" at bounding box center [66, 249] width 56 height 9
checkbox input "false"
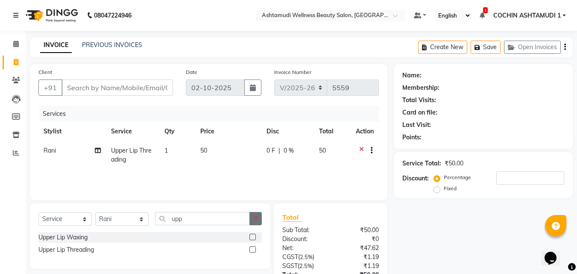
click at [254, 218] on icon "button" at bounding box center [255, 218] width 5 height 6
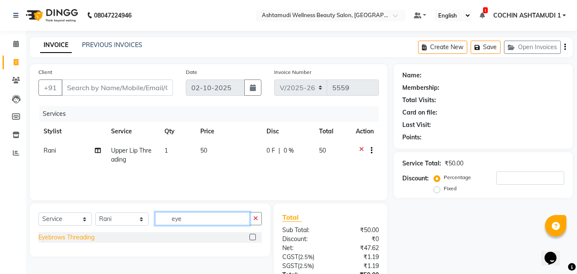
type input "eye"
click at [85, 238] on div "Eyebrows Threading" at bounding box center [66, 237] width 56 height 9
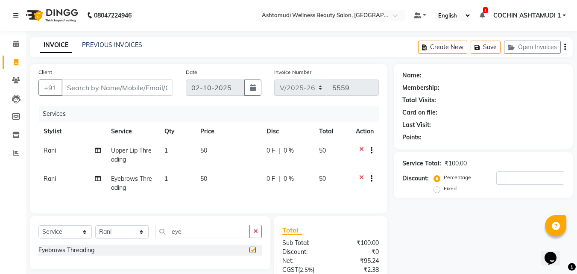
checkbox input "false"
click at [128, 82] on input "Client" at bounding box center [117, 87] width 111 height 16
type input "1"
type input "0"
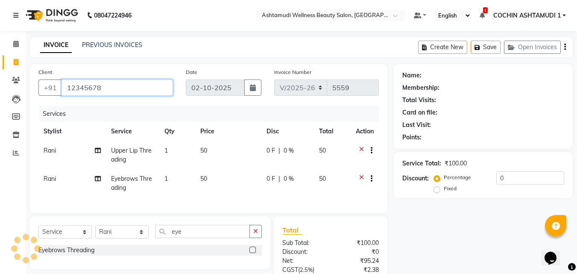
type input "12345678"
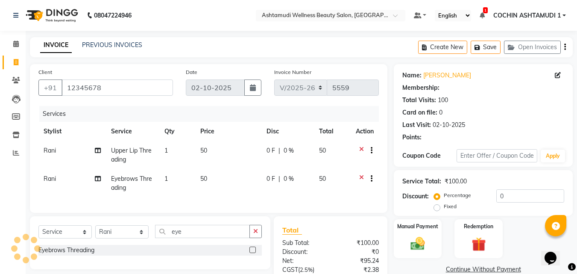
select select "1: Object"
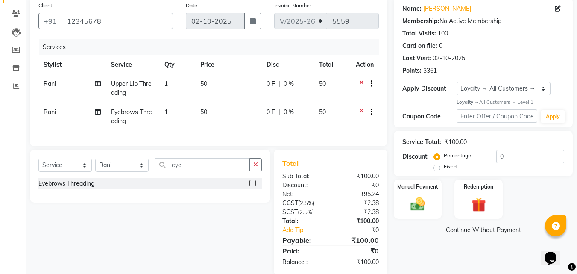
scroll to position [87, 0]
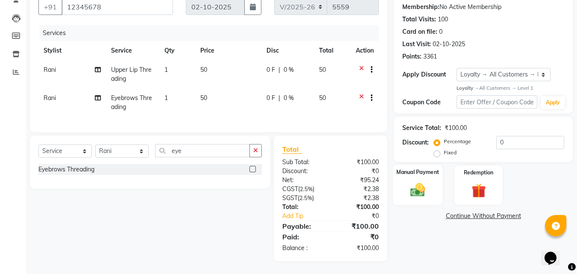
click at [422, 174] on div "Manual Payment" at bounding box center [418, 184] width 50 height 41
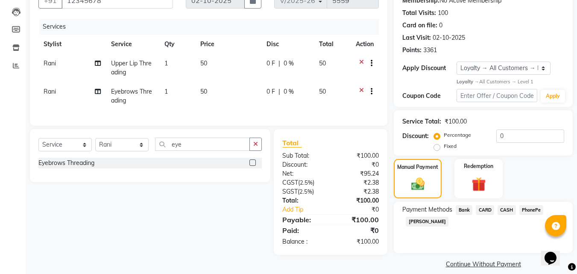
click at [539, 211] on span "PhonePe" at bounding box center [531, 210] width 24 height 10
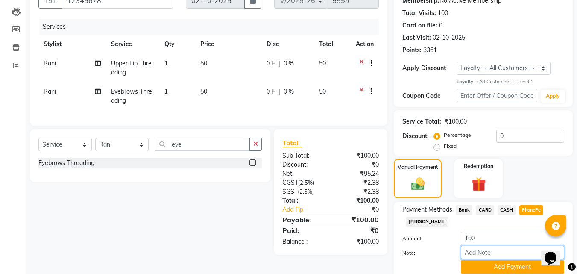
click at [476, 250] on input "Note:" at bounding box center [512, 252] width 103 height 13
type input "RAGHI"
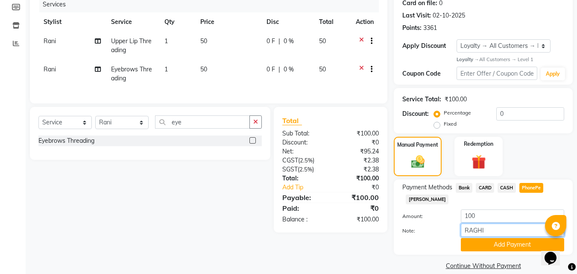
scroll to position [120, 0]
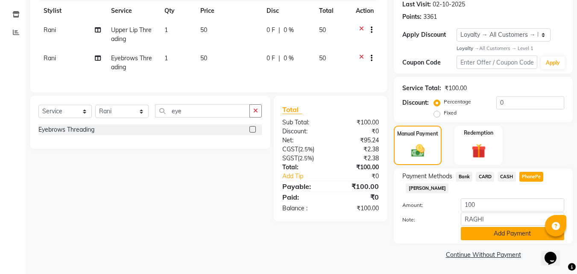
click at [496, 233] on button "Add Payment" at bounding box center [512, 233] width 103 height 13
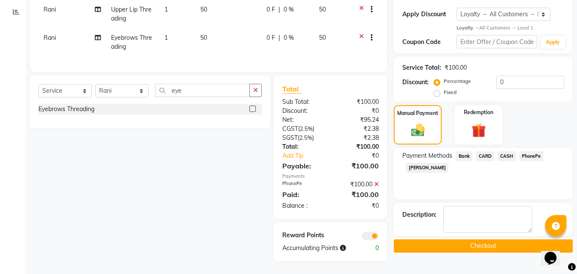
scroll to position [147, 0]
click at [376, 184] on icon at bounding box center [376, 184] width 5 height 6
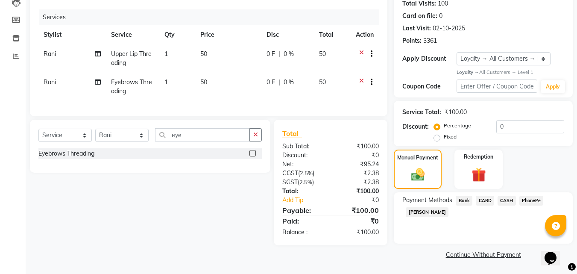
scroll to position [97, 0]
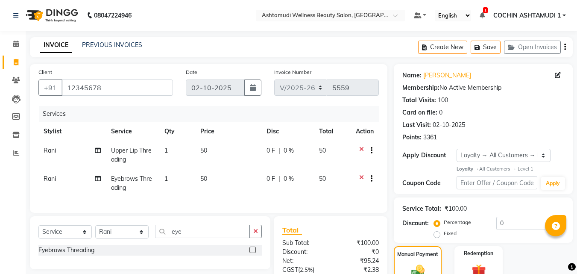
select select "4632"
select select "service"
select select "44402"
select select "1: Object"
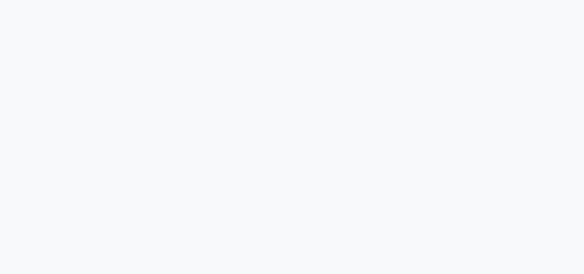
select select "4632"
select select "service"
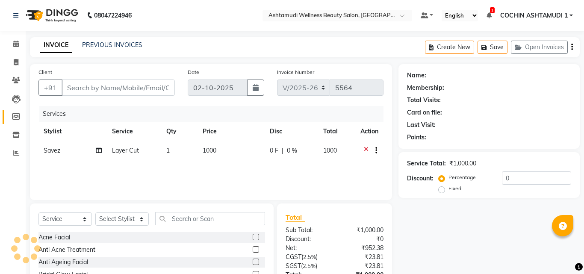
type input "8078736831"
type input "[DATE]"
select select "34115"
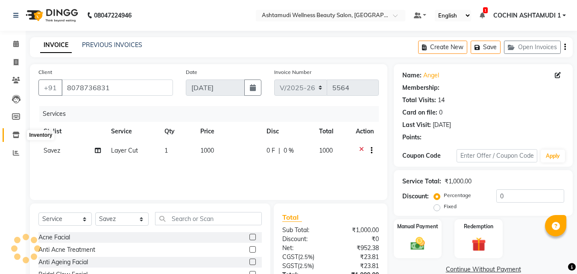
click at [18, 134] on icon at bounding box center [15, 135] width 7 height 6
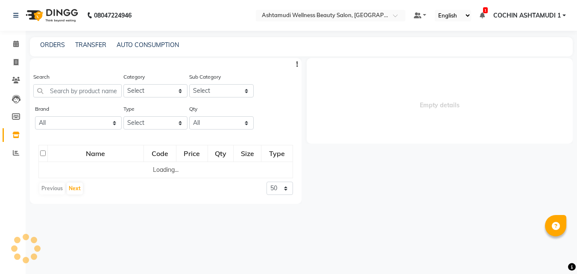
select select
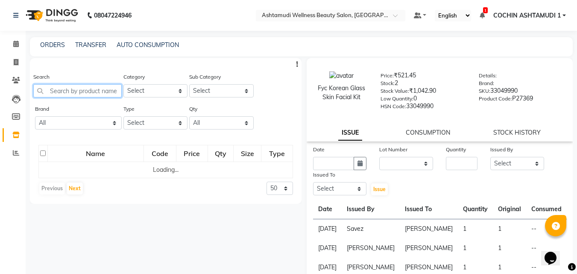
click at [71, 91] on input "text" at bounding box center [77, 90] width 88 height 13
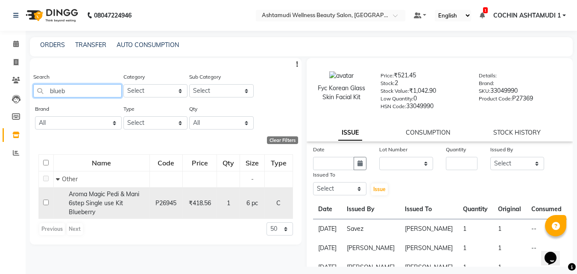
type input "blueb"
click at [106, 201] on span "Aroma Magic Pedi & Mani 6step Single use Kit Blueberry" at bounding box center [104, 203] width 70 height 26
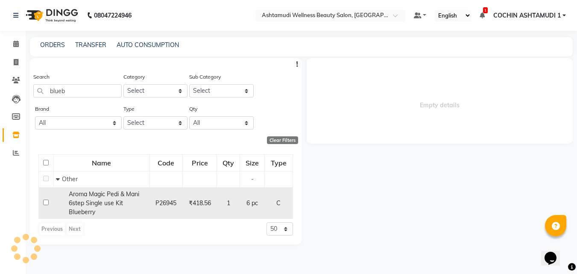
select select
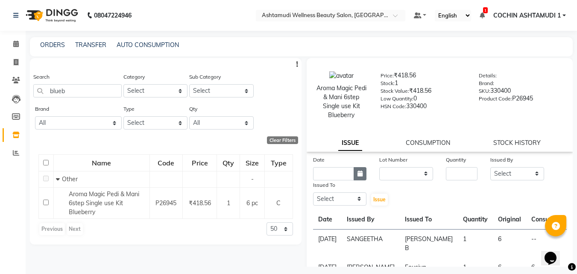
click at [359, 170] on icon "button" at bounding box center [360, 173] width 5 height 6
select select "10"
select select "2025"
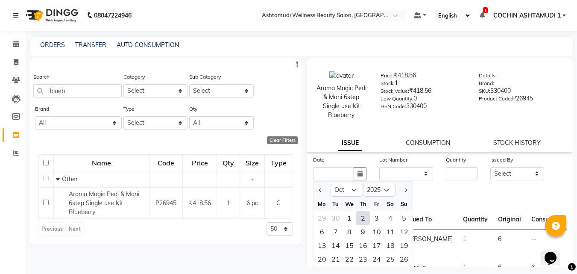
click at [363, 216] on div "2" at bounding box center [363, 218] width 14 height 14
type input "02-10-2025"
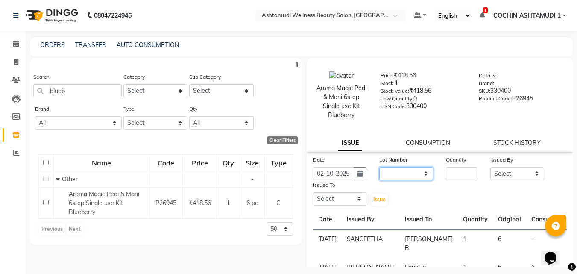
click at [401, 175] on select "None" at bounding box center [406, 173] width 54 height 13
select select "0: null"
click at [379, 167] on select "None" at bounding box center [406, 173] width 54 height 13
click at [448, 178] on input "number" at bounding box center [462, 173] width 32 height 13
type input "1"
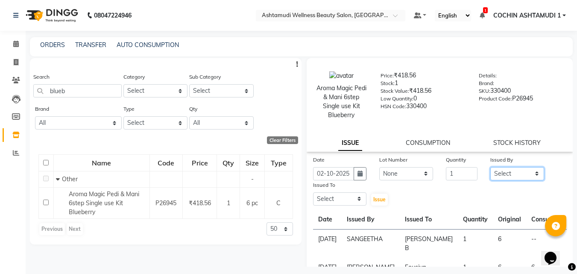
click at [509, 170] on select "Select [PERSON_NAME](URAJ) [PERSON_NAME] COCHIN ASHTAMUDI [DEMOGRAPHIC_DATA] Fo…" at bounding box center [517, 173] width 54 height 13
select select "88294"
click at [490, 167] on select "Select [PERSON_NAME](URAJ) [PERSON_NAME] COCHIN ASHTAMUDI [DEMOGRAPHIC_DATA] Fo…" at bounding box center [517, 173] width 54 height 13
click at [337, 194] on select "Select [PERSON_NAME](URAJ) [PERSON_NAME] COCHIN ASHTAMUDI [DEMOGRAPHIC_DATA] Fo…" at bounding box center [340, 198] width 54 height 13
select select "77500"
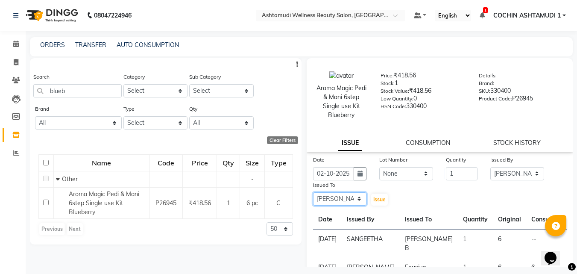
click at [313, 192] on select "Select Aiswarya B Ankith(URAJ) BINU MANGAR COCHIN ASHTAMUDI Danish Fousiya Jish…" at bounding box center [340, 198] width 54 height 13
click at [377, 198] on span "Issue" at bounding box center [379, 199] width 12 height 6
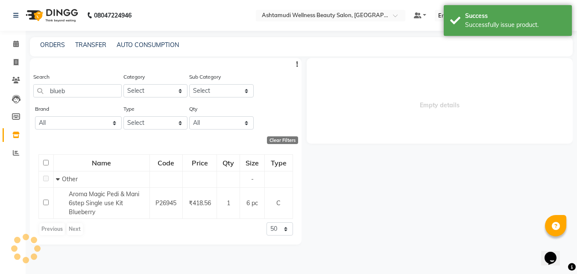
select select
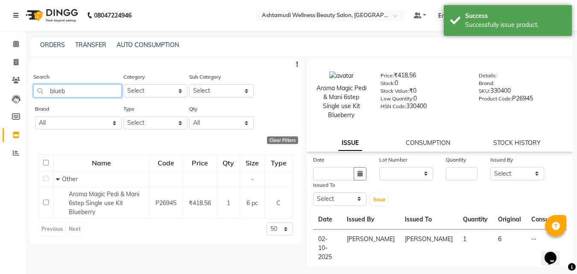
click at [56, 90] on input "blueb" at bounding box center [77, 90] width 88 height 13
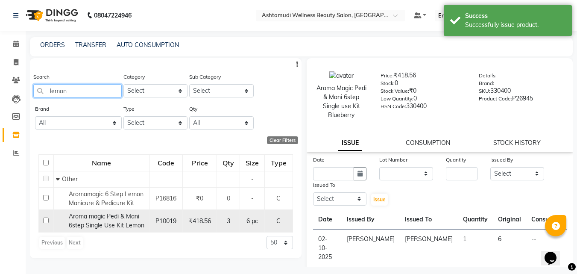
type input "lemon"
click at [105, 216] on span "Aroma magic Pedi & Mani 6step Single Use Kit Lemon" at bounding box center [107, 220] width 76 height 17
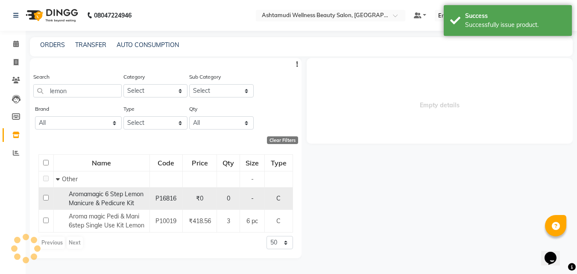
select select
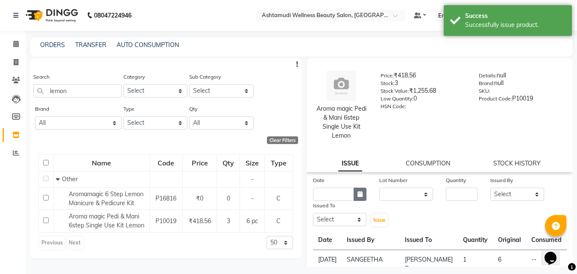
click at [357, 189] on div "Date" at bounding box center [340, 188] width 67 height 25
click at [358, 191] on icon "button" at bounding box center [360, 194] width 5 height 6
select select "10"
select select "2025"
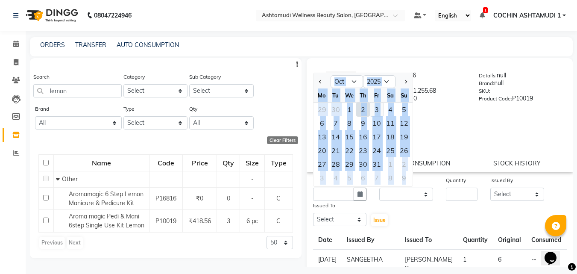
click at [377, 111] on div "3" at bounding box center [377, 110] width 14 height 14
type input "03-10-2025"
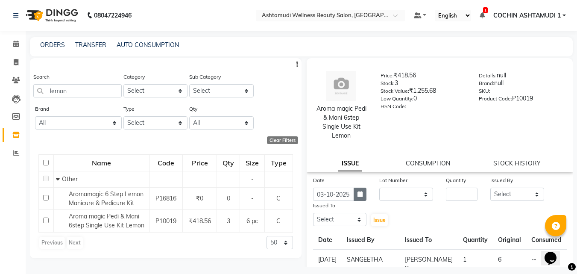
click at [360, 193] on icon "button" at bounding box center [360, 194] width 5 height 6
select select "10"
select select "2025"
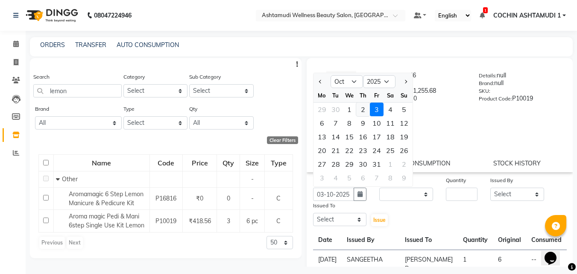
click at [359, 107] on div "2" at bounding box center [363, 110] width 14 height 14
type input "02-10-2025"
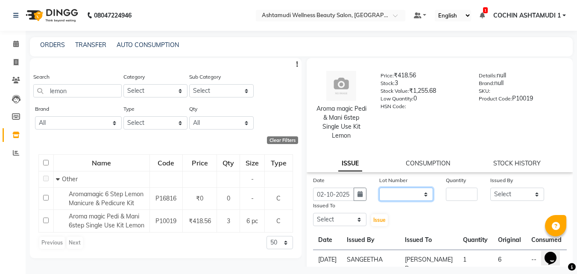
drag, startPoint x: 381, startPoint y: 191, endPoint x: 399, endPoint y: 187, distance: 18.3
click at [381, 191] on select "None" at bounding box center [406, 194] width 54 height 13
select select "0: null"
click at [379, 188] on select "None" at bounding box center [406, 194] width 54 height 13
click at [453, 197] on input "number" at bounding box center [462, 194] width 32 height 13
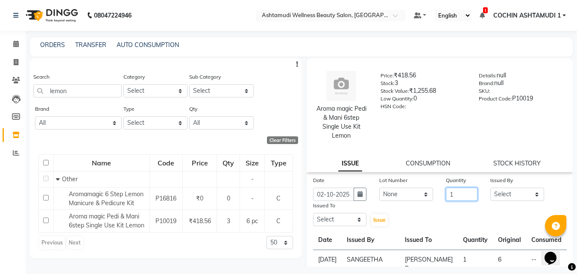
type input "1"
drag, startPoint x: 496, startPoint y: 194, endPoint x: 501, endPoint y: 188, distance: 7.3
click at [496, 194] on select "Select Aiswarya B Ankith(URAJ) BINU MANGAR COCHIN ASHTAMUDI Danish Fousiya Jish…" at bounding box center [517, 194] width 54 height 13
click at [490, 188] on select "Select Aiswarya B Ankith(URAJ) BINU MANGAR COCHIN ASHTAMUDI Danish Fousiya Jish…" at bounding box center [517, 194] width 54 height 13
drag, startPoint x: 495, startPoint y: 196, endPoint x: 496, endPoint y: 189, distance: 6.9
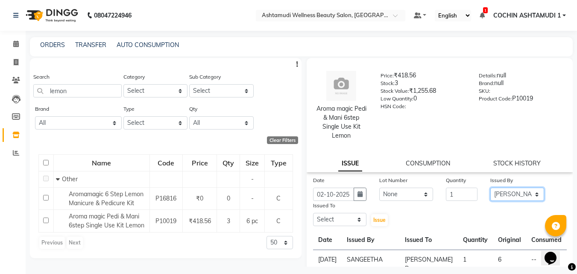
click at [495, 196] on select "Select Aiswarya B Ankith(URAJ) BINU MANGAR COCHIN ASHTAMUDI Danish Fousiya Jish…" at bounding box center [517, 194] width 54 height 13
select select "88228"
click at [490, 188] on select "Select Aiswarya B Ankith(URAJ) BINU MANGAR COCHIN ASHTAMUDI Danish Fousiya Jish…" at bounding box center [517, 194] width 54 height 13
click at [326, 222] on select "Select Aiswarya B Ankith(URAJ) BINU MANGAR COCHIN ASHTAMUDI Danish Fousiya Jish…" at bounding box center [340, 219] width 54 height 13
select select "77500"
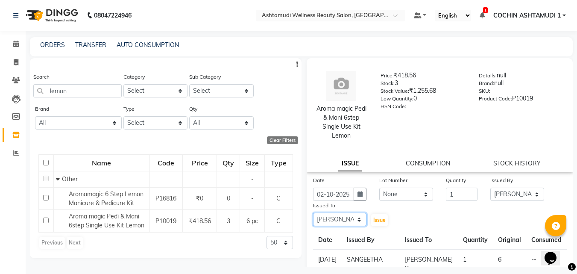
click at [313, 213] on select "Select Aiswarya B Ankith(URAJ) BINU MANGAR COCHIN ASHTAMUDI Danish Fousiya Jish…" at bounding box center [340, 219] width 54 height 13
click at [377, 217] on span "Issue" at bounding box center [379, 220] width 12 height 6
select select
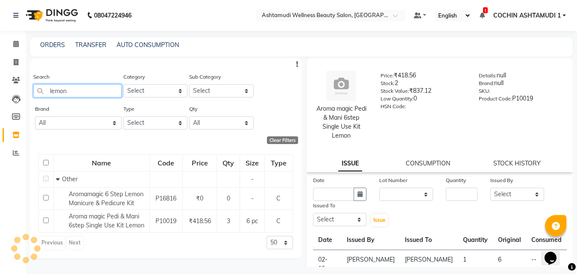
click at [65, 90] on input "lemon" at bounding box center [77, 90] width 88 height 13
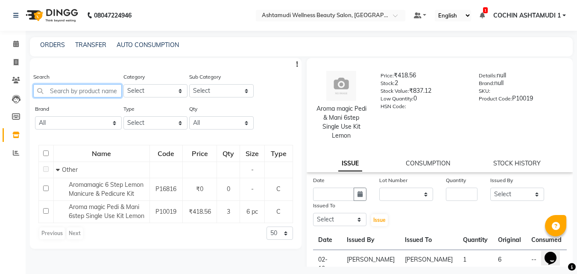
paste input "BTC Nourishing Bubble Serum"
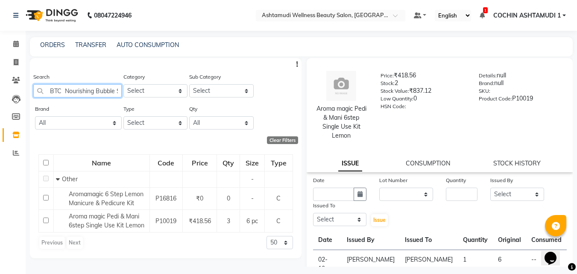
scroll to position [0, 17]
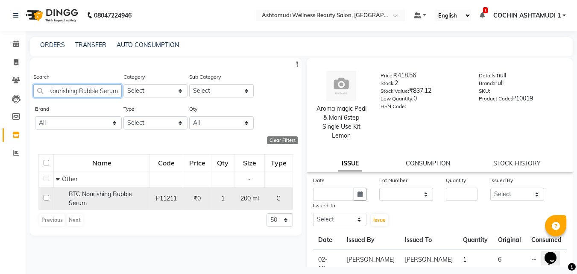
type input "BTC Nourishing Bubble Serum"
click at [124, 194] on span "BTC Nourishing Bubble Serum" at bounding box center [100, 198] width 63 height 17
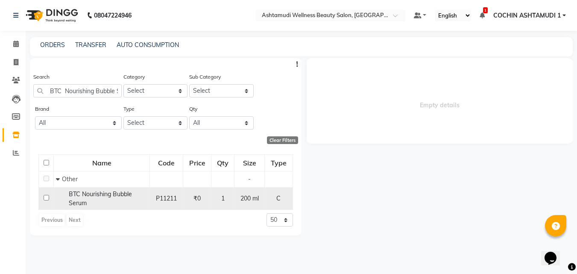
select select
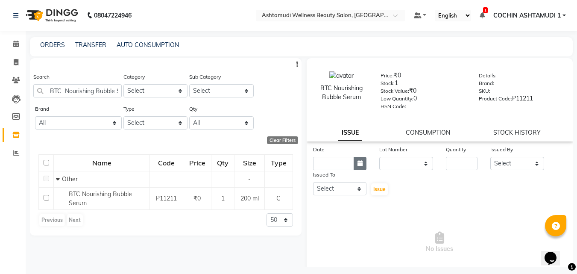
click at [362, 165] on button "button" at bounding box center [360, 163] width 13 height 13
select select "10"
select select "2025"
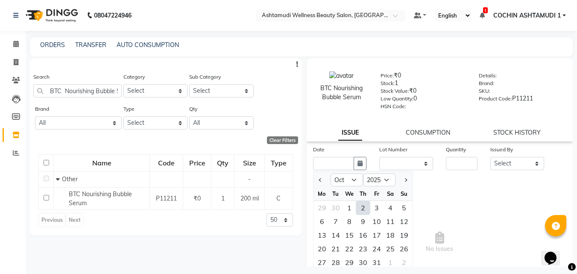
click at [362, 207] on div "2" at bounding box center [363, 208] width 14 height 14
type input "02-10-2025"
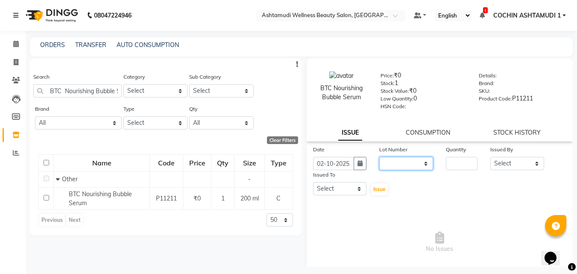
click at [391, 164] on select "None" at bounding box center [406, 163] width 54 height 13
select select "0: null"
click at [379, 157] on select "None" at bounding box center [406, 163] width 54 height 13
click at [463, 162] on input "number" at bounding box center [462, 163] width 32 height 13
type input "1"
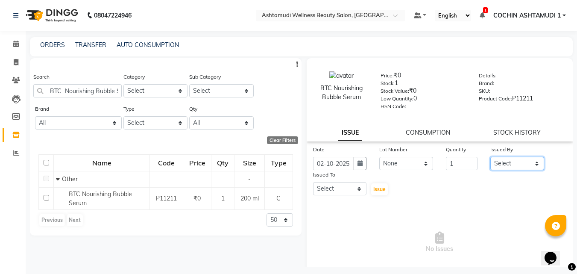
drag, startPoint x: 511, startPoint y: 167, endPoint x: 511, endPoint y: 157, distance: 9.8
click at [511, 167] on select "Select Aiswarya B Ankith(URAJ) BINU MANGAR COCHIN ASHTAMUDI Danish Fousiya Jish…" at bounding box center [517, 163] width 54 height 13
click at [490, 157] on select "Select Aiswarya B Ankith(URAJ) BINU MANGAR COCHIN ASHTAMUDI Danish Fousiya Jish…" at bounding box center [517, 163] width 54 height 13
click at [512, 164] on select "Select Aiswarya B Ankith(URAJ) BINU MANGAR COCHIN ASHTAMUDI Danish Fousiya Jish…" at bounding box center [517, 163] width 54 height 13
click at [490, 157] on select "Select Aiswarya B Ankith(URAJ) BINU MANGAR COCHIN ASHTAMUDI Danish Fousiya Jish…" at bounding box center [517, 163] width 54 height 13
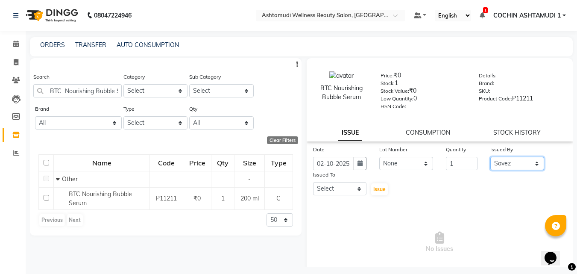
drag, startPoint x: 513, startPoint y: 165, endPoint x: 513, endPoint y: 161, distance: 4.7
click at [513, 165] on select "Select Aiswarya B Ankith(URAJ) BINU MANGAR COCHIN ASHTAMUDI Danish Fousiya Jish…" at bounding box center [517, 163] width 54 height 13
select select "91339"
click at [490, 157] on select "Select Aiswarya B Ankith(URAJ) BINU MANGAR COCHIN ASHTAMUDI Danish Fousiya Jish…" at bounding box center [517, 163] width 54 height 13
click at [342, 188] on select "Select Aiswarya B Ankith(URAJ) BINU MANGAR COCHIN ASHTAMUDI Danish Fousiya Jish…" at bounding box center [340, 188] width 54 height 13
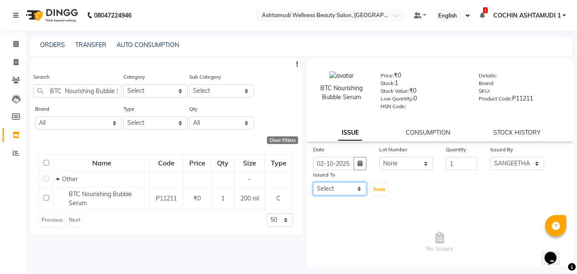
select select "77500"
click at [313, 182] on select "Select Aiswarya B Ankith(URAJ) BINU MANGAR COCHIN ASHTAMUDI Danish Fousiya Jish…" at bounding box center [340, 188] width 54 height 13
click at [373, 188] on span "Issue" at bounding box center [379, 189] width 12 height 6
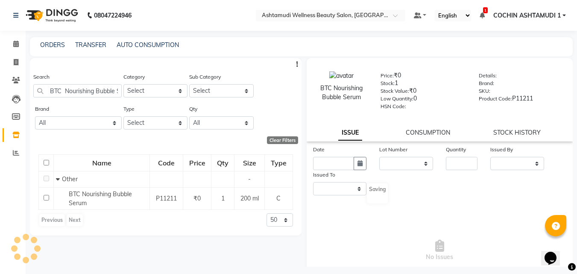
select select
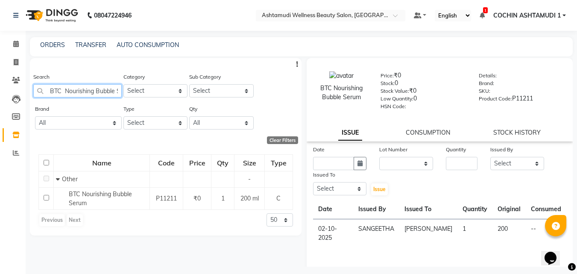
click at [91, 91] on input "BTC Nourishing Bubble Serum" at bounding box center [77, 90] width 88 height 13
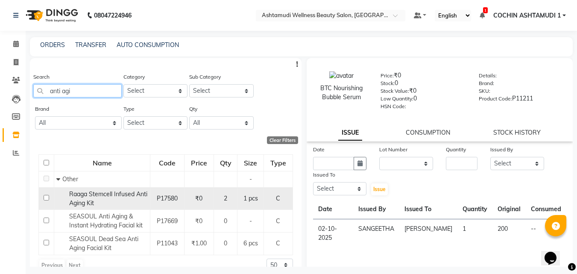
type input "anti agi"
click at [100, 197] on span "Raaga Stemcell Infused Anti Aging Kit" at bounding box center [108, 198] width 78 height 17
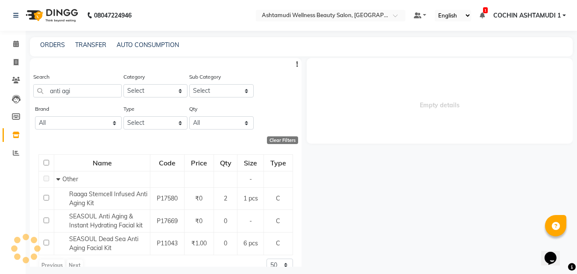
select select
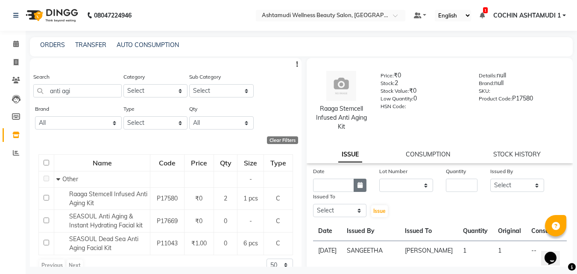
click at [360, 182] on icon "button" at bounding box center [360, 185] width 5 height 6
select select "10"
select select "2025"
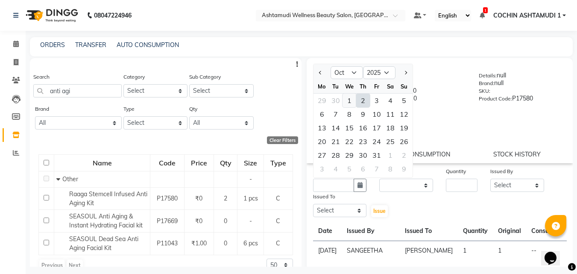
click at [351, 100] on div "1" at bounding box center [350, 101] width 14 height 14
type input "01-10-2025"
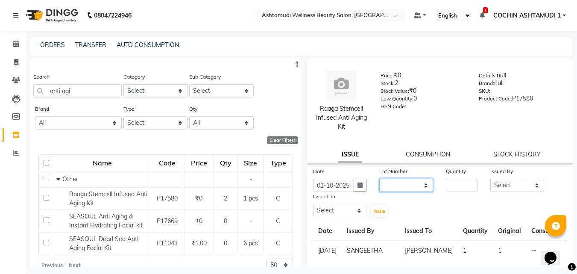
click at [393, 184] on select "None" at bounding box center [406, 185] width 54 height 13
select select "0: null"
click at [379, 179] on select "None" at bounding box center [406, 185] width 54 height 13
click at [452, 185] on input "number" at bounding box center [462, 185] width 32 height 13
type input "1"
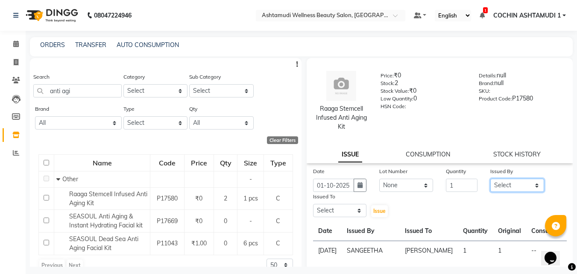
click at [500, 181] on select "Select Aiswarya B Ankith(URAJ) BINU MANGAR COCHIN ASHTAMUDI Danish Fousiya Jish…" at bounding box center [517, 185] width 54 height 13
select select "45926"
click at [490, 179] on select "Select Aiswarya B Ankith(URAJ) BINU MANGAR COCHIN ASHTAMUDI Danish Fousiya Jish…" at bounding box center [517, 185] width 54 height 13
click at [337, 210] on select "Select Aiswarya B Ankith(URAJ) BINU MANGAR COCHIN ASHTAMUDI Danish Fousiya Jish…" at bounding box center [340, 210] width 54 height 13
select select "77500"
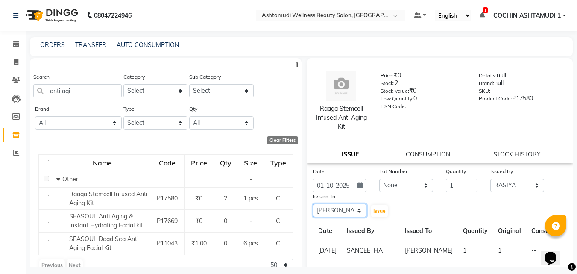
click at [313, 204] on select "Select Aiswarya B Ankith(URAJ) BINU MANGAR COCHIN ASHTAMUDI Danish Fousiya Jish…" at bounding box center [340, 210] width 54 height 13
click at [378, 213] on span "Issue" at bounding box center [379, 211] width 12 height 6
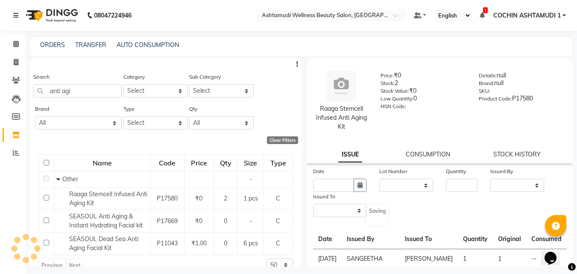
select select
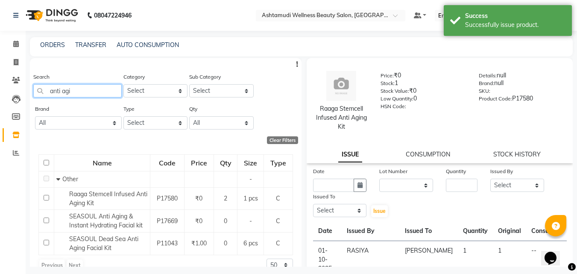
click at [54, 90] on input "anti agi" at bounding box center [77, 90] width 88 height 13
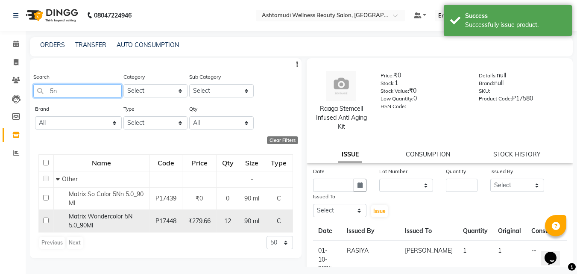
type input "5n"
click at [120, 216] on span "Matrix Wondercolor 5N 5.0_90Ml" at bounding box center [101, 220] width 64 height 17
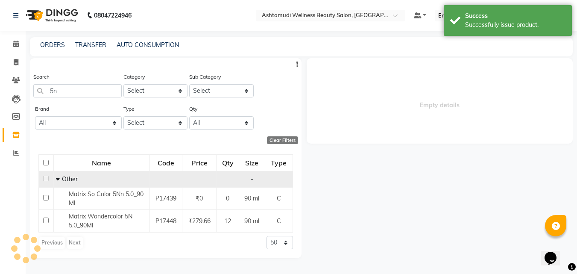
select select
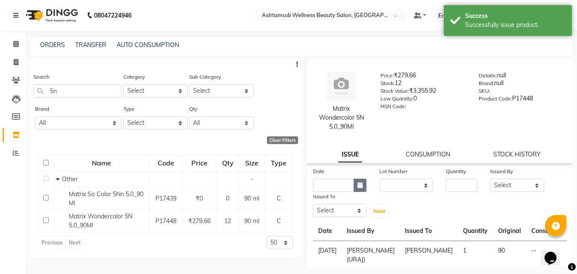
click at [363, 182] on button "button" at bounding box center [360, 185] width 13 height 13
select select "10"
select select "2025"
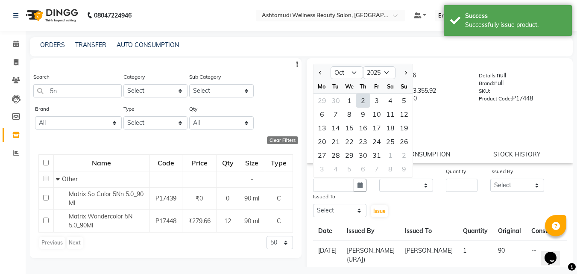
click at [362, 99] on div "2" at bounding box center [363, 101] width 14 height 14
type input "02-10-2025"
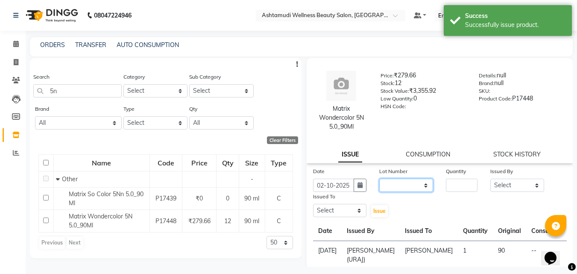
click at [388, 187] on select "None" at bounding box center [406, 185] width 54 height 13
select select "0: null"
click at [379, 179] on select "None" at bounding box center [406, 185] width 54 height 13
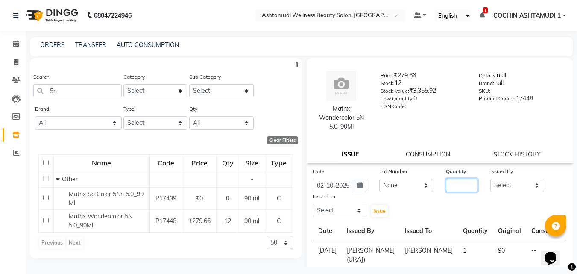
click at [455, 185] on input "number" at bounding box center [462, 185] width 32 height 13
type input "3"
click at [493, 185] on select "Select Aiswarya B Ankith(URAJ) BINU MANGAR COCHIN ASHTAMUDI Danish Fousiya Jish…" at bounding box center [517, 185] width 54 height 13
select select "88466"
click at [490, 179] on select "Select Aiswarya B Ankith(URAJ) BINU MANGAR COCHIN ASHTAMUDI Danish Fousiya Jish…" at bounding box center [517, 185] width 54 height 13
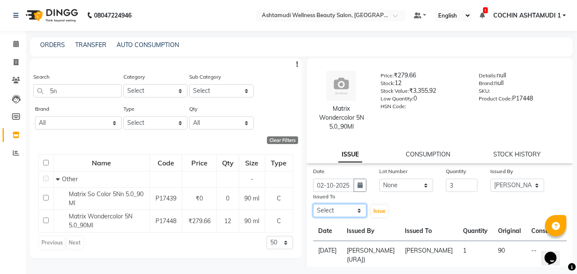
click at [346, 207] on select "Select Aiswarya B Ankith(URAJ) BINU MANGAR COCHIN ASHTAMUDI Danish Fousiya Jish…" at bounding box center [340, 210] width 54 height 13
select select "77499"
click at [313, 204] on select "Select Aiswarya B Ankith(URAJ) BINU MANGAR COCHIN ASHTAMUDI Danish Fousiya Jish…" at bounding box center [340, 210] width 54 height 13
click at [378, 215] on button "Issue" at bounding box center [379, 211] width 17 height 12
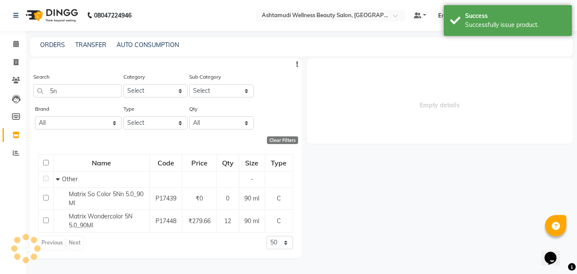
select select
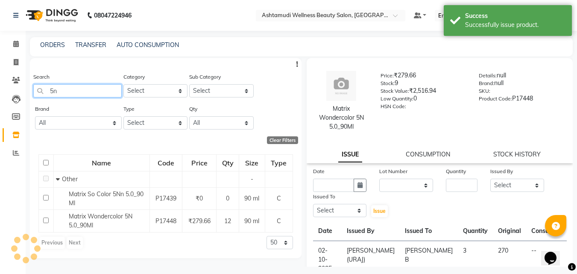
click at [56, 87] on input "5n" at bounding box center [77, 90] width 88 height 13
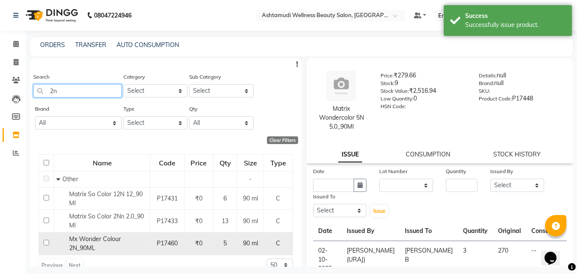
type input "2n"
click at [100, 237] on span "Mx Wonder Colour 2N_90ML" at bounding box center [95, 243] width 52 height 17
select select
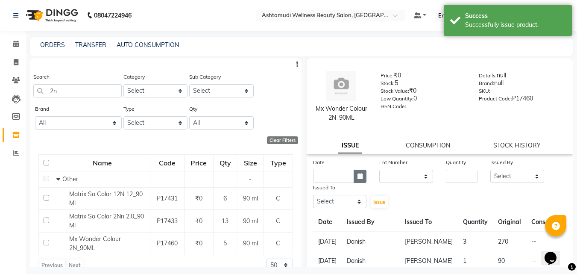
click at [354, 179] on button "button" at bounding box center [360, 176] width 13 height 13
select select "10"
select select "2025"
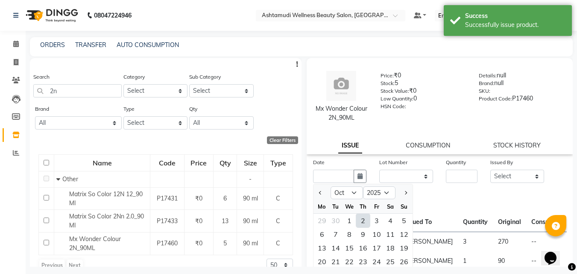
click at [361, 219] on div "2" at bounding box center [363, 221] width 14 height 14
type input "02-10-2025"
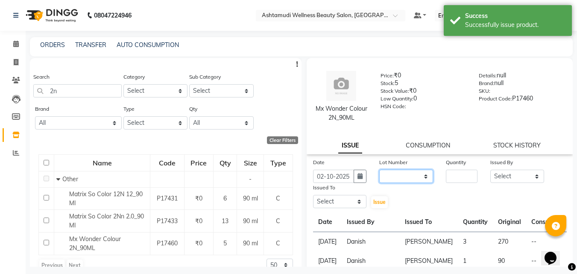
drag, startPoint x: 394, startPoint y: 180, endPoint x: 401, endPoint y: 182, distance: 7.7
click at [394, 180] on select "None" at bounding box center [406, 176] width 54 height 13
select select "0: null"
click at [379, 170] on select "None" at bounding box center [406, 176] width 54 height 13
click at [471, 179] on input "number" at bounding box center [462, 176] width 32 height 13
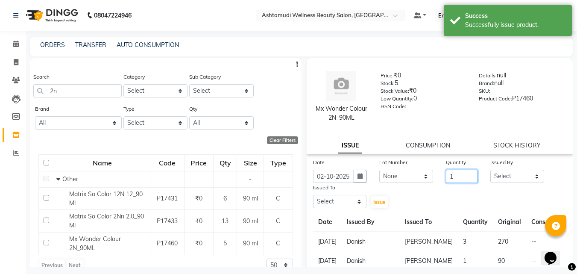
type input "1"
drag, startPoint x: 500, startPoint y: 176, endPoint x: 500, endPoint y: 171, distance: 5.6
click at [500, 176] on select "Select Aiswarya B Ankith(URAJ) BINU MANGAR COCHIN ASHTAMUDI Danish Fousiya Jish…" at bounding box center [517, 176] width 54 height 13
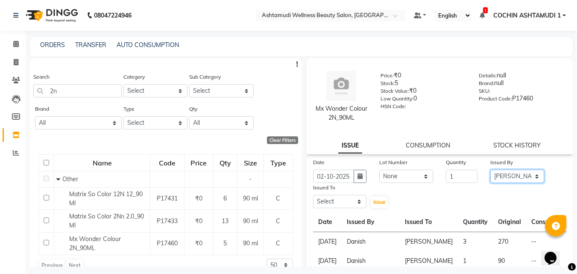
click at [490, 170] on select "Select Aiswarya B Ankith(URAJ) BINU MANGAR COCHIN ASHTAMUDI Danish Fousiya Jish…" at bounding box center [517, 176] width 54 height 13
click at [502, 175] on select "Select Aiswarya B Ankith(URAJ) BINU MANGAR COCHIN ASHTAMUDI Danish Fousiya Jish…" at bounding box center [517, 176] width 54 height 13
select select "91339"
click at [490, 170] on select "Select Aiswarya B Ankith(URAJ) BINU MANGAR COCHIN ASHTAMUDI Danish Fousiya Jish…" at bounding box center [517, 176] width 54 height 13
drag, startPoint x: 343, startPoint y: 200, endPoint x: 299, endPoint y: 70, distance: 137.3
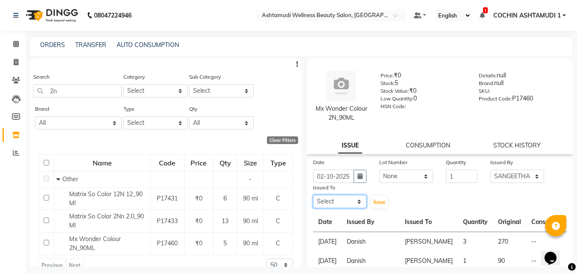
click at [343, 200] on select "Select Aiswarya B Ankith(URAJ) BINU MANGAR COCHIN ASHTAMUDI Danish Fousiya Jish…" at bounding box center [340, 201] width 54 height 13
select select "77499"
click at [313, 195] on select "Select Aiswarya B Ankith(URAJ) BINU MANGAR COCHIN ASHTAMUDI Danish Fousiya Jish…" at bounding box center [340, 201] width 54 height 13
click at [373, 201] on span "Issue" at bounding box center [379, 202] width 12 height 6
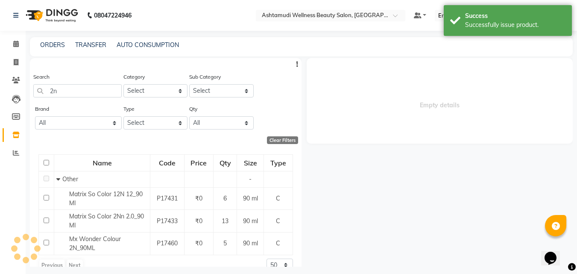
select select
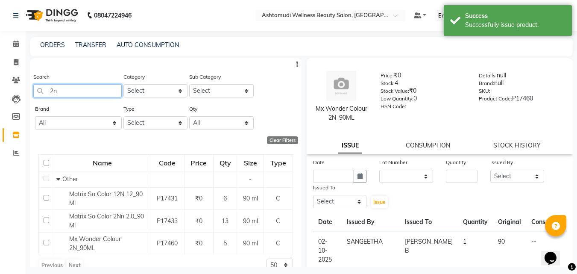
click at [50, 93] on input "2n" at bounding box center [77, 90] width 88 height 13
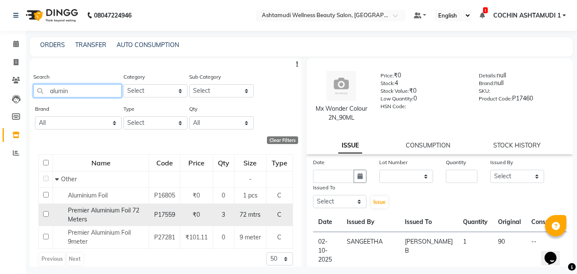
type input "alumin"
click at [90, 213] on span "Premier Aluminium Foil 72 Meters" at bounding box center [103, 214] width 71 height 17
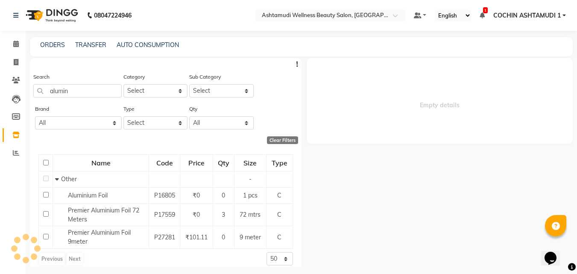
select select
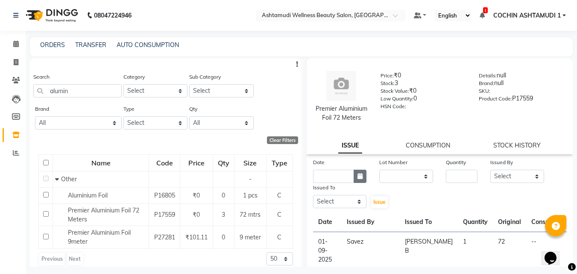
click at [364, 183] on button "button" at bounding box center [360, 176] width 13 height 13
select select "10"
select select "2025"
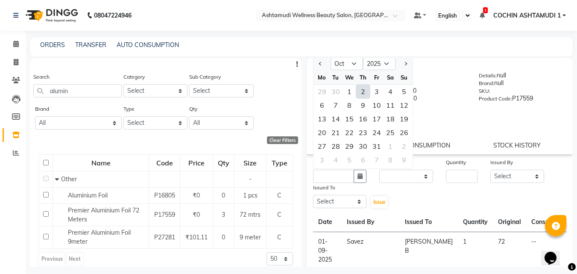
click at [365, 98] on div "2" at bounding box center [363, 92] width 14 height 14
type input "02-10-2025"
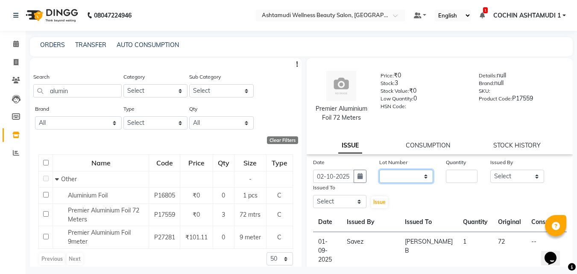
click at [398, 183] on select "None" at bounding box center [406, 176] width 54 height 13
select select "0: null"
click at [379, 179] on select "None" at bounding box center [406, 176] width 54 height 13
click at [451, 183] on input "number" at bounding box center [462, 176] width 32 height 13
type input "1"
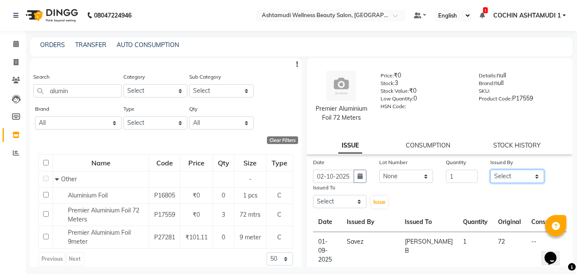
drag, startPoint x: 502, startPoint y: 185, endPoint x: 504, endPoint y: 180, distance: 5.0
click at [502, 183] on select "Select Aiswarya B Ankith(URAJ) BINU MANGAR COCHIN ASHTAMUDI Danish Fousiya Jish…" at bounding box center [517, 176] width 54 height 13
select select "88294"
click at [490, 179] on select "Select Aiswarya B Ankith(URAJ) BINU MANGAR COCHIN ASHTAMUDI Danish Fousiya Jish…" at bounding box center [517, 176] width 54 height 13
click at [327, 206] on select "Select Aiswarya B Ankith(URAJ) BINU MANGAR COCHIN ASHTAMUDI Danish Fousiya Jish…" at bounding box center [340, 201] width 54 height 13
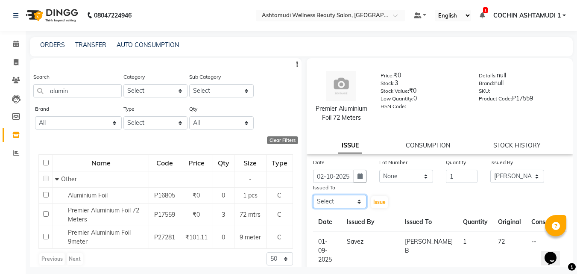
select select "77500"
click at [313, 204] on select "Select Aiswarya B Ankith(URAJ) BINU MANGAR COCHIN ASHTAMUDI Danish Fousiya Jish…" at bounding box center [340, 201] width 54 height 13
click at [371, 208] on button "Issue" at bounding box center [379, 202] width 17 height 12
select select
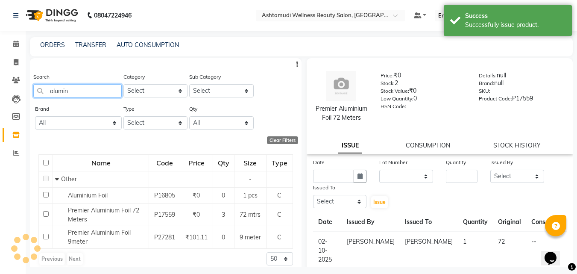
click at [51, 91] on input "alumin" at bounding box center [77, 90] width 88 height 13
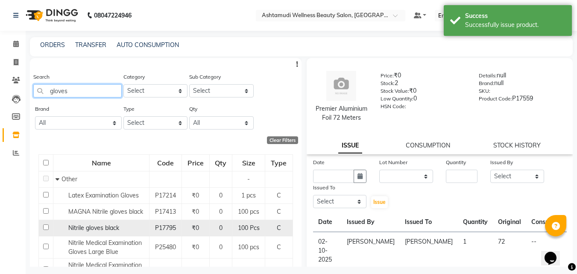
type input "gloves"
click at [102, 229] on span "Nitrile gloves black" at bounding box center [93, 228] width 51 height 8
select select
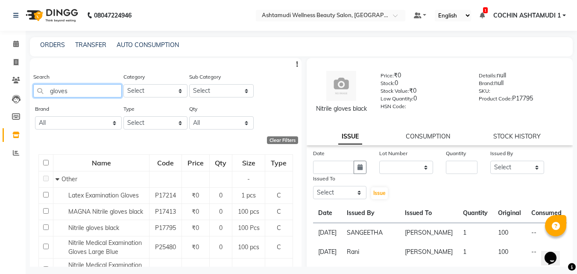
click at [90, 90] on input "gloves" at bounding box center [77, 90] width 88 height 13
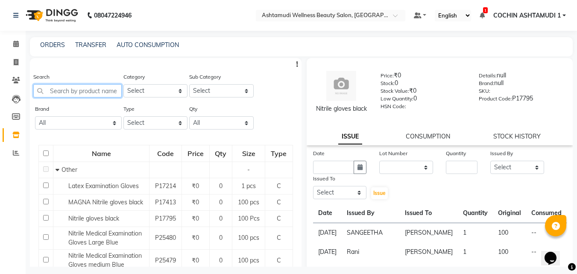
paste input "Fyc Fruit Fusion Facial Kit"
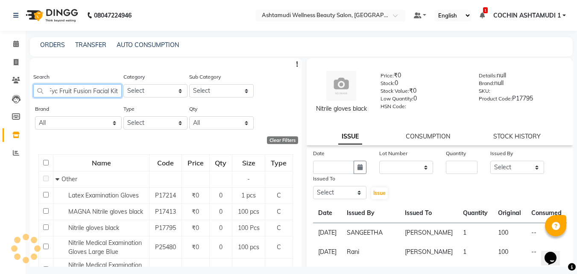
scroll to position [0, 2]
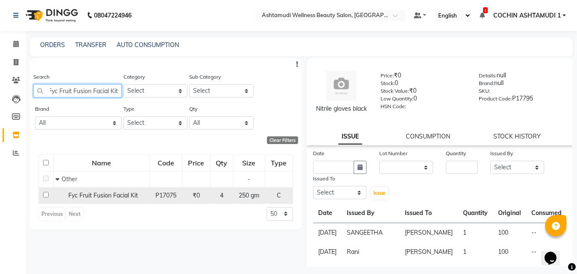
type input "Fyc Fruit Fusion Facial Kit"
click at [100, 196] on span "Fyc Fruit Fusion Facial Kit" at bounding box center [103, 195] width 70 height 8
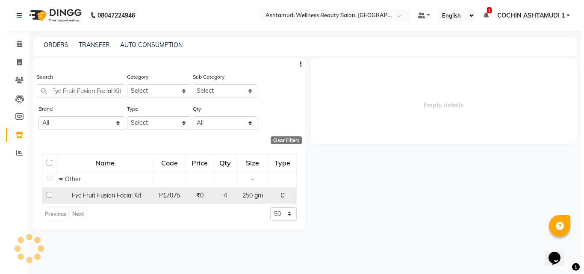
scroll to position [0, 0]
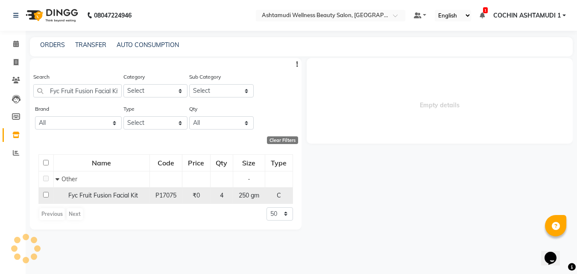
select select
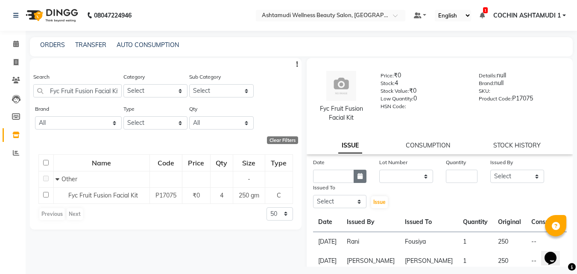
click at [362, 173] on button "button" at bounding box center [360, 176] width 13 height 13
select select "10"
select select "2025"
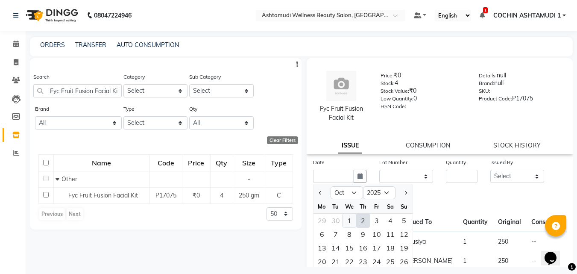
click at [350, 219] on div "1" at bounding box center [350, 221] width 14 height 14
type input "01-10-2025"
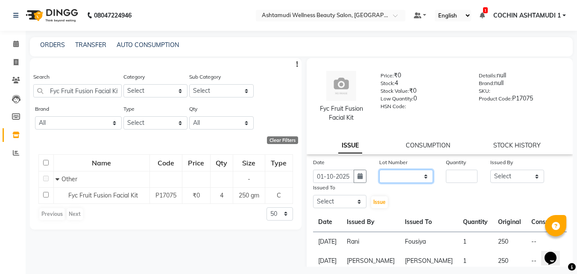
drag, startPoint x: 390, startPoint y: 177, endPoint x: 393, endPoint y: 182, distance: 5.7
click at [390, 177] on select "None" at bounding box center [406, 176] width 54 height 13
select select "0: null"
click at [379, 170] on select "None" at bounding box center [406, 176] width 54 height 13
click at [457, 183] on div "Date 01-10-2025 Lot Number None Quantity Issued By Select Aiswarya B Ankith(URA…" at bounding box center [440, 183] width 267 height 51
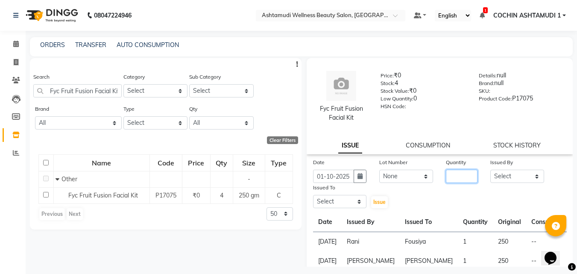
click at [458, 173] on input "number" at bounding box center [462, 176] width 32 height 13
type input "1"
click at [497, 171] on select "Select Aiswarya B Ankith(URAJ) BINU MANGAR COCHIN ASHTAMUDI Danish Fousiya Jish…" at bounding box center [517, 176] width 54 height 13
select select "88294"
click at [490, 170] on select "Select Aiswarya B Ankith(URAJ) BINU MANGAR COCHIN ASHTAMUDI Danish Fousiya Jish…" at bounding box center [517, 176] width 54 height 13
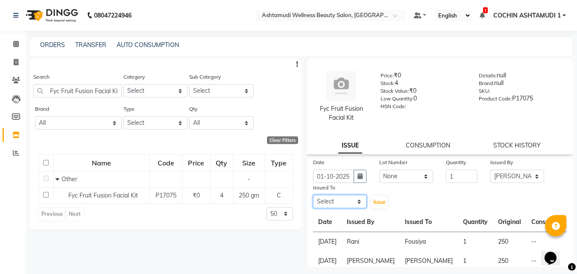
click at [334, 197] on select "Select Aiswarya B Ankith(URAJ) BINU MANGAR COCHIN ASHTAMUDI Danish Fousiya Jish…" at bounding box center [340, 201] width 54 height 13
select select "77500"
click at [313, 195] on select "Select Aiswarya B Ankith(URAJ) BINU MANGAR COCHIN ASHTAMUDI Danish Fousiya Jish…" at bounding box center [340, 201] width 54 height 13
click at [382, 200] on span "Issue" at bounding box center [379, 202] width 12 height 6
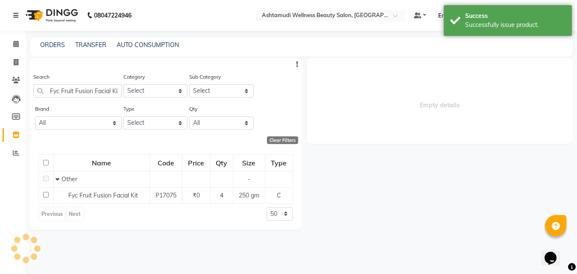
select select
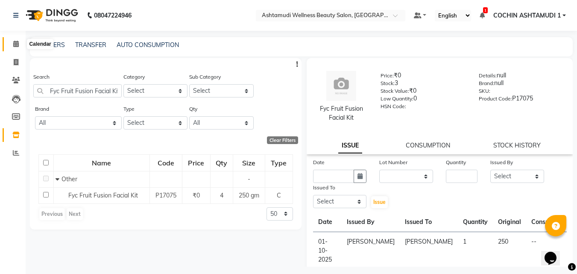
click at [15, 41] on icon at bounding box center [16, 44] width 6 height 6
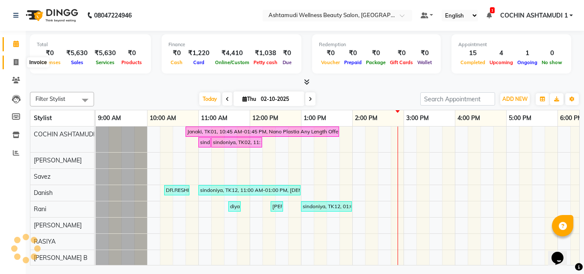
click at [15, 64] on icon at bounding box center [16, 62] width 5 height 6
select select "4632"
select select "service"
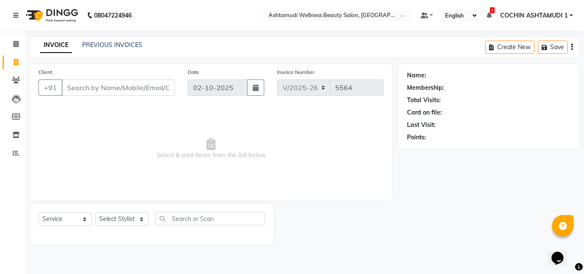
click at [94, 93] on input "Client" at bounding box center [118, 87] width 113 height 16
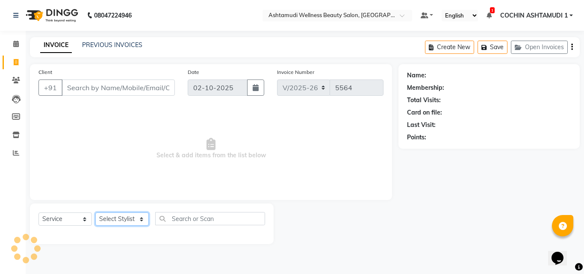
click at [116, 220] on select "Select Stylist [PERSON_NAME](URAJ) [PERSON_NAME] COCHIN ASHTAMUDI Danish Fousiy…" at bounding box center [121, 218] width 53 height 13
select select "88294"
click at [95, 212] on select "Select Stylist [PERSON_NAME](URAJ) [PERSON_NAME] COCHIN ASHTAMUDI Danish Fousiy…" at bounding box center [121, 218] width 53 height 13
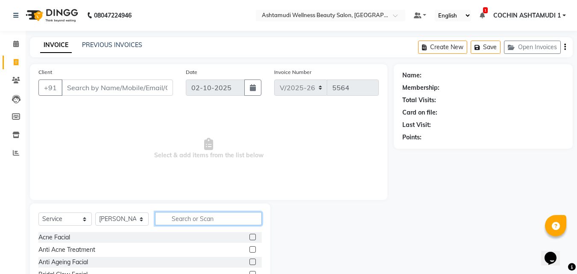
click at [189, 220] on input "text" at bounding box center [208, 218] width 107 height 13
type input "arm"
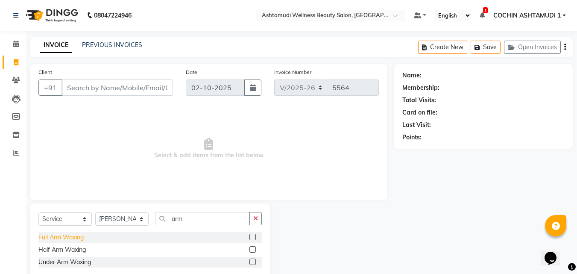
click at [70, 237] on div "Full Arm Waxing" at bounding box center [60, 237] width 45 height 9
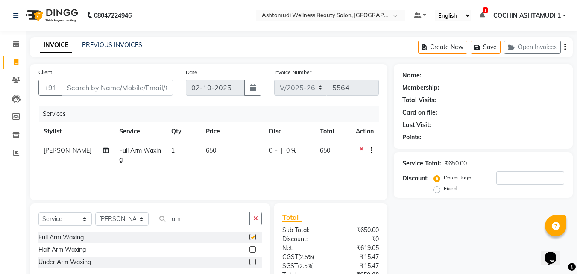
checkbox input "false"
click at [361, 146] on icon at bounding box center [361, 151] width 5 height 11
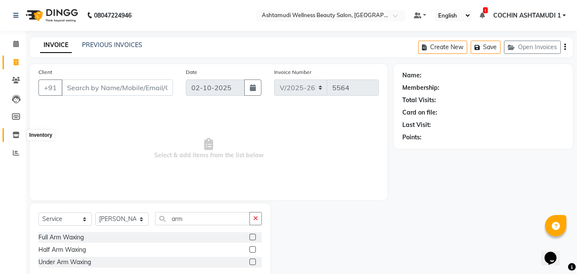
click at [22, 137] on span at bounding box center [16, 135] width 15 height 10
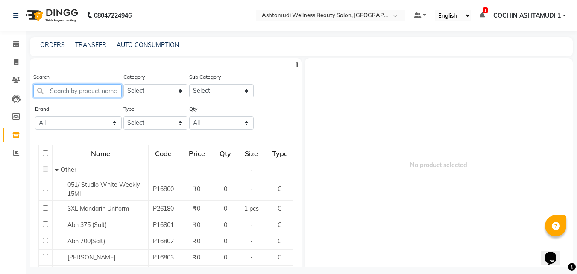
click at [69, 88] on input "text" at bounding box center [77, 90] width 88 height 13
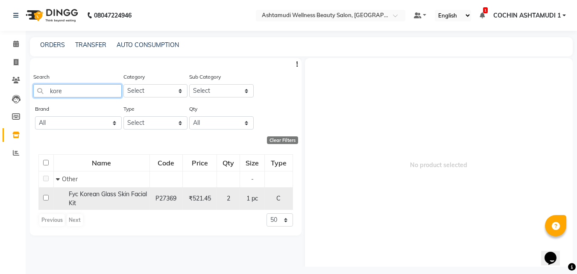
type input "kore"
click at [82, 195] on span "Fyc Korean Glass Skin Facial Kit" at bounding box center [108, 198] width 78 height 17
select select
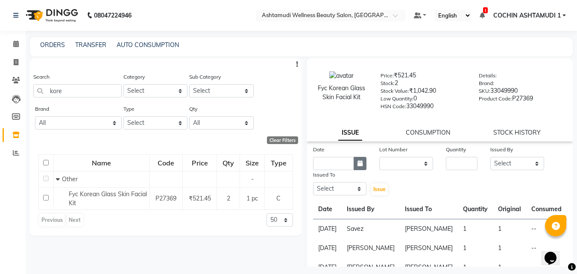
click at [358, 164] on icon "button" at bounding box center [360, 163] width 5 height 6
select select "10"
select select "2025"
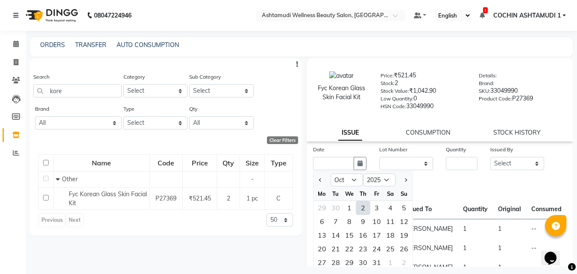
click at [364, 208] on div "2" at bounding box center [363, 208] width 14 height 14
type input "02-10-2025"
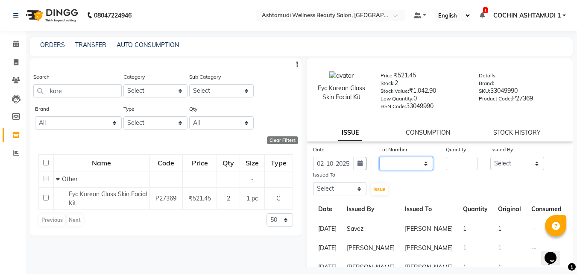
click at [413, 161] on select "None" at bounding box center [406, 163] width 54 height 13
select select "0: null"
click at [379, 157] on select "None" at bounding box center [406, 163] width 54 height 13
click at [465, 164] on input "number" at bounding box center [462, 163] width 32 height 13
type input "2"
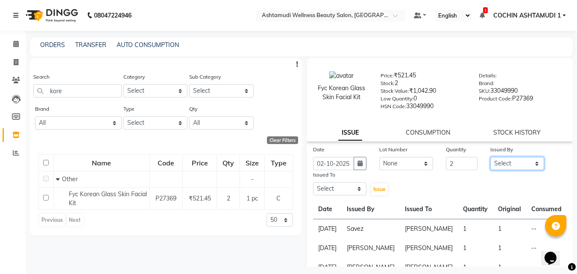
click at [496, 162] on select "Select Aiswarya B Ankith(URAJ) BINU MANGAR COCHIN ASHTAMUDI Danish Fousiya Jish…" at bounding box center [517, 163] width 54 height 13
select select "44402"
click at [490, 157] on select "Select Aiswarya B Ankith(URAJ) BINU MANGAR COCHIN ASHTAMUDI Danish Fousiya Jish…" at bounding box center [517, 163] width 54 height 13
click at [346, 188] on select "Select Aiswarya B Ankith(URAJ) BINU MANGAR COCHIN ASHTAMUDI Danish Fousiya Jish…" at bounding box center [340, 188] width 54 height 13
select select "77500"
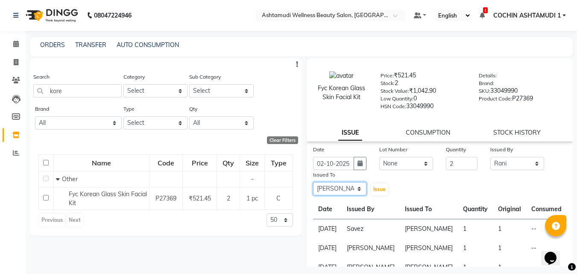
click at [313, 182] on select "Select Aiswarya B Ankith(URAJ) BINU MANGAR COCHIN ASHTAMUDI Danish Fousiya Jish…" at bounding box center [340, 188] width 54 height 13
click at [375, 190] on span "Issue" at bounding box center [379, 189] width 12 height 6
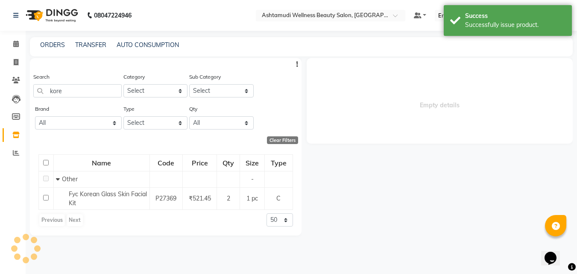
select select
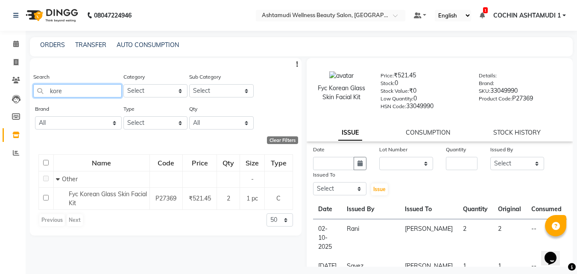
click at [85, 86] on input "kore" at bounding box center [77, 90] width 88 height 13
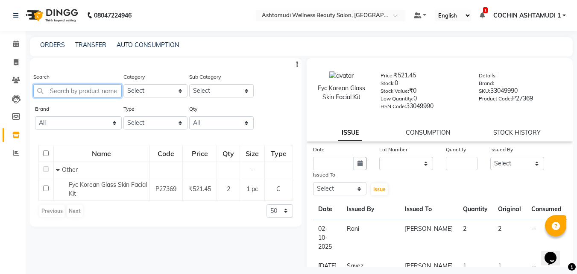
paste input "Matrix Opt .Care Smooth Shampoo 1L"
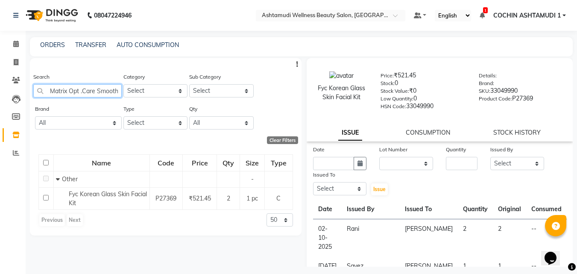
scroll to position [0, 37]
type input "Matrix Opt .Care Smooth Shampoo 1L"
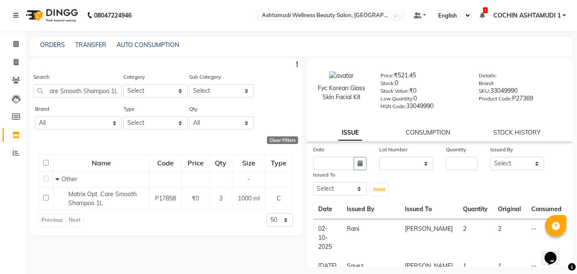
click at [119, 194] on span "Matrix Opt .Care Smooth Shampoo 1L" at bounding box center [102, 198] width 68 height 17
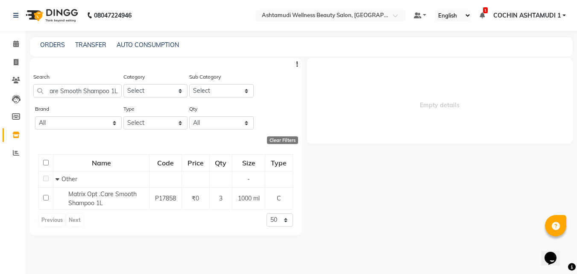
scroll to position [0, 0]
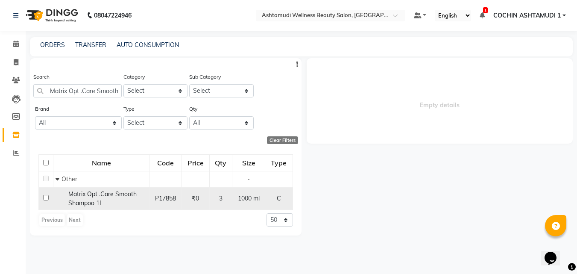
select select
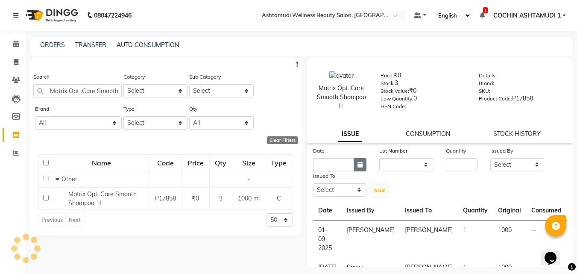
click at [359, 164] on icon "button" at bounding box center [360, 164] width 5 height 6
select select "10"
select select "2025"
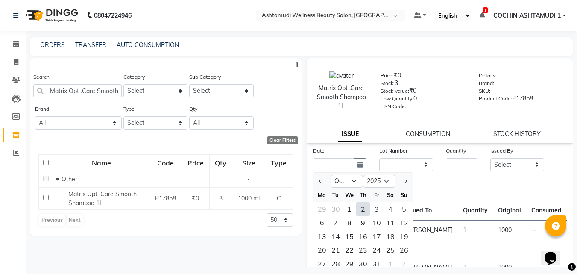
click at [364, 209] on div "2" at bounding box center [363, 209] width 14 height 14
type input "02-10-2025"
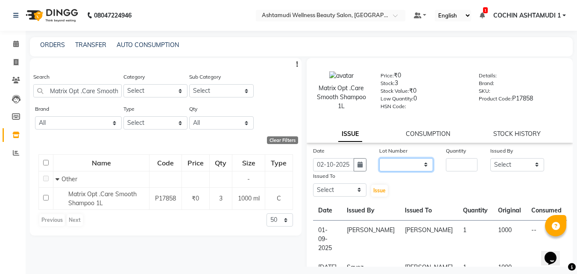
click at [412, 167] on select "None" at bounding box center [406, 164] width 54 height 13
select select "0: null"
click at [379, 158] on select "None" at bounding box center [406, 164] width 54 height 13
click at [451, 161] on input "number" at bounding box center [462, 164] width 32 height 13
type input "1"
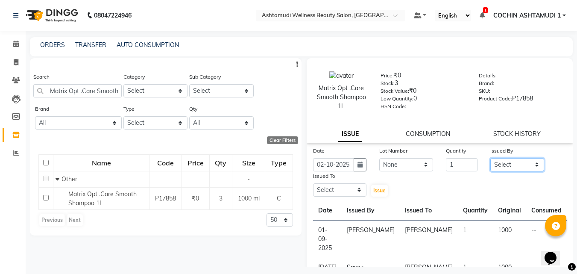
click at [508, 163] on select "Select Aiswarya B Ankith(URAJ) BINU MANGAR COCHIN ASHTAMUDI Danish Fousiya Jish…" at bounding box center [517, 164] width 54 height 13
select select "91339"
click at [490, 158] on select "Select Aiswarya B Ankith(URAJ) BINU MANGAR COCHIN ASHTAMUDI Danish Fousiya Jish…" at bounding box center [517, 164] width 54 height 13
click at [343, 181] on div "Issued To" at bounding box center [340, 177] width 54 height 12
click at [342, 187] on select "Select Aiswarya B Ankith(URAJ) BINU MANGAR COCHIN ASHTAMUDI Danish Fousiya Jish…" at bounding box center [340, 189] width 54 height 13
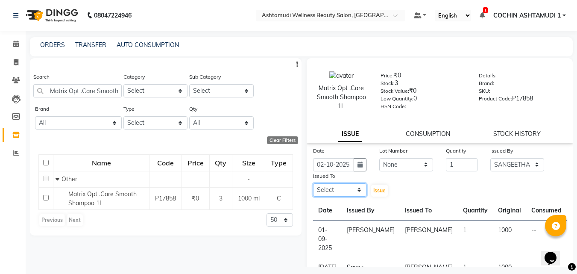
select select "77500"
click at [313, 183] on select "Select Aiswarya B Ankith(URAJ) BINU MANGAR COCHIN ASHTAMUDI Danish Fousiya Jish…" at bounding box center [340, 189] width 54 height 13
click at [376, 188] on span "Issue" at bounding box center [379, 190] width 12 height 6
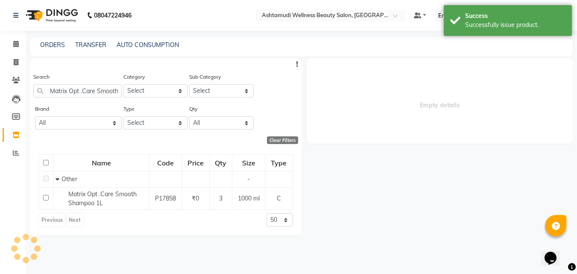
select select
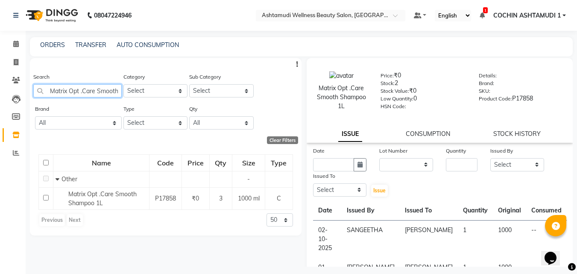
click at [66, 89] on input "Matrix Opt .Care Smooth Shampoo 1L" at bounding box center [77, 90] width 88 height 13
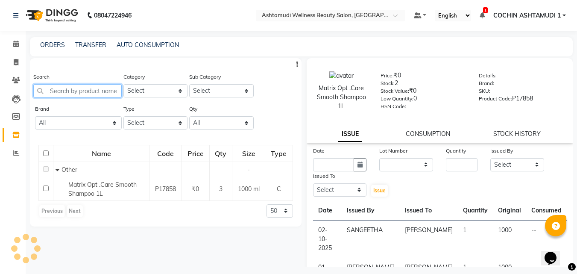
paste input "Matrix Opticare Smooth Conditioner 1L"
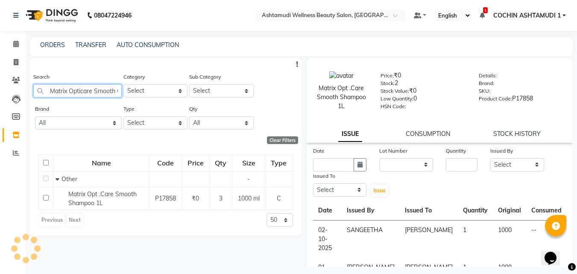
scroll to position [0, 40]
type input "Matrix Opticare Smooth Conditioner 1L"
click at [62, 94] on input "Matrix Opticare Smooth Conditioner 1L" at bounding box center [77, 90] width 88 height 13
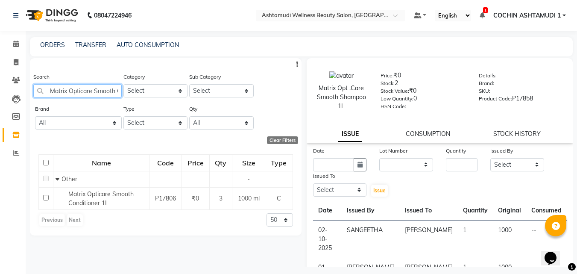
click at [62, 94] on input "Matrix Opticare Smooth Conditioner 1L" at bounding box center [77, 90] width 88 height 13
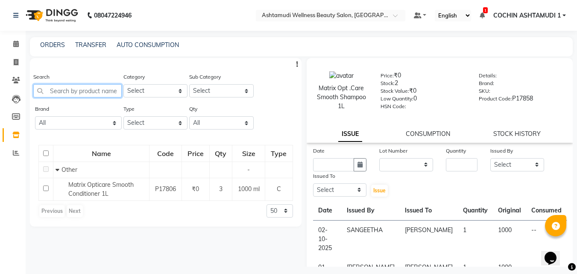
paste input "Matrix Opticare Smooth Shampoo 1L"
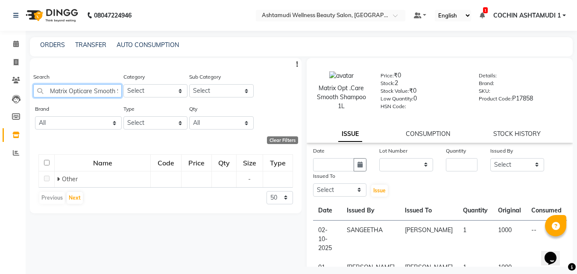
scroll to position [0, 34]
type input "Matrix Opticare Smooth Shampoo 1L"
click at [82, 86] on input "Matrix Opticare Smooth Shampoo 1L" at bounding box center [77, 90] width 88 height 13
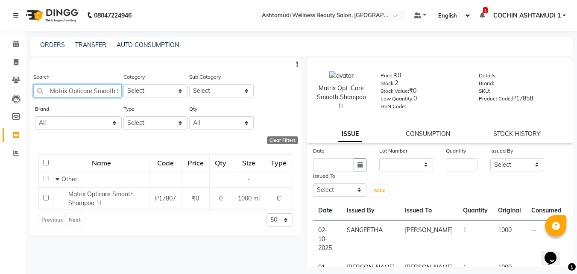
click at [82, 86] on input "Matrix Opticare Smooth Shampoo 1L" at bounding box center [77, 90] width 88 height 13
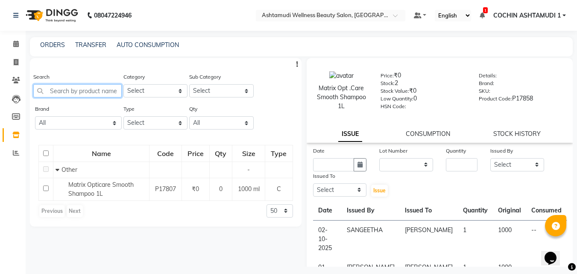
paste input "Matrix So Color 12C 12.4_90 Ml"
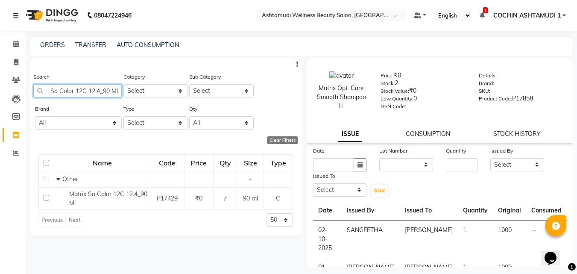
type input "Matrix So Color 12C 12.4_90 Ml"
click at [62, 91] on input "Matrix So Color 12C 12.4_90 Ml" at bounding box center [77, 90] width 88 height 13
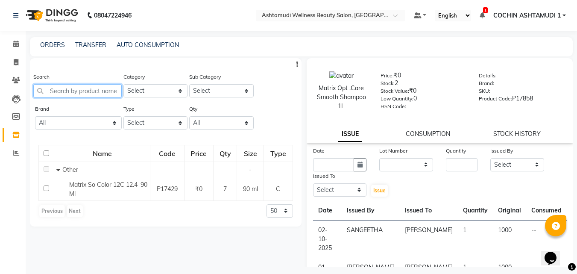
paste input "Nail Polish Remover 450 Ml"
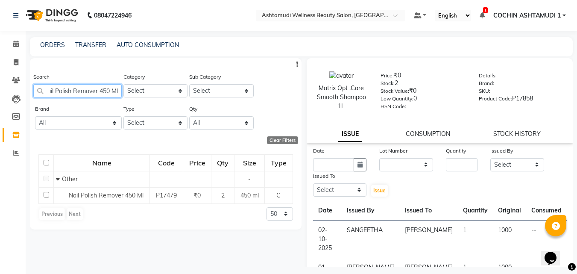
type input "Nail Polish Remover 450 Ml"
click at [98, 196] on span "Nail Polish Remover 450 Ml" at bounding box center [106, 195] width 75 height 8
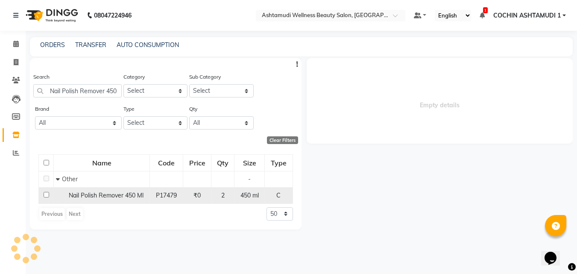
select select
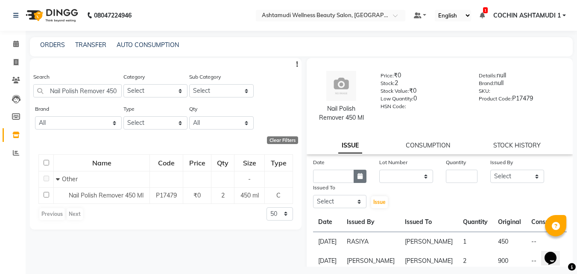
click at [358, 175] on icon "button" at bounding box center [360, 176] width 5 height 6
select select "10"
select select "2025"
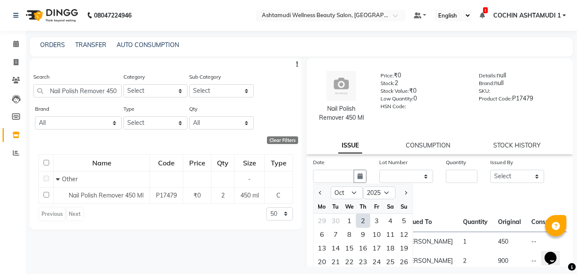
click at [363, 222] on div "2" at bounding box center [363, 221] width 14 height 14
type input "02-10-2025"
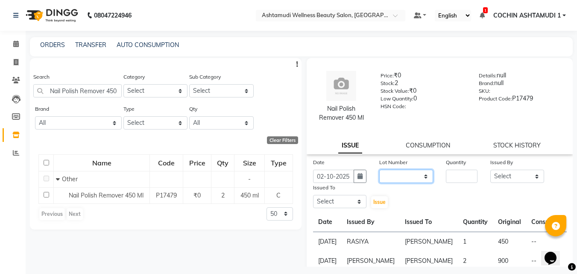
click at [399, 174] on select "None" at bounding box center [406, 176] width 54 height 13
select select "0: null"
click at [379, 170] on select "None" at bounding box center [406, 176] width 54 height 13
click at [475, 175] on div "Quantity" at bounding box center [462, 170] width 44 height 25
click at [452, 175] on input "number" at bounding box center [462, 176] width 32 height 13
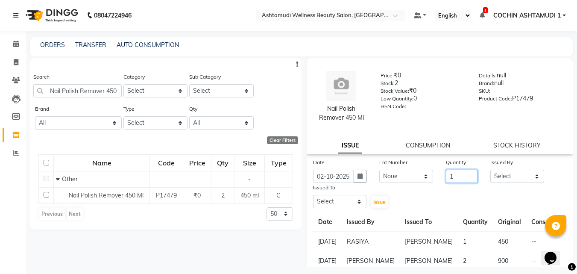
type input "1"
click at [517, 173] on select "Select Aiswarya B Ankith(URAJ) BINU MANGAR COCHIN ASHTAMUDI Danish Fousiya Jish…" at bounding box center [517, 176] width 54 height 13
select select "88294"
click at [490, 170] on select "Select Aiswarya B Ankith(URAJ) BINU MANGAR COCHIN ASHTAMUDI Danish Fousiya Jish…" at bounding box center [517, 176] width 54 height 13
click at [323, 199] on select "Select Aiswarya B Ankith(URAJ) BINU MANGAR COCHIN ASHTAMUDI Danish Fousiya Jish…" at bounding box center [340, 201] width 54 height 13
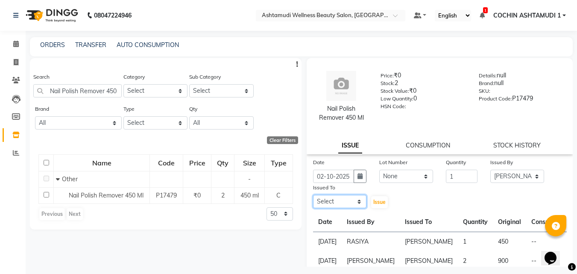
select select "77500"
click at [313, 195] on select "Select Aiswarya B Ankith(URAJ) BINU MANGAR COCHIN ASHTAMUDI Danish Fousiya Jish…" at bounding box center [340, 201] width 54 height 13
drag, startPoint x: 376, startPoint y: 207, endPoint x: 377, endPoint y: 198, distance: 9.4
click at [376, 207] on button "Issue" at bounding box center [379, 202] width 17 height 12
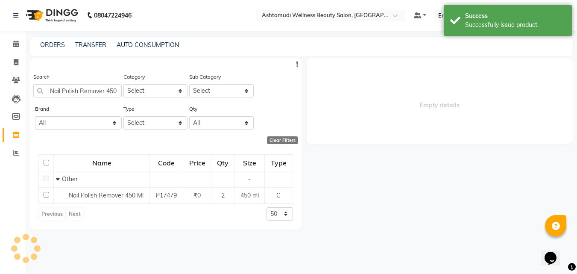
select select
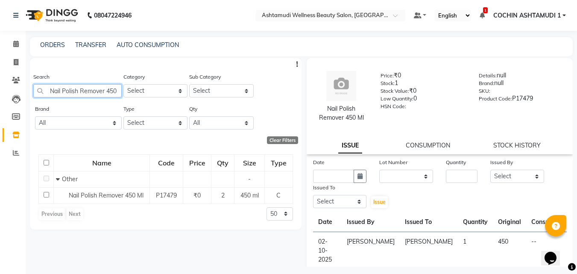
click at [91, 90] on input "Nail Polish Remover 450 Ml" at bounding box center [77, 90] width 88 height 13
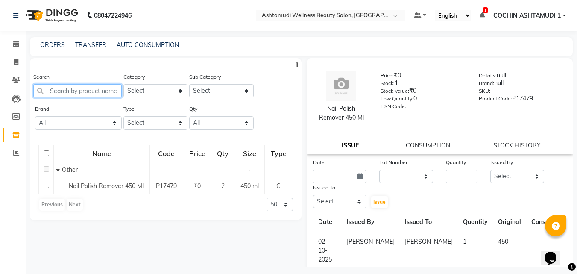
paste input "Sch Spa Essence Anti Hair Loss Serum 8X 10 Ml"
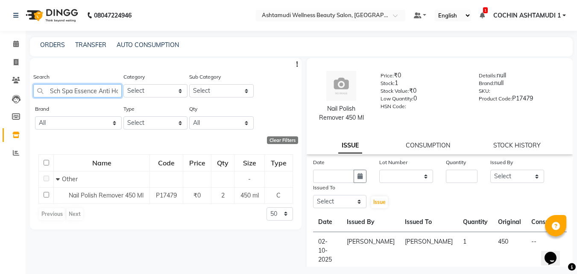
scroll to position [0, 65]
type input "Sch Spa Essence Anti Hair Loss Serum 8X 10 Ml"
click at [112, 91] on input "Sch Spa Essence Anti Hair Loss Serum 8X 10 Ml" at bounding box center [77, 90] width 88 height 13
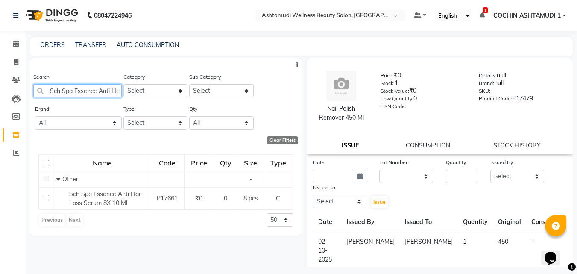
click at [112, 91] on input "Sch Spa Essence Anti Hair Loss Serum 8X 10 Ml" at bounding box center [77, 90] width 88 height 13
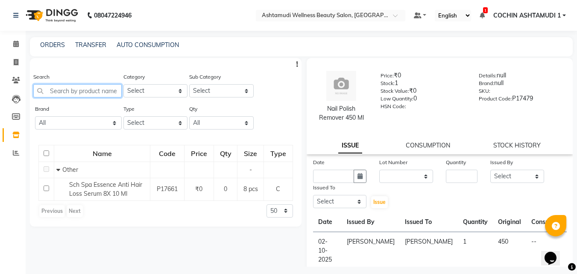
paste input "Sch Spa Essence Anti Hair Loss Serum 8X10 Ml"
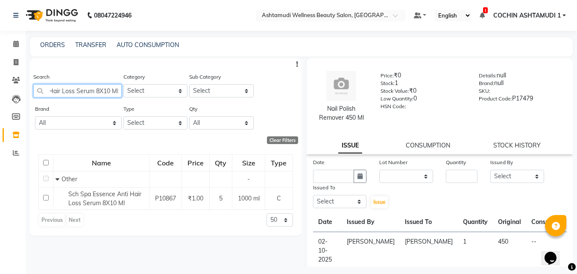
type input "Sch Spa Essence Anti Hair Loss Serum 8X10 Ml"
click at [86, 94] on input "Sch Spa Essence Anti Hair Loss Serum 8X10 Ml" at bounding box center [77, 90] width 88 height 13
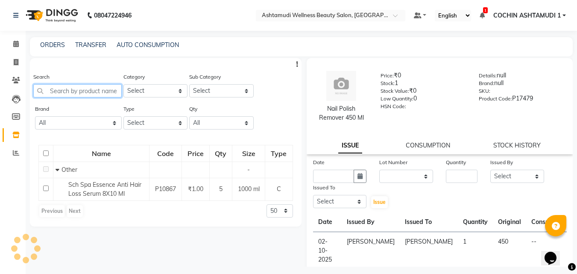
paste input "Silk &Sheen Astrigent Lotion 1 Ltr"
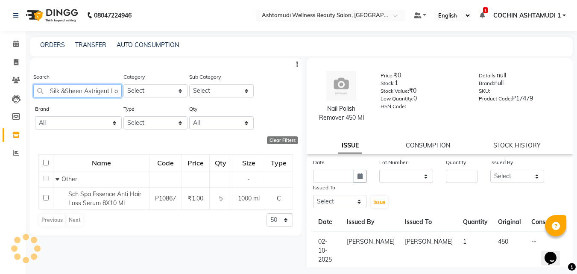
scroll to position [0, 24]
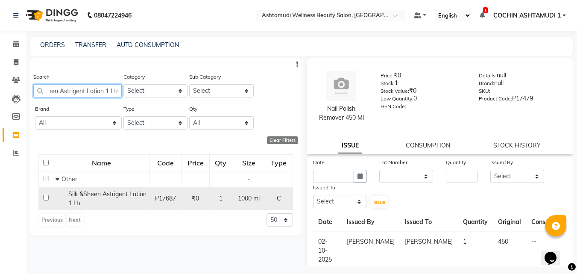
type input "Silk &Sheen Astrigent Lotion 1 Ltr"
click at [111, 192] on span "Silk &Sheen Astrigent Lotion 1 Ltr" at bounding box center [107, 198] width 78 height 17
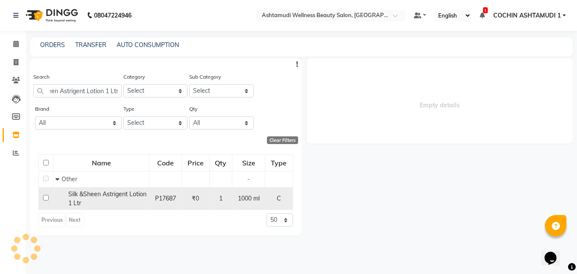
scroll to position [0, 0]
select select
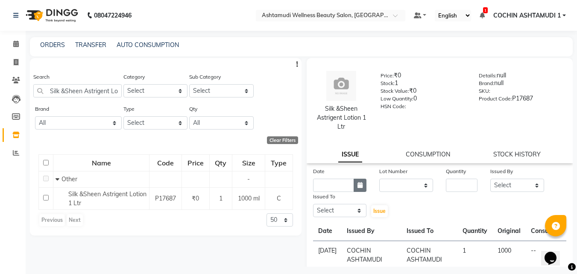
click at [357, 179] on div "Date" at bounding box center [340, 179] width 67 height 25
click at [359, 185] on icon "button" at bounding box center [360, 185] width 5 height 6
select select "10"
select select "2025"
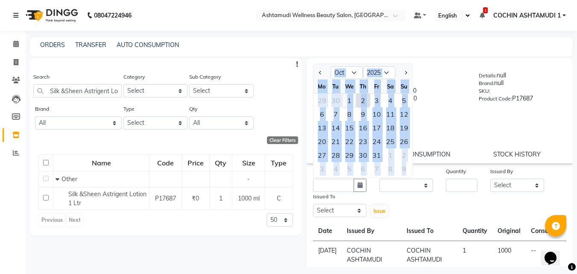
click at [354, 100] on div "1" at bounding box center [350, 101] width 14 height 14
type input "01-10-2025"
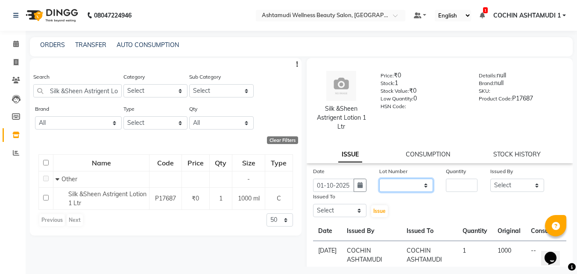
drag, startPoint x: 395, startPoint y: 186, endPoint x: 399, endPoint y: 160, distance: 26.4
click at [395, 186] on select "None" at bounding box center [406, 185] width 54 height 13
select select "0: null"
click at [379, 179] on select "None" at bounding box center [406, 185] width 54 height 13
click at [461, 187] on input "number" at bounding box center [462, 185] width 32 height 13
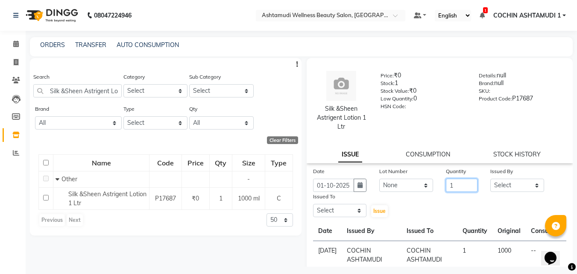
type input "1"
click at [503, 186] on select "Select Aiswarya B Ankith(URAJ) BINU MANGAR COCHIN ASHTAMUDI Danish Fousiya Jish…" at bounding box center [517, 185] width 54 height 13
select select "45926"
click at [490, 179] on select "Select Aiswarya B Ankith(URAJ) BINU MANGAR COCHIN ASHTAMUDI Danish Fousiya Jish…" at bounding box center [517, 185] width 54 height 13
click at [336, 207] on select "Select Aiswarya B Ankith(URAJ) BINU MANGAR COCHIN ASHTAMUDI Danish Fousiya Jish…" at bounding box center [340, 210] width 54 height 13
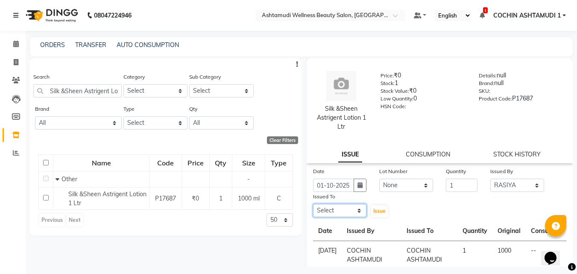
select select "77500"
click at [313, 204] on select "Select Aiswarya B Ankith(URAJ) BINU MANGAR COCHIN ASHTAMUDI Danish Fousiya Jish…" at bounding box center [340, 210] width 54 height 13
click at [375, 211] on span "Issue" at bounding box center [379, 211] width 12 height 6
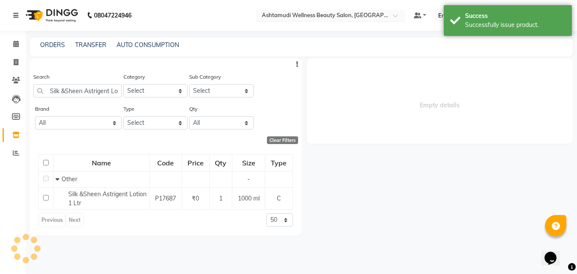
select select
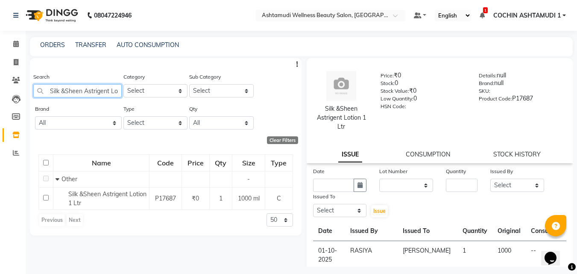
click at [89, 87] on input "Silk &Sheen Astrigent Lotion 1 Ltr" at bounding box center [77, 90] width 88 height 13
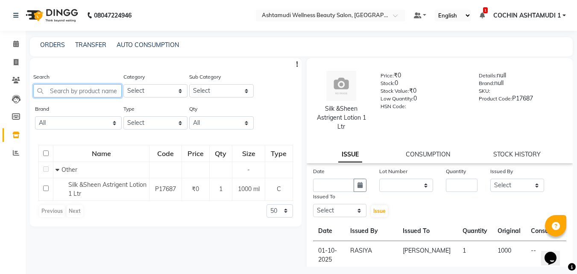
paste input "Welspun Bath Towel @ 299"
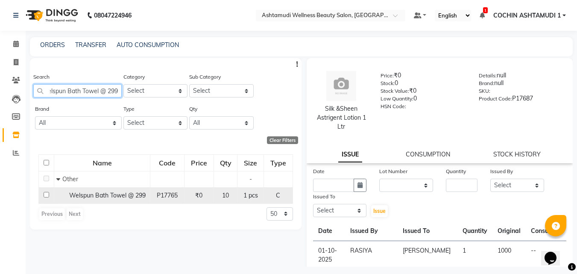
type input "Welspun Bath Towel @ 299"
click at [118, 191] on div "Welspun Bath Towel @ 299" at bounding box center [101, 195] width 91 height 9
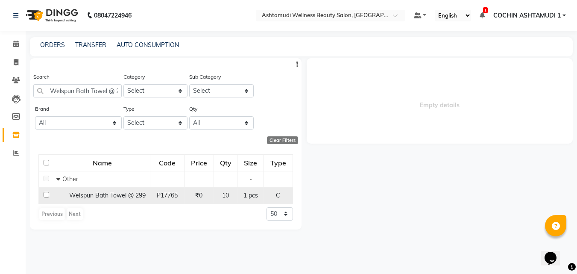
select select
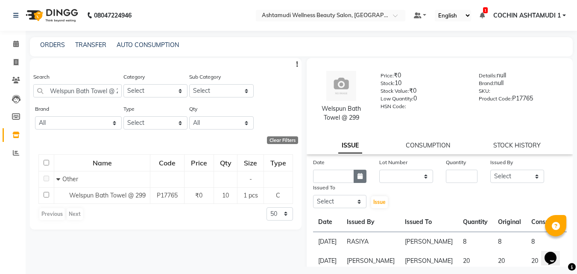
click at [358, 174] on icon "button" at bounding box center [360, 176] width 5 height 6
select select "10"
select select "2025"
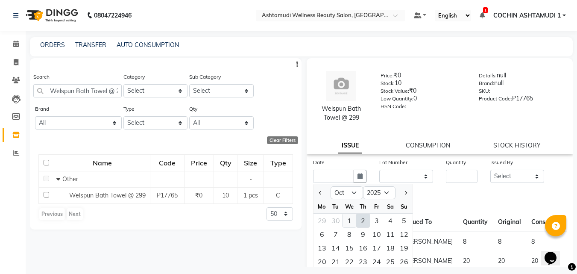
click at [350, 221] on div "1" at bounding box center [350, 221] width 14 height 14
type input "01-10-2025"
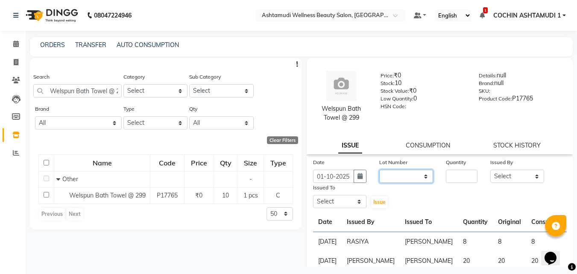
click at [403, 174] on select "None" at bounding box center [406, 176] width 54 height 13
select select "0: null"
click at [379, 170] on select "None" at bounding box center [406, 176] width 54 height 13
click at [476, 175] on div "Quantity" at bounding box center [462, 170] width 44 height 25
click at [455, 176] on input "number" at bounding box center [462, 176] width 32 height 13
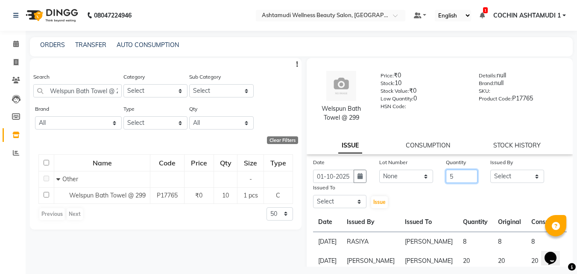
type input "5"
click at [511, 174] on select "Select Aiswarya B Ankith(URAJ) BINU MANGAR COCHIN ASHTAMUDI Danish Fousiya Jish…" at bounding box center [517, 176] width 54 height 13
select select "27313"
click at [490, 170] on select "Select Aiswarya B Ankith(URAJ) BINU MANGAR COCHIN ASHTAMUDI Danish Fousiya Jish…" at bounding box center [517, 176] width 54 height 13
click at [351, 199] on select "Select Aiswarya B Ankith(URAJ) BINU MANGAR COCHIN ASHTAMUDI Danish Fousiya Jish…" at bounding box center [340, 201] width 54 height 13
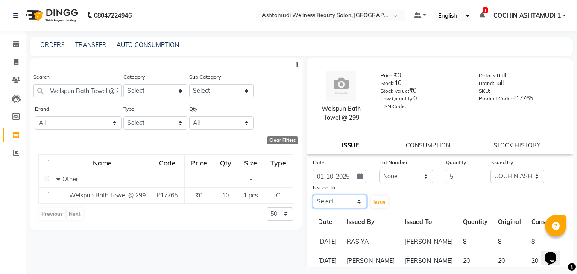
select select "77500"
click at [313, 195] on select "Select Aiswarya B Ankith(URAJ) BINU MANGAR COCHIN ASHTAMUDI Danish Fousiya Jish…" at bounding box center [340, 201] width 54 height 13
click at [380, 202] on span "Issue" at bounding box center [379, 202] width 12 height 6
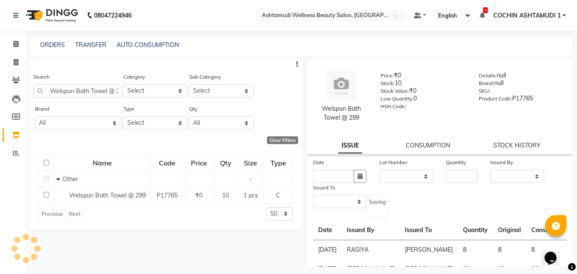
select select
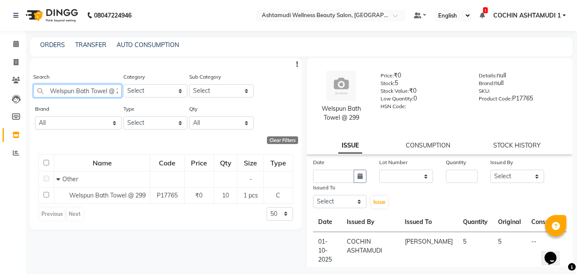
click at [66, 94] on input "Welspun Bath Towel @ 299" at bounding box center [77, 90] width 88 height 13
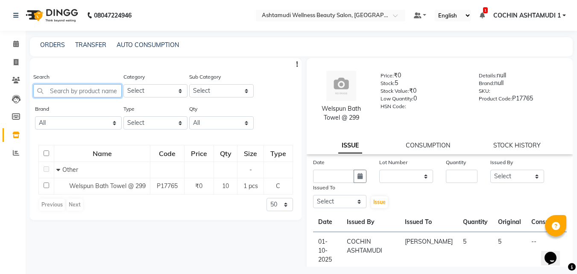
paste input "Wilkinson Blade"
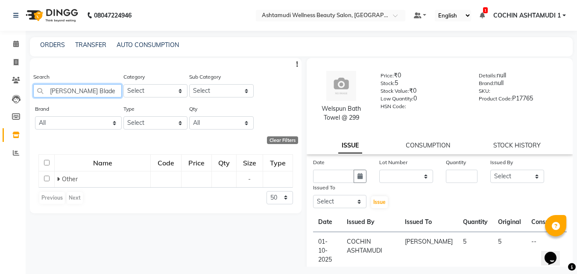
type input "Wilkinson Blade"
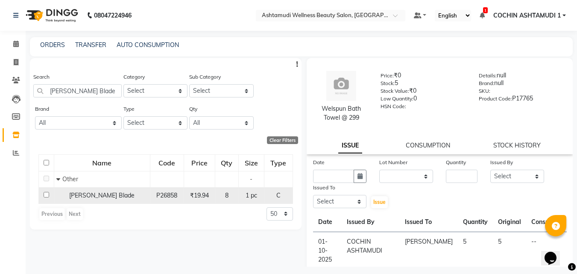
click at [130, 192] on div "Wilkinson Blade" at bounding box center [101, 195] width 91 height 9
select select
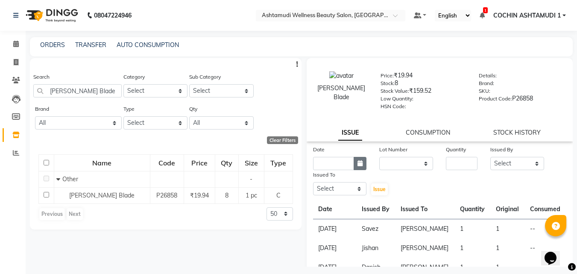
click at [358, 161] on icon "button" at bounding box center [360, 163] width 5 height 6
select select "10"
select select "2025"
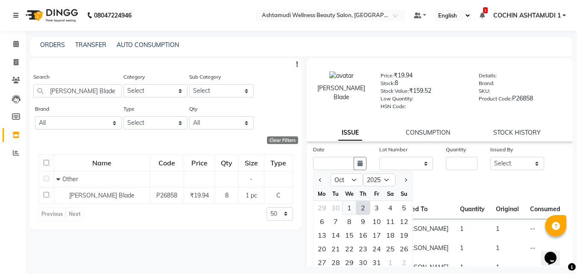
click at [351, 206] on div "1" at bounding box center [350, 208] width 14 height 14
type input "01-10-2025"
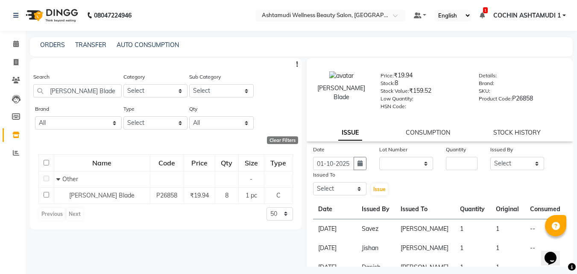
click at [382, 171] on div at bounding box center [383, 174] width 9 height 9
drag, startPoint x: 399, startPoint y: 164, endPoint x: 399, endPoint y: 168, distance: 4.4
click at [399, 164] on select "None" at bounding box center [406, 163] width 54 height 13
select select "0: null"
click at [379, 157] on select "None" at bounding box center [406, 163] width 54 height 13
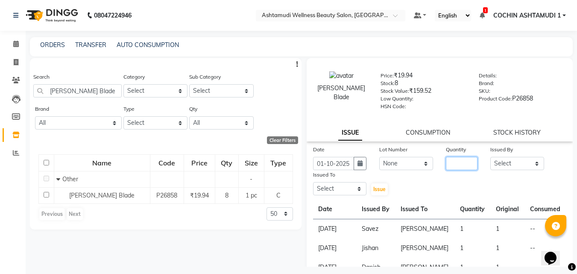
click at [457, 165] on input "number" at bounding box center [462, 163] width 32 height 13
type input "5"
click at [509, 161] on select "Select Aiswarya B Ankith(URAJ) BINU MANGAR COCHIN ASHTAMUDI Danish Fousiya Jish…" at bounding box center [517, 163] width 54 height 13
select select "61969"
click at [490, 157] on select "Select Aiswarya B Ankith(URAJ) BINU MANGAR COCHIN ASHTAMUDI Danish Fousiya Jish…" at bounding box center [517, 163] width 54 height 13
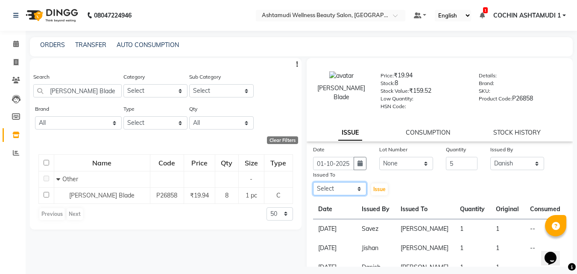
click at [338, 187] on select "Select Aiswarya B Ankith(URAJ) BINU MANGAR COCHIN ASHTAMUDI Danish Fousiya Jish…" at bounding box center [340, 188] width 54 height 13
select select "77500"
click at [313, 182] on select "Select Aiswarya B Ankith(URAJ) BINU MANGAR COCHIN ASHTAMUDI Danish Fousiya Jish…" at bounding box center [340, 188] width 54 height 13
click at [378, 188] on span "Issue" at bounding box center [379, 189] width 12 height 6
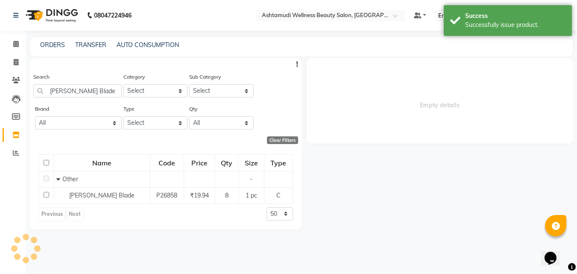
select select
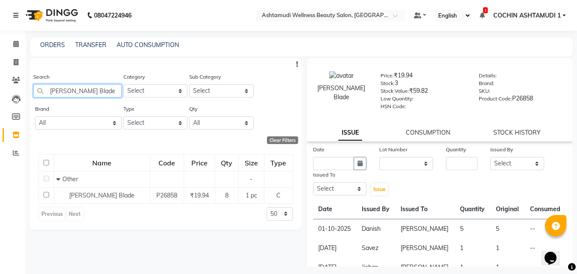
click at [96, 87] on input "Wilkinson Blade" at bounding box center [77, 90] width 88 height 13
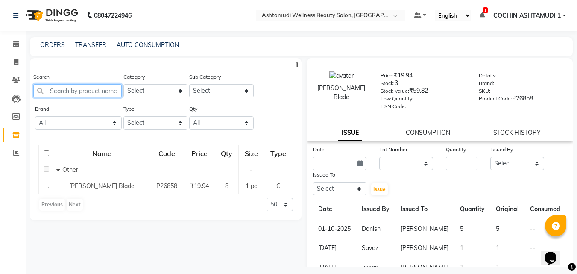
paste input "Fyc Fruit Fusion Facial Kit"
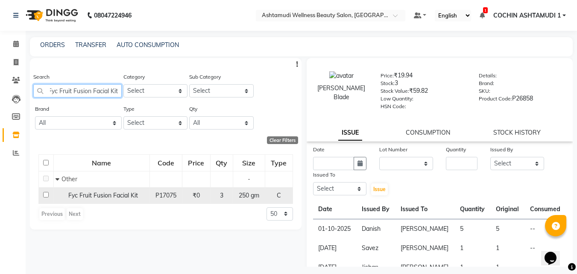
type input "Fyc Fruit Fusion Facial Kit"
click at [109, 191] on span "Fyc Fruit Fusion Facial Kit" at bounding box center [103, 195] width 70 height 8
select select
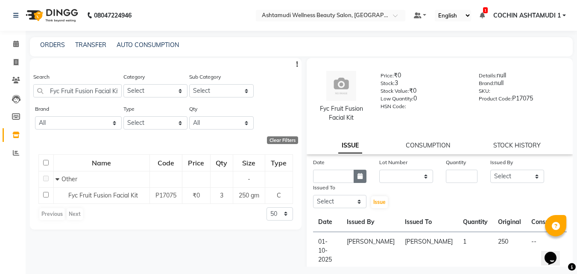
click at [358, 175] on icon "button" at bounding box center [360, 176] width 5 height 6
select select "10"
select select "2025"
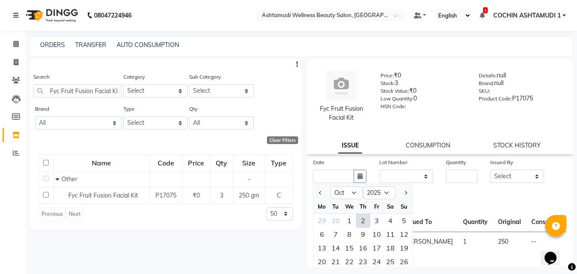
click at [360, 219] on div "2" at bounding box center [363, 221] width 14 height 14
type input "02-10-2025"
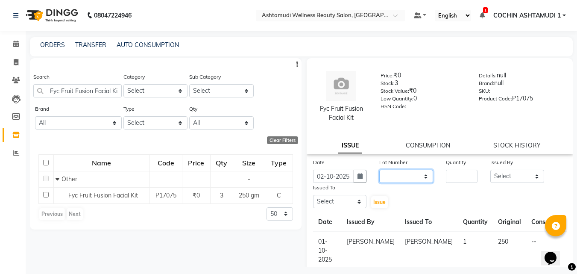
click at [396, 175] on select "None" at bounding box center [406, 176] width 54 height 13
select select "0: null"
click at [379, 170] on select "None" at bounding box center [406, 176] width 54 height 13
click at [446, 178] on input "number" at bounding box center [462, 176] width 32 height 13
click at [447, 174] on input "number" at bounding box center [462, 176] width 32 height 13
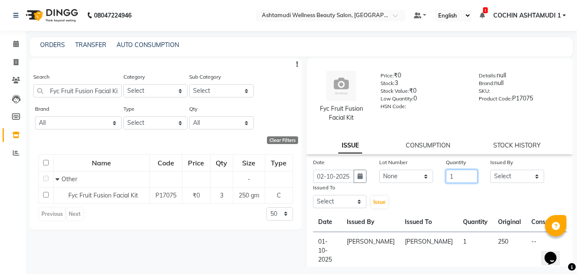
type input "1"
click at [500, 169] on div "Issued By" at bounding box center [517, 164] width 54 height 12
click at [500, 174] on select "Select Aiswarya B Ankith(URAJ) BINU MANGAR COCHIN ASHTAMUDI Danish Fousiya Jish…" at bounding box center [517, 176] width 54 height 13
select select "91339"
click at [490, 170] on select "Select Aiswarya B Ankith(URAJ) BINU MANGAR COCHIN ASHTAMUDI Danish Fousiya Jish…" at bounding box center [517, 176] width 54 height 13
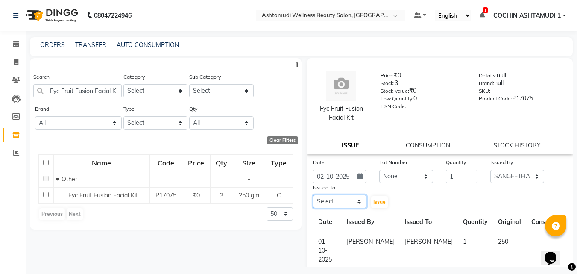
click at [335, 201] on select "Select Aiswarya B Ankith(URAJ) BINU MANGAR COCHIN ASHTAMUDI Danish Fousiya Jish…" at bounding box center [340, 201] width 54 height 13
select select "77500"
click at [313, 195] on select "Select Aiswarya B Ankith(URAJ) BINU MANGAR COCHIN ASHTAMUDI Danish Fousiya Jish…" at bounding box center [340, 201] width 54 height 13
click at [375, 201] on span "Issue" at bounding box center [379, 202] width 12 height 6
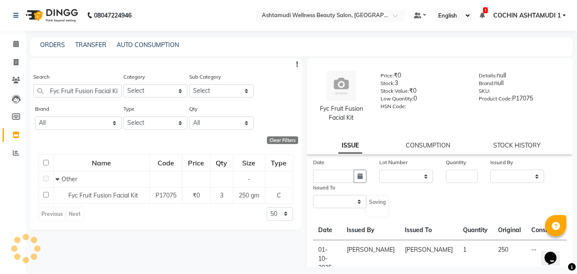
select select
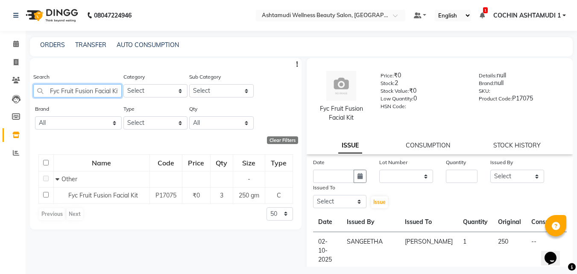
click at [91, 94] on input "Fyc Fruit Fusion Facial Kit" at bounding box center [77, 90] width 88 height 13
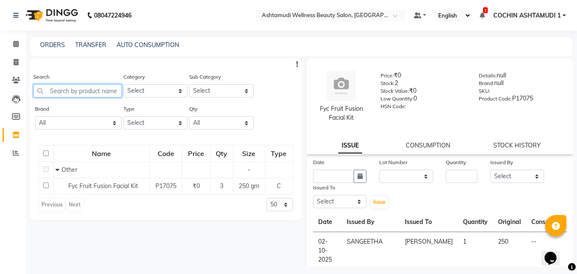
paste input "Eye Brow Powder"
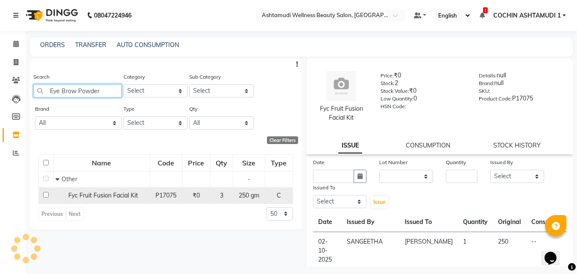
type input "Eye Brow Powder"
click at [123, 198] on span "Fyc Fruit Fusion Facial Kit" at bounding box center [103, 195] width 70 height 8
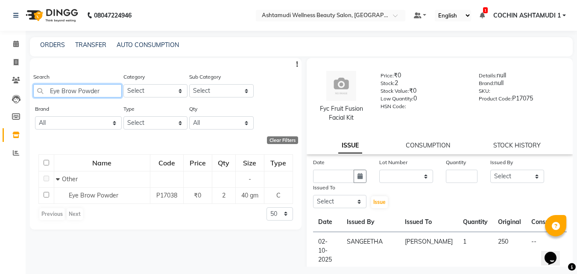
click at [94, 90] on input "Eye Brow Powder" at bounding box center [77, 90] width 88 height 13
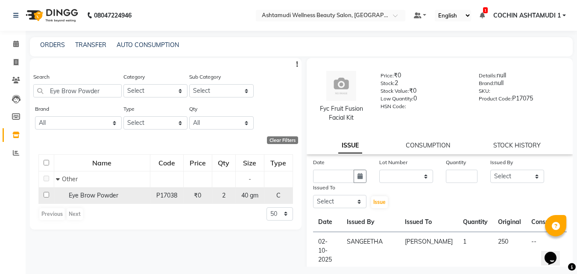
click at [99, 196] on span "Eye Brow Powder" at bounding box center [94, 195] width 50 height 8
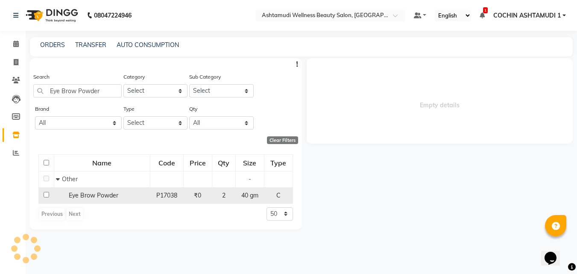
select select
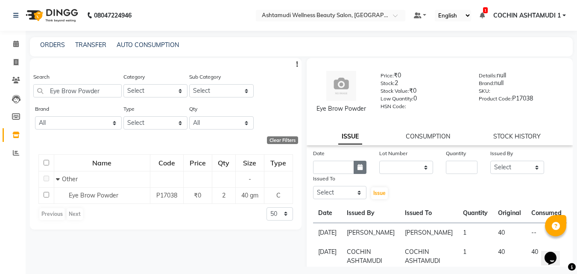
click at [361, 167] on icon "button" at bounding box center [360, 167] width 5 height 6
select select "10"
select select "2025"
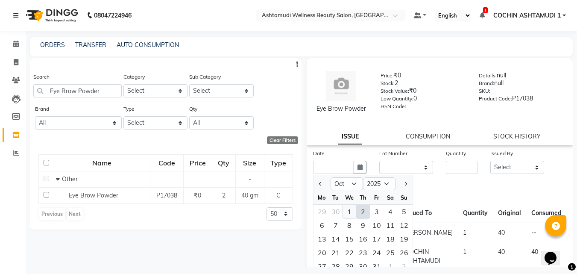
click at [349, 209] on div "1" at bounding box center [350, 212] width 14 height 14
type input "01-10-2025"
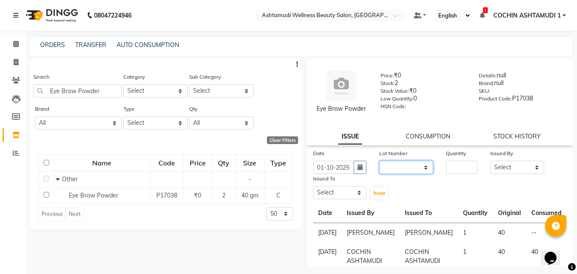
drag, startPoint x: 407, startPoint y: 162, endPoint x: 404, endPoint y: 166, distance: 5.0
click at [407, 162] on select "None" at bounding box center [406, 167] width 54 height 13
select select "0: null"
click at [379, 161] on select "None" at bounding box center [406, 167] width 54 height 13
click at [467, 167] on input "number" at bounding box center [462, 167] width 32 height 13
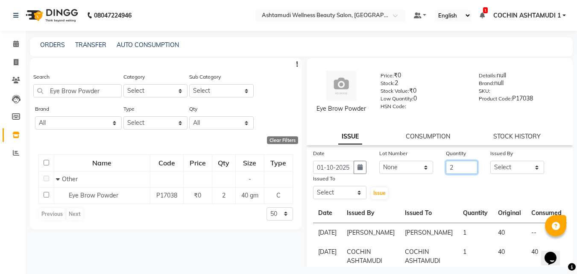
type input "2"
click at [502, 163] on select "Select Aiswarya B Ankith(URAJ) BINU MANGAR COCHIN ASHTAMUDI Danish Fousiya Jish…" at bounding box center [517, 167] width 54 height 13
select select "88228"
click at [490, 161] on select "Select Aiswarya B Ankith(URAJ) BINU MANGAR COCHIN ASHTAMUDI Danish Fousiya Jish…" at bounding box center [517, 167] width 54 height 13
click at [333, 191] on select "Select Aiswarya B Ankith(URAJ) BINU MANGAR COCHIN ASHTAMUDI Danish Fousiya Jish…" at bounding box center [340, 192] width 54 height 13
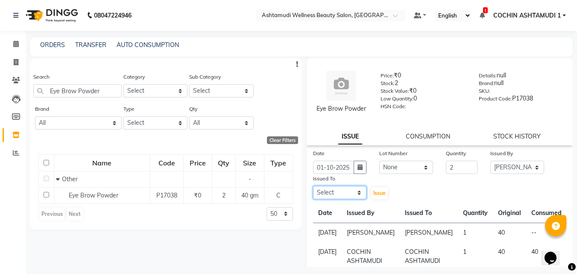
select select "77500"
click at [313, 186] on select "Select Aiswarya B Ankith(URAJ) BINU MANGAR COCHIN ASHTAMUDI Danish Fousiya Jish…" at bounding box center [340, 192] width 54 height 13
click at [379, 193] on span "Issue" at bounding box center [379, 193] width 12 height 6
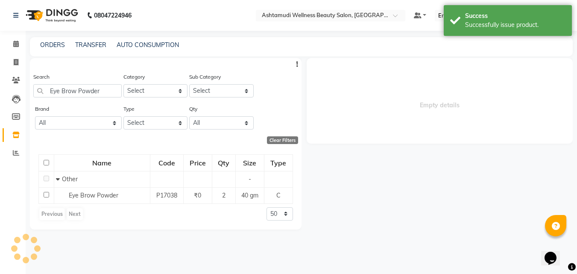
select select
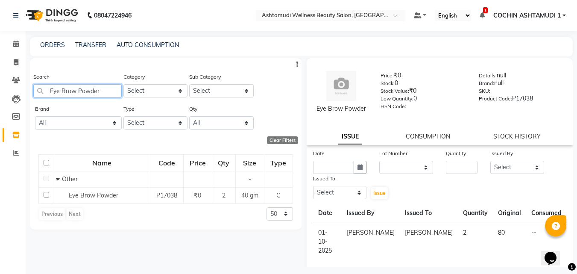
click at [106, 87] on input "Eye Brow Powder" at bounding box center [77, 90] width 88 height 13
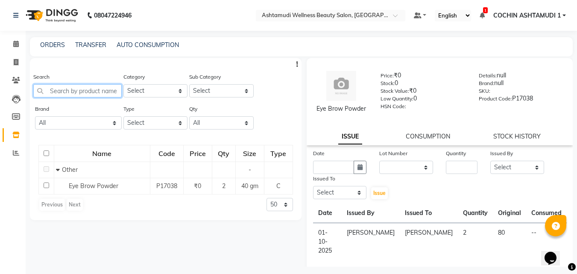
paste input "Floor Cleaner 5 Ltr"
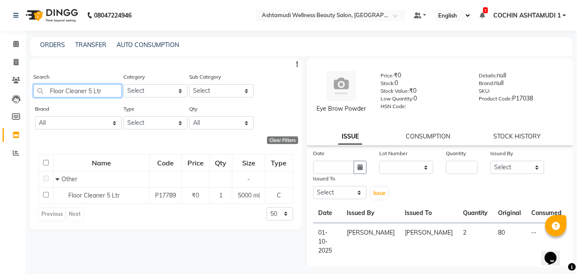
type input "Floor Cleaner 5 Ltr"
click at [105, 196] on span "Floor Cleaner 5 Ltr" at bounding box center [93, 195] width 51 height 8
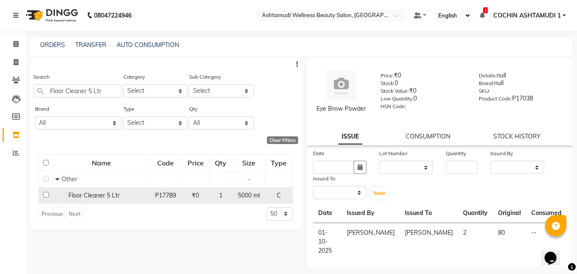
select select
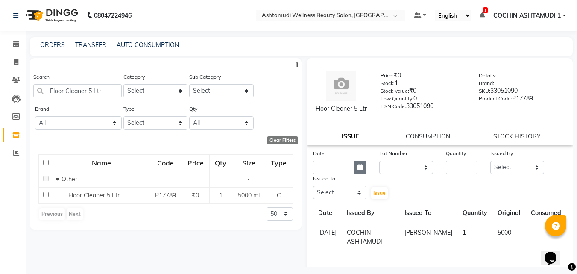
click at [358, 166] on icon "button" at bounding box center [360, 167] width 5 height 6
select select "10"
select select "2025"
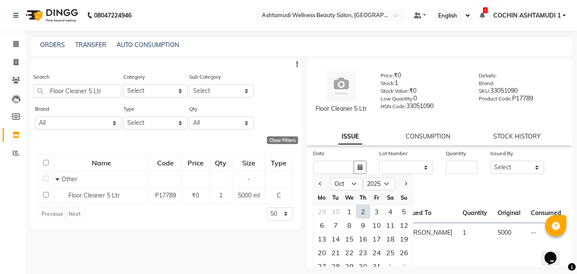
click at [359, 211] on div "2" at bounding box center [363, 212] width 14 height 14
type input "02-10-2025"
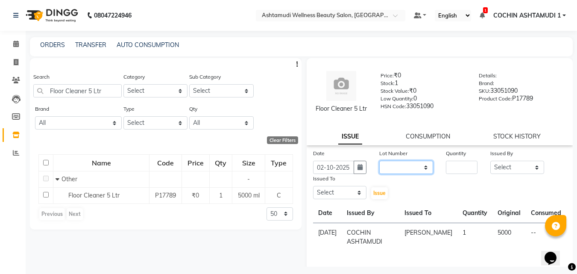
click at [405, 171] on select "None" at bounding box center [406, 167] width 54 height 13
select select "0: null"
click at [379, 161] on select "None" at bounding box center [406, 167] width 54 height 13
click at [458, 166] on input "number" at bounding box center [462, 167] width 32 height 13
type input "1"
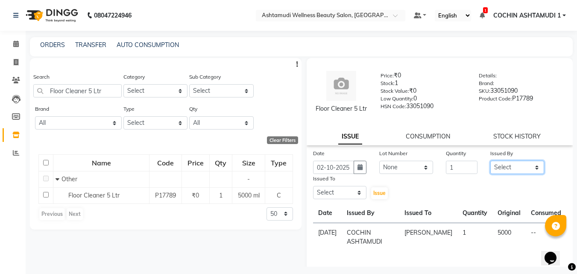
drag, startPoint x: 516, startPoint y: 169, endPoint x: 516, endPoint y: 161, distance: 7.7
click at [516, 169] on select "Select Aiswarya B Ankith(URAJ) BINU MANGAR COCHIN ASHTAMUDI Danish Fousiya Jish…" at bounding box center [517, 167] width 54 height 13
select select "27313"
click at [490, 161] on select "Select Aiswarya B Ankith(URAJ) BINU MANGAR COCHIN ASHTAMUDI Danish Fousiya Jish…" at bounding box center [517, 167] width 54 height 13
click at [351, 192] on select "Select Aiswarya B Ankith(URAJ) BINU MANGAR COCHIN ASHTAMUDI Danish Fousiya Jish…" at bounding box center [340, 192] width 54 height 13
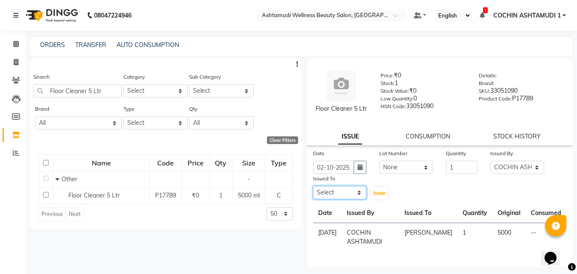
select select "77500"
click at [313, 186] on select "Select Aiswarya B Ankith(URAJ) BINU MANGAR COCHIN ASHTAMUDI Danish Fousiya Jish…" at bounding box center [340, 192] width 54 height 13
click at [377, 191] on span "Issue" at bounding box center [379, 193] width 12 height 6
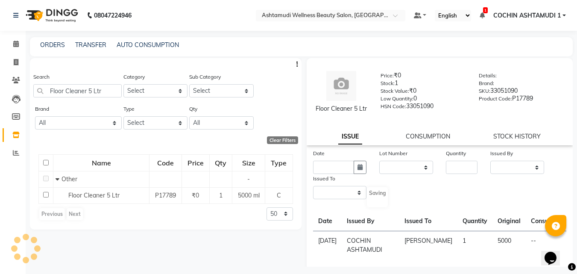
select select
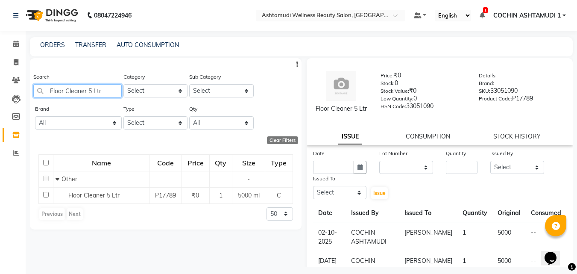
click at [98, 86] on input "Floor Cleaner 5 Ltr" at bounding box center [77, 90] width 88 height 13
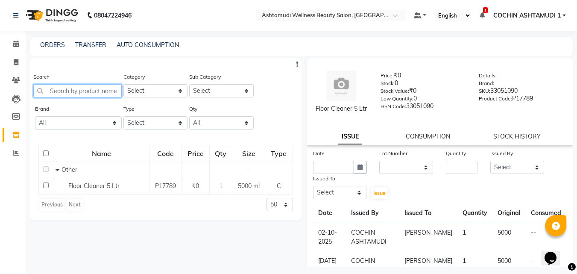
paste input "Nail Polish Remover 450 Ml 450 ML"
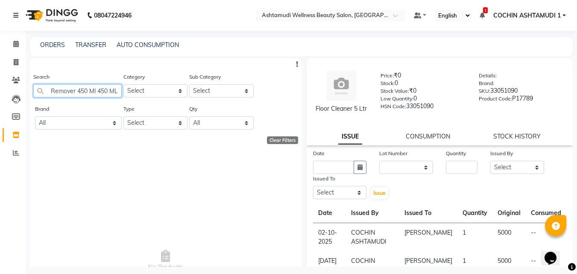
drag, startPoint x: 101, startPoint y: 89, endPoint x: 122, endPoint y: 90, distance: 21.0
click at [122, 90] on div "Search Nail Polish Remover 450 Ml 450 ML Category Select Hair Skin Makeup Perso…" at bounding box center [166, 88] width 272 height 32
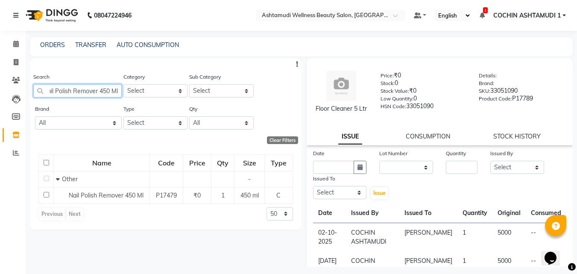
scroll to position [0, 8]
type input "Nail Polish Remover 450 Ml"
click at [17, 61] on icon at bounding box center [16, 62] width 5 height 6
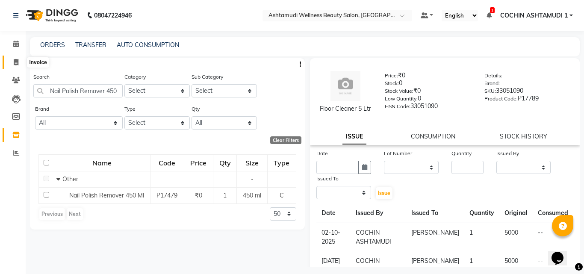
select select "service"
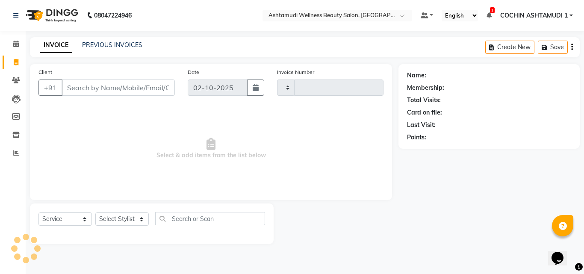
type input "5566"
select select "4632"
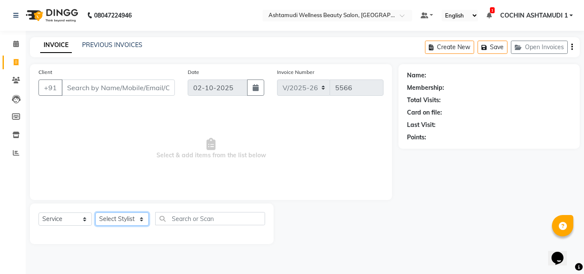
click at [111, 218] on select "Select Stylist [PERSON_NAME](URAJ) [PERSON_NAME] COCHIN ASHTAMUDI Danish Fousiy…" at bounding box center [121, 218] width 53 height 13
select select "80731"
click at [95, 212] on select "Select Stylist [PERSON_NAME](URAJ) [PERSON_NAME] COCHIN ASHTAMUDI Danish Fousiy…" at bounding box center [121, 218] width 53 height 13
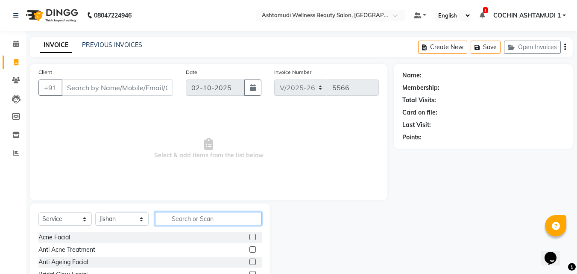
click at [184, 222] on input "text" at bounding box center [208, 218] width 107 height 13
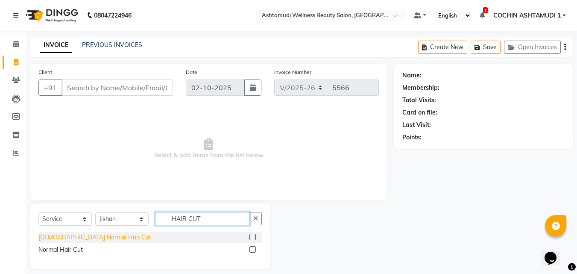
type input "HAIR CUT"
click at [58, 235] on div "[DEMOGRAPHIC_DATA] Normal Hair Cut" at bounding box center [94, 237] width 113 height 9
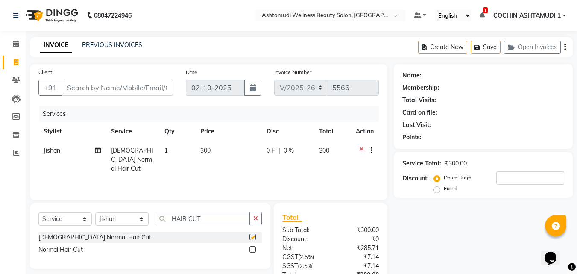
checkbox input "false"
drag, startPoint x: 214, startPoint y: 215, endPoint x: 158, endPoint y: 225, distance: 57.7
click at [158, 225] on div "Select Service Product Membership Package Voucher Prepaid Gift Card Select Styl…" at bounding box center [149, 222] width 223 height 20
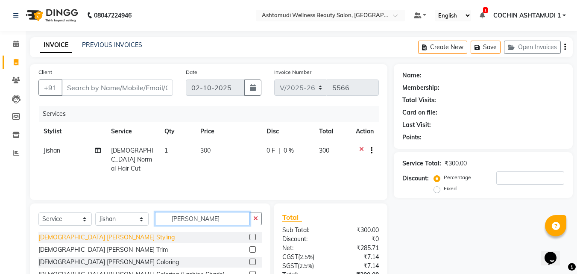
type input "[PERSON_NAME]"
click at [60, 237] on div "[DEMOGRAPHIC_DATA] [PERSON_NAME] Styling" at bounding box center [106, 237] width 136 height 9
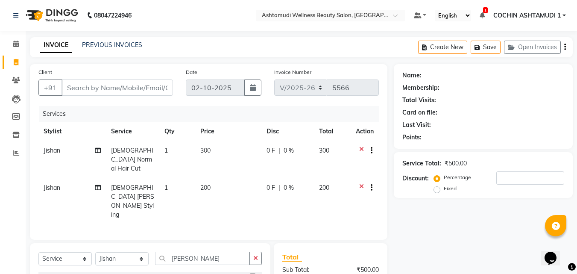
checkbox input "false"
click at [100, 86] on input "Client" at bounding box center [117, 87] width 111 height 16
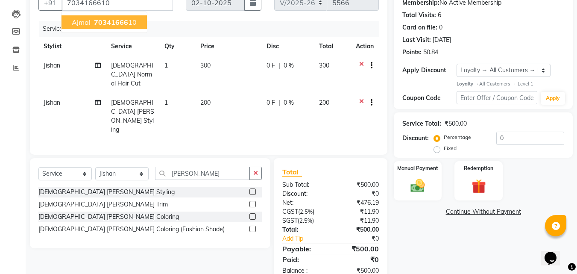
scroll to position [87, 0]
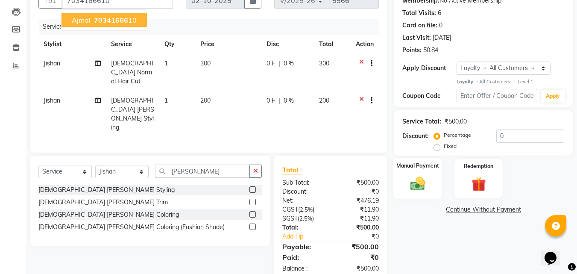
click at [422, 163] on label "Manual Payment" at bounding box center [417, 166] width 43 height 8
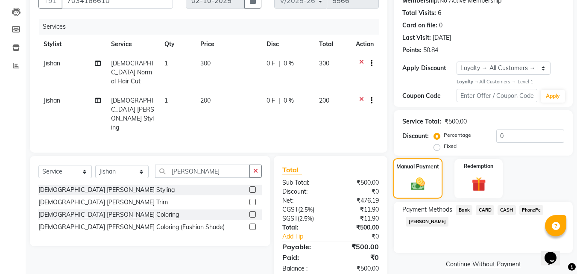
click at [420, 178] on img at bounding box center [418, 184] width 23 height 16
click at [536, 207] on span "PhonePe" at bounding box center [531, 210] width 24 height 10
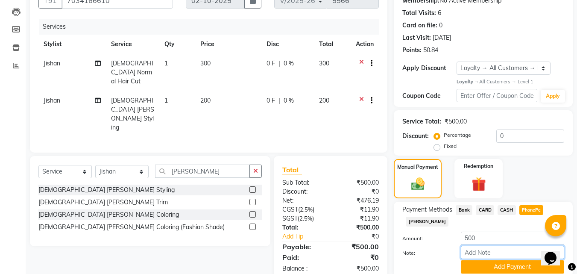
click at [488, 252] on input "Note:" at bounding box center [512, 252] width 103 height 13
click at [505, 262] on button "Add Payment" at bounding box center [512, 266] width 103 height 13
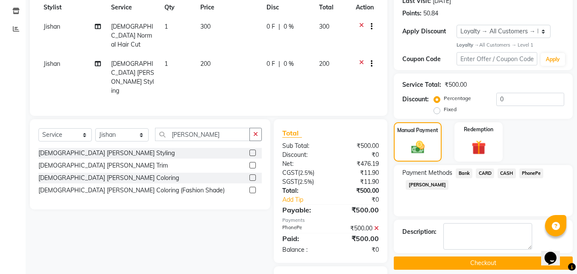
scroll to position [156, 0]
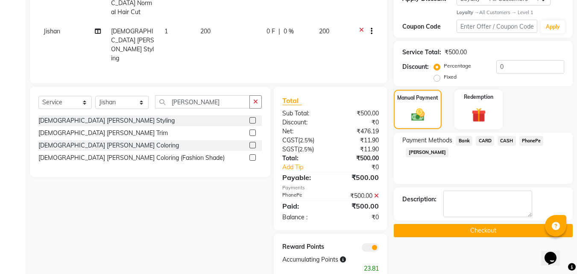
click at [486, 232] on button "Checkout" at bounding box center [483, 230] width 179 height 13
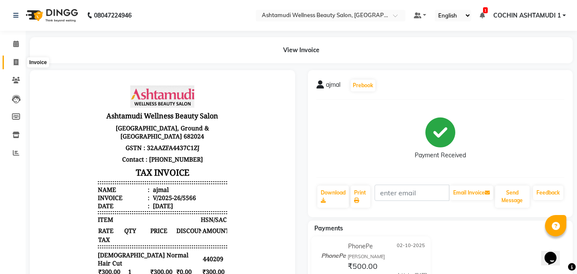
click at [12, 65] on span at bounding box center [16, 63] width 15 height 10
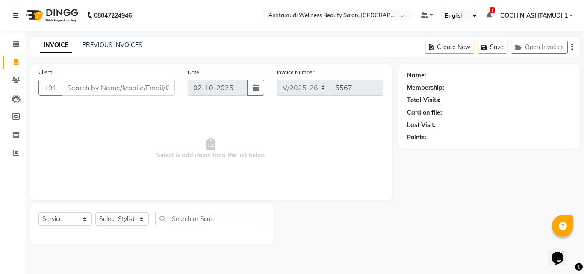
click at [91, 88] on input "Client" at bounding box center [118, 87] width 113 height 16
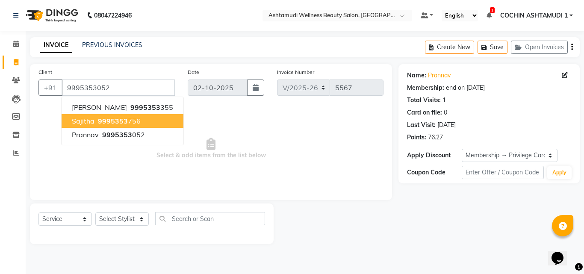
click at [196, 132] on span "Select & add items from the list below" at bounding box center [210, 148] width 345 height 85
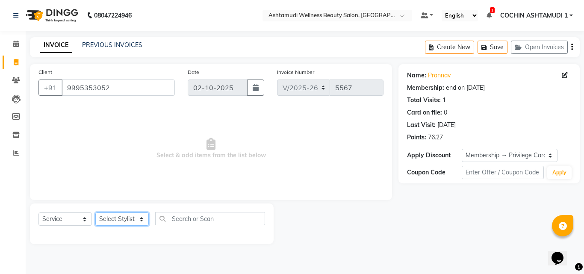
click at [110, 218] on select "Select Stylist [PERSON_NAME](URAJ) [PERSON_NAME] COCHIN ASHTAMUDI Danish Fousiy…" at bounding box center [121, 218] width 53 height 13
click at [95, 212] on select "Select Stylist [PERSON_NAME](URAJ) [PERSON_NAME] COCHIN ASHTAMUDI Danish Fousiy…" at bounding box center [121, 218] width 53 height 13
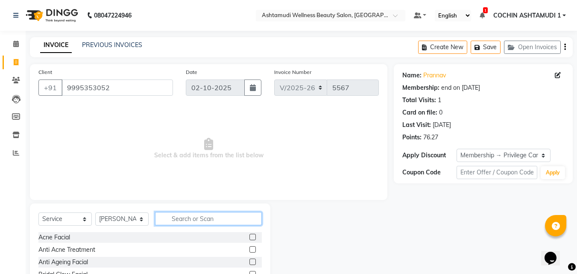
click at [181, 223] on input "text" at bounding box center [208, 218] width 107 height 13
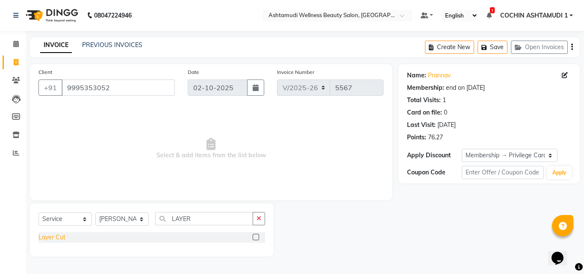
click at [64, 240] on div "Layer Cut" at bounding box center [51, 237] width 27 height 9
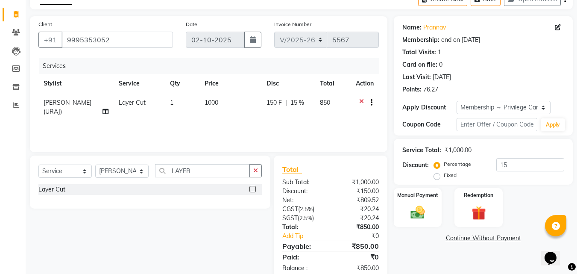
scroll to position [68, 0]
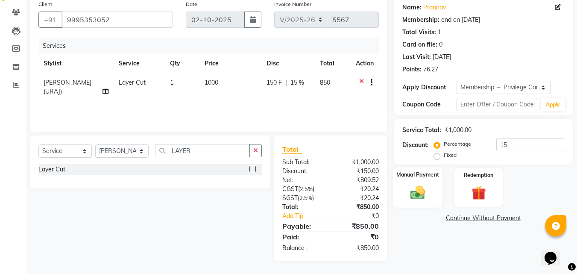
click at [411, 197] on img at bounding box center [418, 192] width 24 height 17
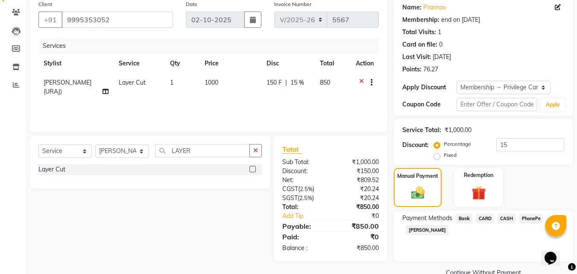
click at [527, 220] on span "PhonePe" at bounding box center [531, 219] width 24 height 10
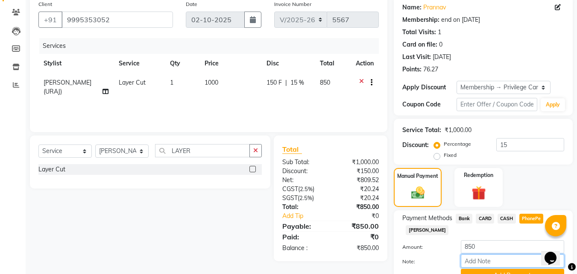
click at [490, 261] on input "Note:" at bounding box center [512, 260] width 103 height 13
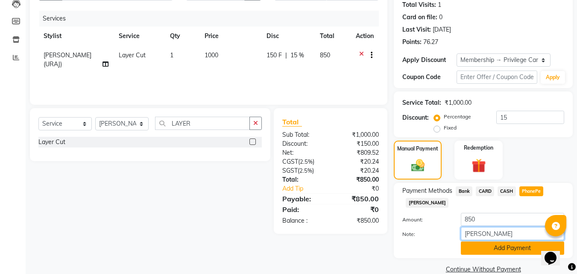
scroll to position [110, 0]
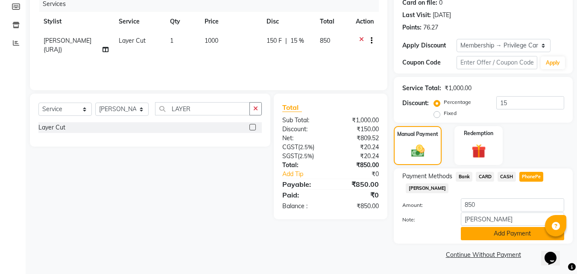
click at [491, 238] on button "Add Payment" at bounding box center [512, 233] width 103 height 13
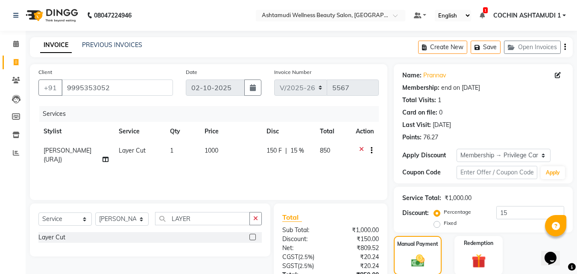
scroll to position [122, 0]
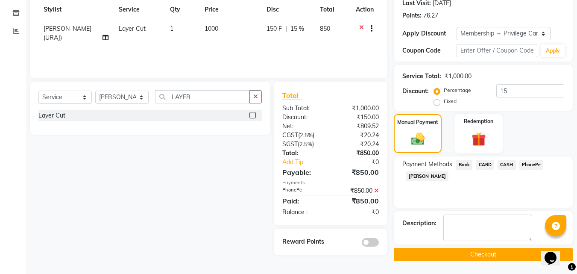
click at [472, 257] on button "Checkout" at bounding box center [483, 254] width 179 height 13
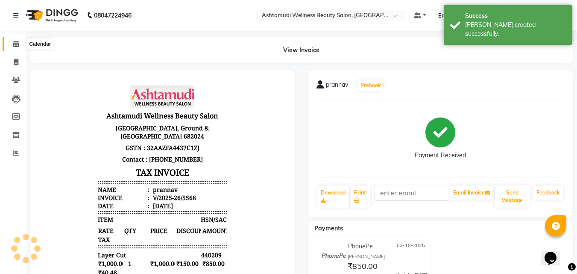
click at [15, 48] on span at bounding box center [16, 44] width 15 height 10
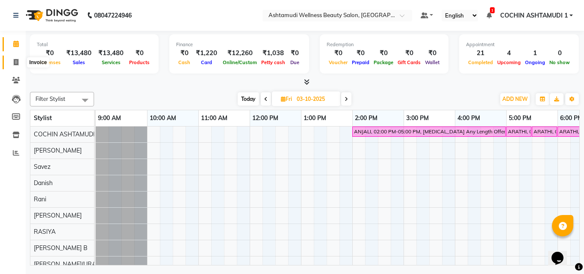
click at [12, 59] on span at bounding box center [16, 63] width 15 height 10
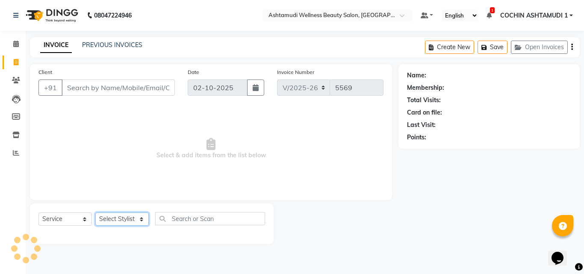
click at [120, 217] on select "Select Stylist" at bounding box center [121, 218] width 53 height 13
click at [95, 212] on select "Select Stylist [PERSON_NAME](URAJ) [PERSON_NAME] COCHIN ASHTAMUDI Danish Fousiy…" at bounding box center [121, 218] width 53 height 13
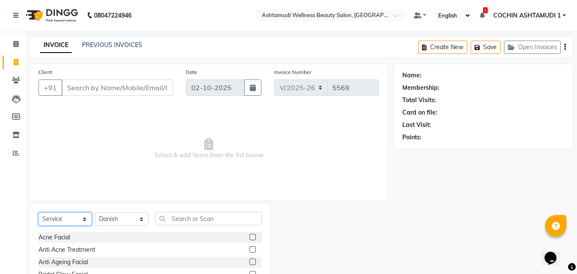
click at [70, 222] on select "Select Service Product Membership Package Voucher Prepaid Gift Card" at bounding box center [64, 218] width 53 height 13
click at [15, 82] on icon at bounding box center [16, 80] width 8 height 6
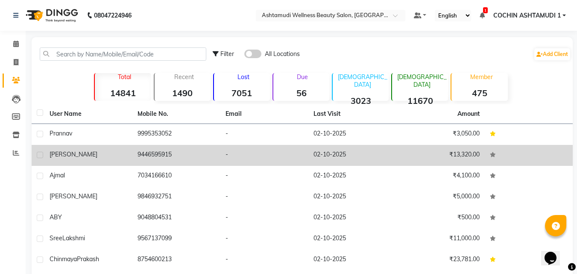
click at [58, 157] on span "[PERSON_NAME]" at bounding box center [74, 154] width 48 height 8
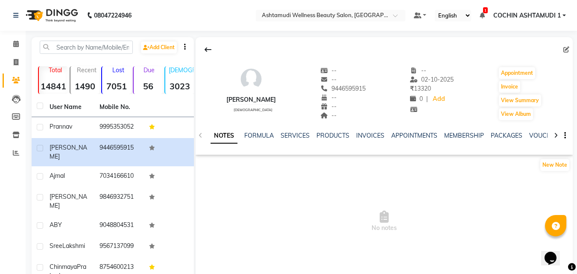
copy span "9446595915"
drag, startPoint x: 323, startPoint y: 90, endPoint x: 367, endPoint y: 88, distance: 44.9
click at [367, 88] on div "ashwathy female -- -- 9446595915 -- -- -- -- 02-10-2025 ₹ 13320 0 | Add Appoint…" at bounding box center [384, 89] width 377 height 63
click at [13, 62] on span at bounding box center [16, 63] width 15 height 10
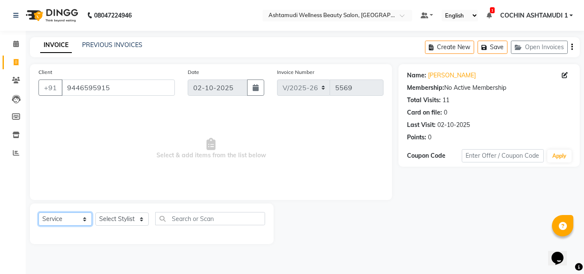
click at [47, 222] on select "Select Service Product Membership Package Voucher Prepaid Gift Card" at bounding box center [64, 218] width 53 height 13
click at [38, 212] on select "Select Service Product Membership Package Voucher Prepaid Gift Card" at bounding box center [64, 218] width 53 height 13
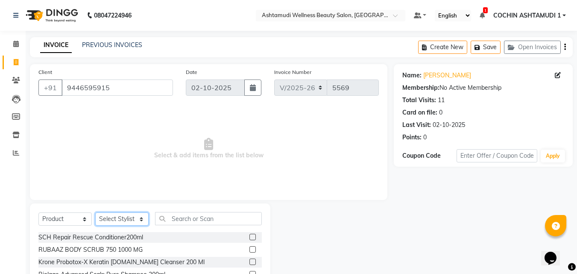
drag, startPoint x: 114, startPoint y: 223, endPoint x: 114, endPoint y: 214, distance: 9.0
click at [114, 223] on select "Select Stylist [PERSON_NAME](URAJ) [PERSON_NAME] COCHIN ASHTAMUDI Danish Fousiy…" at bounding box center [121, 218] width 53 height 13
click at [95, 212] on select "Select Stylist [PERSON_NAME](URAJ) [PERSON_NAME] COCHIN ASHTAMUDI Danish Fousiy…" at bounding box center [121, 218] width 53 height 13
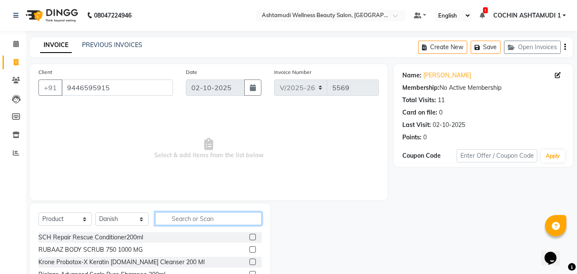
click at [198, 216] on input "text" at bounding box center [208, 218] width 107 height 13
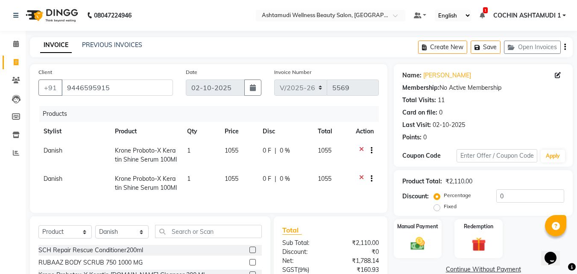
click at [364, 185] on div at bounding box center [368, 179] width 9 height 11
click at [361, 185] on icon at bounding box center [361, 179] width 5 height 11
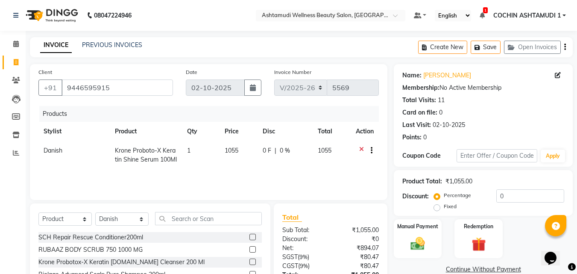
scroll to position [68, 0]
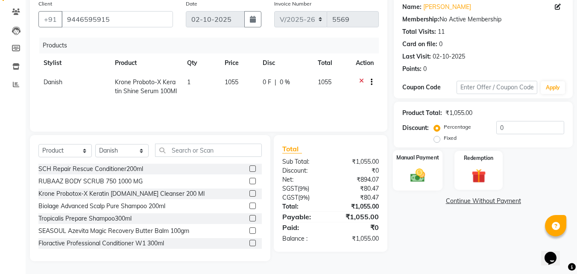
click at [424, 170] on img at bounding box center [418, 175] width 24 height 17
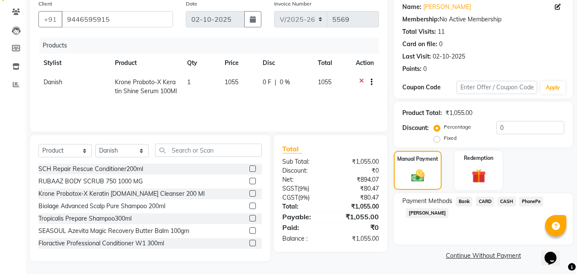
click at [529, 201] on span "PhonePe" at bounding box center [531, 202] width 24 height 10
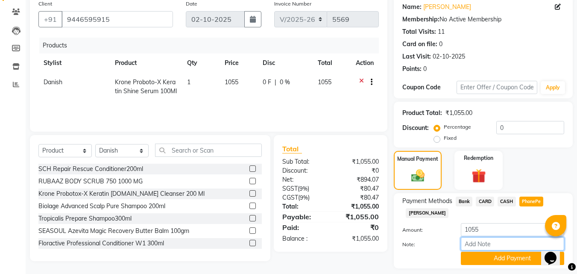
click at [497, 243] on input "Note:" at bounding box center [512, 243] width 103 height 13
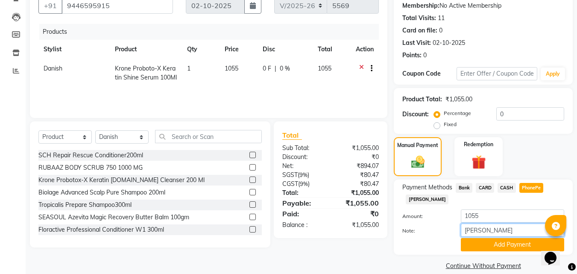
scroll to position [93, 0]
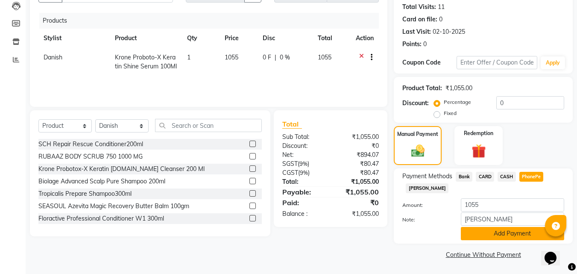
click at [509, 232] on button "Add Payment" at bounding box center [512, 233] width 103 height 13
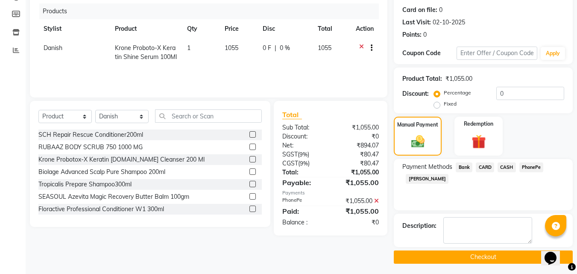
scroll to position [105, 0]
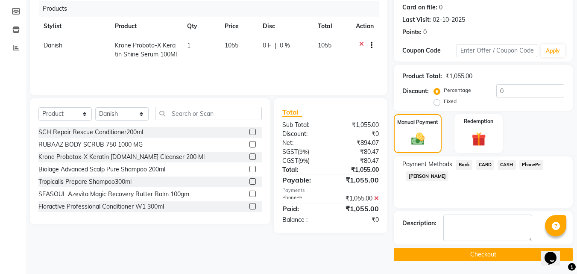
click at [483, 253] on button "Checkout" at bounding box center [483, 254] width 179 height 13
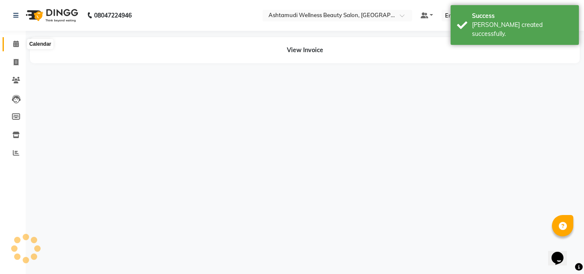
click at [20, 46] on span at bounding box center [16, 44] width 15 height 10
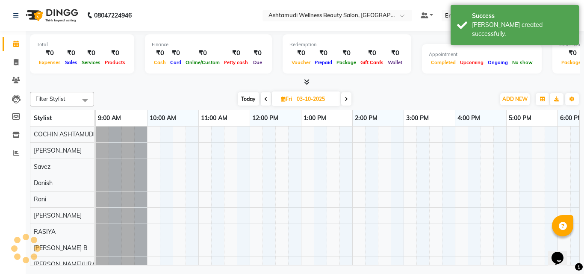
scroll to position [0, 132]
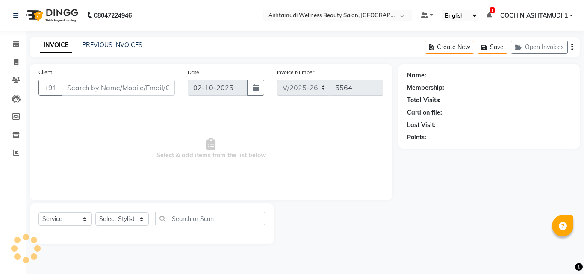
select select "4632"
select select "service"
type input "8078736831"
type input "12-07-2025"
select select "34115"
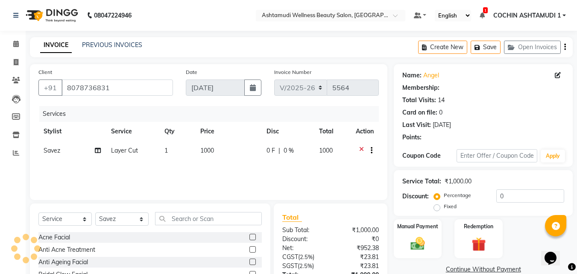
select select "2: Object"
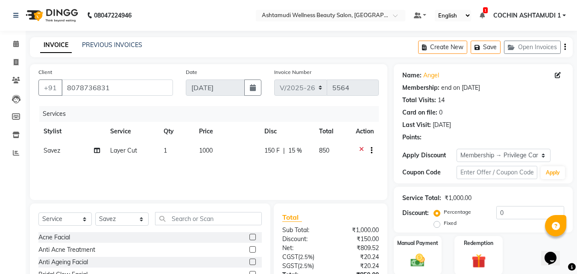
type input "15"
click at [15, 62] on icon at bounding box center [16, 62] width 5 height 6
select select "service"
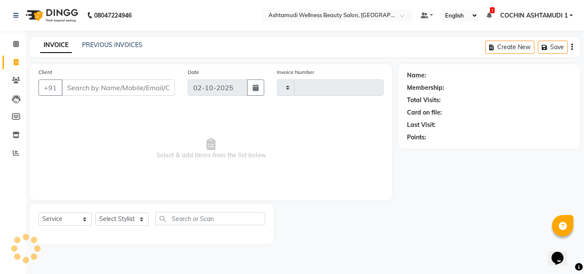
type input "5564"
select select "4632"
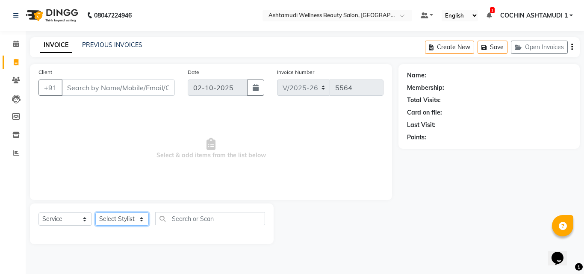
click at [118, 214] on select "Select Stylist [PERSON_NAME](URAJ) [PERSON_NAME] COCHIN ASHTAMUDI Danish Fousiy…" at bounding box center [121, 218] width 53 height 13
select select "88466"
click at [95, 212] on select "Select Stylist [PERSON_NAME](URAJ) [PERSON_NAME] COCHIN ASHTAMUDI Danish Fousiy…" at bounding box center [121, 218] width 53 height 13
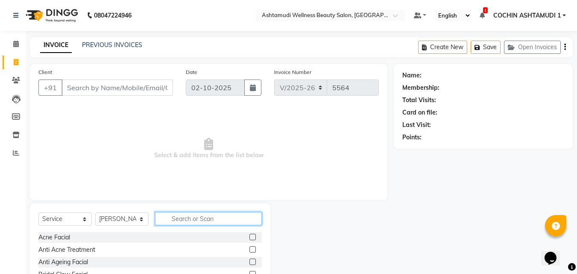
click at [210, 220] on input "text" at bounding box center [208, 218] width 107 height 13
type input "u cut"
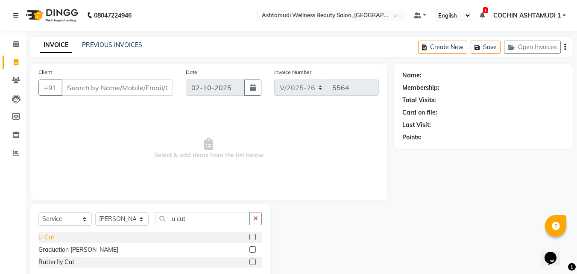
click at [50, 238] on div "U Cut" at bounding box center [46, 237] width 16 height 9
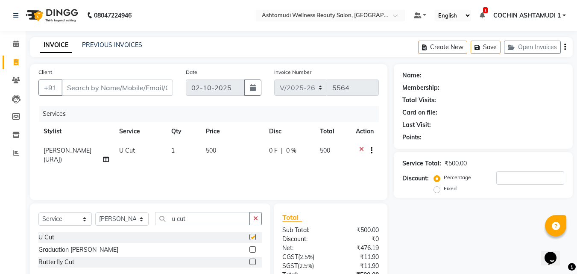
checkbox input "false"
click at [151, 93] on input "Client" at bounding box center [117, 87] width 111 height 16
type input "9"
type input "0"
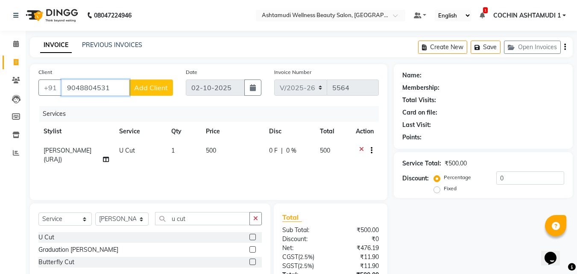
type input "9048804531"
click at [143, 84] on span "Add Client" at bounding box center [151, 87] width 34 height 9
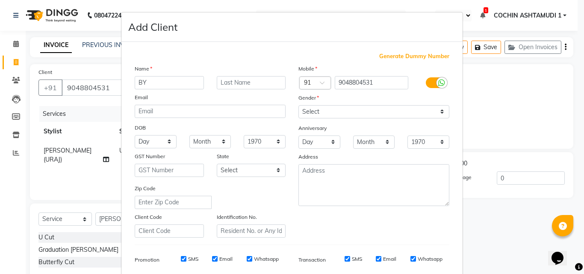
type input "B"
type input "ABY"
click at [318, 114] on select "Select Male Female Other Prefer Not To Say" at bounding box center [373, 111] width 151 height 13
select select "male"
click at [298, 105] on select "Select Male Female Other Prefer Not To Say" at bounding box center [373, 111] width 151 height 13
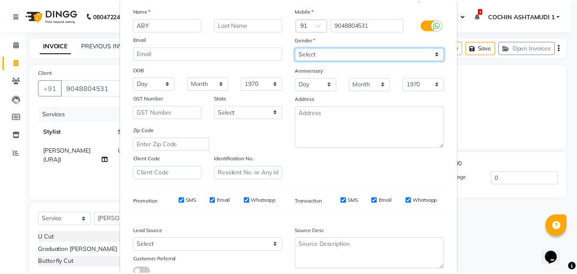
scroll to position [120, 0]
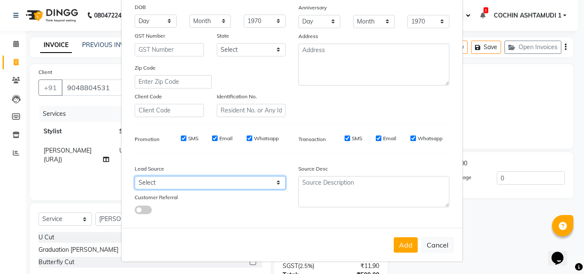
drag, startPoint x: 168, startPoint y: 188, endPoint x: 168, endPoint y: 180, distance: 7.3
click at [168, 188] on select "Select Walk-in Referral Internet Friend Word of Mouth Advertisement Facebook Ju…" at bounding box center [210, 182] width 151 height 13
select select "31346"
click at [135, 176] on select "Select Walk-in Referral Internet Friend Word of Mouth Advertisement Facebook Ju…" at bounding box center [210, 182] width 151 height 13
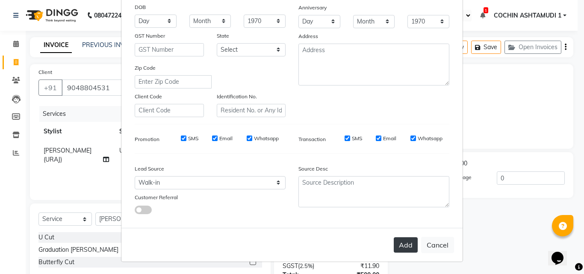
click at [399, 244] on button "Add" at bounding box center [405, 244] width 24 height 15
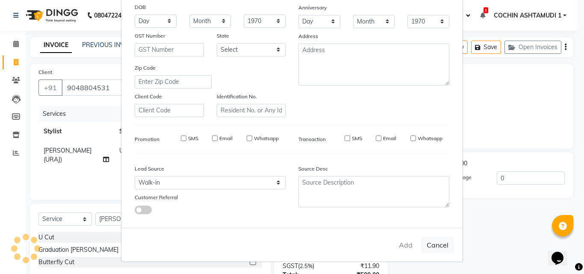
select select
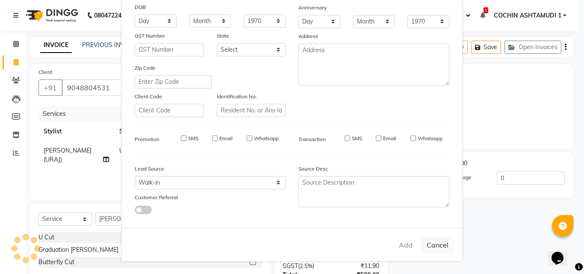
select select
checkbox input "false"
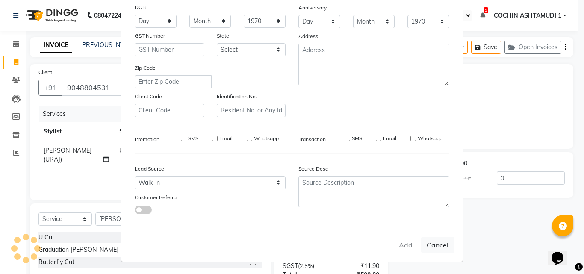
checkbox input "false"
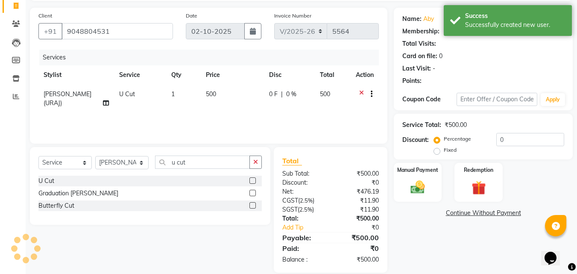
select select "1: Object"
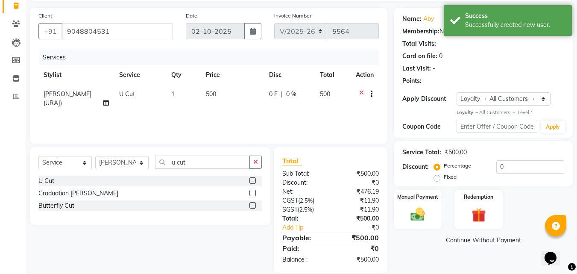
scroll to position [68, 0]
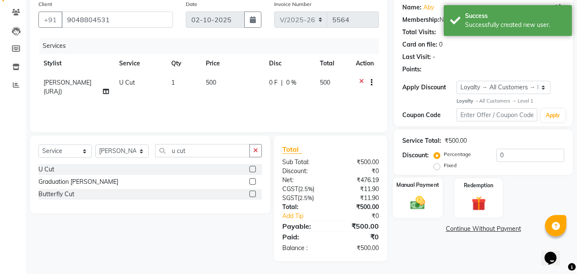
click at [420, 181] on label "Manual Payment" at bounding box center [417, 185] width 43 height 8
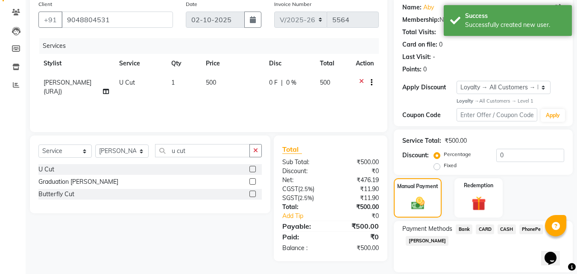
click at [527, 226] on span "PhonePe" at bounding box center [531, 229] width 24 height 10
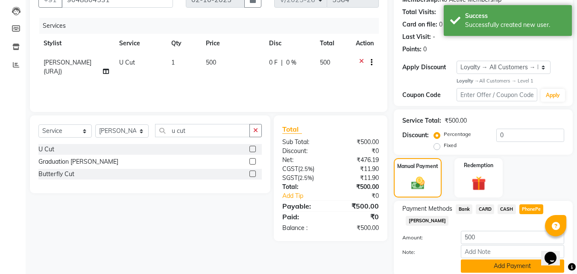
scroll to position [120, 0]
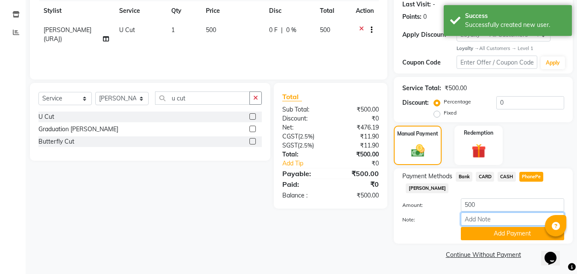
drag, startPoint x: 489, startPoint y: 221, endPoint x: 499, endPoint y: 207, distance: 16.8
click at [489, 221] on input "Note:" at bounding box center [512, 218] width 103 height 13
type input "RAGHI"
click at [498, 230] on button "Add Payment" at bounding box center [512, 233] width 103 height 13
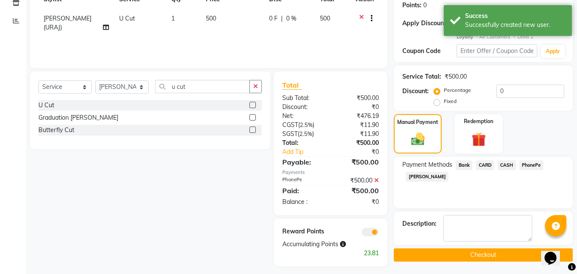
scroll to position [137, 0]
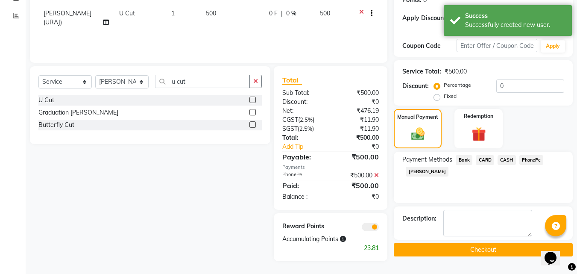
click at [433, 248] on button "Checkout" at bounding box center [483, 249] width 179 height 13
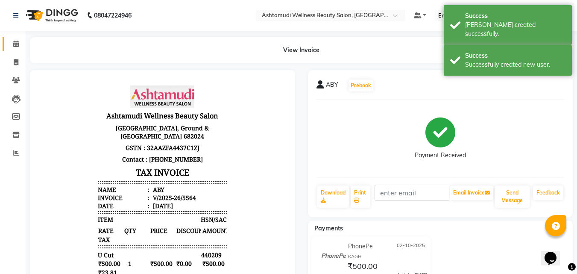
click at [12, 38] on link "Calendar" at bounding box center [13, 44] width 21 height 14
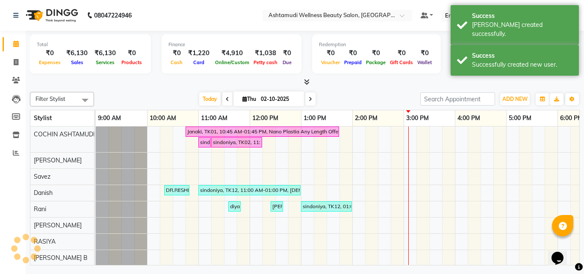
scroll to position [0, 132]
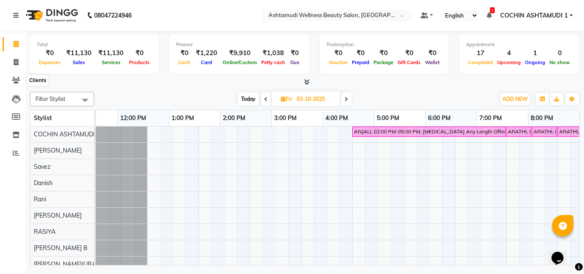
scroll to position [0, 132]
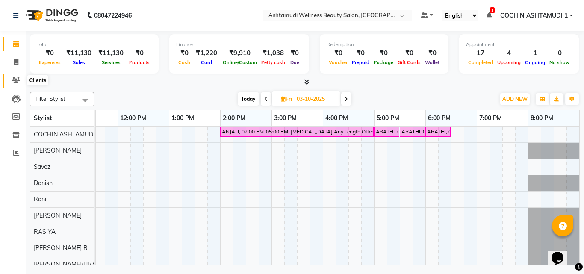
click at [16, 79] on icon at bounding box center [16, 80] width 8 height 6
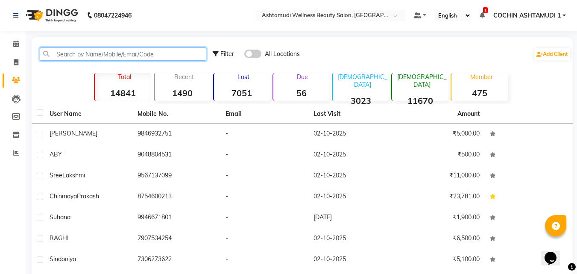
click at [69, 57] on input "text" at bounding box center [123, 53] width 167 height 13
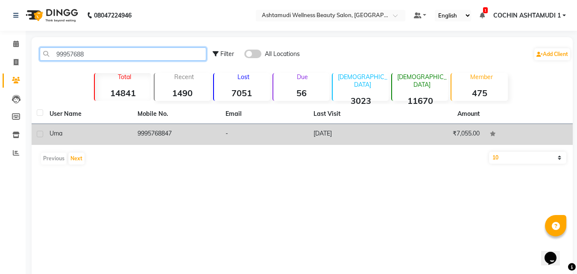
type input "99957688"
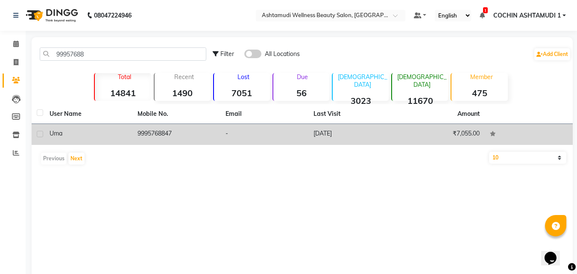
click at [56, 131] on span "Uma" at bounding box center [56, 133] width 13 height 8
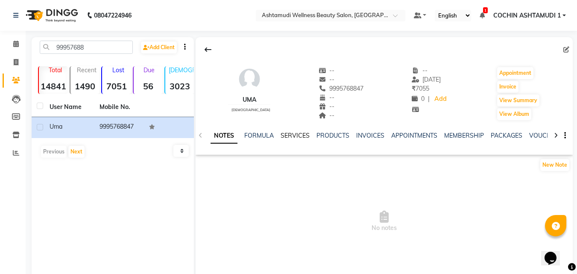
click at [298, 137] on link "SERVICES" at bounding box center [295, 136] width 29 height 8
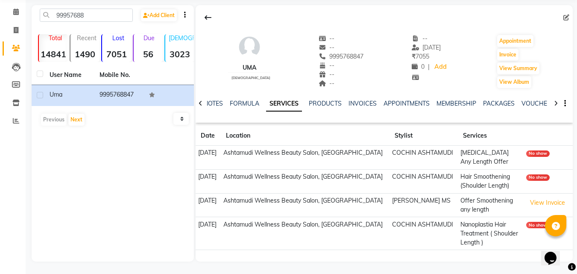
scroll to position [32, 0]
click at [15, 30] on icon at bounding box center [16, 29] width 5 height 6
select select "service"
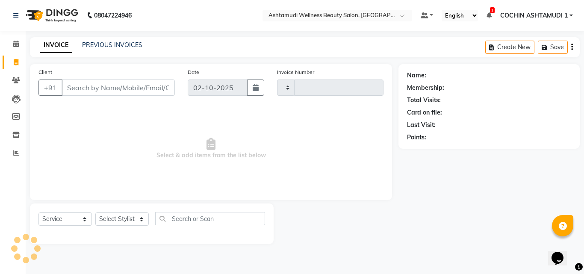
type input "5567"
select select "4632"
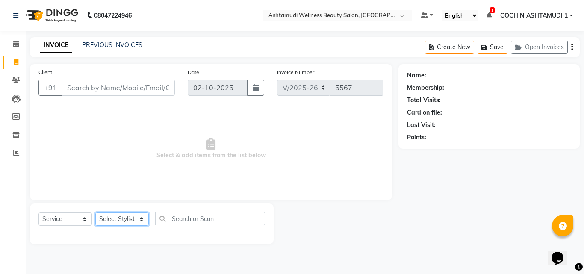
click at [119, 217] on select "Select Stylist [PERSON_NAME](URAJ) [PERSON_NAME] COCHIN ASHTAMUDI Danish Fousiy…" at bounding box center [121, 218] width 53 height 13
select select "34115"
click at [95, 212] on select "Select Stylist [PERSON_NAME](URAJ) [PERSON_NAME] COCHIN ASHTAMUDI Danish Fousiy…" at bounding box center [121, 218] width 53 height 13
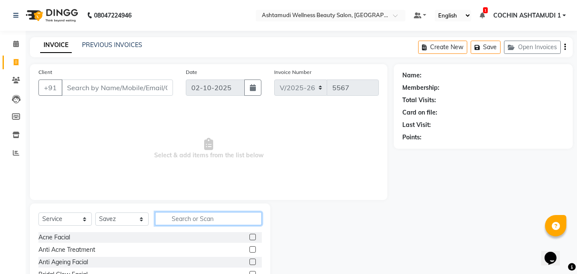
click at [185, 218] on input "text" at bounding box center [208, 218] width 107 height 13
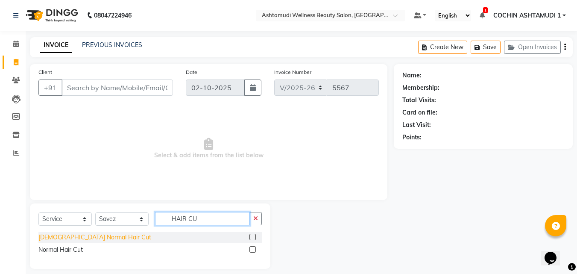
type input "HAIR CU"
click at [85, 239] on div "[DEMOGRAPHIC_DATA] Normal Hair Cut" at bounding box center [94, 237] width 113 height 9
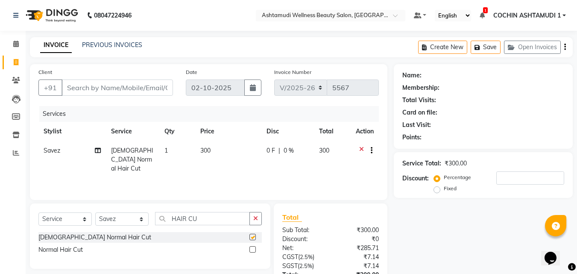
checkbox input "false"
drag, startPoint x: 214, startPoint y: 217, endPoint x: 100, endPoint y: 220, distance: 113.7
click at [100, 220] on div "Select Service Product Membership Package Voucher Prepaid Gift Card Select Styl…" at bounding box center [149, 222] width 223 height 20
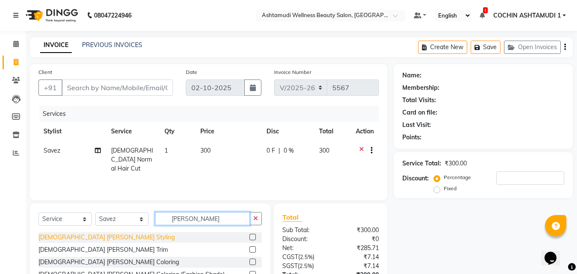
type input "[PERSON_NAME]"
click at [54, 239] on div "[DEMOGRAPHIC_DATA] [PERSON_NAME] Styling" at bounding box center [106, 237] width 136 height 9
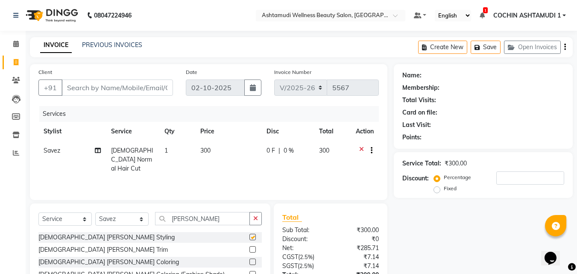
checkbox input "false"
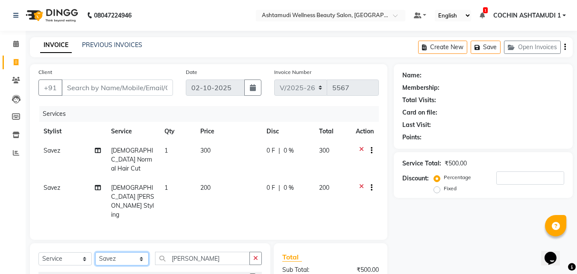
click at [106, 252] on select "Select Stylist [PERSON_NAME](URAJ) [PERSON_NAME] COCHIN ASHTAMUDI Danish Fousiy…" at bounding box center [121, 258] width 53 height 13
select select "61969"
click at [95, 252] on select "Select Stylist [PERSON_NAME](URAJ) [PERSON_NAME] COCHIN ASHTAMUDI Danish Fousiy…" at bounding box center [121, 258] width 53 height 13
click at [198, 252] on input "[PERSON_NAME]" at bounding box center [202, 258] width 95 height 13
type input "[PERSON_NAME]"
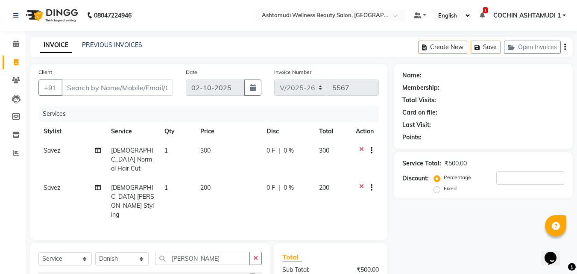
click at [79, 273] on div "[DEMOGRAPHIC_DATA] [PERSON_NAME] Styling" at bounding box center [106, 277] width 136 height 9
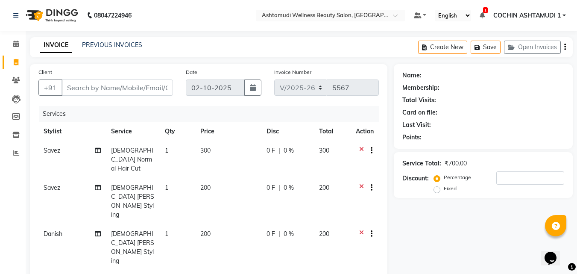
checkbox input "false"
drag, startPoint x: 197, startPoint y: 265, endPoint x: 168, endPoint y: 263, distance: 29.1
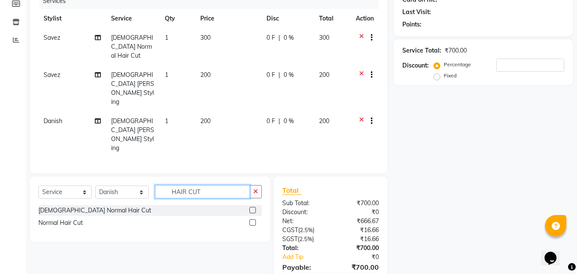
scroll to position [115, 0]
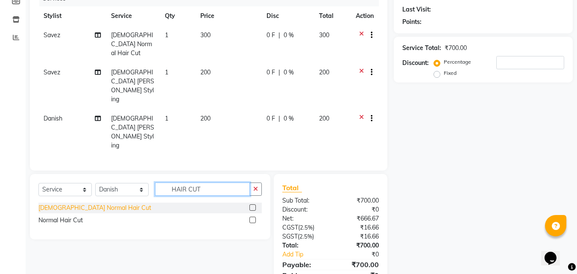
type input "HAIR CUT"
click at [73, 203] on div "[DEMOGRAPHIC_DATA] Normal Hair Cut" at bounding box center [94, 207] width 113 height 9
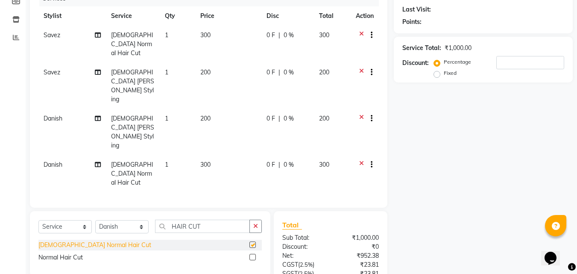
checkbox input "false"
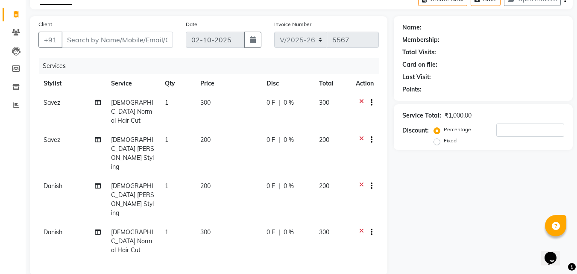
scroll to position [0, 0]
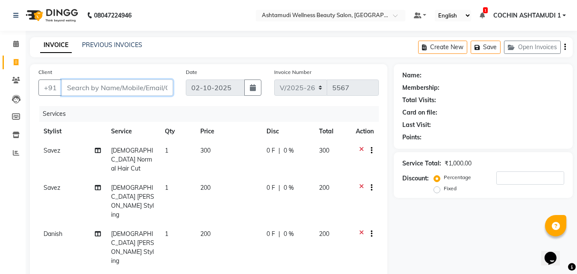
click at [78, 88] on input "Client" at bounding box center [117, 87] width 111 height 16
type input "7"
type input "0"
type input "7"
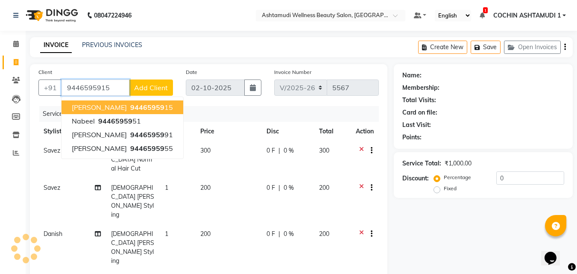
type input "9446595915"
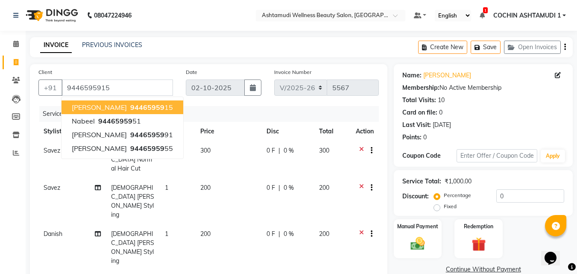
click at [263, 112] on div "Services" at bounding box center [212, 114] width 346 height 16
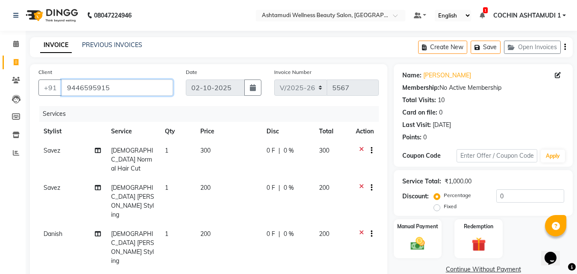
click at [129, 91] on input "9446595915" at bounding box center [117, 87] width 111 height 16
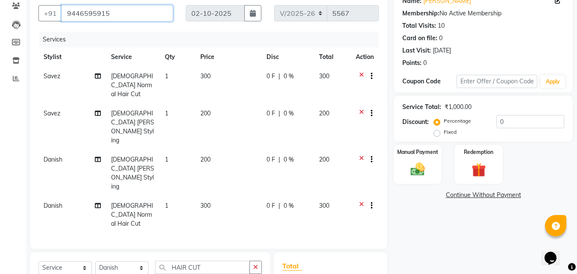
scroll to position [144, 0]
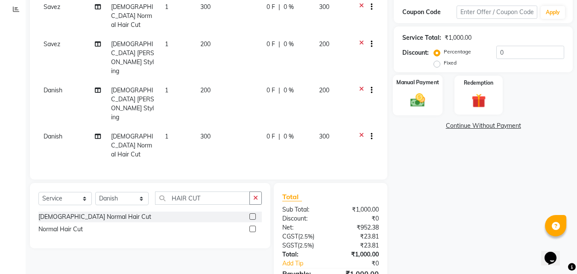
click at [411, 101] on img at bounding box center [418, 99] width 24 height 17
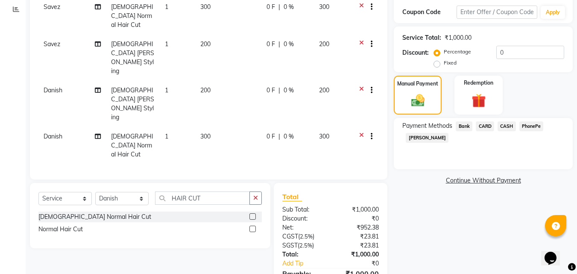
click at [522, 130] on span "PhonePe" at bounding box center [531, 126] width 24 height 10
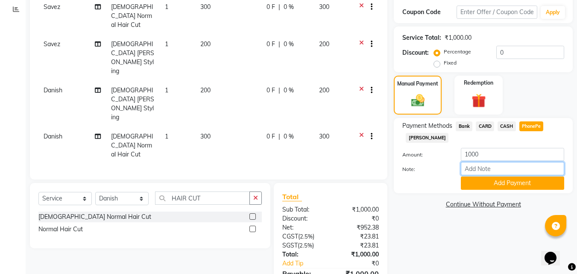
click at [493, 170] on input "Note:" at bounding box center [512, 168] width 103 height 13
type input "[PERSON_NAME]"
click at [515, 186] on button "Add Payment" at bounding box center [512, 182] width 103 height 13
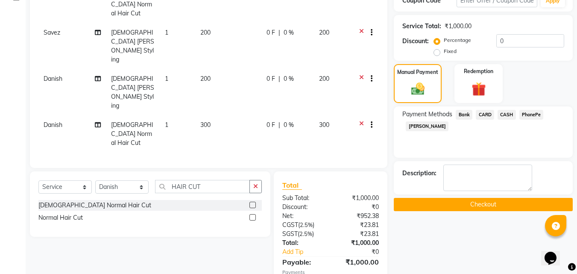
scroll to position [161, 0]
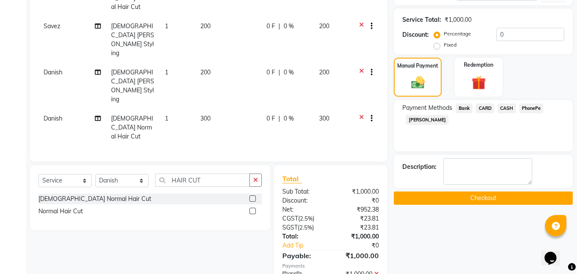
click at [496, 196] on button "Checkout" at bounding box center [483, 197] width 179 height 13
